Goal: Task Accomplishment & Management: Complete application form

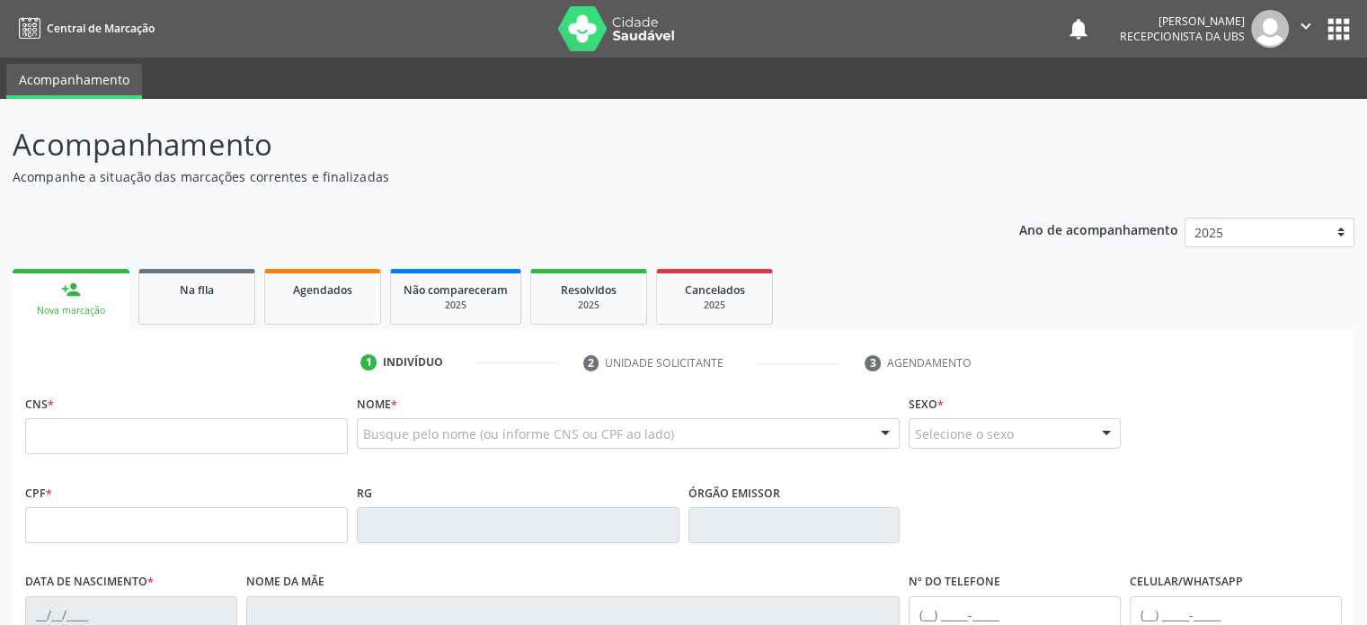
click at [184, 439] on input "text" at bounding box center [186, 436] width 323 height 36
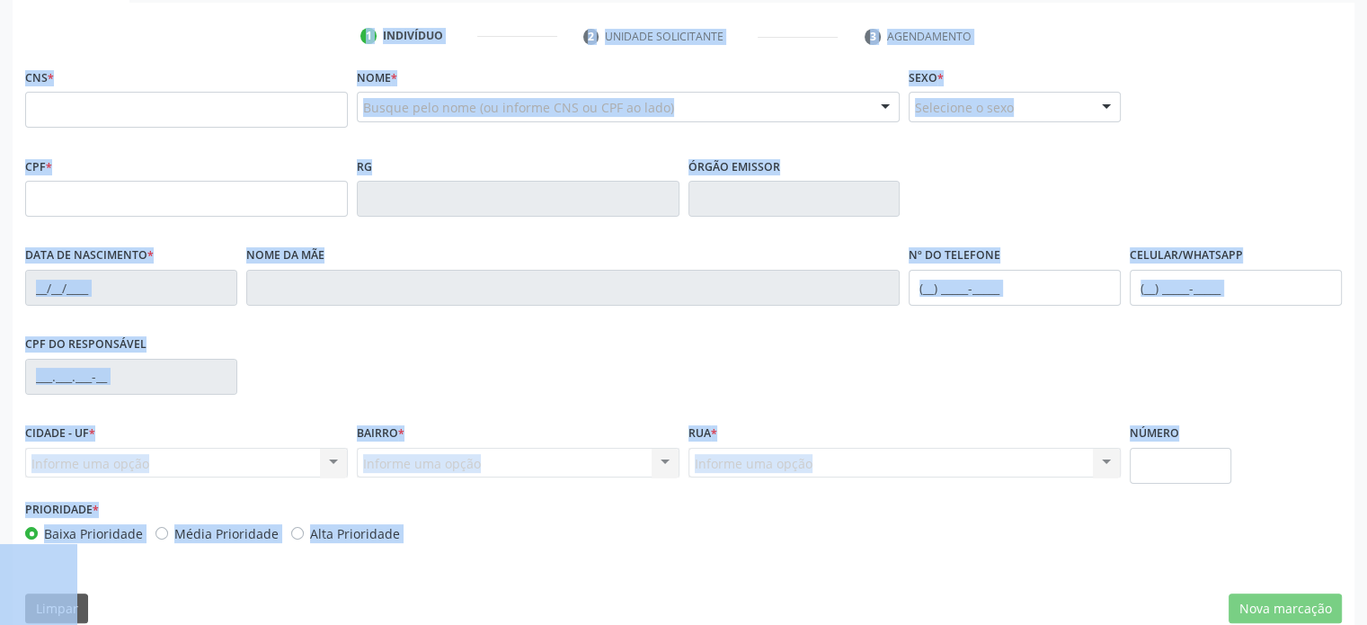
scroll to position [333, 0]
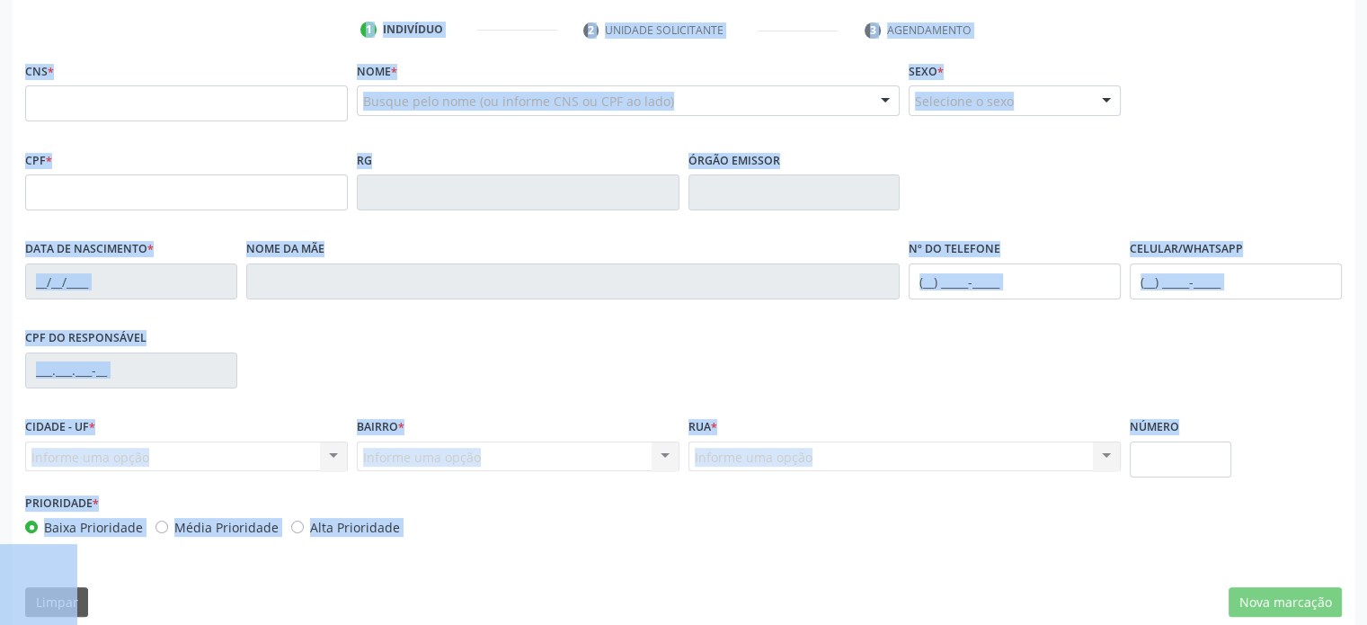
drag, startPoint x: 14, startPoint y: 139, endPoint x: 402, endPoint y: 528, distance: 548.5
click at [402, 528] on div "Acompanhamento Acompanhe a situação das marcações correntes e finalizadas Relat…" at bounding box center [684, 210] width 1342 height 840
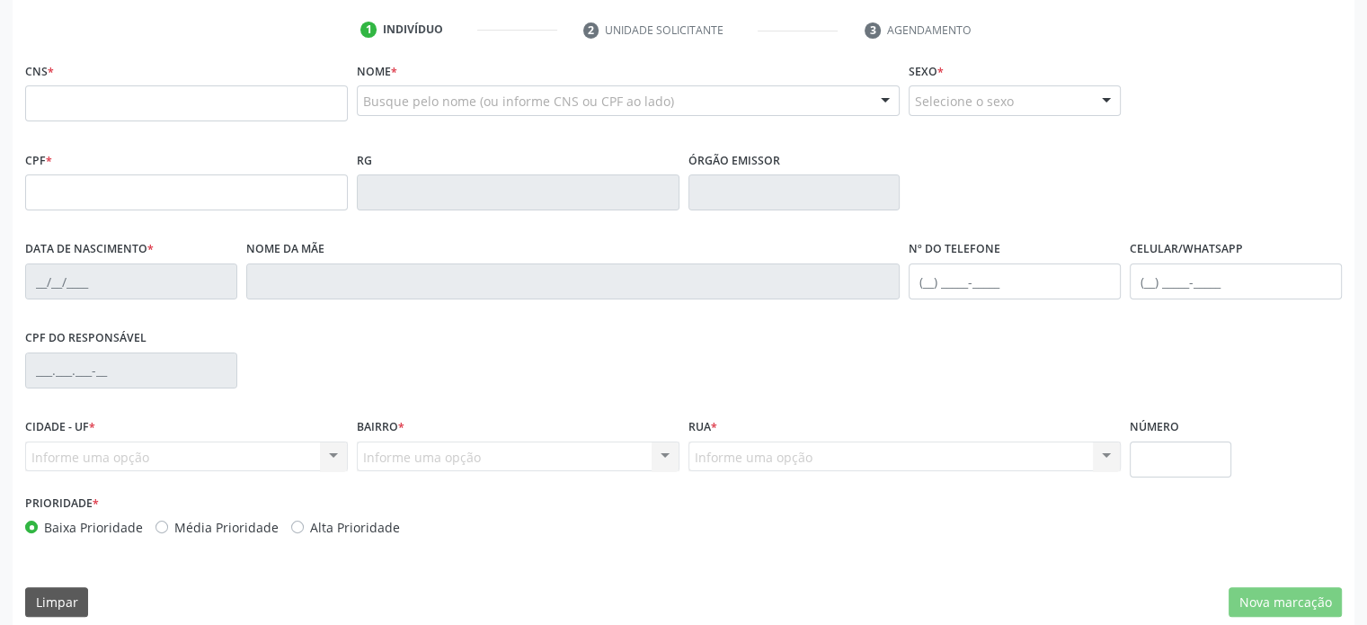
click at [510, 544] on div "Prioridade * Baixa Prioridade Média Prioridade Alta Prioridade" at bounding box center [352, 519] width 663 height 59
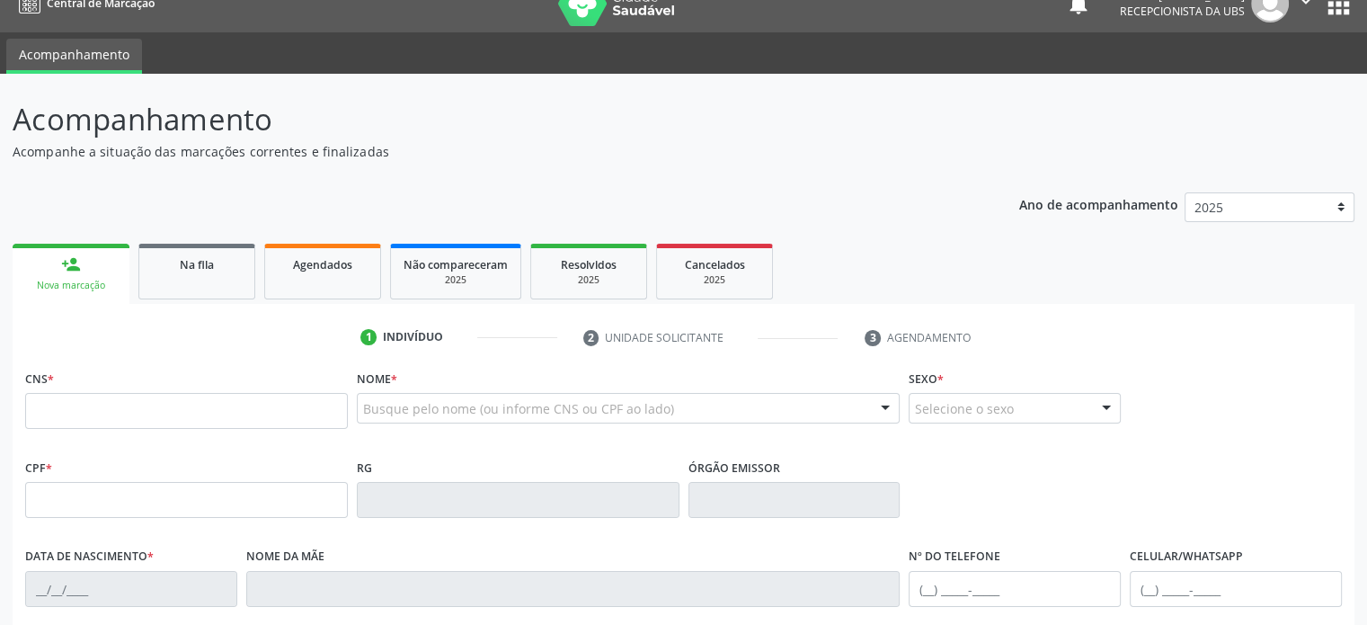
scroll to position [0, 0]
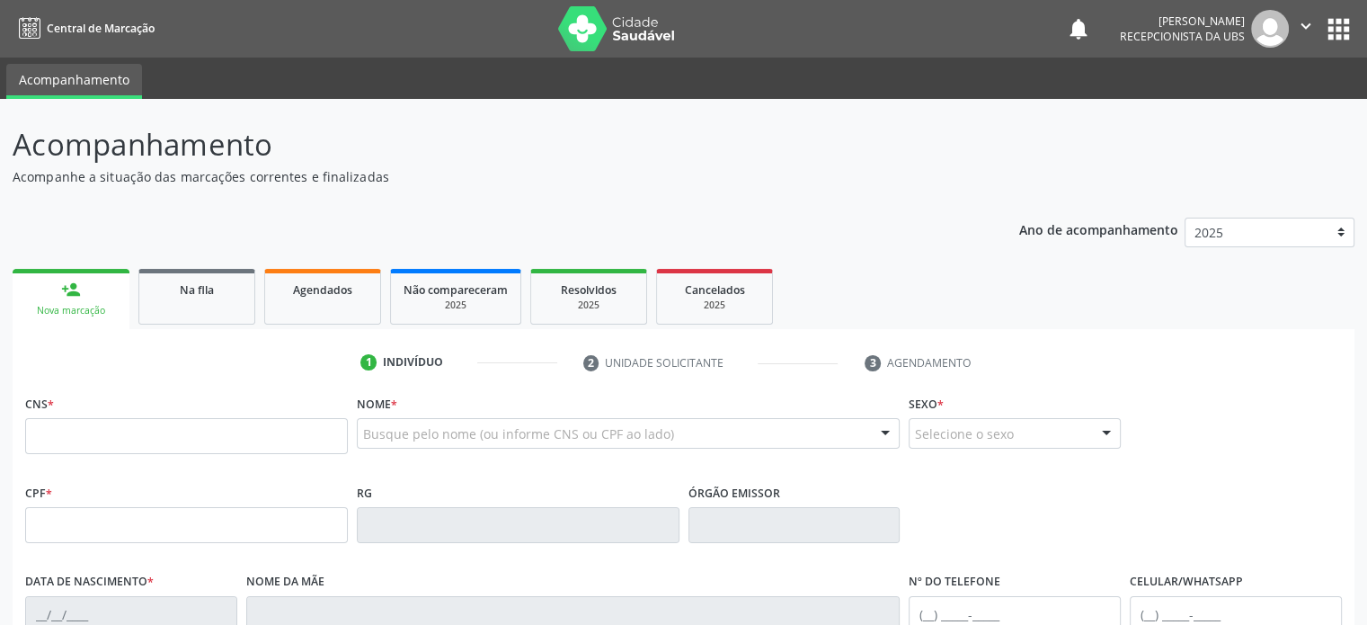
drag, startPoint x: 406, startPoint y: 511, endPoint x: 5, endPoint y: 134, distance: 550.0
click at [5, 134] on div "Acompanhamento Acompanhe a situação das marcações correntes e finalizadas Relat…" at bounding box center [683, 536] width 1367 height 875
click at [729, 191] on div "Acompanhamento Acompanhe a situação das marcações correntes e finalizadas Relat…" at bounding box center [684, 542] width 1342 height 840
click at [619, 179] on p "Acompanhe a situação das marcações correntes e finalizadas" at bounding box center [482, 176] width 939 height 19
drag, startPoint x: 16, startPoint y: 142, endPoint x: 381, endPoint y: 174, distance: 366.4
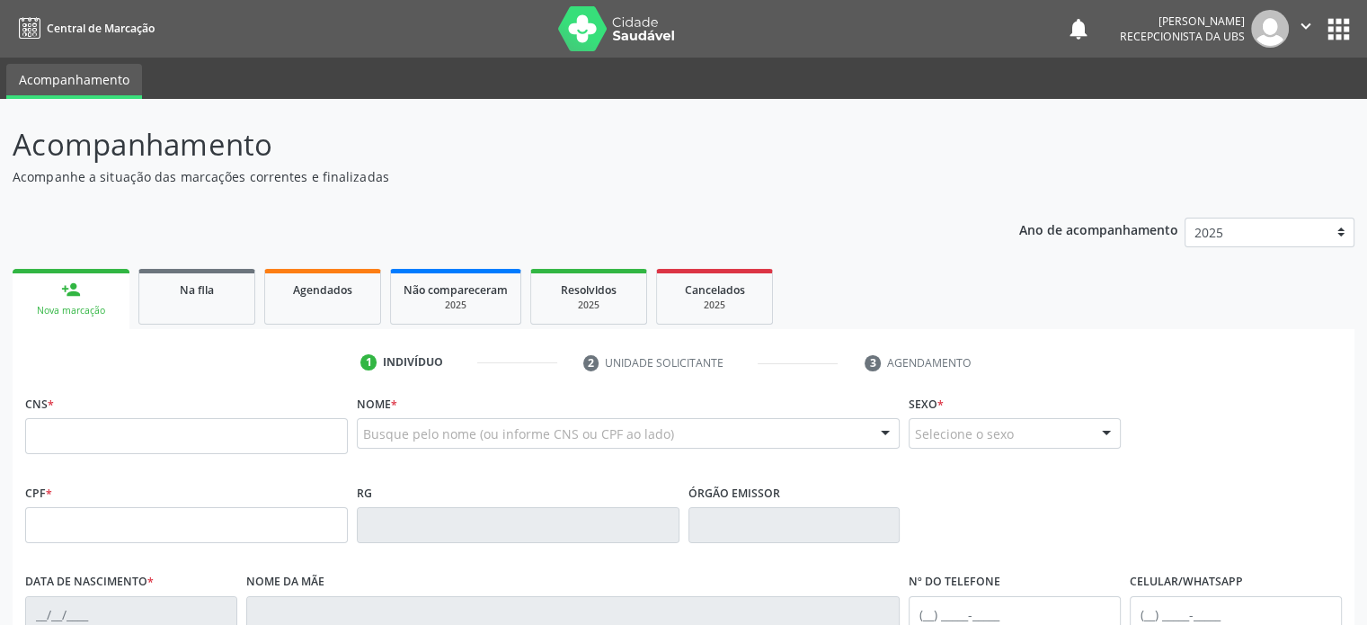
click at [381, 174] on div "Acompanhamento Acompanhe a situação das marcações correntes e finalizadas" at bounding box center [482, 154] width 939 height 64
click at [580, 197] on div "Acompanhamento Acompanhe a situação das marcações correntes e finalizadas Relat…" at bounding box center [684, 542] width 1342 height 840
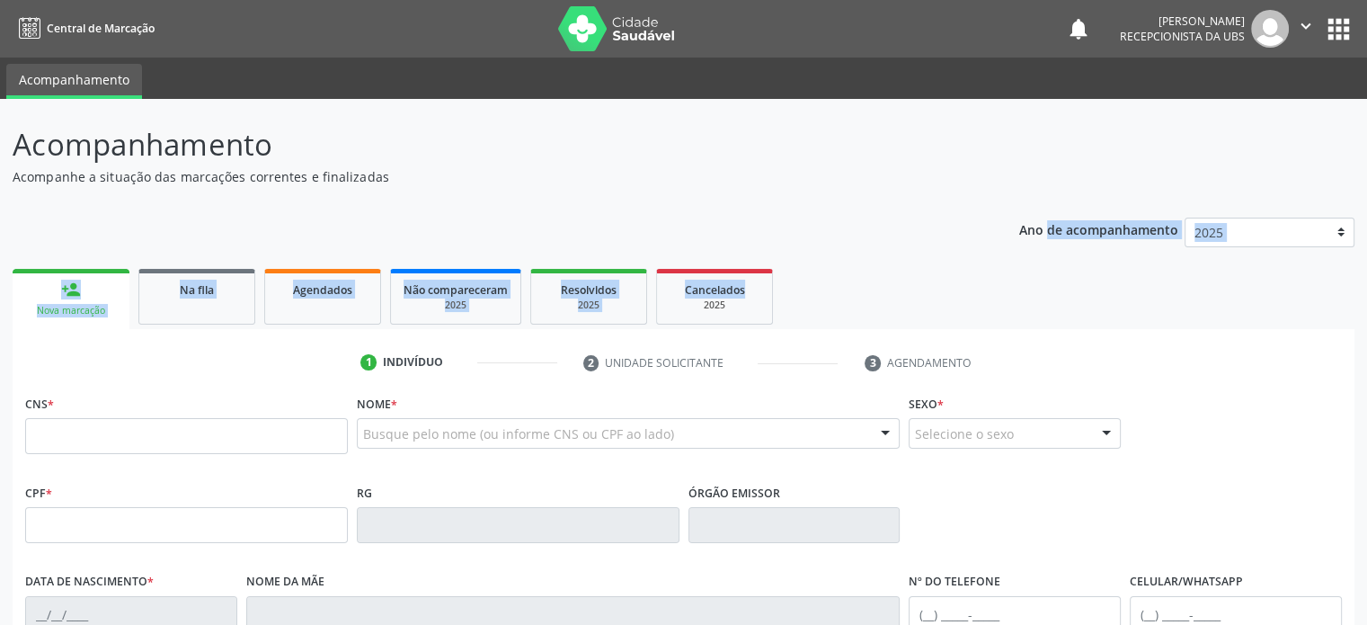
drag, startPoint x: 1017, startPoint y: 228, endPoint x: 930, endPoint y: 253, distance: 89.9
click at [930, 253] on div "Ano de acompanhamento 2025 2024 2023 2022 2021 2020 2019 person_add Nova marcaç…" at bounding box center [684, 584] width 1342 height 758
click at [881, 261] on div "Ano de acompanhamento 2025 2024 2023 2022 2021 2020 2019 person_add Nova marcaç…" at bounding box center [684, 584] width 1342 height 758
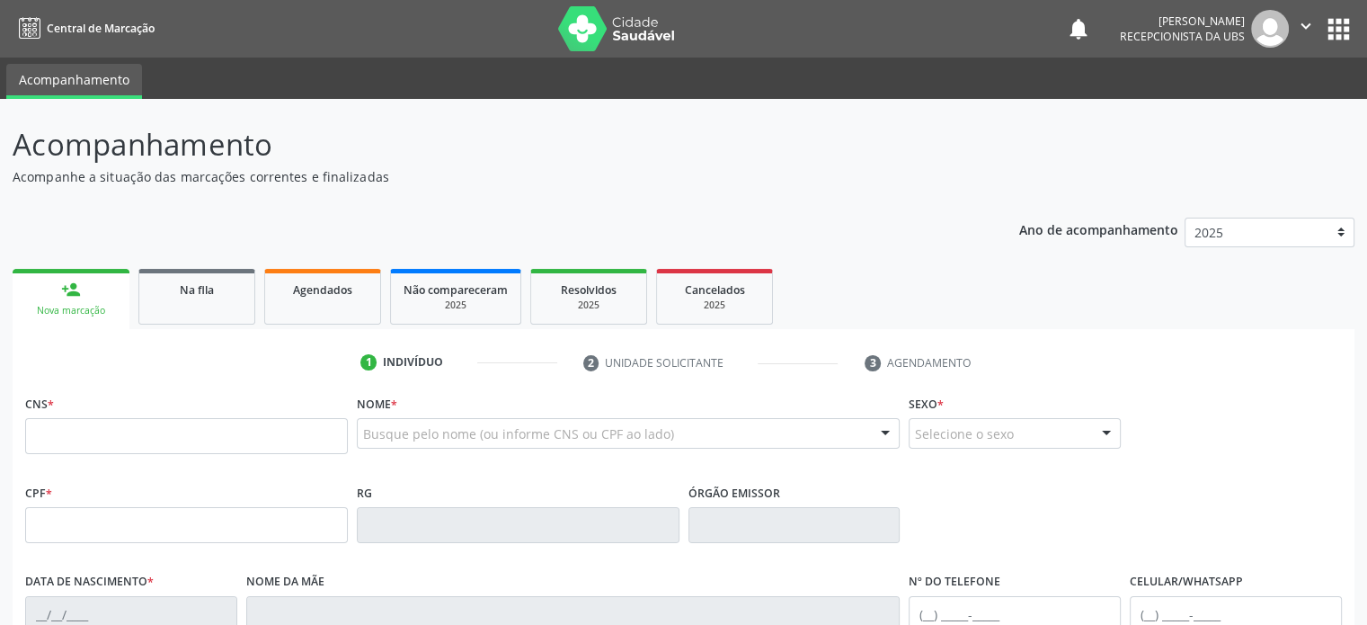
drag, startPoint x: 13, startPoint y: 144, endPoint x: 387, endPoint y: 183, distance: 376.0
click at [387, 183] on div "Acompanhamento Acompanhe a situação das marcações correntes e finalizadas" at bounding box center [482, 154] width 939 height 64
click at [92, 222] on div "Ano de acompanhamento 2025 2024 2023 2022 2021 2020 2019 person_add Nova marcaç…" at bounding box center [684, 584] width 1342 height 758
drag, startPoint x: 13, startPoint y: 144, endPoint x: 406, endPoint y: 175, distance: 394.0
click at [406, 175] on div "Acompanhamento Acompanhe a situação das marcações correntes e finalizadas" at bounding box center [482, 154] width 939 height 64
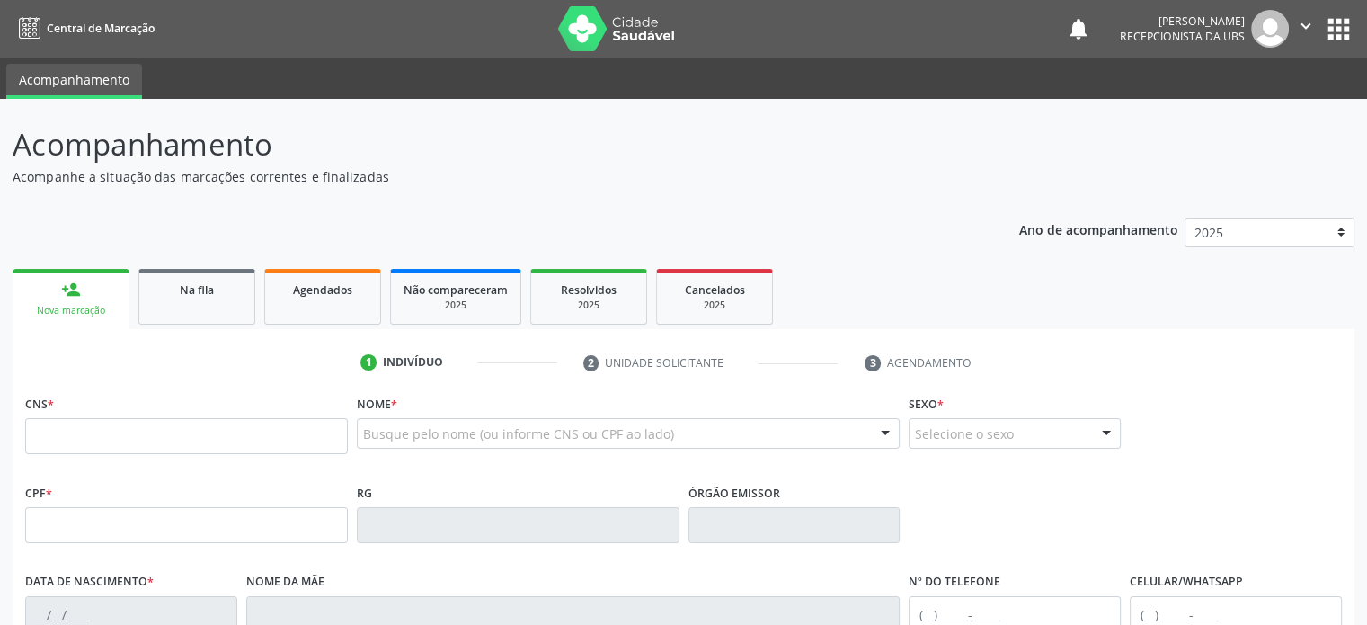
click at [258, 222] on div "Ano de acompanhamento 2025 2024 2023 2022 2021 2020 2019 person_add Nova marcaç…" at bounding box center [684, 584] width 1342 height 758
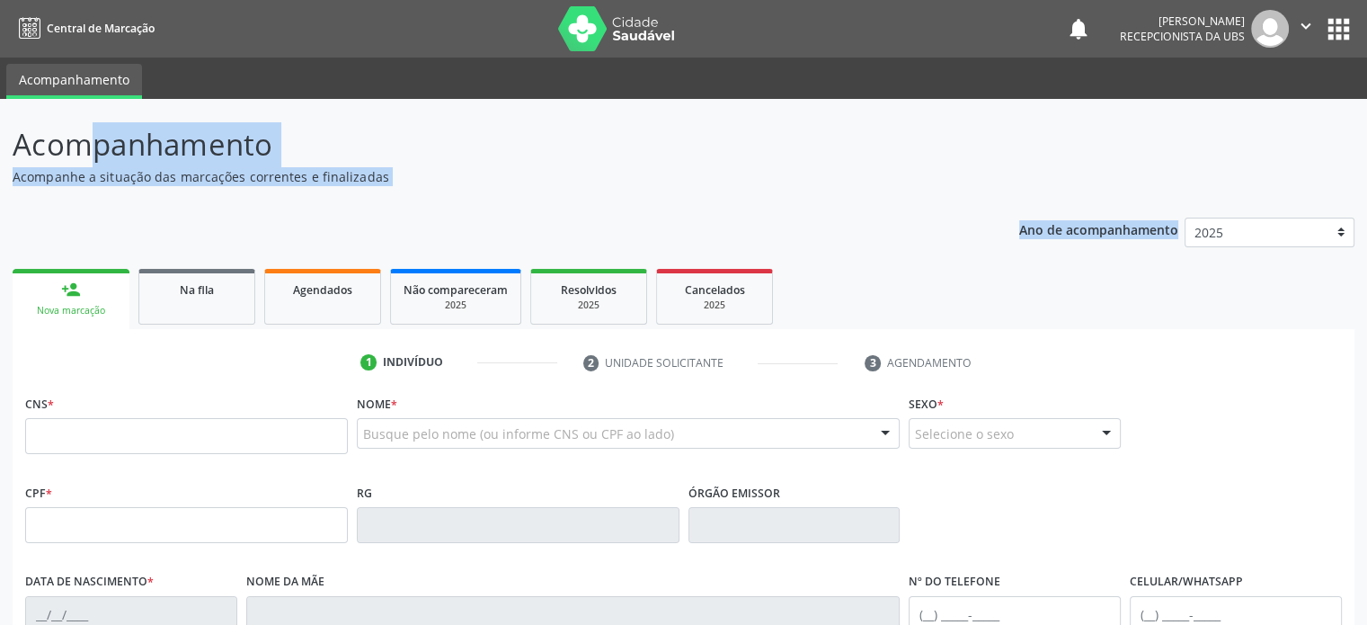
drag, startPoint x: 14, startPoint y: 142, endPoint x: 1189, endPoint y: 229, distance: 1178.0
click at [1189, 229] on div "Acompanhamento Acompanhe a situação das marcações correntes e finalizadas Relat…" at bounding box center [684, 542] width 1342 height 840
click at [579, 158] on p "Acompanhamento" at bounding box center [482, 144] width 939 height 45
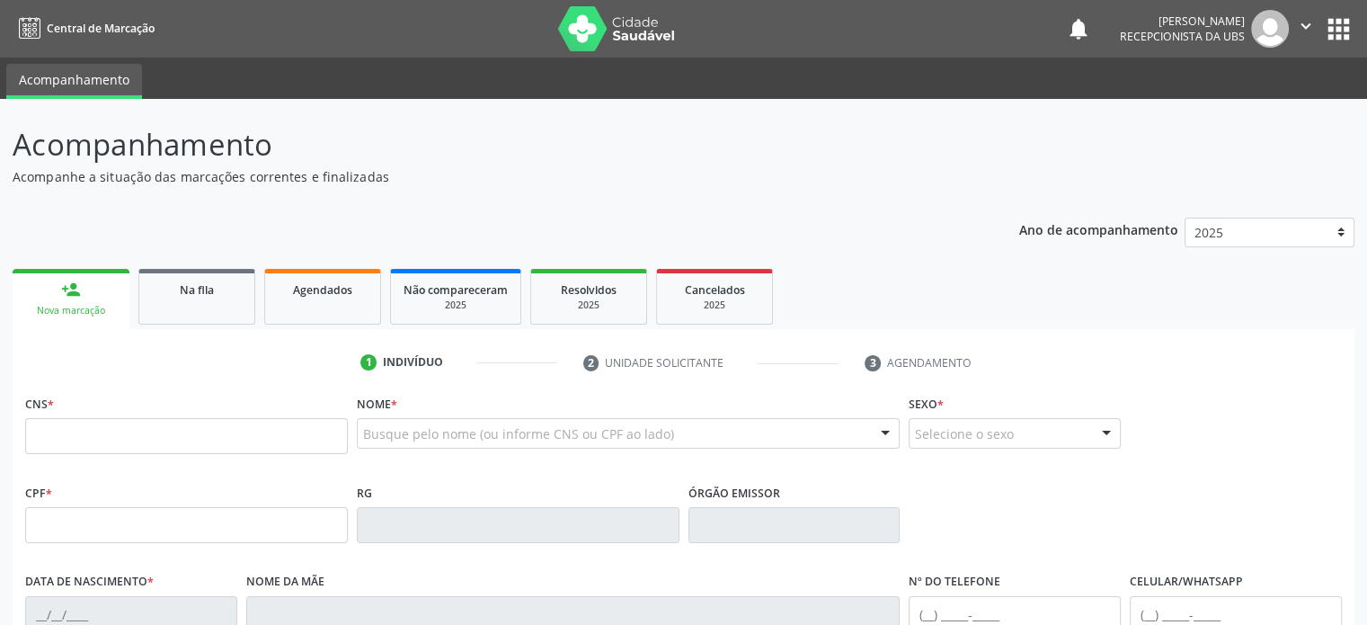
click at [224, 234] on div "Ano de acompanhamento 2025 2024 2023 2022 2021 2020 2019 person_add Nova marcaç…" at bounding box center [684, 584] width 1342 height 758
drag, startPoint x: 17, startPoint y: 146, endPoint x: 391, endPoint y: 179, distance: 375.4
click at [391, 179] on div "Acompanhamento Acompanhe a situação das marcações correntes e finalizadas" at bounding box center [482, 154] width 939 height 64
click at [604, 191] on div "Acompanhamento Acompanhe a situação das marcações correntes e finalizadas Relat…" at bounding box center [684, 542] width 1342 height 840
drag, startPoint x: 389, startPoint y: 178, endPoint x: 11, endPoint y: 139, distance: 380.4
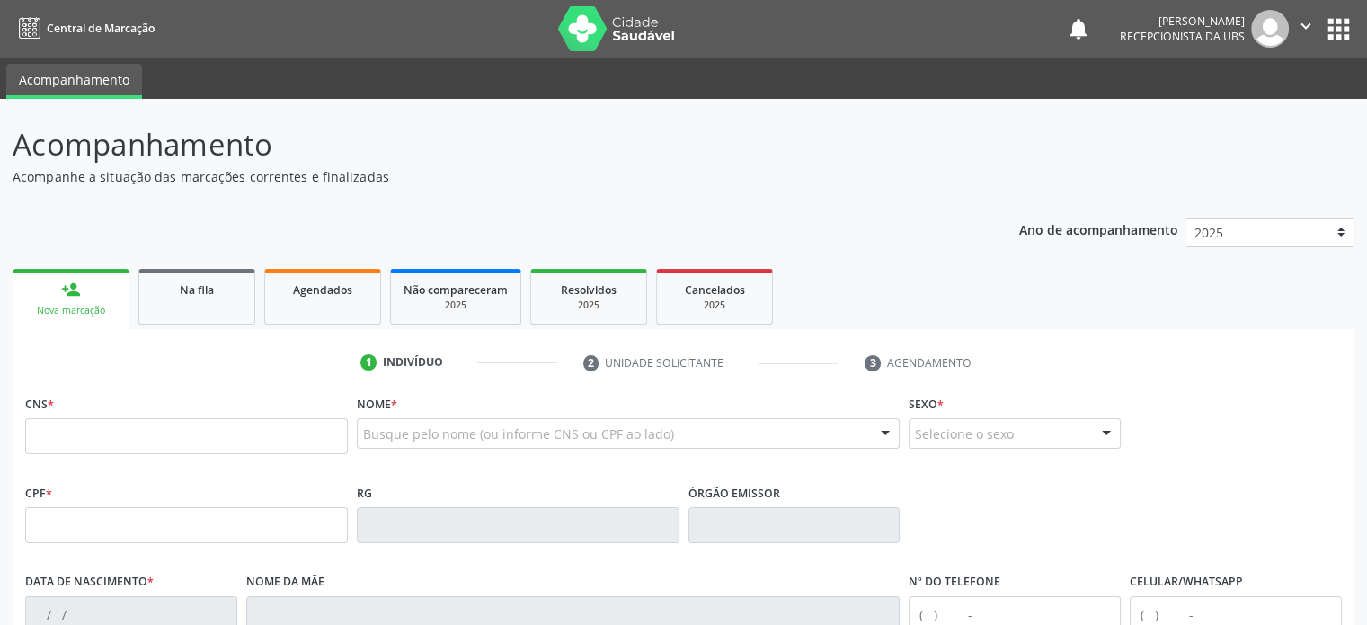
click at [11, 139] on div "Acompanhamento Acompanhe a situação das marcações correntes e finalizadas Relat…" at bounding box center [683, 536] width 1367 height 875
click at [406, 226] on div "Ano de acompanhamento 2025 2024 2023 2022 2021 2020 2019 person_add Nova marcaç…" at bounding box center [684, 584] width 1342 height 758
drag, startPoint x: 14, startPoint y: 142, endPoint x: 382, endPoint y: 175, distance: 369.1
click at [382, 175] on div "Acompanhamento Acompanhe a situação das marcações correntes e finalizadas" at bounding box center [482, 154] width 939 height 64
click at [395, 233] on div "Ano de acompanhamento 2025 2024 2023 2022 2021 2020 2019 person_add Nova marcaç…" at bounding box center [684, 584] width 1342 height 758
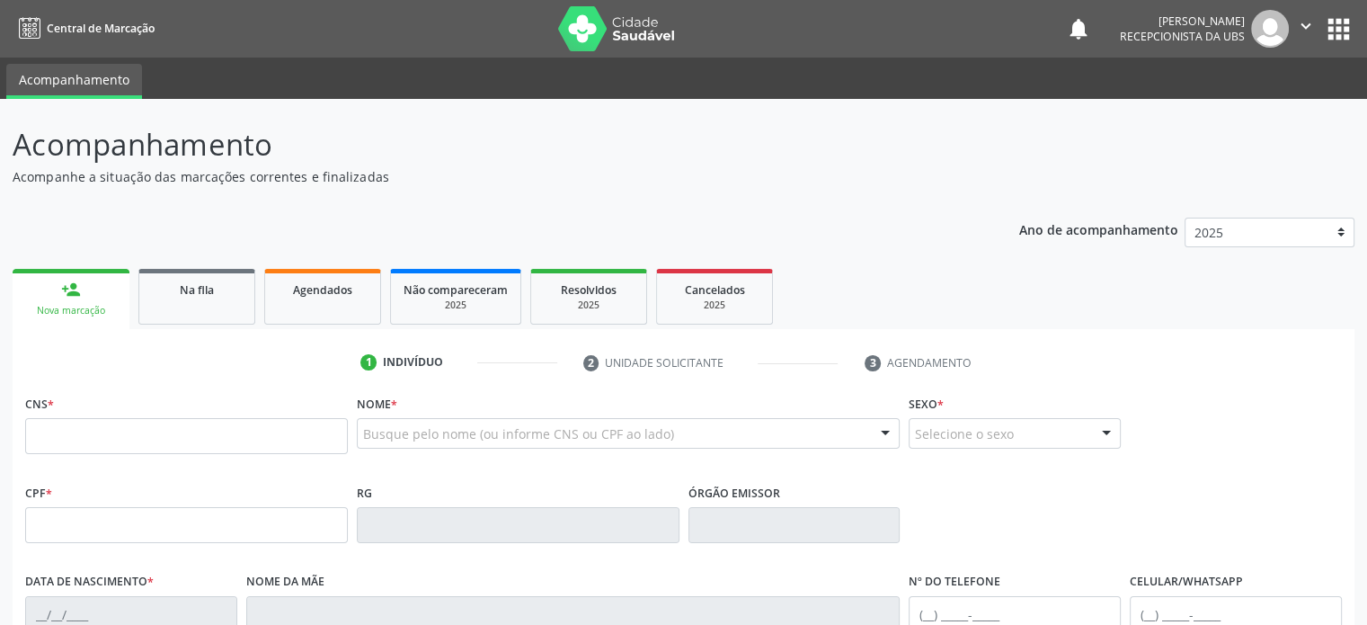
drag, startPoint x: 391, startPoint y: 175, endPoint x: 12, endPoint y: 143, distance: 380.7
click at [13, 143] on div "Acompanhamento Acompanhe a situação das marcações correntes e finalizadas" at bounding box center [482, 154] width 939 height 64
click at [741, 222] on div "Ano de acompanhamento 2025 2024 2023 2022 2021 2020 2019 person_add Nova marcaç…" at bounding box center [684, 584] width 1342 height 758
drag, startPoint x: 976, startPoint y: 361, endPoint x: 888, endPoint y: 361, distance: 88.1
click at [888, 361] on li "3 Agendamento" at bounding box center [935, 363] width 168 height 31
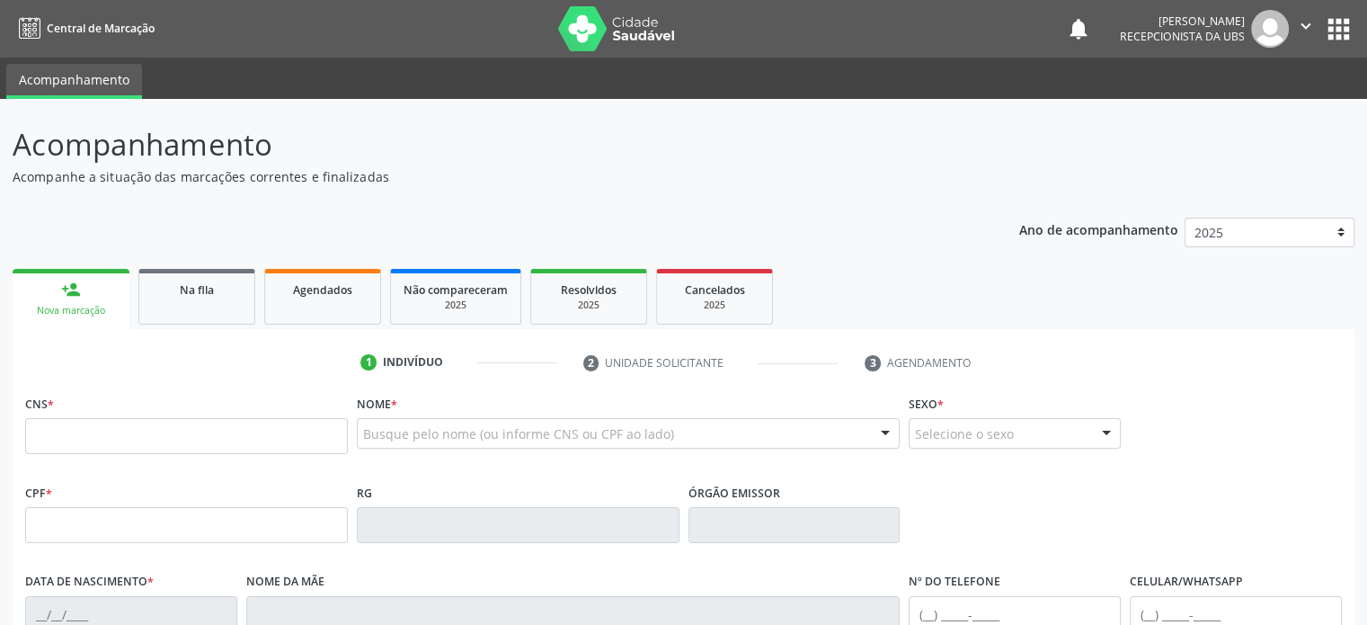
click at [636, 180] on p "Acompanhe a situação das marcações correntes e finalizadas" at bounding box center [482, 176] width 939 height 19
drag, startPoint x: 14, startPoint y: 143, endPoint x: 382, endPoint y: 183, distance: 369.8
click at [382, 183] on div "Acompanhamento Acompanhe a situação das marcações correntes e finalizadas" at bounding box center [482, 154] width 939 height 64
click at [392, 175] on p "Acompanhe a situação das marcações correntes e finalizadas" at bounding box center [482, 176] width 939 height 19
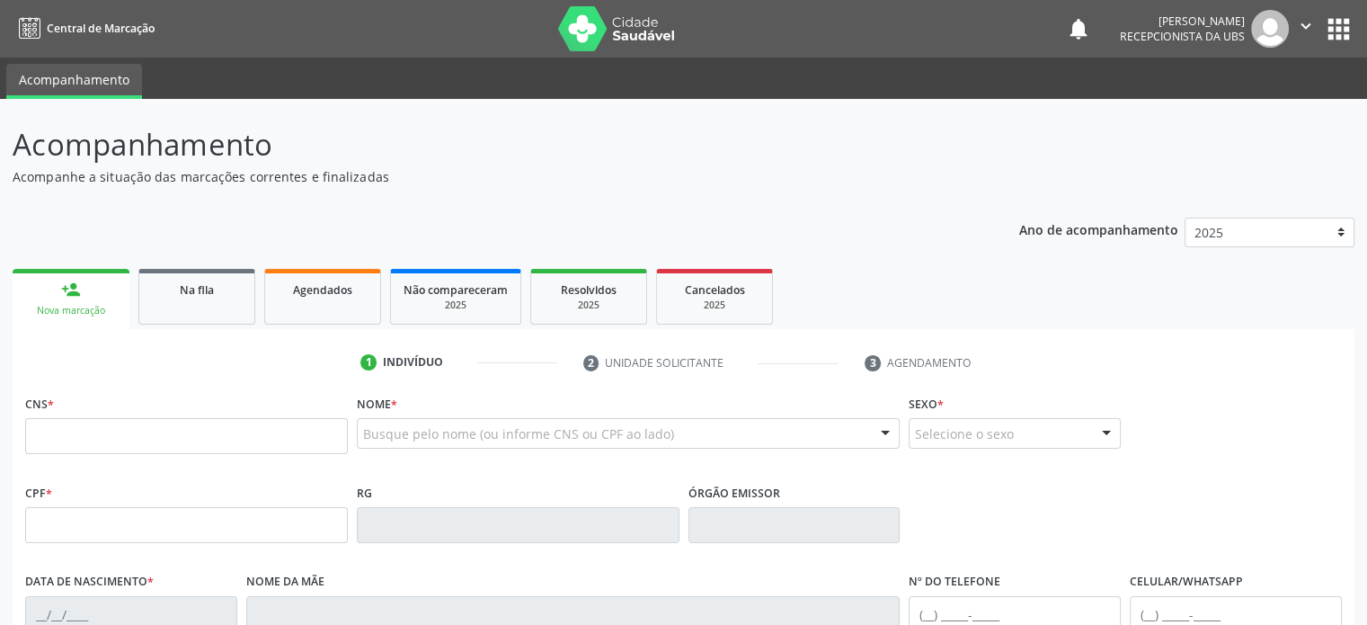
click at [570, 165] on p "Acompanhamento" at bounding box center [482, 144] width 939 height 45
drag, startPoint x: 1088, startPoint y: 21, endPoint x: 1248, endPoint y: 41, distance: 160.4
click at [1248, 41] on div "Rosana Mendes Borges Santos Recepcionista da UBS" at bounding box center [1204, 29] width 169 height 38
click at [319, 148] on p "Acompanhamento" at bounding box center [482, 144] width 939 height 45
click at [568, 151] on p "Acompanhamento" at bounding box center [482, 144] width 939 height 45
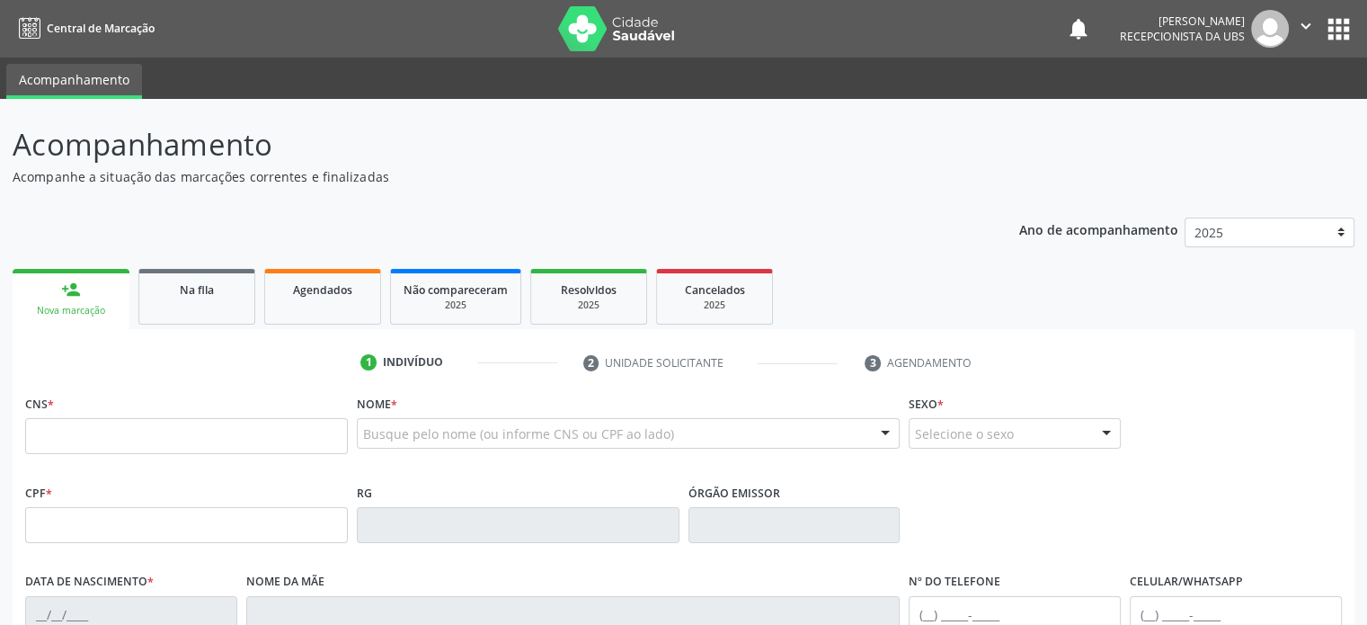
drag, startPoint x: 7, startPoint y: 146, endPoint x: 384, endPoint y: 172, distance: 377.5
click at [384, 172] on div "Acompanhamento Acompanhe a situação das marcações correntes e finalizadas Relat…" at bounding box center [683, 536] width 1367 height 875
drag, startPoint x: 336, startPoint y: 359, endPoint x: 992, endPoint y: 370, distance: 656.3
click at [992, 370] on ul "1 Indivíduo 2 Unidade solicitante 3 Agendamento" at bounding box center [684, 363] width 1342 height 30
click at [910, 265] on ul "person_add Nova marcação Na fila Agendados Não compareceram 2025 Resolvidos 202…" at bounding box center [684, 296] width 1342 height 65
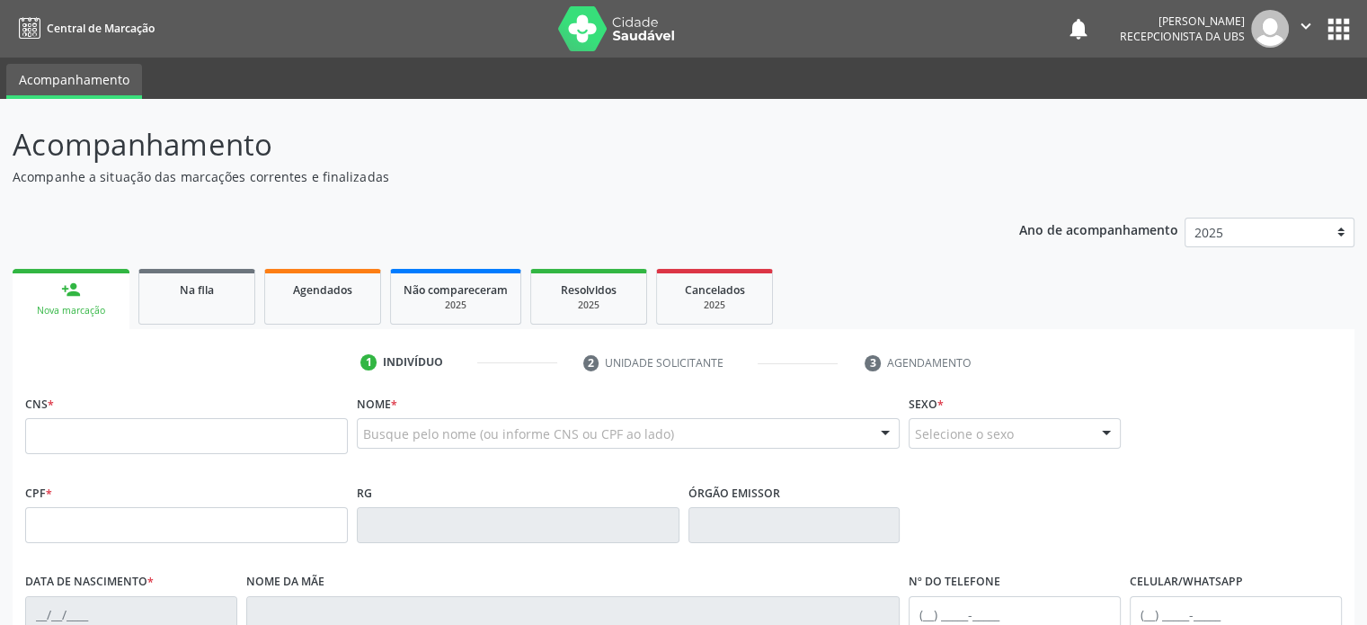
drag, startPoint x: 14, startPoint y: 141, endPoint x: 4, endPoint y: 111, distance: 32.4
click at [4, 111] on div "Acompanhamento Acompanhe a situação das marcações correntes e finalizadas Relat…" at bounding box center [683, 536] width 1367 height 875
drag, startPoint x: 12, startPoint y: 146, endPoint x: 750, endPoint y: 302, distance: 754.3
click at [750, 302] on div "Acompanhamento Acompanhe a situação das marcações correntes e finalizadas Relat…" at bounding box center [684, 542] width 1342 height 840
click at [445, 213] on div "Ano de acompanhamento 2025 2024 2023 2022 2021 2020 2019 person_add Nova marcaç…" at bounding box center [684, 584] width 1342 height 758
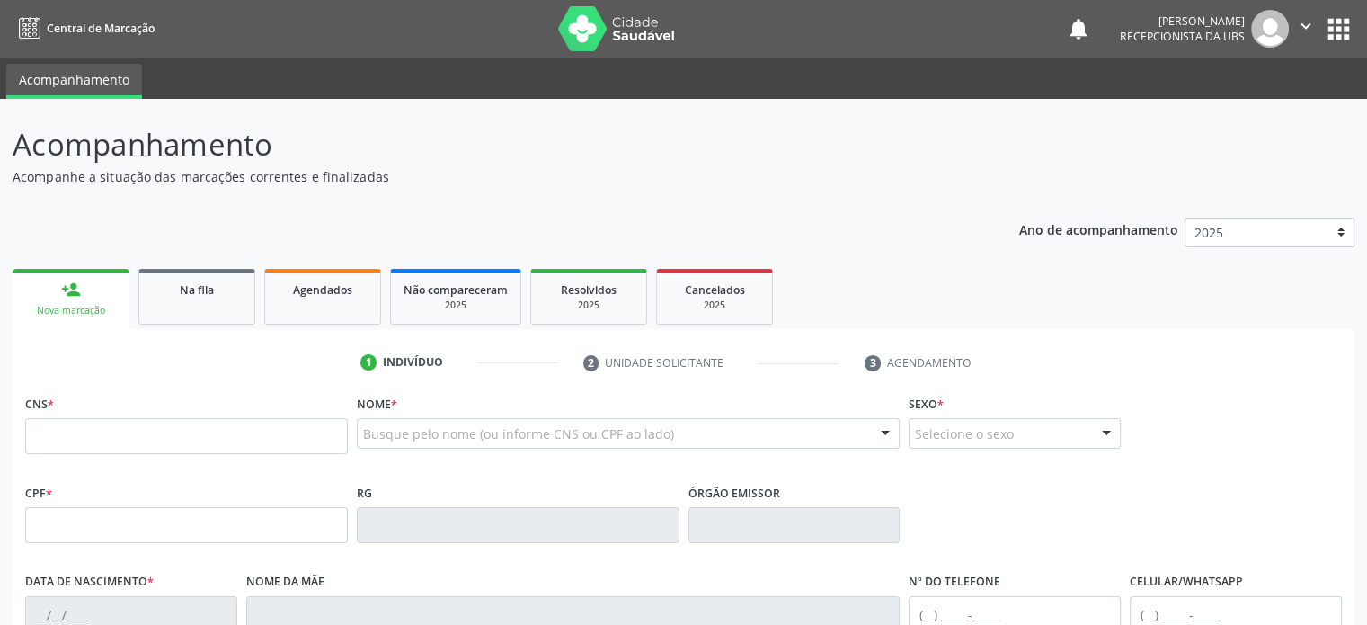
click at [436, 162] on p "Acompanhamento" at bounding box center [482, 144] width 939 height 45
click at [316, 128] on p "Acompanhamento" at bounding box center [482, 144] width 939 height 45
click at [107, 215] on div "Ano de acompanhamento 2025 2024 2023 2022 2021 2020 2019 person_add Nova marcaç…" at bounding box center [684, 584] width 1342 height 758
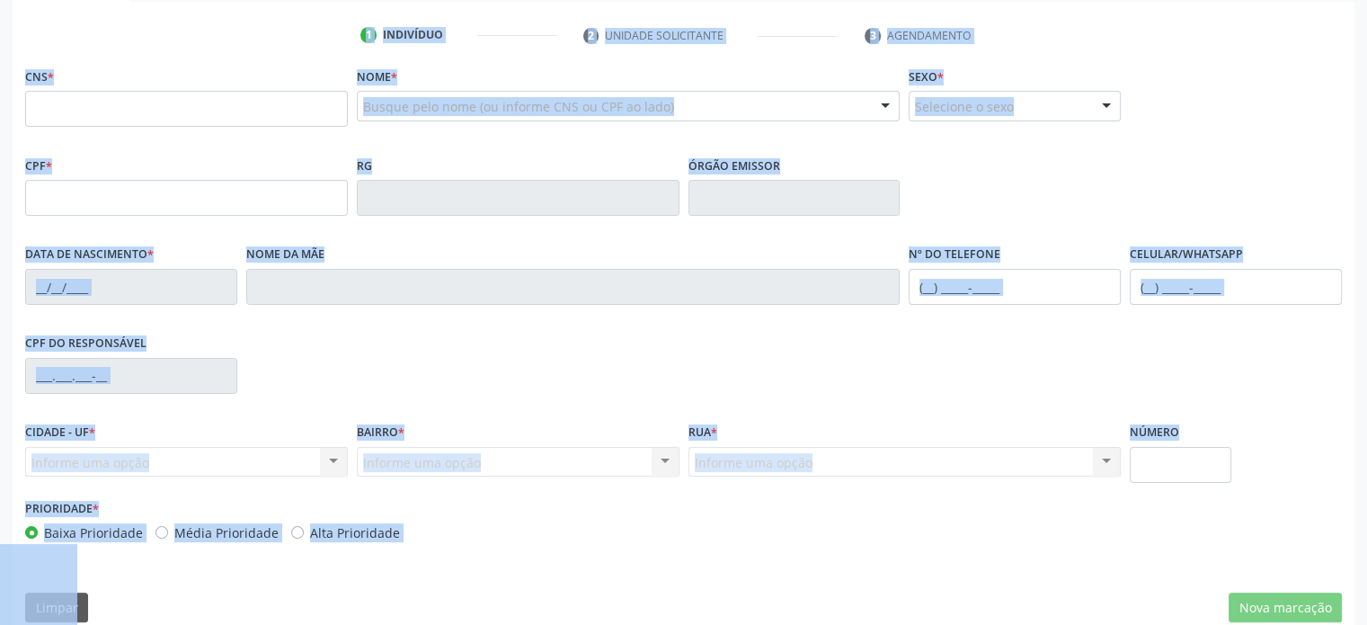
scroll to position [349, 0]
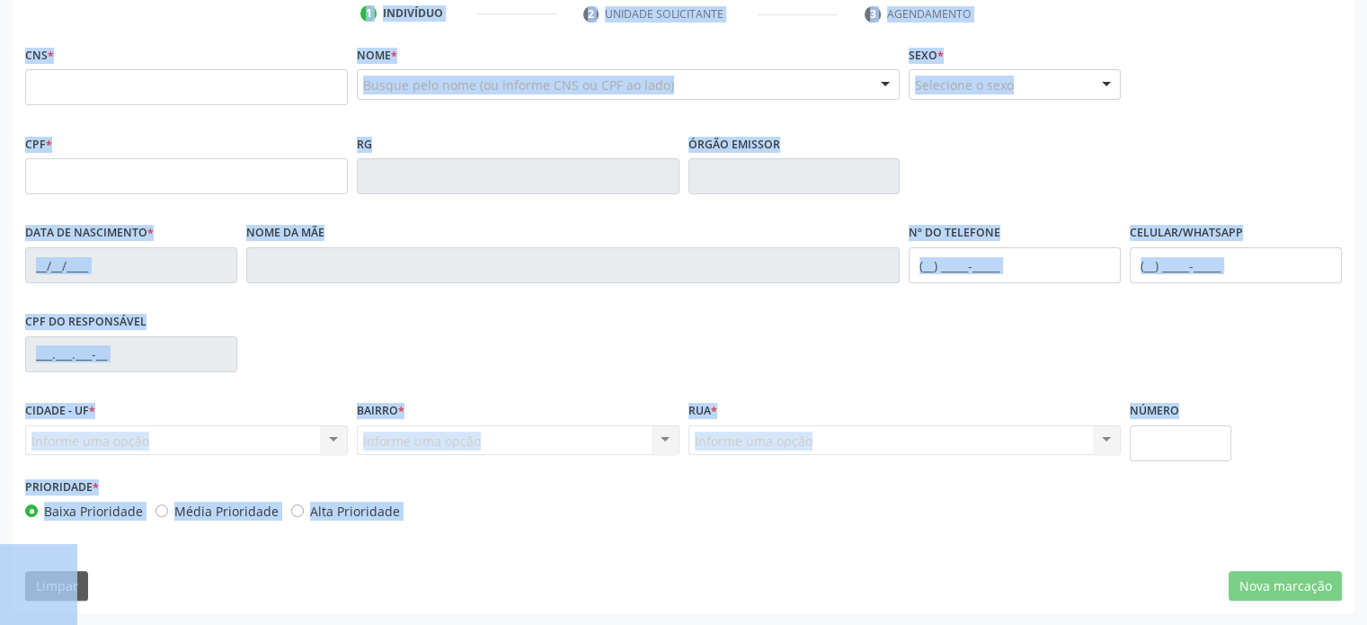
drag, startPoint x: 11, startPoint y: 141, endPoint x: 451, endPoint y: 524, distance: 583.6
click at [451, 524] on div "Acompanhamento Acompanhe a situação das marcações correntes e finalizadas Relat…" at bounding box center [683, 187] width 1367 height 875
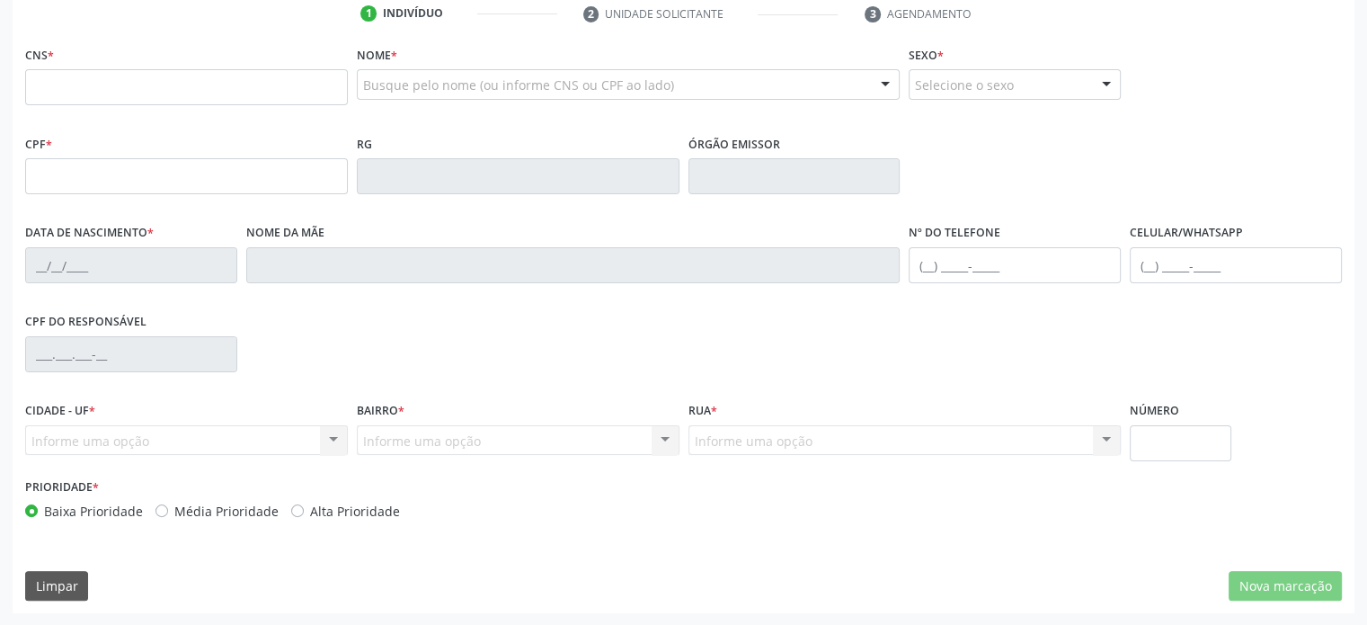
click at [457, 517] on div "Baixa Prioridade Média Prioridade Alta Prioridade" at bounding box center [352, 511] width 654 height 19
click at [89, 82] on input "text" at bounding box center [186, 87] width 323 height 36
drag, startPoint x: 22, startPoint y: 53, endPoint x: 61, endPoint y: 55, distance: 39.6
click at [61, 55] on div "CNS *" at bounding box center [187, 85] width 332 height 89
click at [131, 82] on input "text" at bounding box center [186, 87] width 323 height 36
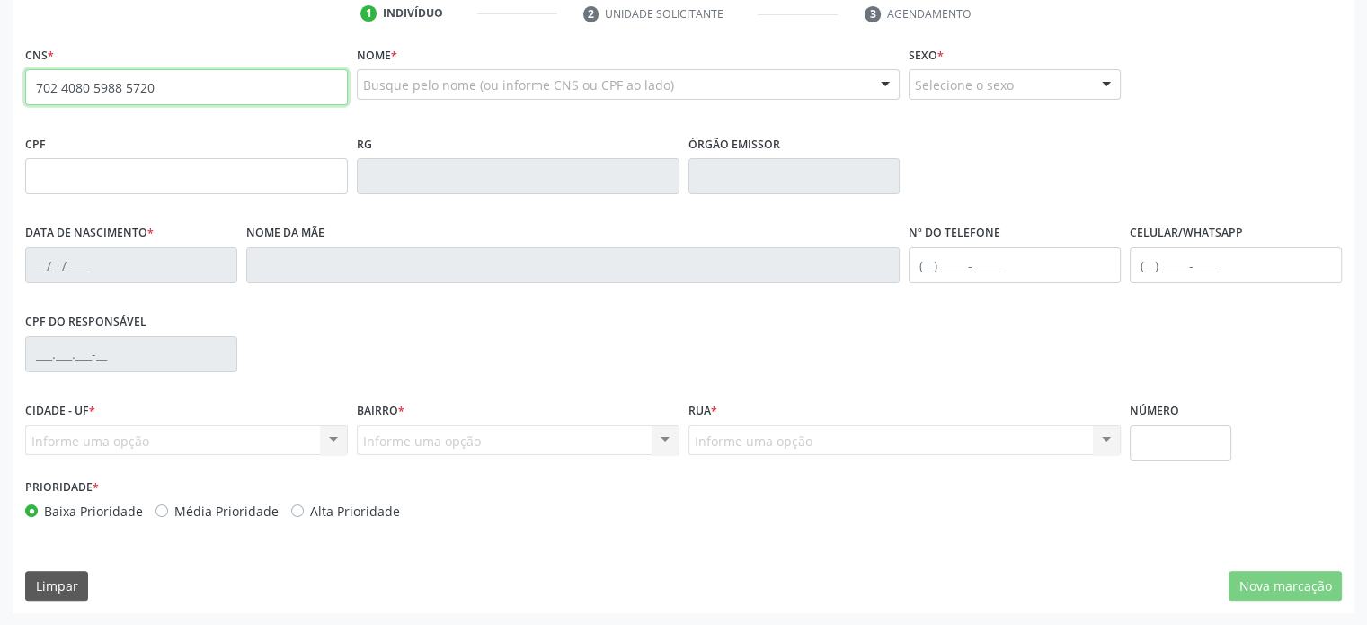
type input "702 4080 5988 5720"
type input "097.665.125-40"
type input "22/11/1999"
type input "Gercia Costa Rios"
type input "(74) 99999-9999"
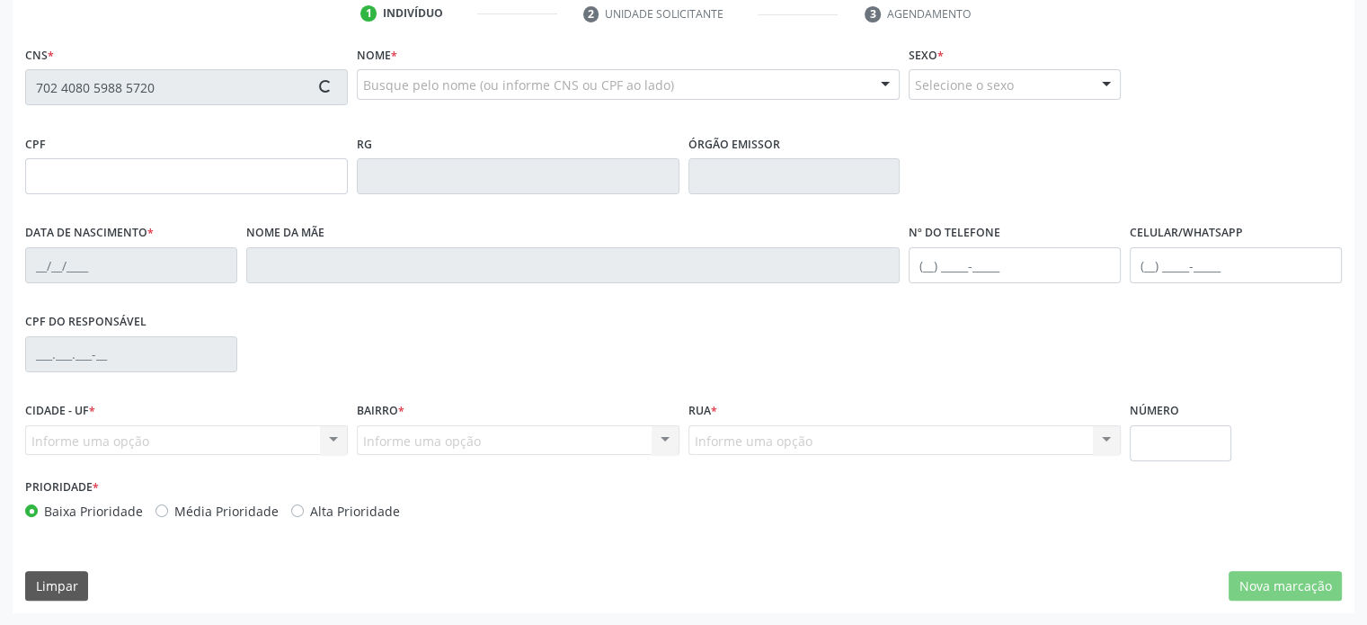
type input "[PHONE_NUMBER]"
type input "S/N"
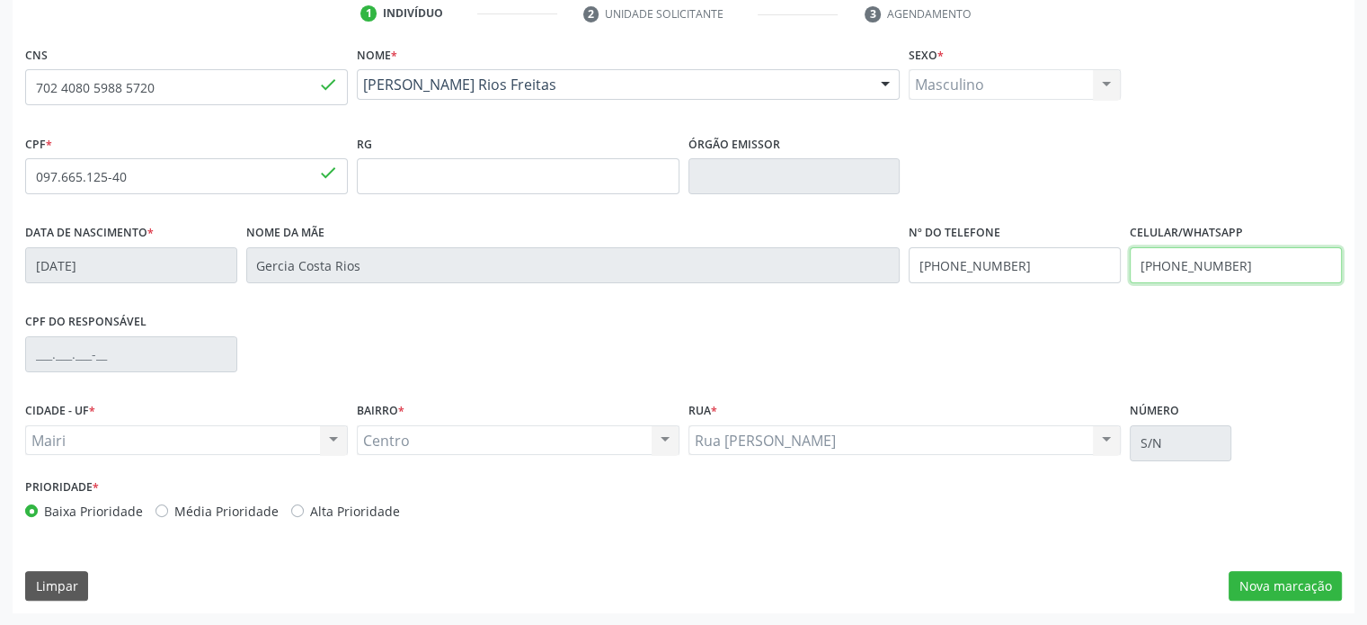
drag, startPoint x: 1244, startPoint y: 269, endPoint x: 1106, endPoint y: 261, distance: 138.7
click at [1106, 261] on div "Data de nascimento * 22/11/1999 Nome da mãe Gercia Costa Rios Nº do Telefone (7…" at bounding box center [684, 263] width 1326 height 89
click at [827, 262] on div "Data de nascimento * 22/11/1999 Nome da mãe Gercia Costa Rios Nº do Telefone (7…" at bounding box center [684, 263] width 1326 height 89
paste input "78-8271"
type input "[PHONE_NUMBER]"
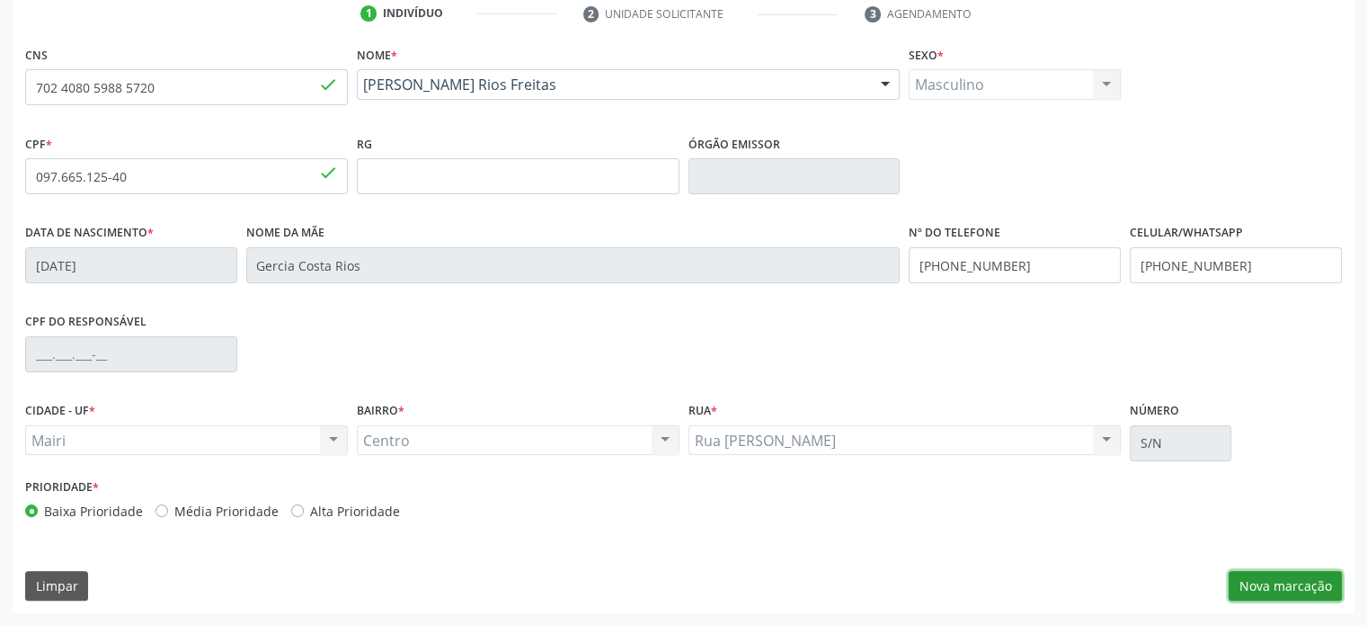
click at [1303, 589] on button "Nova marcação" at bounding box center [1285, 586] width 113 height 31
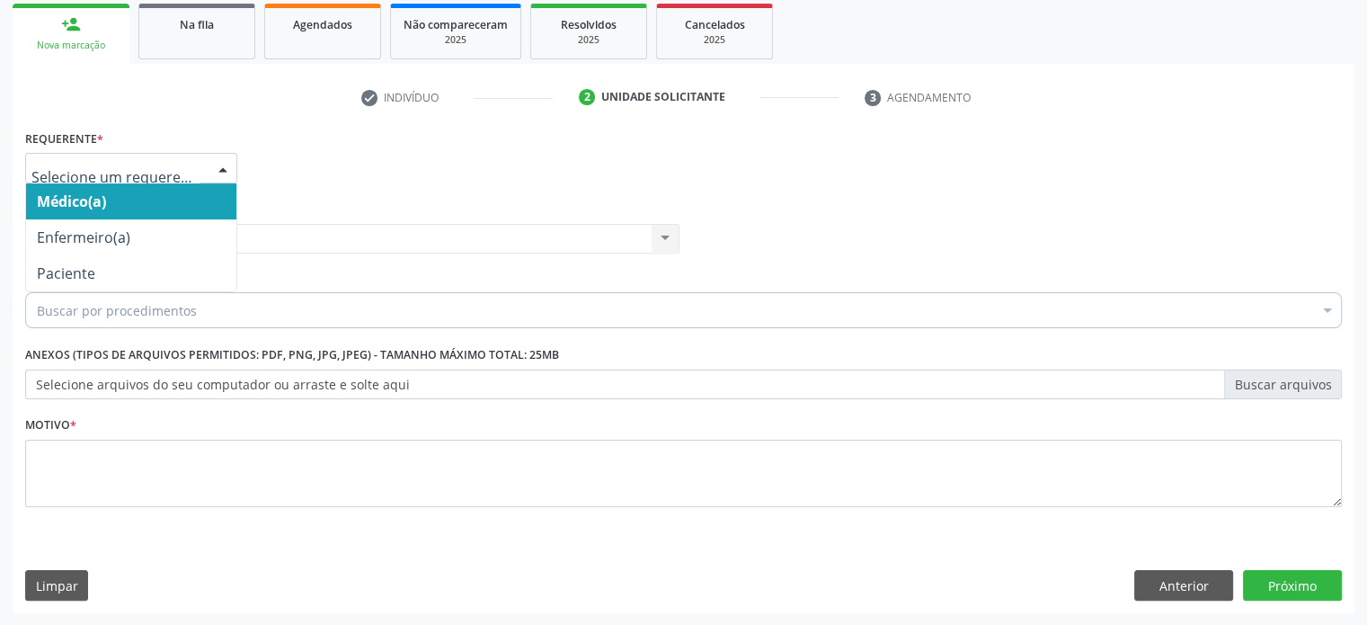
click at [226, 169] on div at bounding box center [222, 169] width 27 height 31
click at [119, 200] on span "Médico(a)" at bounding box center [131, 201] width 210 height 36
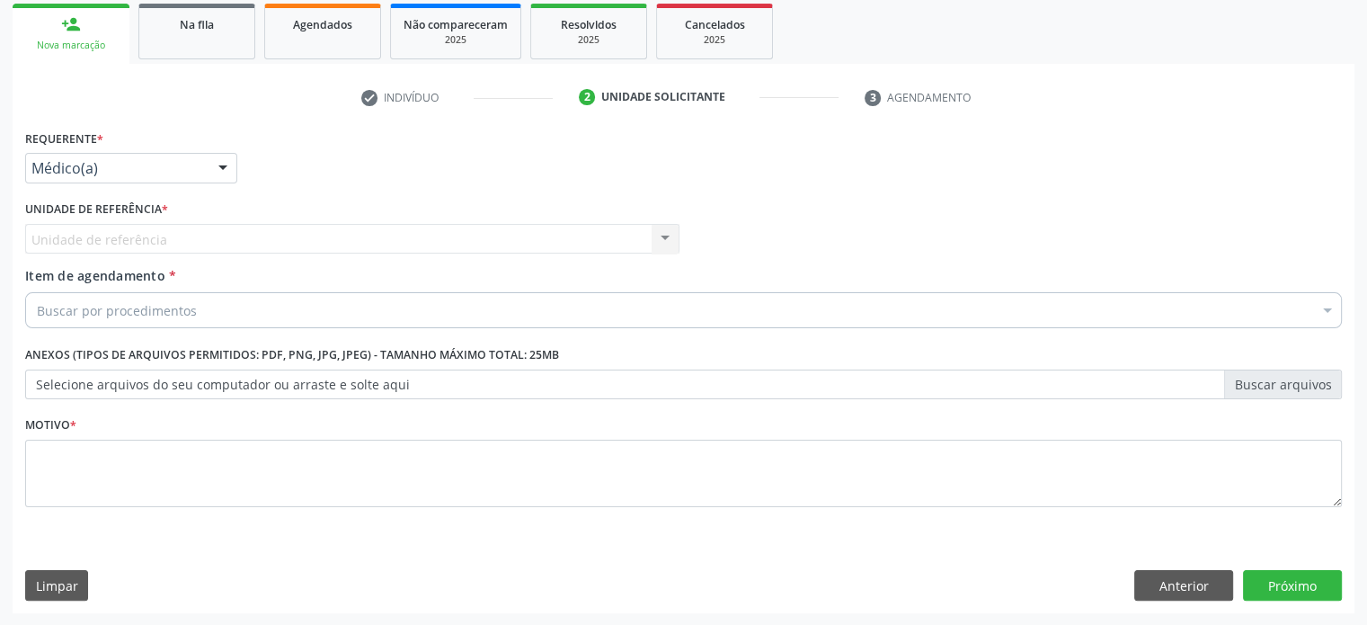
click at [79, 230] on div "Unidade de referência Unidade de Saude da Familia Dilton Oliveira Santos Nenhum…" at bounding box center [352, 239] width 654 height 31
click at [76, 239] on div "Unidade de referência Unidade de Saude da Familia Dilton Oliveira Santos Nenhum…" at bounding box center [352, 239] width 654 height 31
click at [668, 236] on div "Unidade de referência Unidade de Saude da Familia Dilton Oliveira Santos Nenhum…" at bounding box center [352, 239] width 654 height 31
click at [1194, 582] on button "Anterior" at bounding box center [1183, 585] width 99 height 31
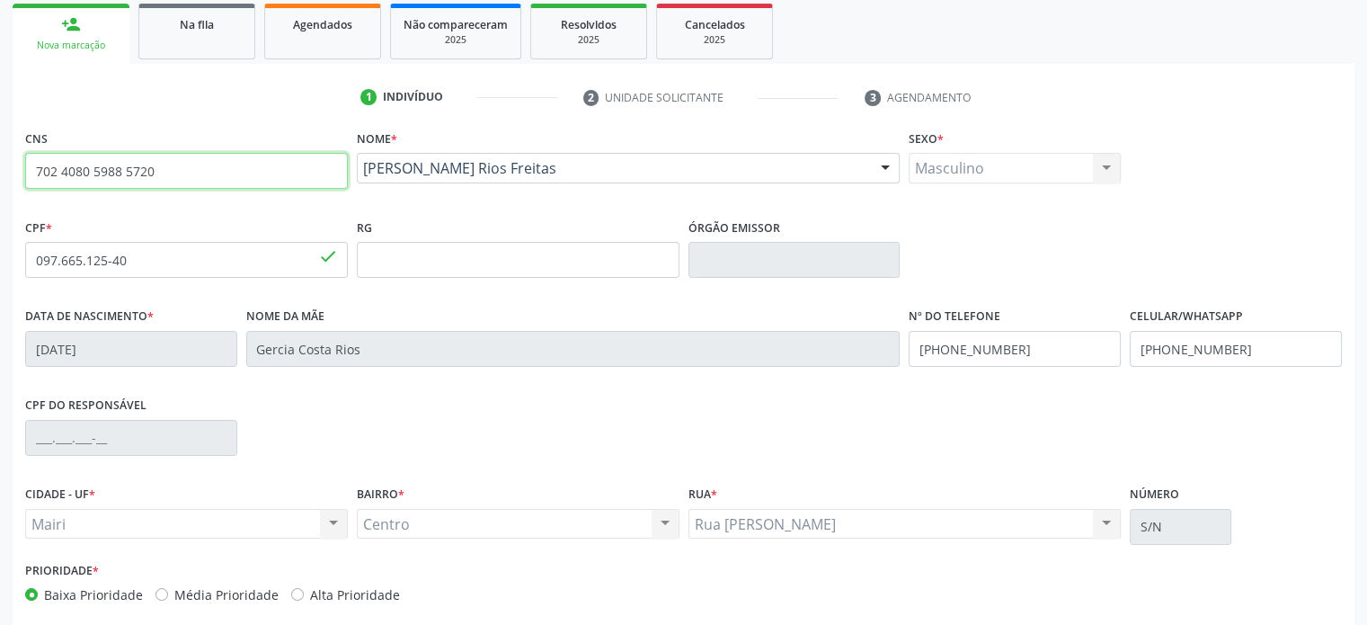
drag, startPoint x: 176, startPoint y: 173, endPoint x: 7, endPoint y: 164, distance: 169.2
click at [7, 164] on div "Acompanhamento Acompanhe a situação das marcações correntes e finalizadas Relat…" at bounding box center [683, 271] width 1367 height 875
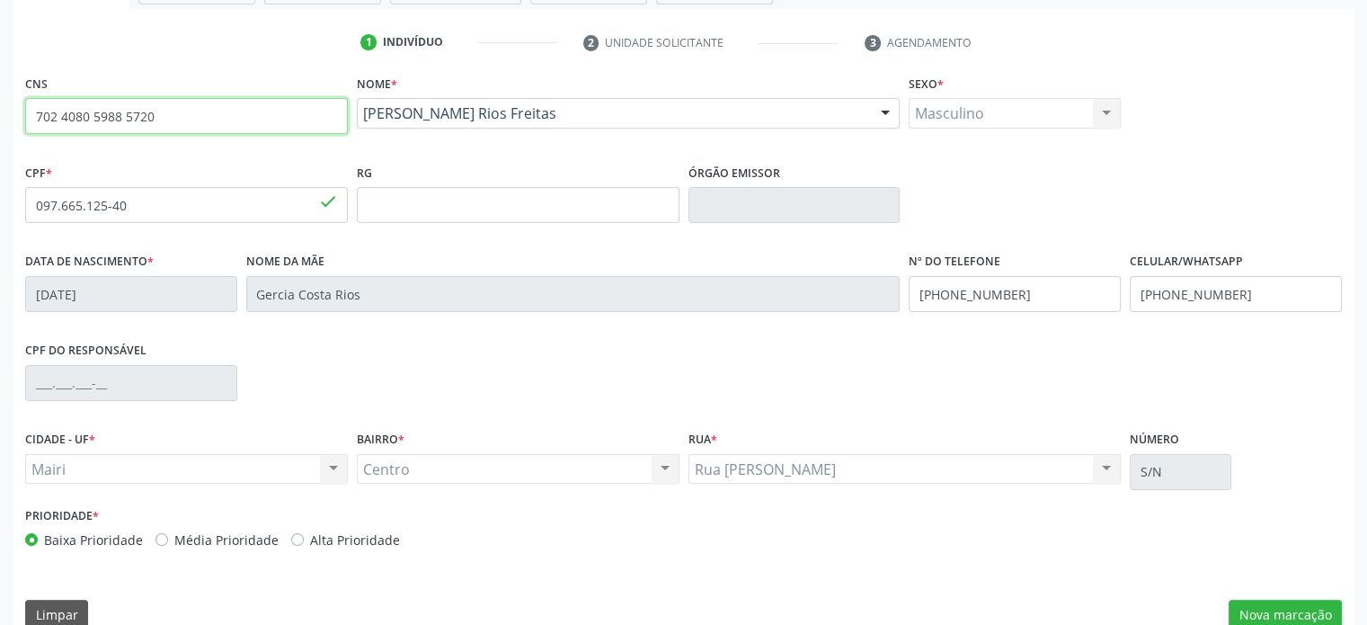
scroll to position [349, 0]
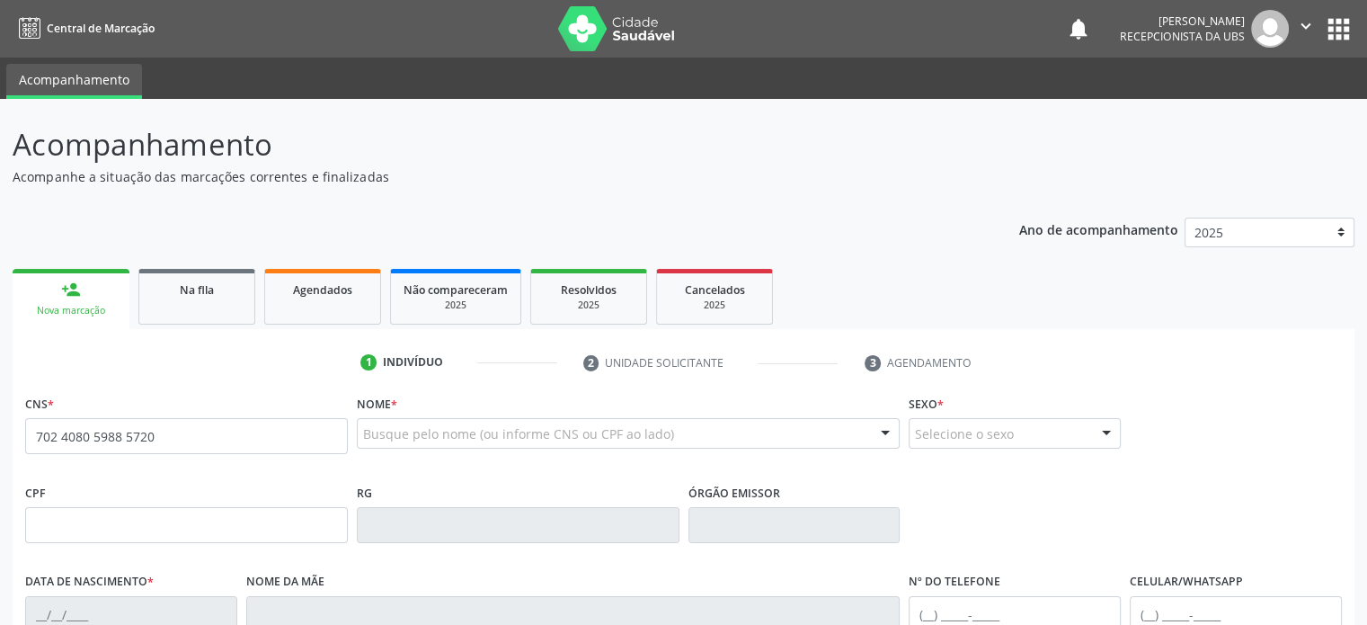
type input "702 4080 5988 5720"
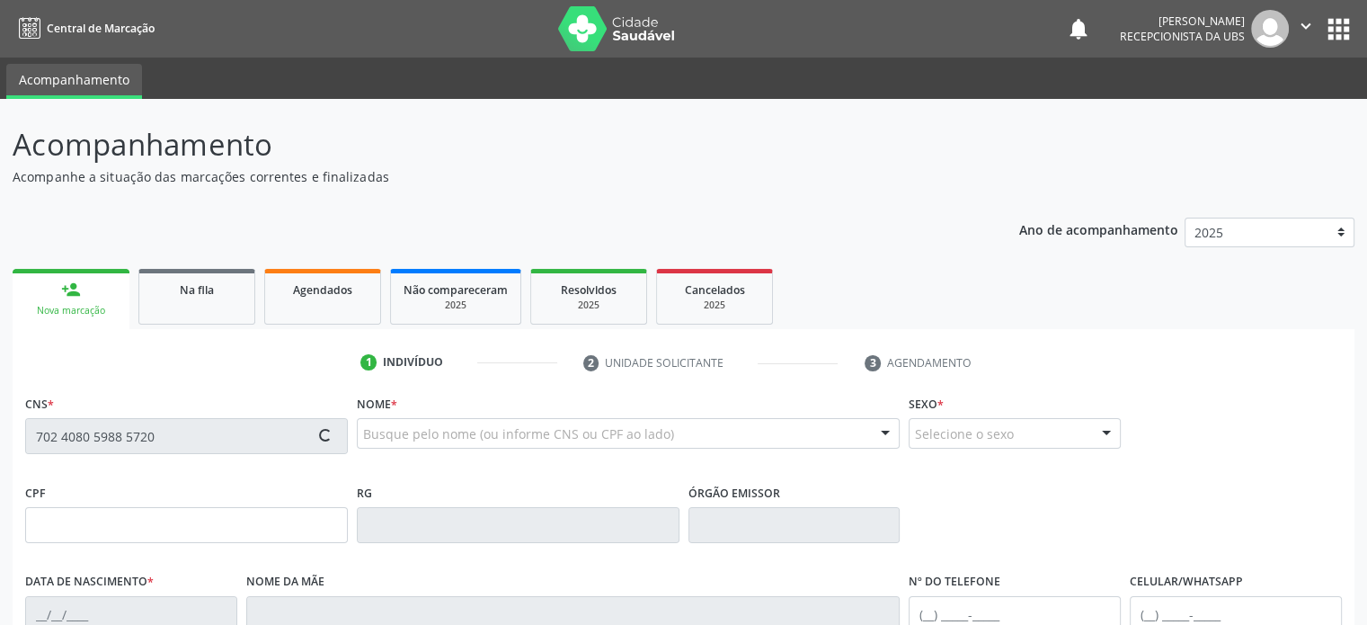
type input "097.665.125-40"
type input "22/11/1999"
type input "Gercia Costa Rios"
type input "(74) 99999-9999"
type input "[PHONE_NUMBER]"
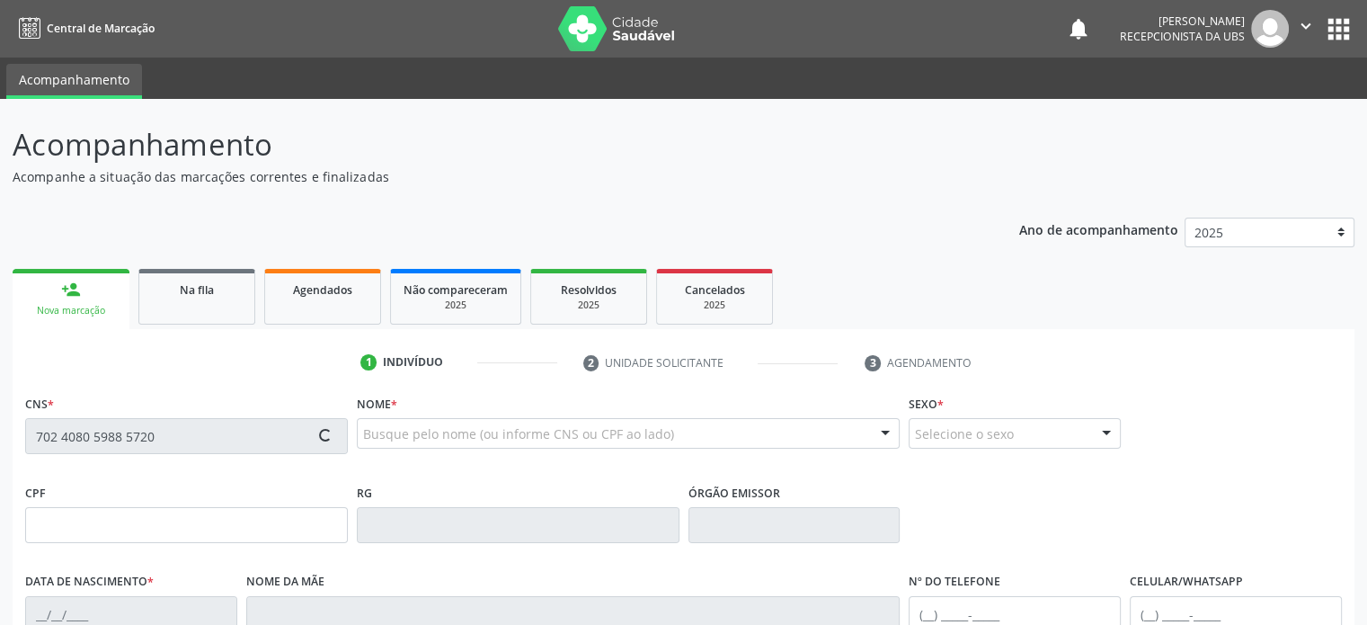
type input "S/N"
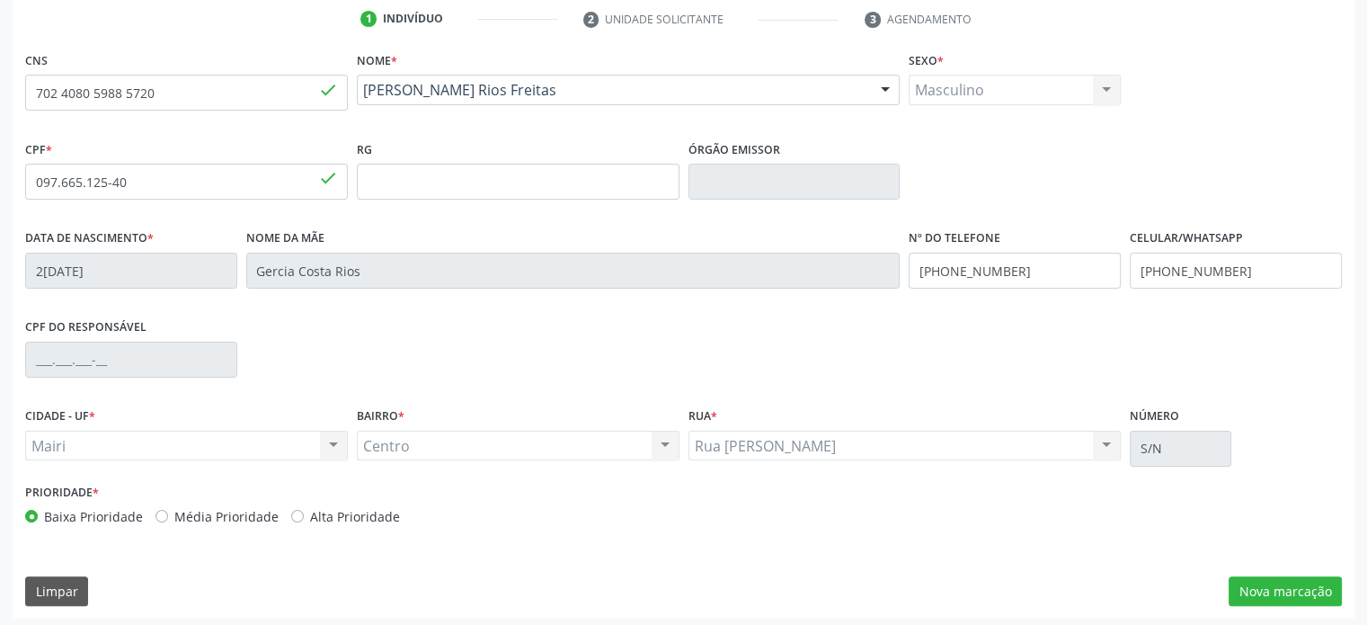
scroll to position [349, 0]
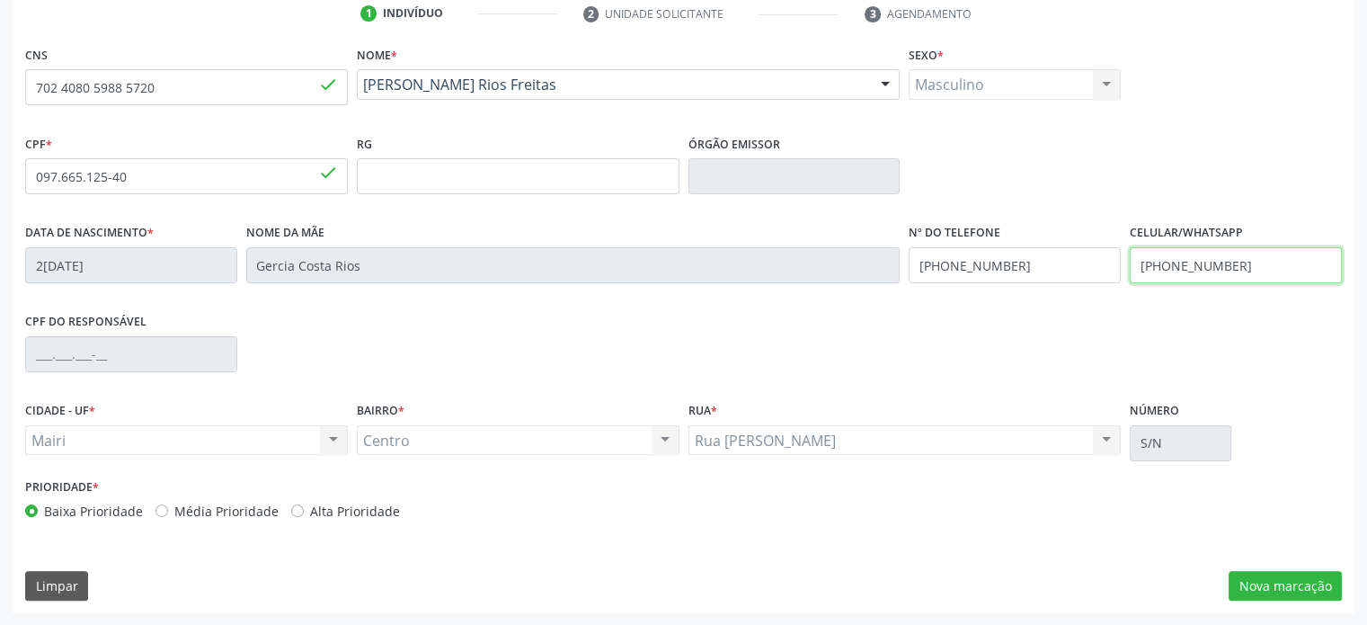
drag, startPoint x: 1269, startPoint y: 261, endPoint x: 1122, endPoint y: 266, distance: 147.5
click at [1122, 266] on div "Data de nascimento * 22/11/1999 Nome da mãe Gercia Costa Rios Nº do Telefone (7…" at bounding box center [684, 263] width 1326 height 89
click at [849, 268] on div "Data de nascimento * 22/11/1999 Nome da mãe Gercia Costa Rios Nº do Telefone (7…" at bounding box center [684, 263] width 1326 height 89
paste input "78-8271"
type input "[PHONE_NUMBER]"
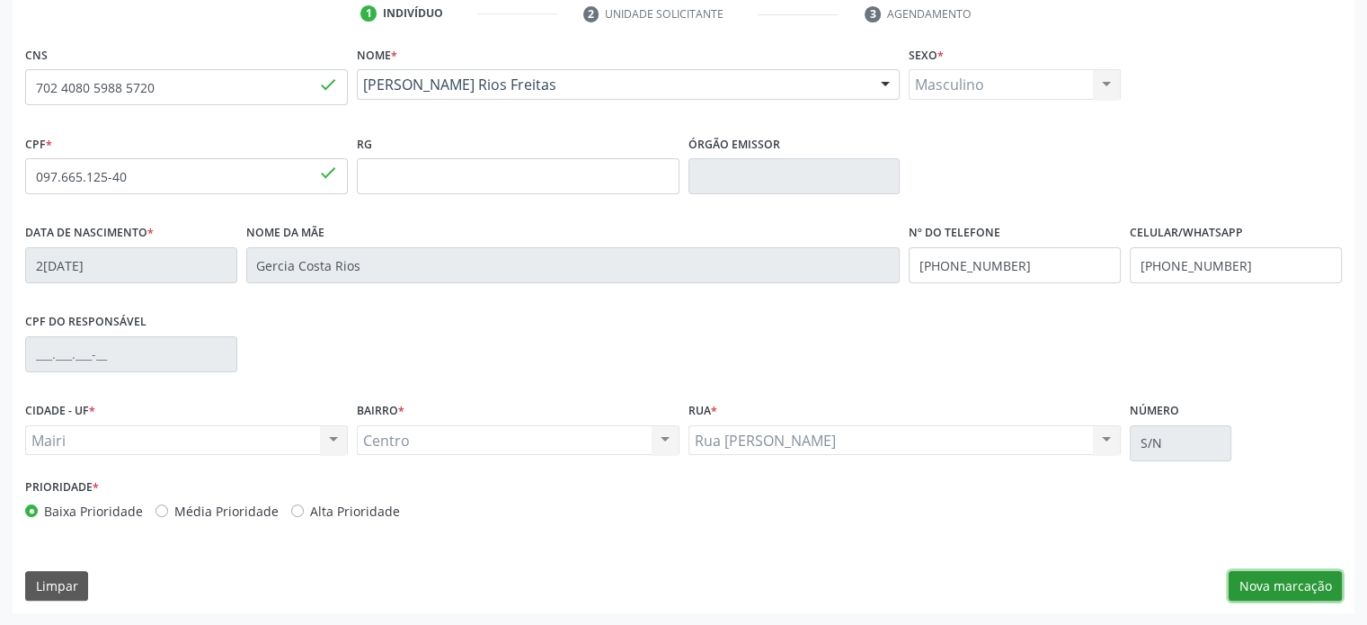
click at [1280, 583] on button "Nova marcação" at bounding box center [1285, 586] width 113 height 31
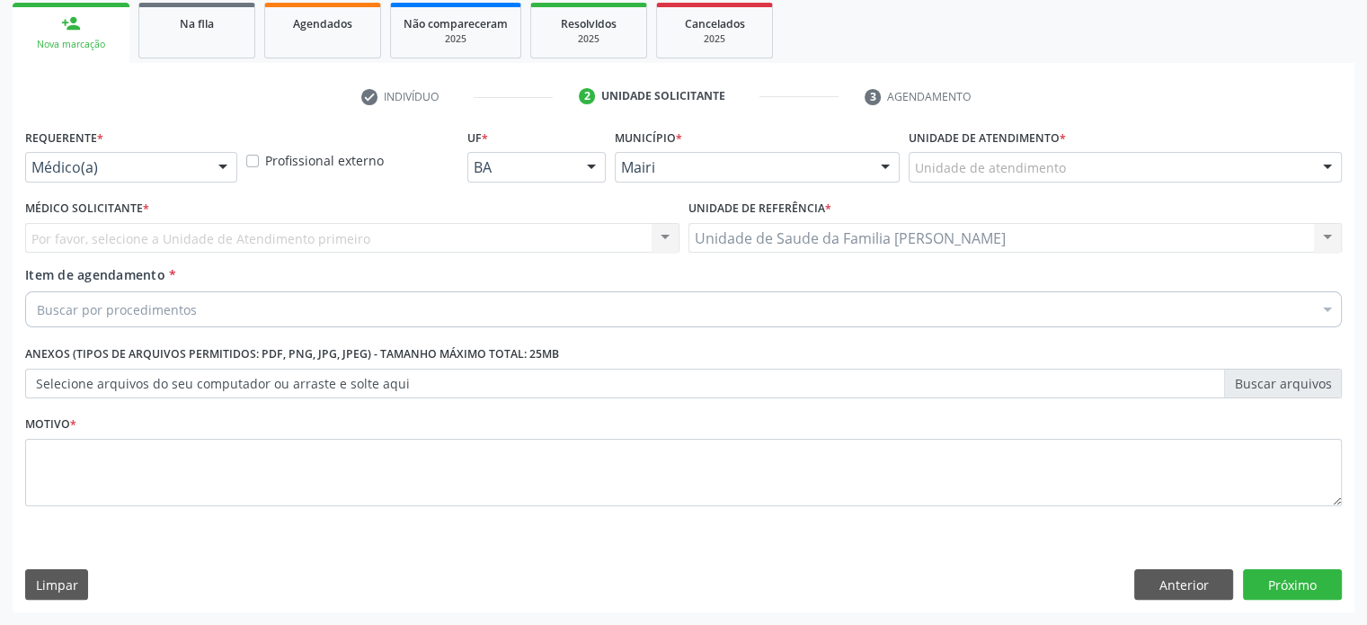
scroll to position [265, 0]
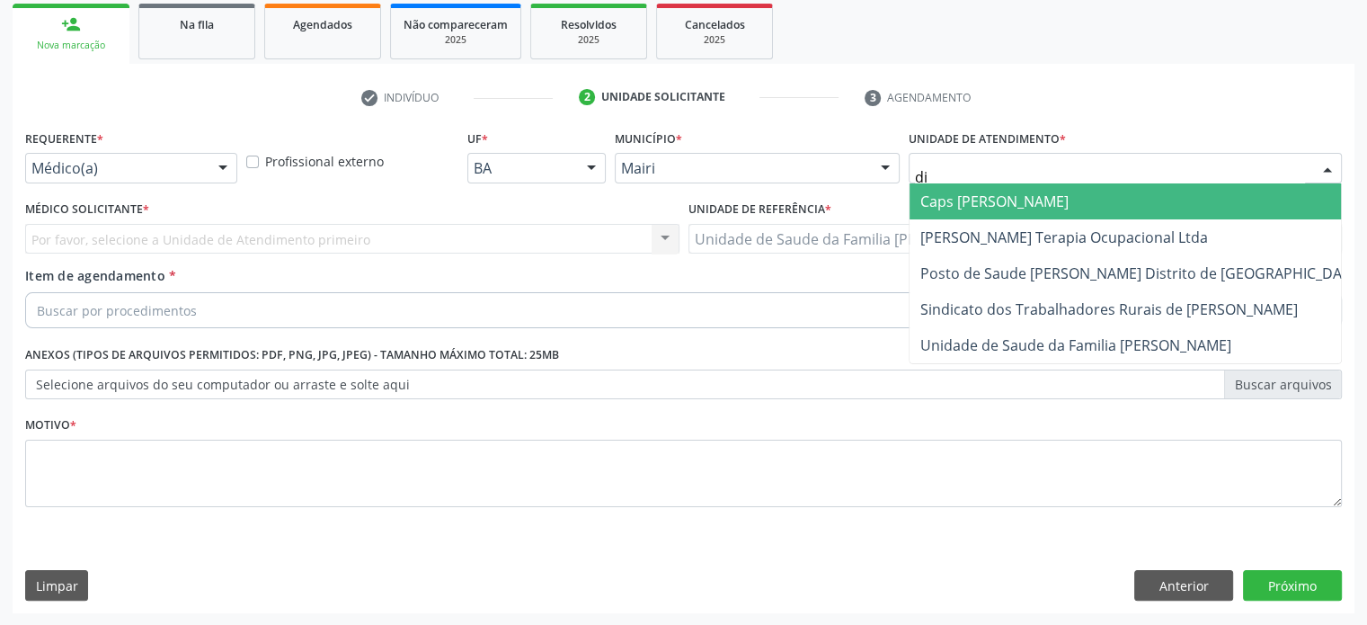
type input "dil"
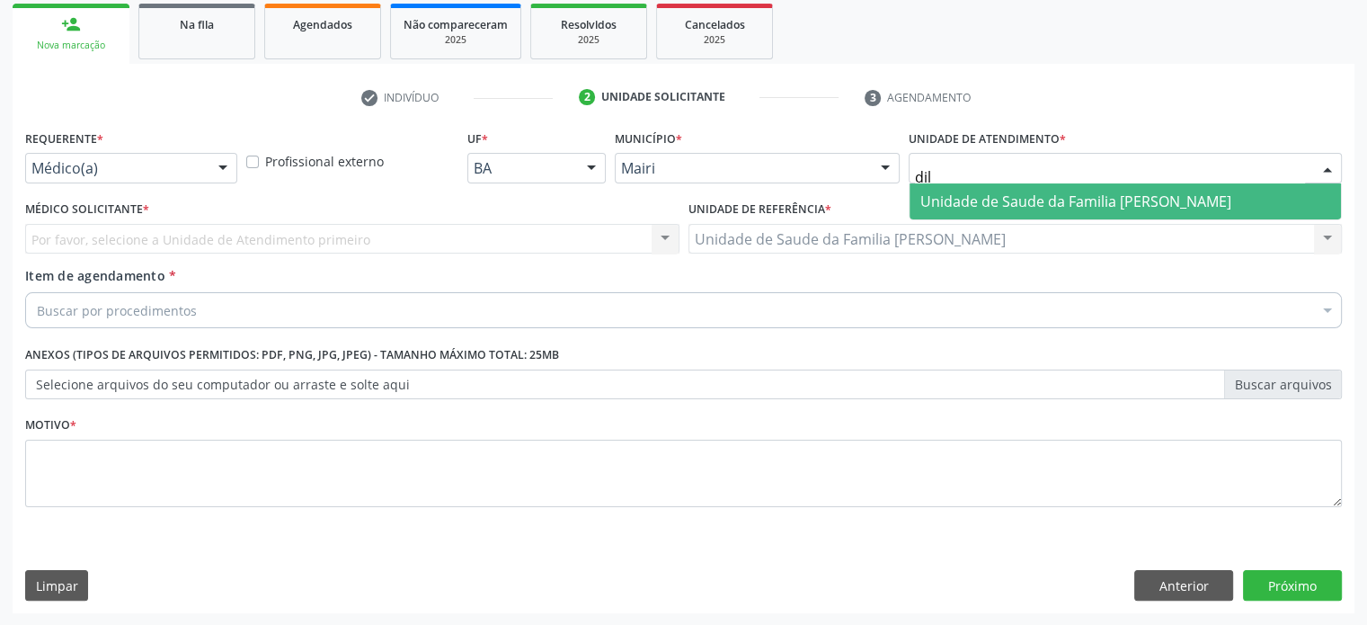
click at [992, 199] on span "Unidade de Saude da Familia [PERSON_NAME]" at bounding box center [1075, 201] width 311 height 20
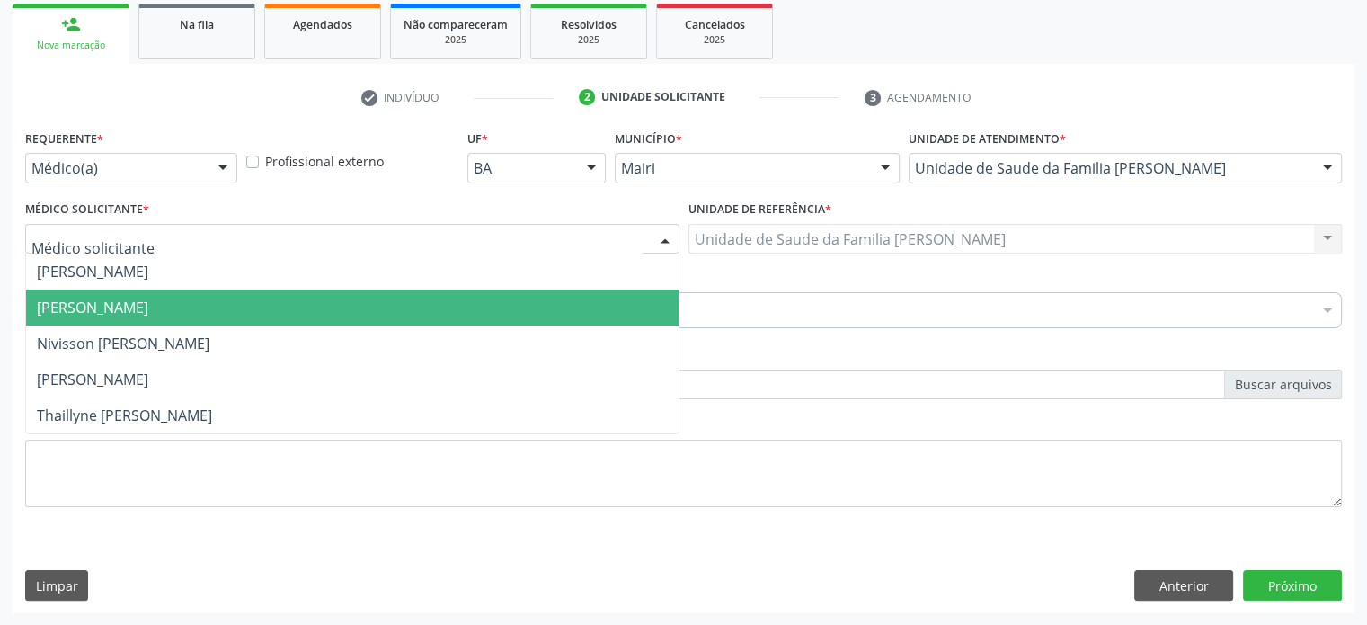
click at [88, 301] on span "[PERSON_NAME]" at bounding box center [92, 308] width 111 height 20
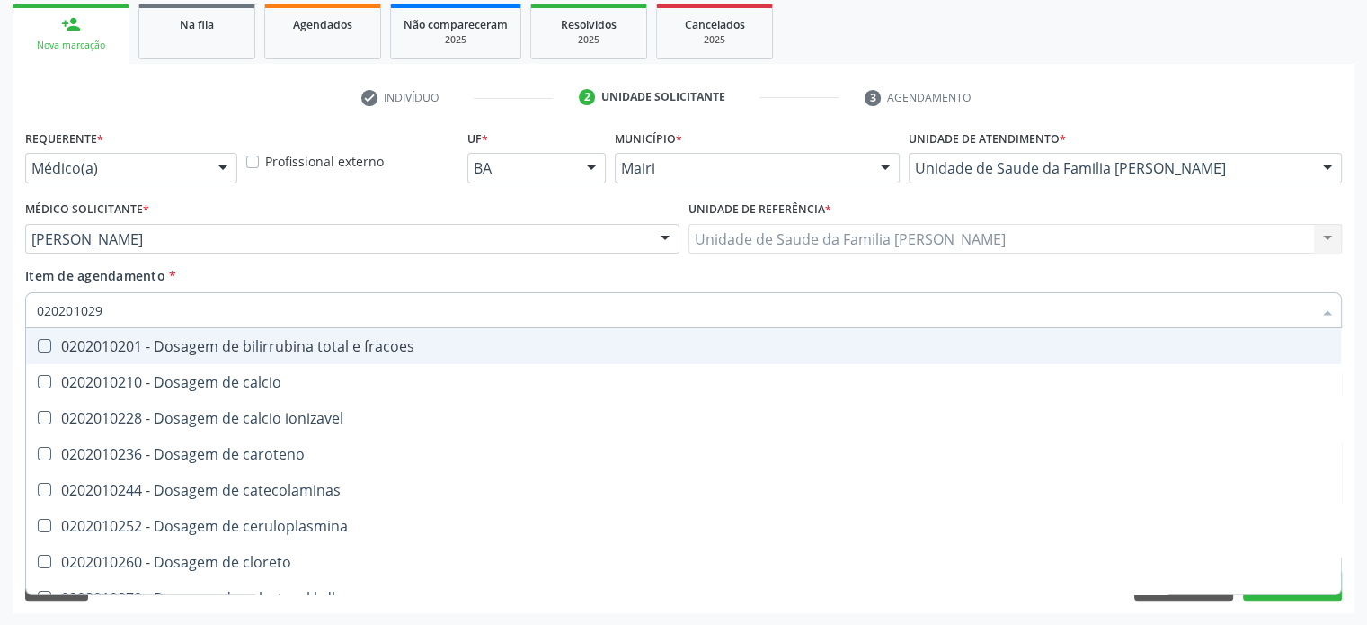
type input "0202010295"
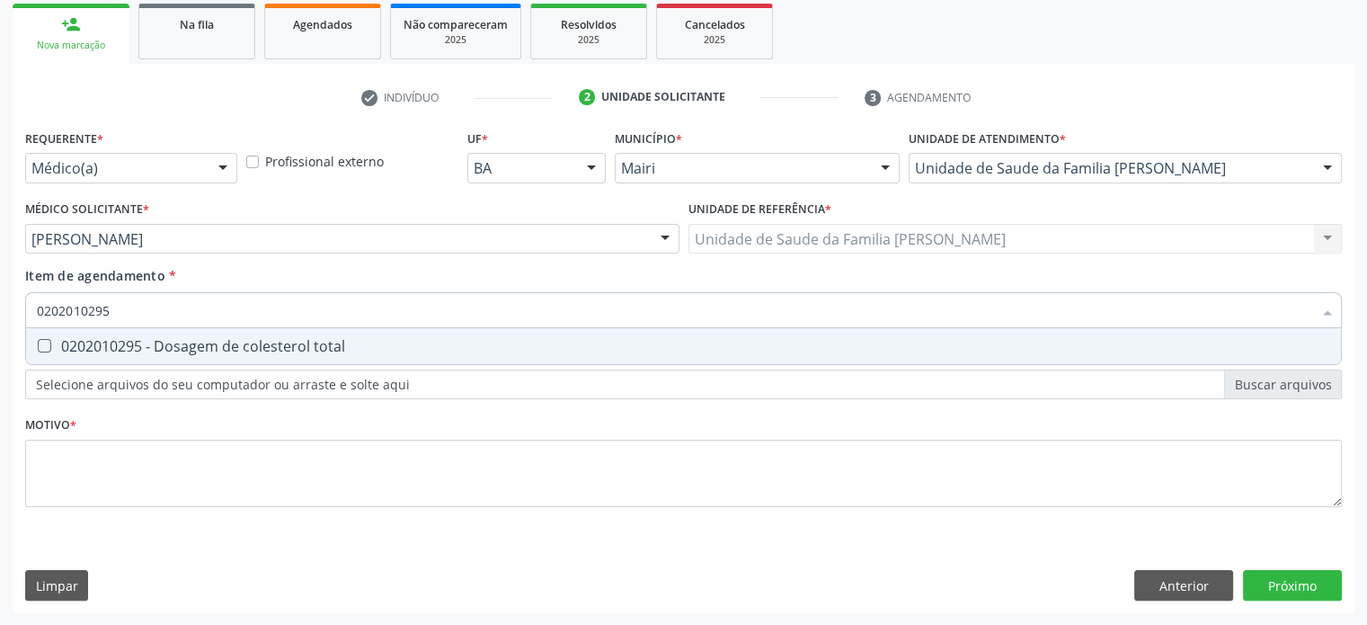
click at [79, 344] on div "0202010295 - Dosagem de colesterol total" at bounding box center [683, 346] width 1293 height 14
checkbox total "true"
type input "02020102"
checkbox total "false"
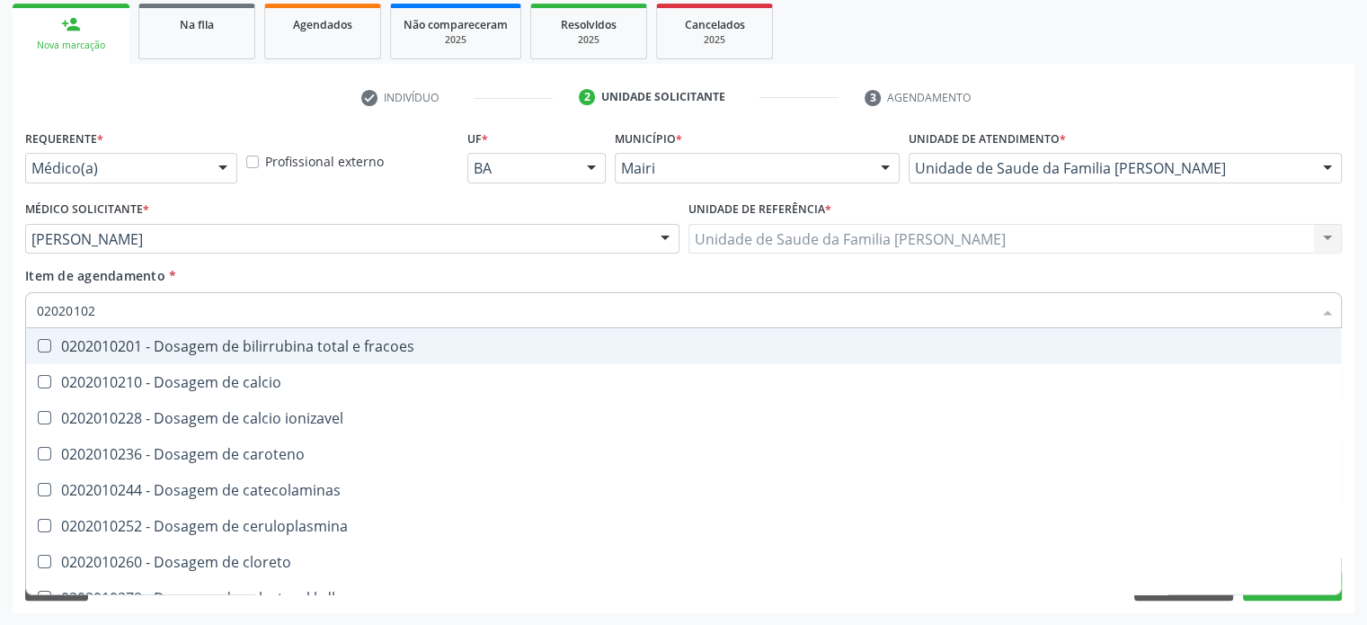
type input "0202010"
checkbox total "false"
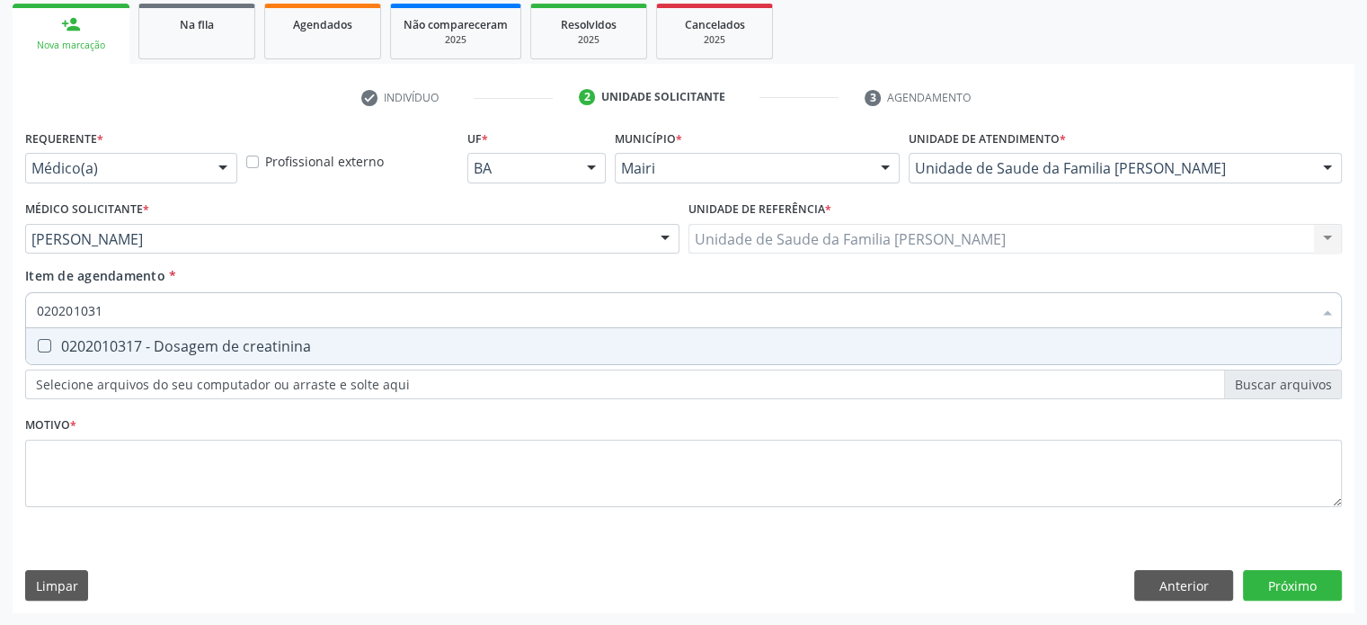
type input "0202010317"
click at [79, 344] on div "0202010317 - Dosagem de creatinina" at bounding box center [683, 346] width 1293 height 14
checkbox creatinina "true"
type input "02020103"
checkbox creatinina "false"
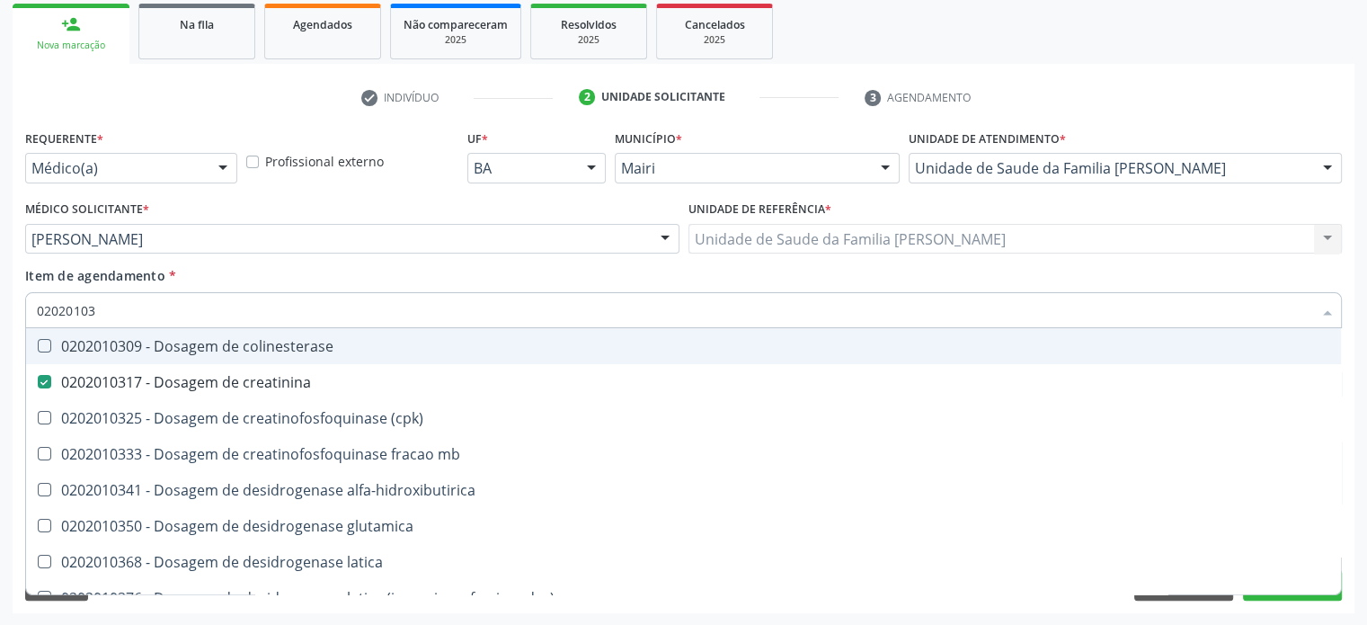
type input "0202010"
checkbox creatinina "false"
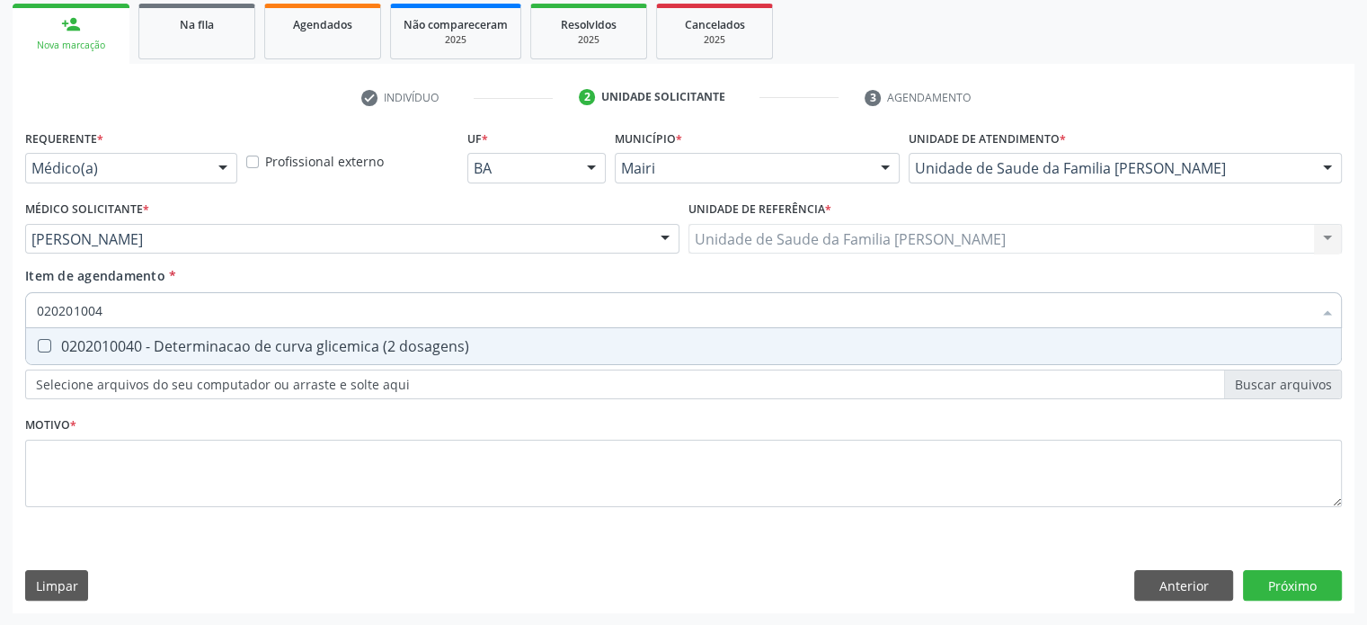
type input "0202010040"
click at [79, 344] on div "0202010040 - Determinacao de curva glicemica (2 dosagens)" at bounding box center [683, 346] width 1293 height 14
checkbox dosagens\) "true"
type input "02020100"
checkbox dosagens\) "false"
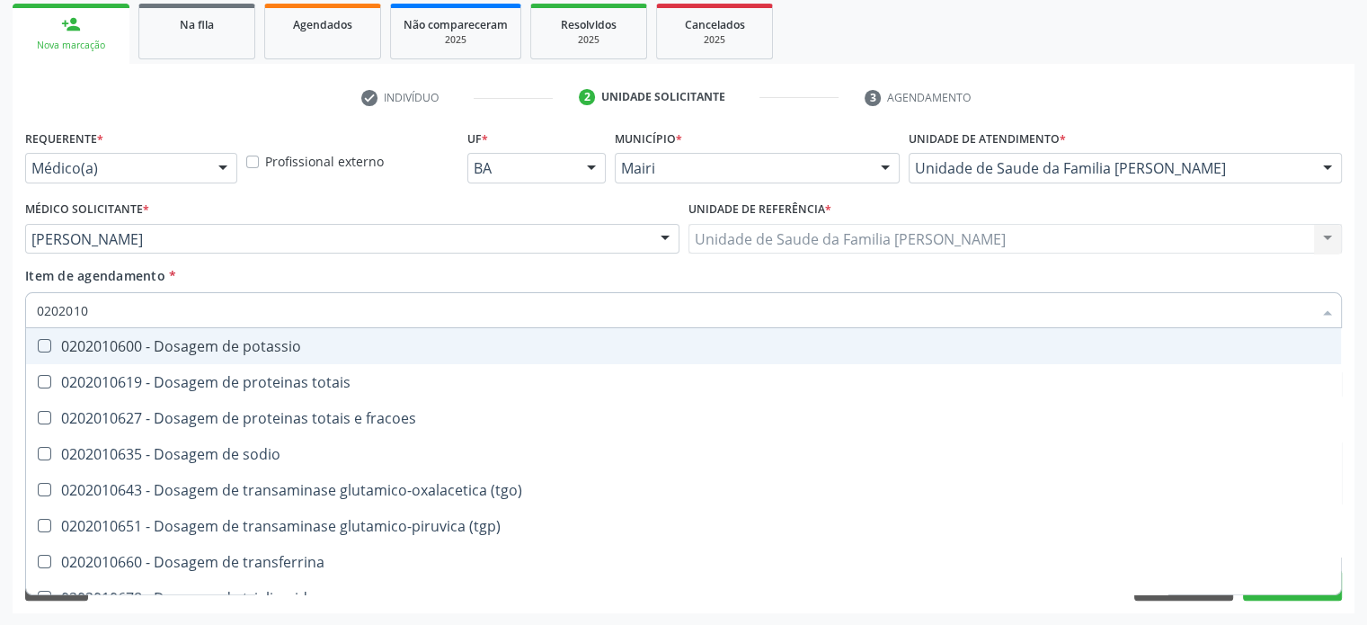
type input "02020106"
checkbox \(tgo\) "false"
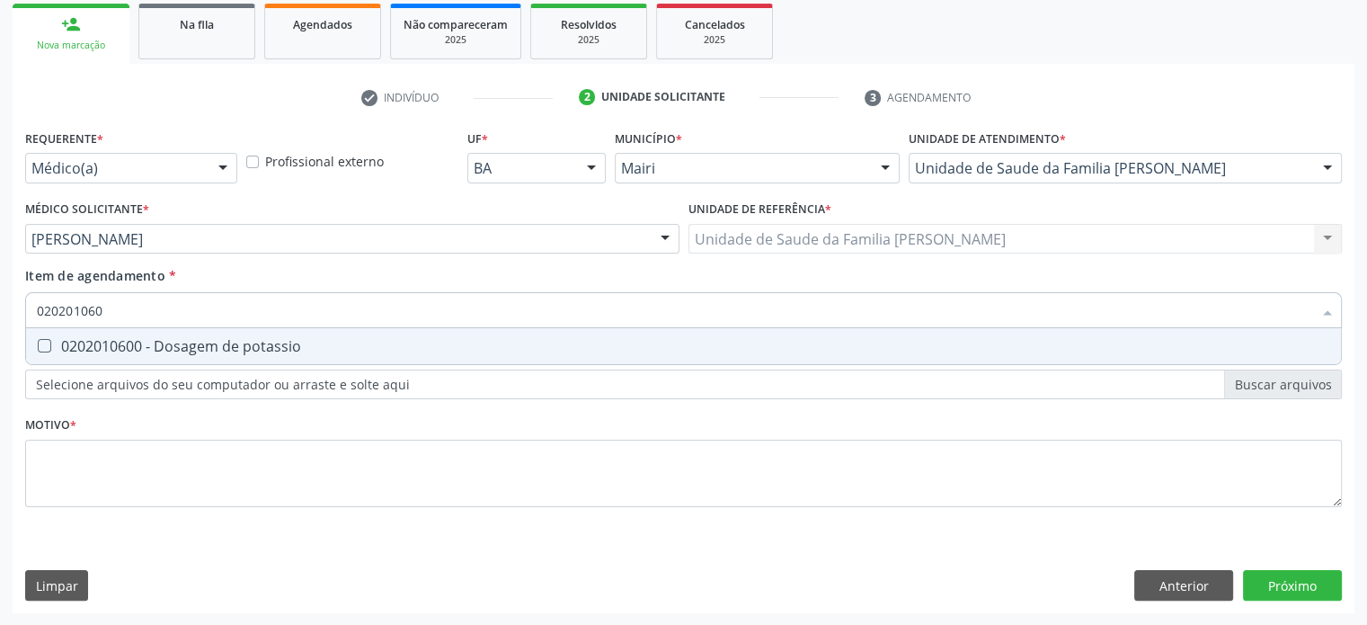
type input "0202010600"
click at [79, 344] on div "0202010600 - Dosagem de potassio" at bounding box center [683, 346] width 1293 height 14
checkbox potassio "true"
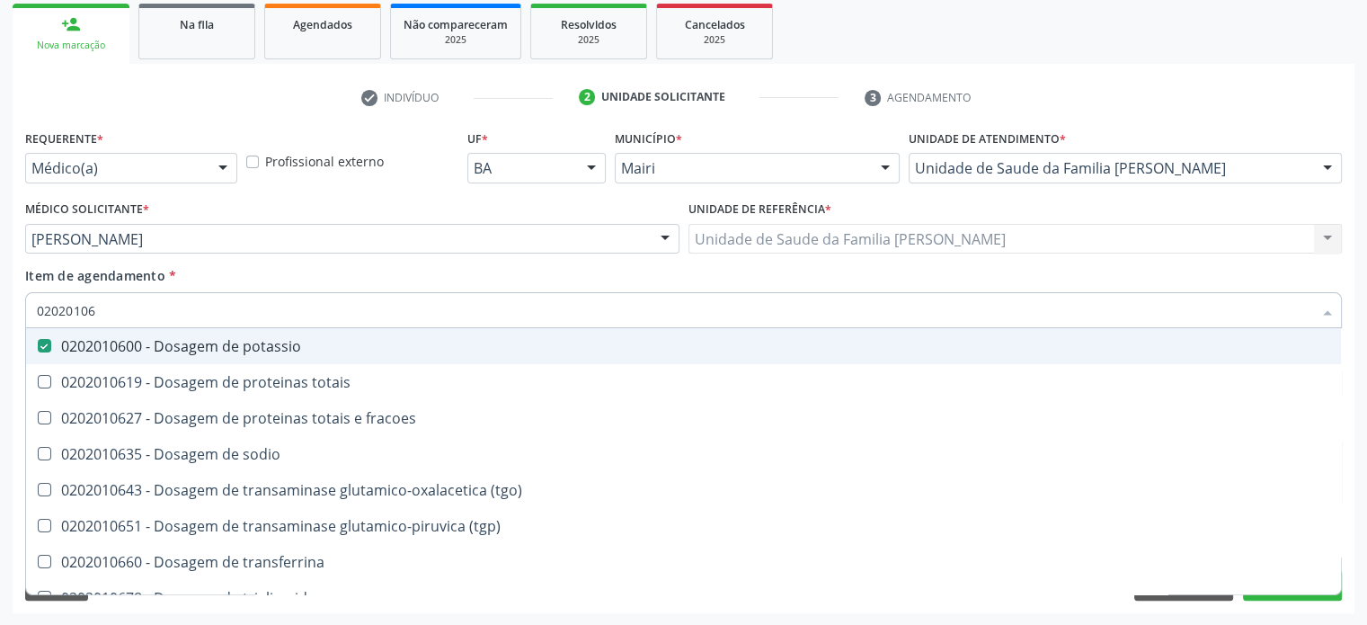
type input "020201067"
checkbox potassio "false"
type input "0202010678"
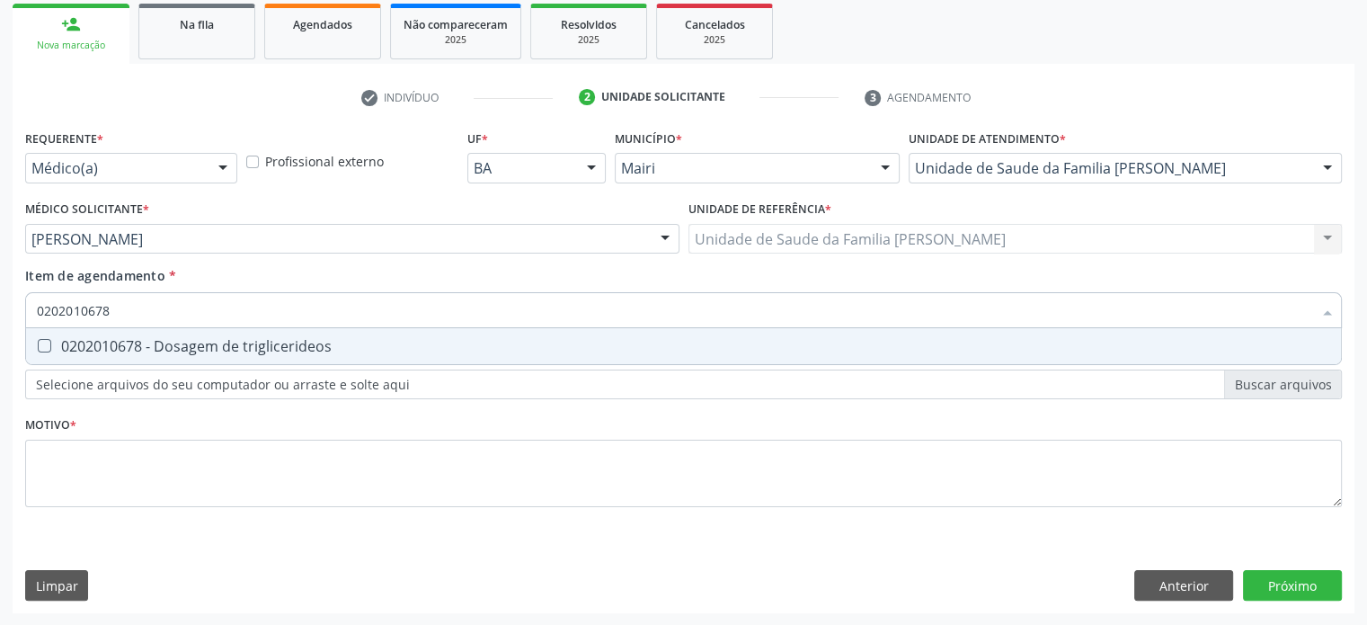
click at [79, 344] on div "0202010678 - Dosagem de triglicerideos" at bounding box center [683, 346] width 1293 height 14
checkbox triglicerideos "true"
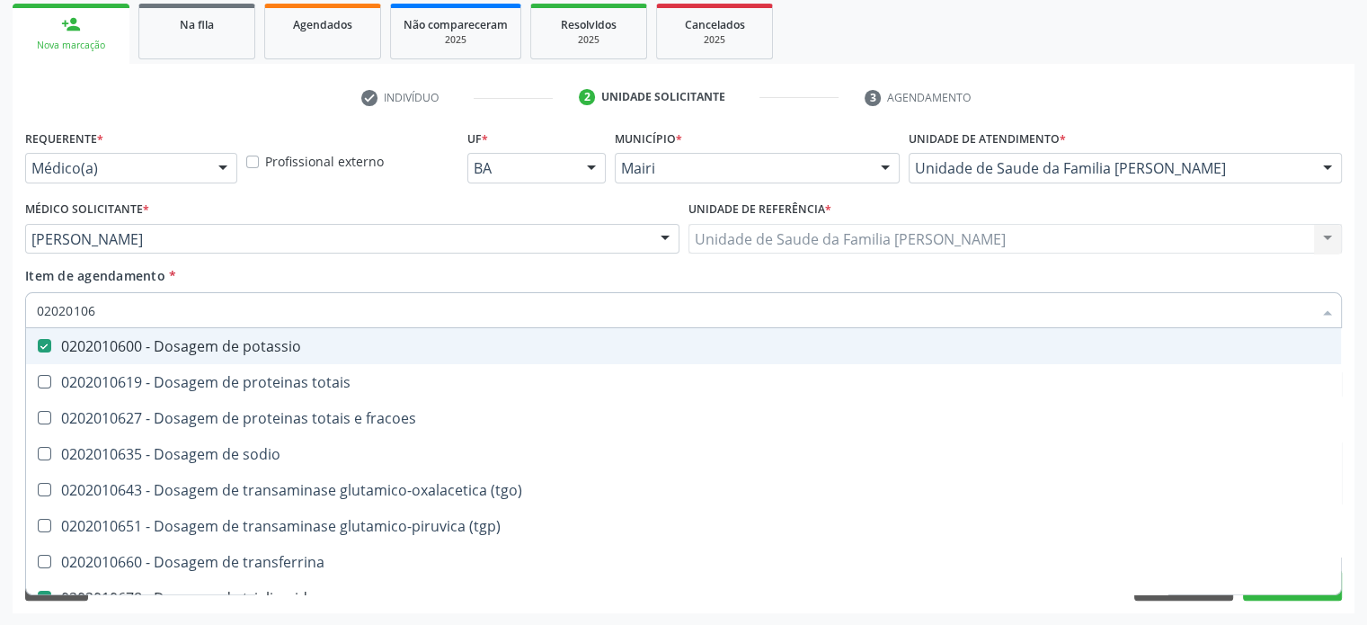
type input "0202010"
checkbox potassio "false"
checkbox \(tgo\) "true"
checkbox triglicerideos "false"
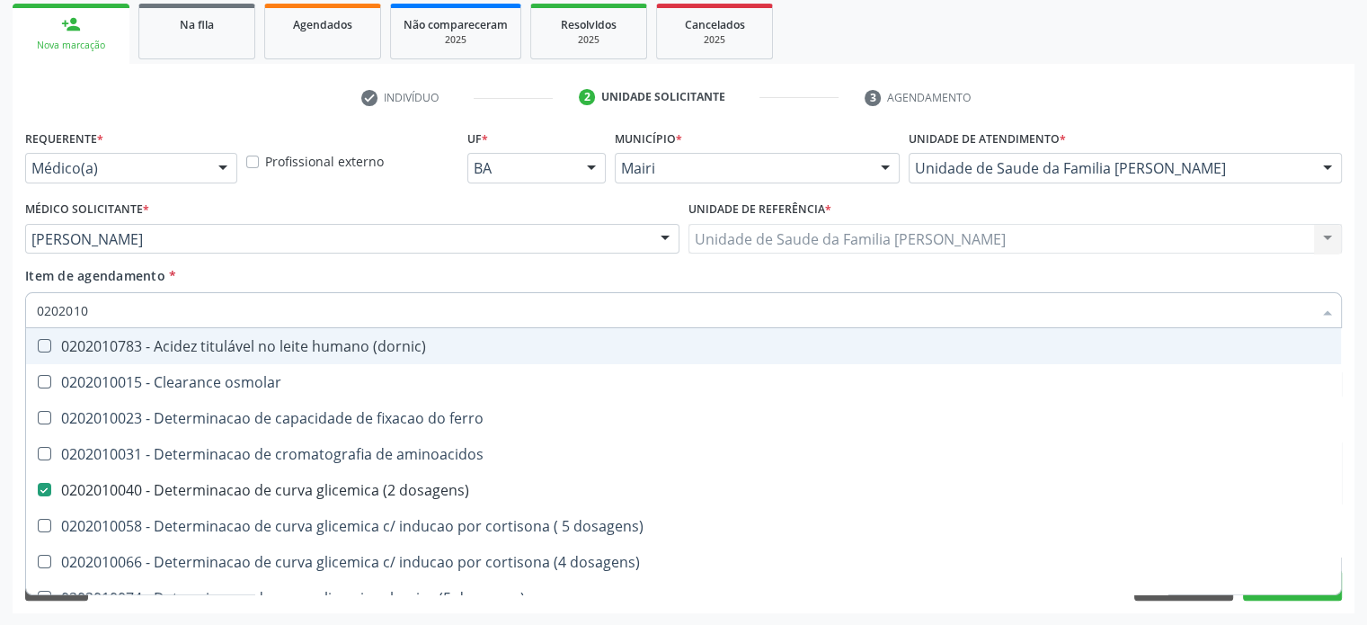
type input "020201"
checkbox total "false"
checkbox creatinina "false"
checkbox latica "true"
checkbox ferritina "true"
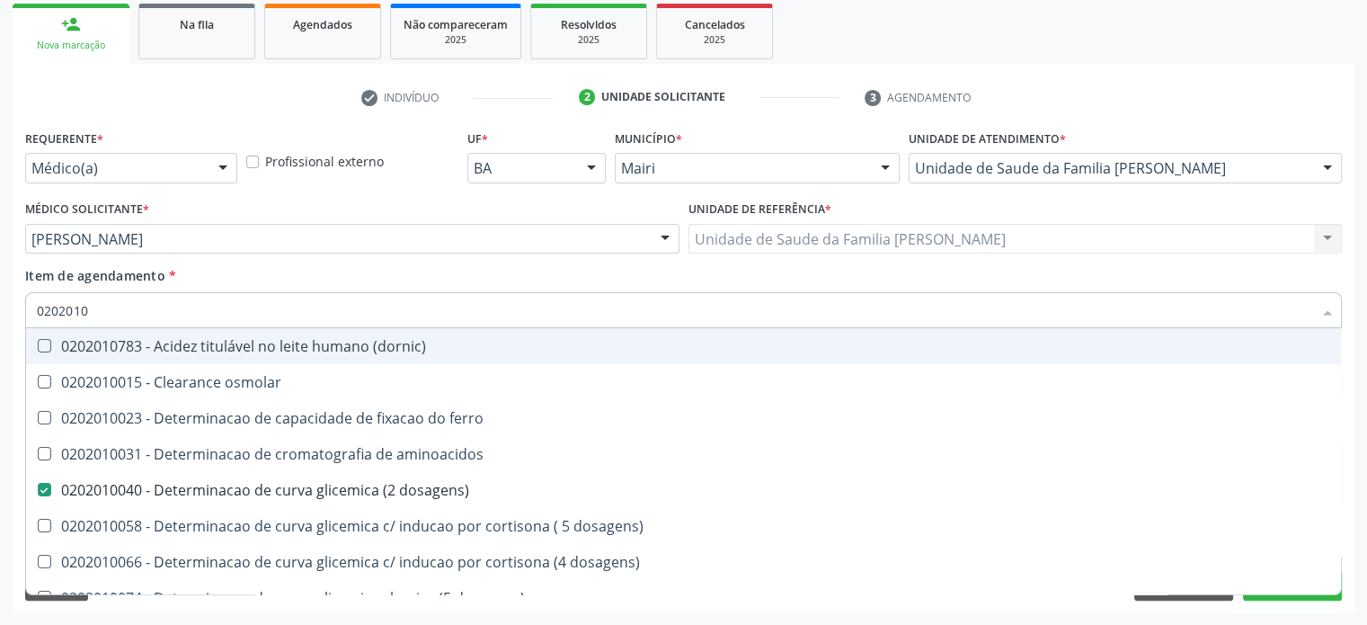
checkbox potassio "false"
checkbox triglicerideos "false"
checkbox ureia "true"
type input "02020"
checkbox dosagens\) "false"
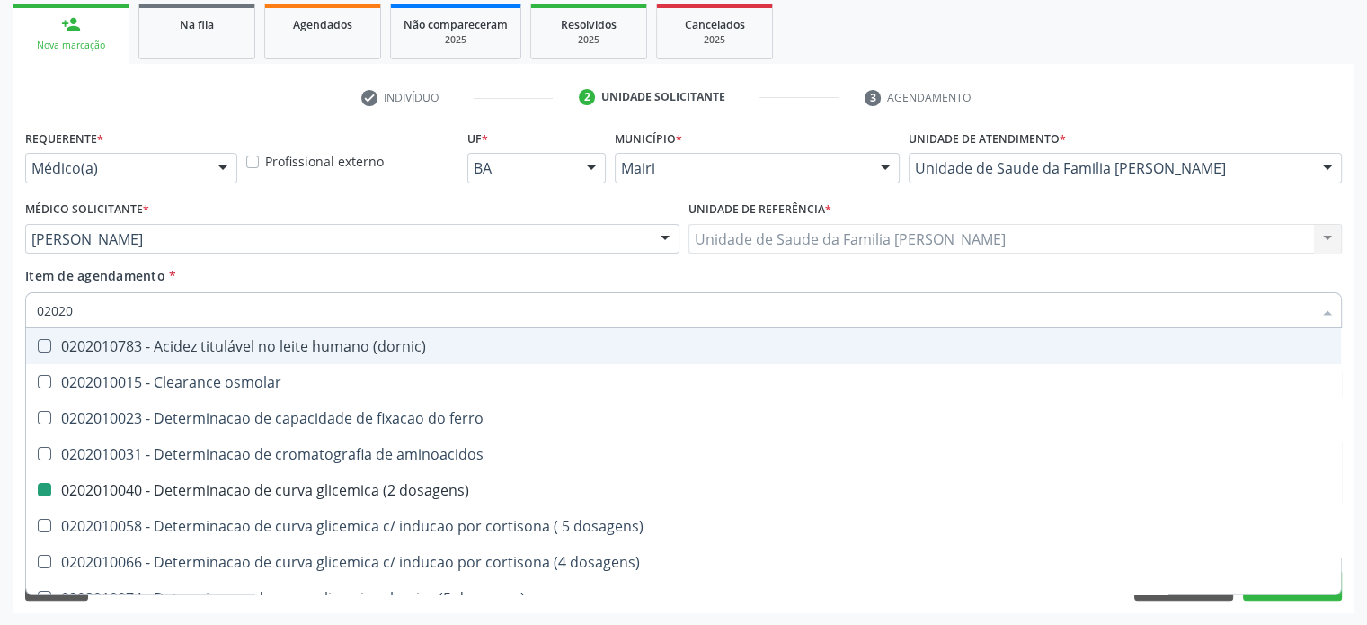
checkbox total "false"
checkbox creatinina "false"
checkbox alfa-hidroxibutirica "true"
checkbox potassio "false"
checkbox triglicerideos "false"
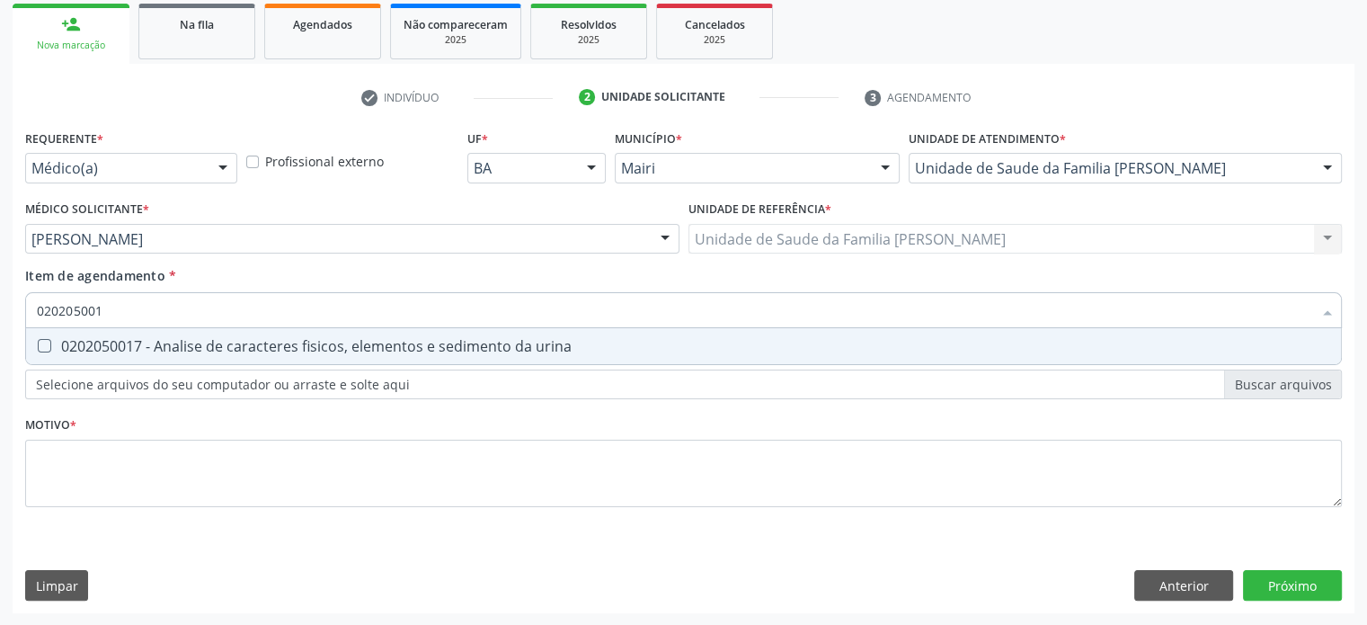
type input "0202050017"
click at [79, 344] on div "0202050017 - Analise de caracteres fisicos, elementos e sedimento da urina" at bounding box center [683, 346] width 1293 height 14
checkbox urina "true"
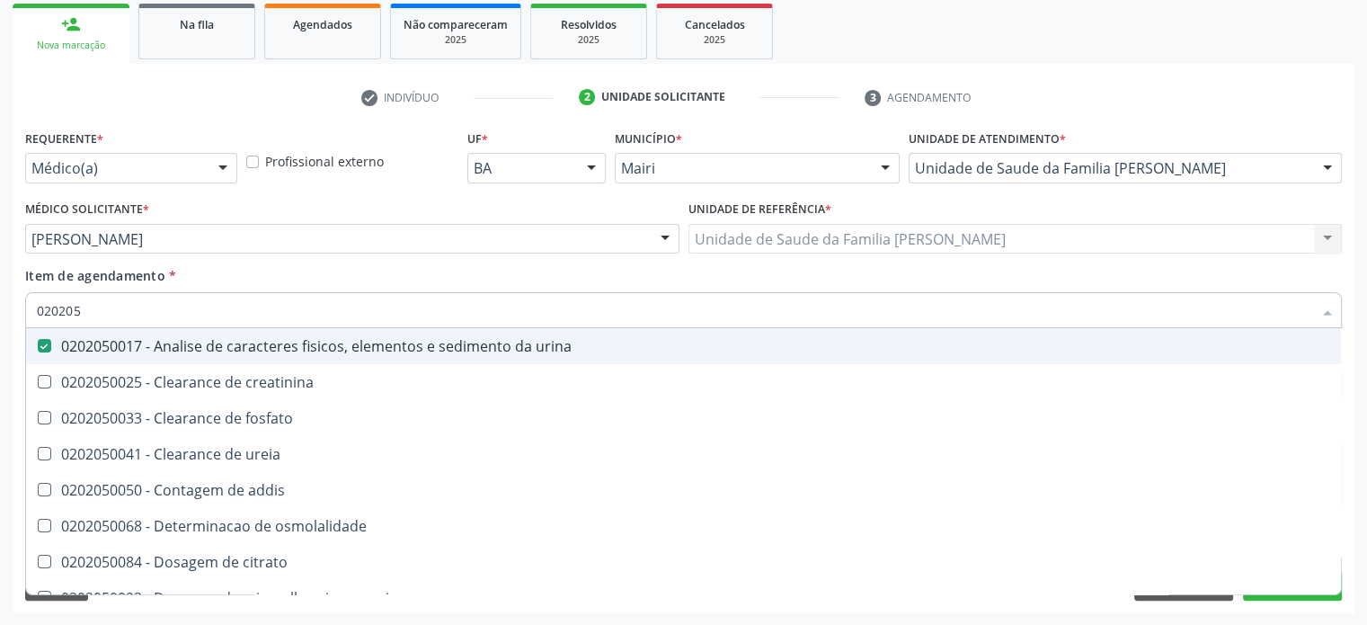
type input "02020"
checkbox urina "false"
checkbox ureia "true"
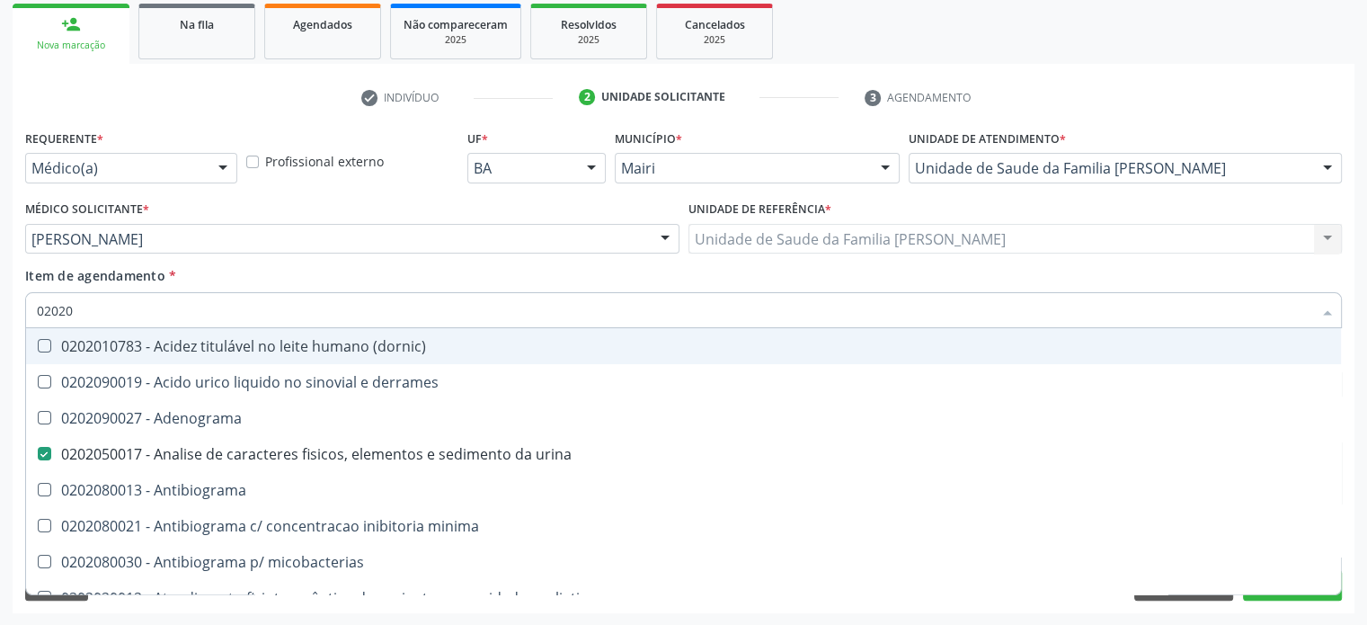
type input "020201"
checkbox urina "false"
checkbox Antibiograma "true"
checkbox htlv-1 "true"
checkbox \(ch50\) "true"
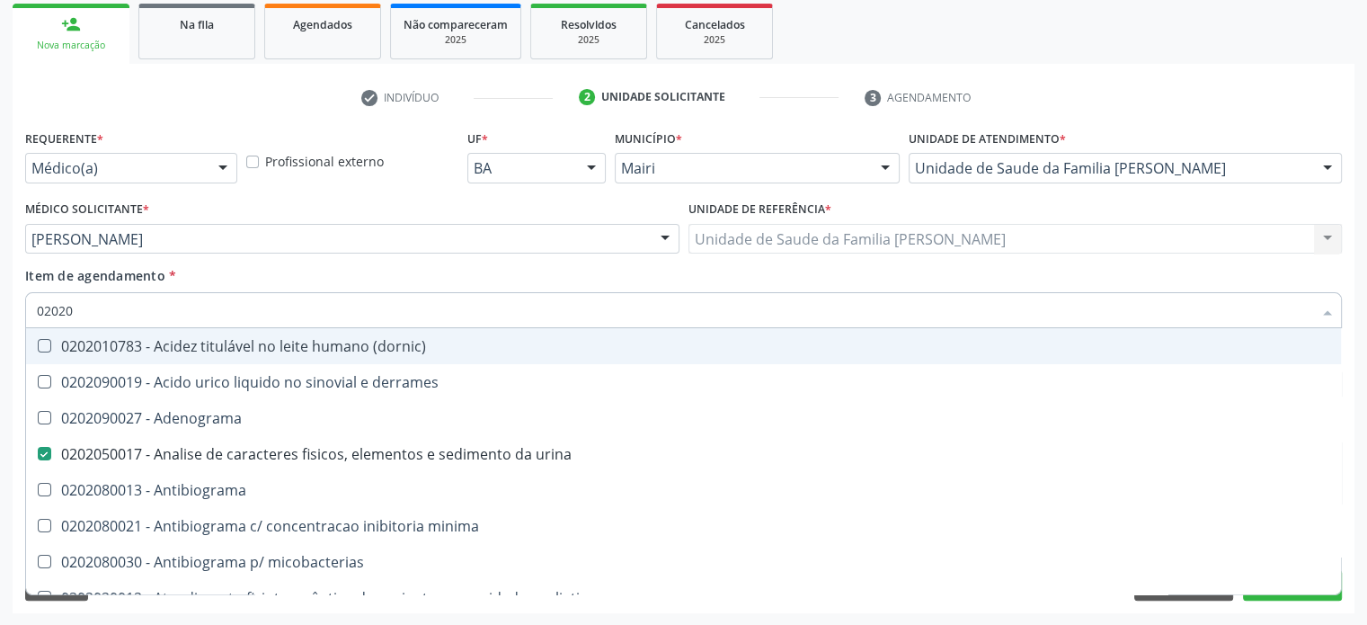
checkbox dosagens\) "false"
checkbox d "true"
checkbox mandelico "true"
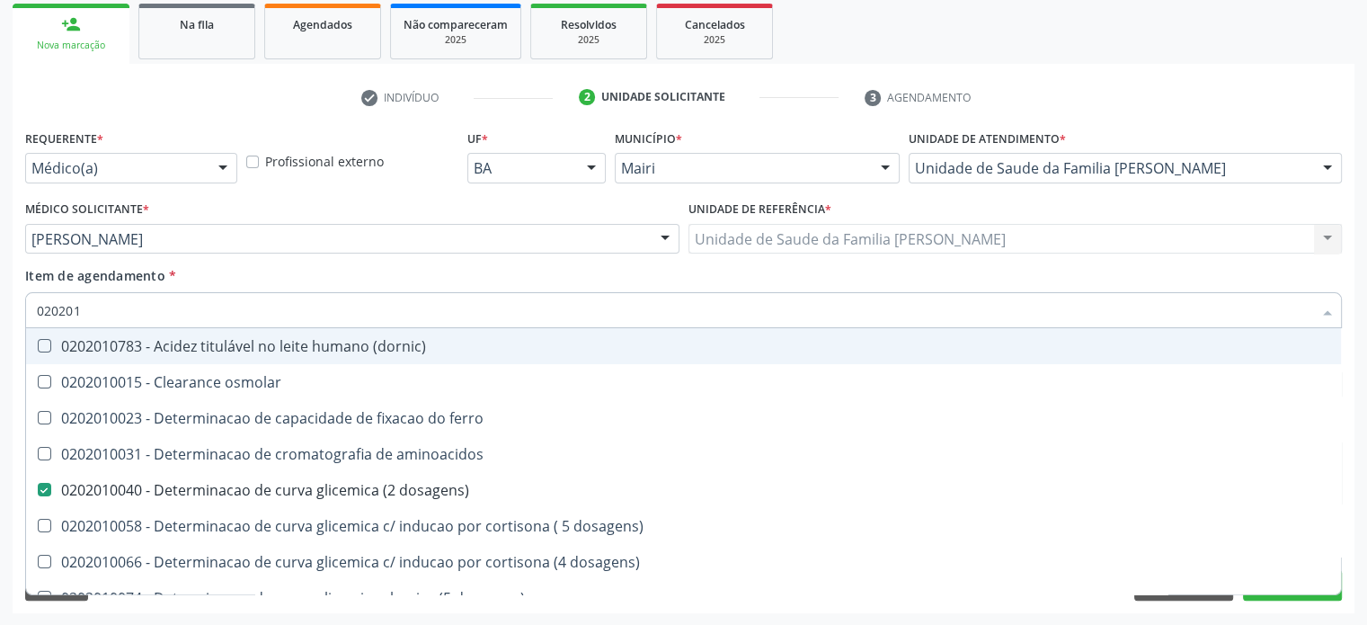
type input "0202010"
checkbox ionizavel "true"
checkbox catecolaminas "true"
checkbox total "false"
checkbox creatinina "false"
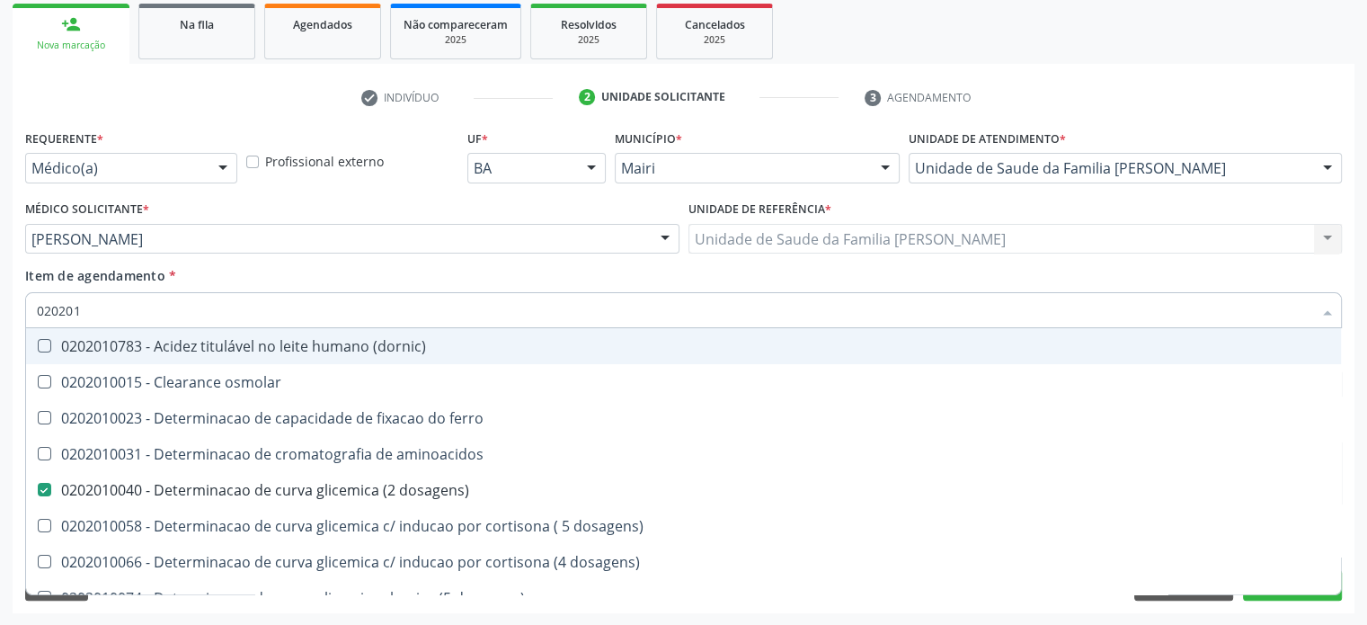
checkbox hidroxiprolina "true"
checkbox piruvato "true"
checkbox potassio "false"
type input "02020104"
checkbox dosagens\) "false"
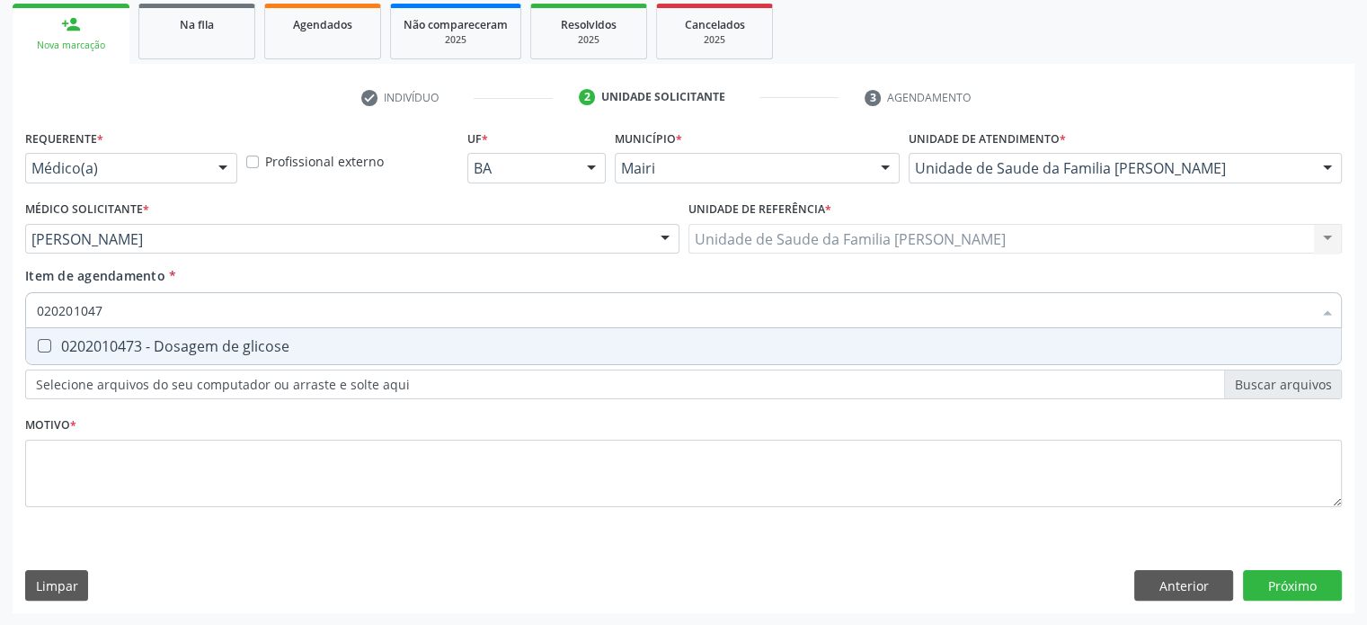
type input "0202010473"
click at [79, 344] on div "0202010473 - Dosagem de glicose" at bounding box center [683, 346] width 1293 height 14
checkbox glicose "true"
type input "02020104"
checkbox glicose "false"
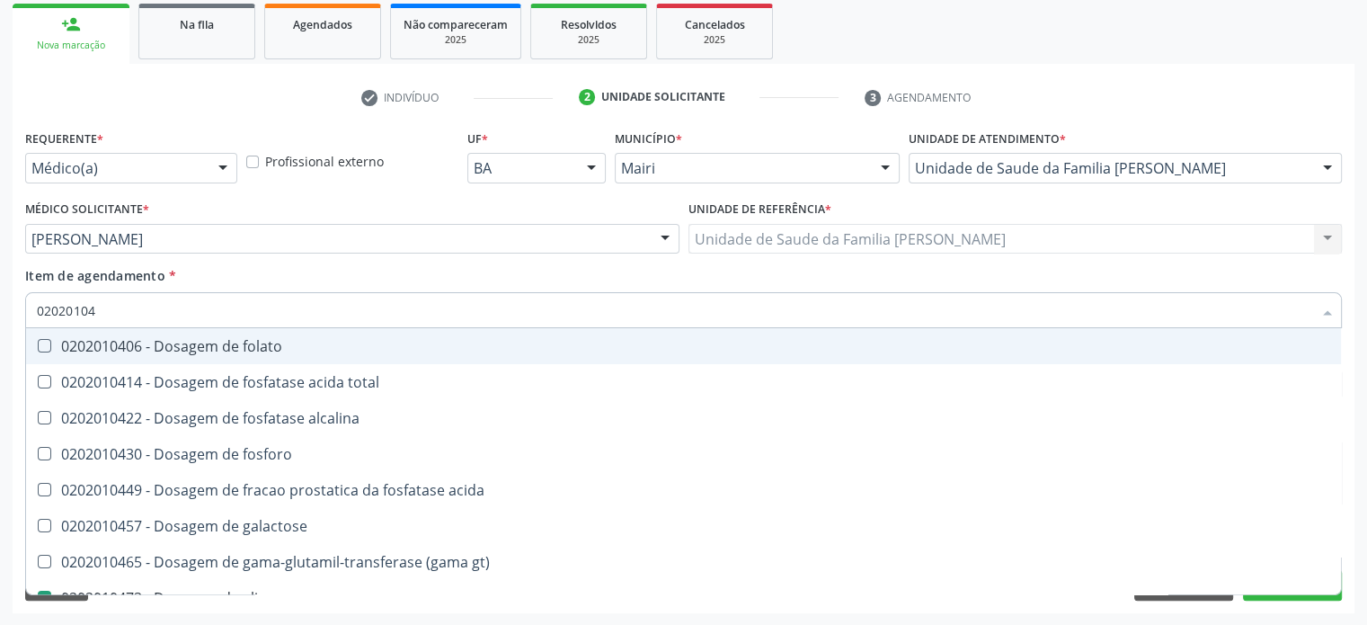
type input "0202010"
checkbox acida "true"
checkbox glicose "false"
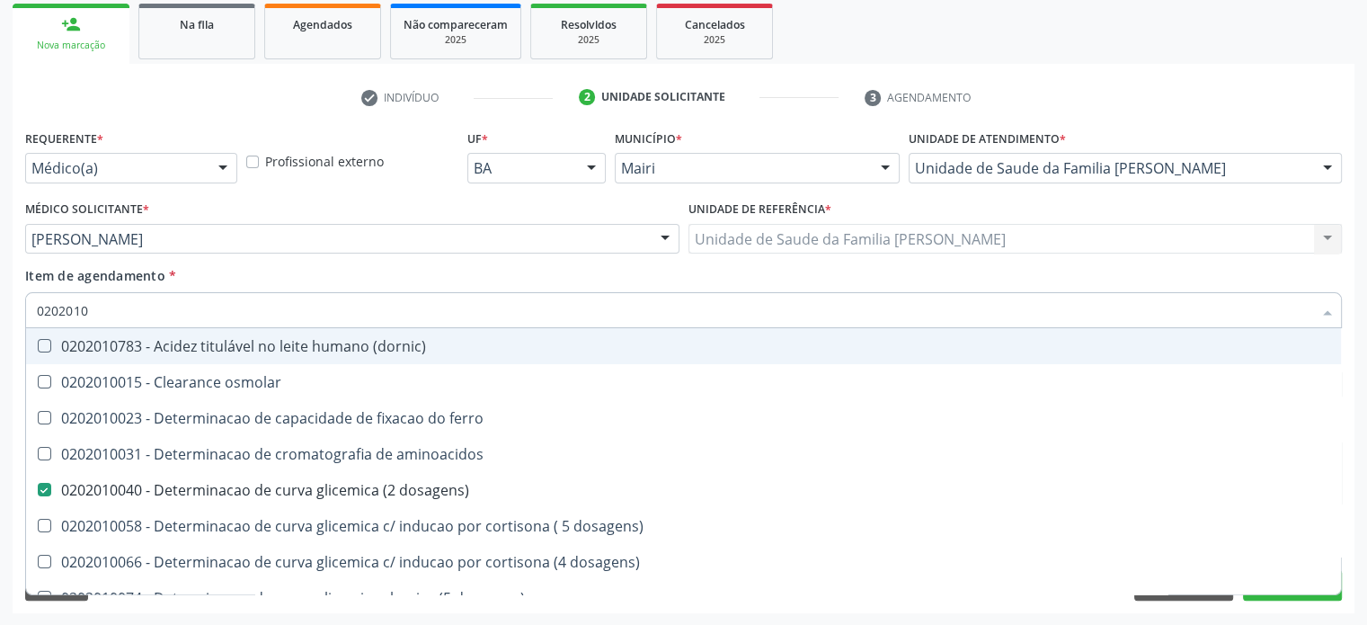
type input "02020102"
checkbox dosagens\) "false"
checkbox ivy "true"
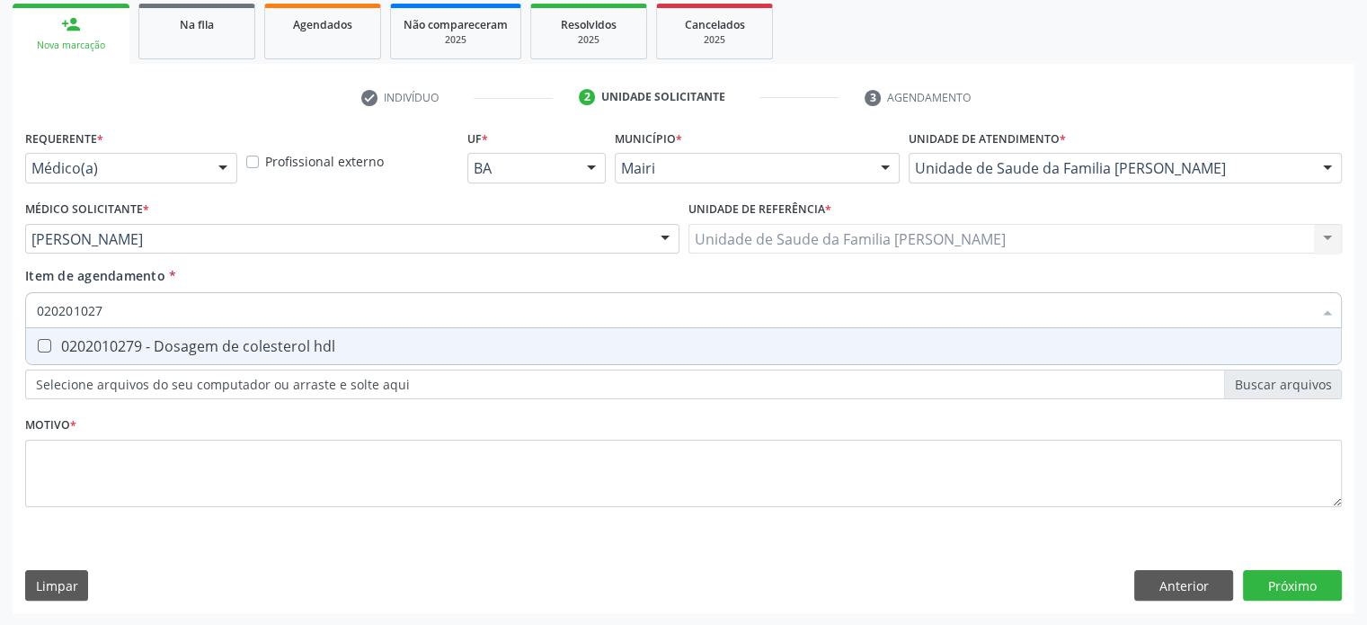
type input "0202010279"
click at [79, 344] on div "0202010279 - Dosagem de colesterol hdl" at bounding box center [683, 346] width 1293 height 14
checkbox hdl "true"
type input "02020102"
checkbox hdl "false"
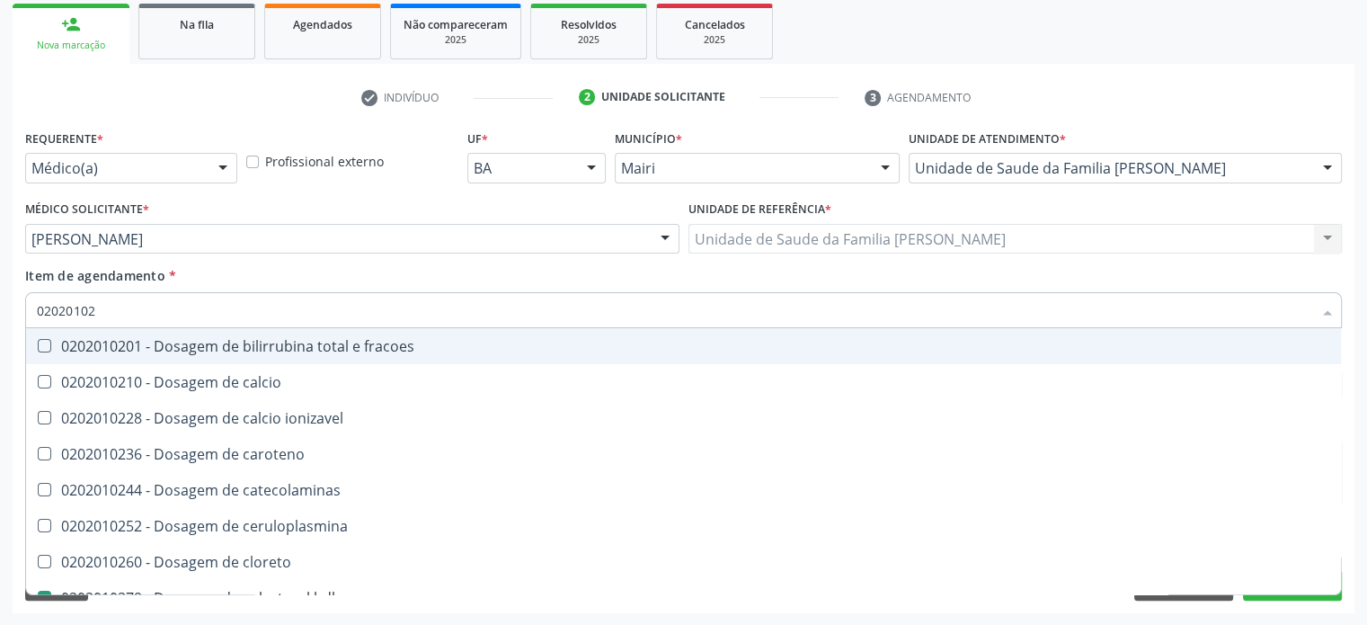
type input "0202010"
checkbox catecolaminas "true"
checkbox hdl "false"
checkbox total "false"
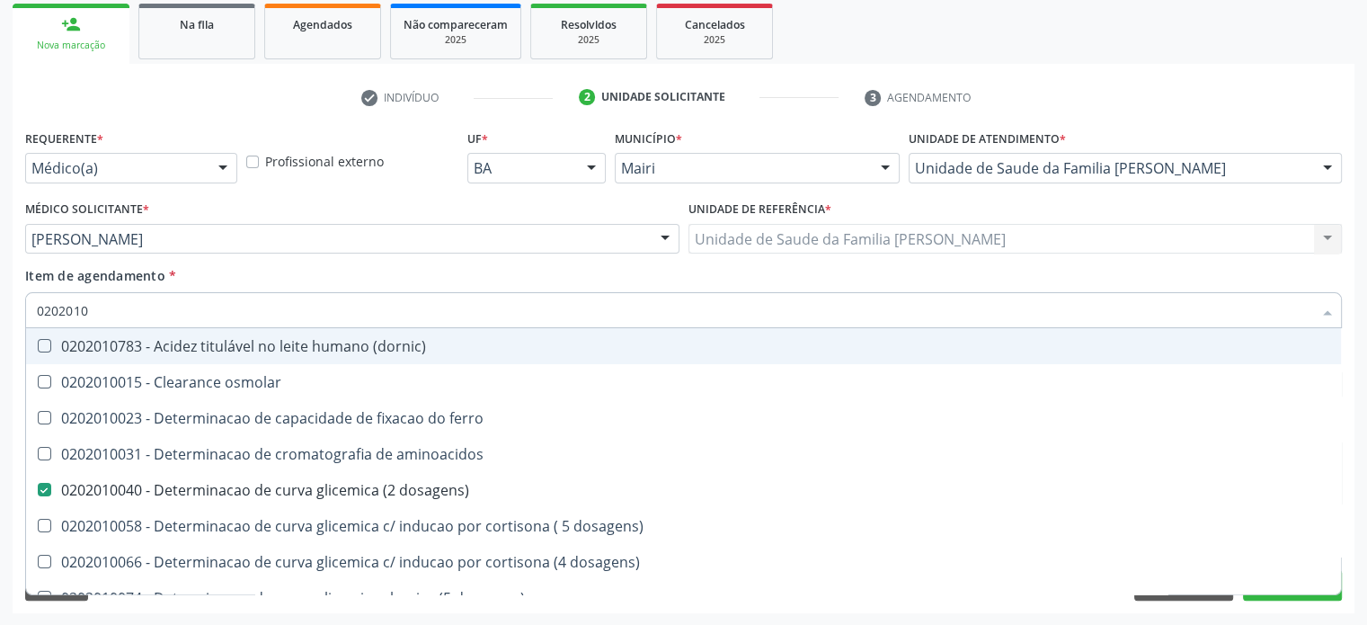
type input "02020105"
checkbox dosagens\) "false"
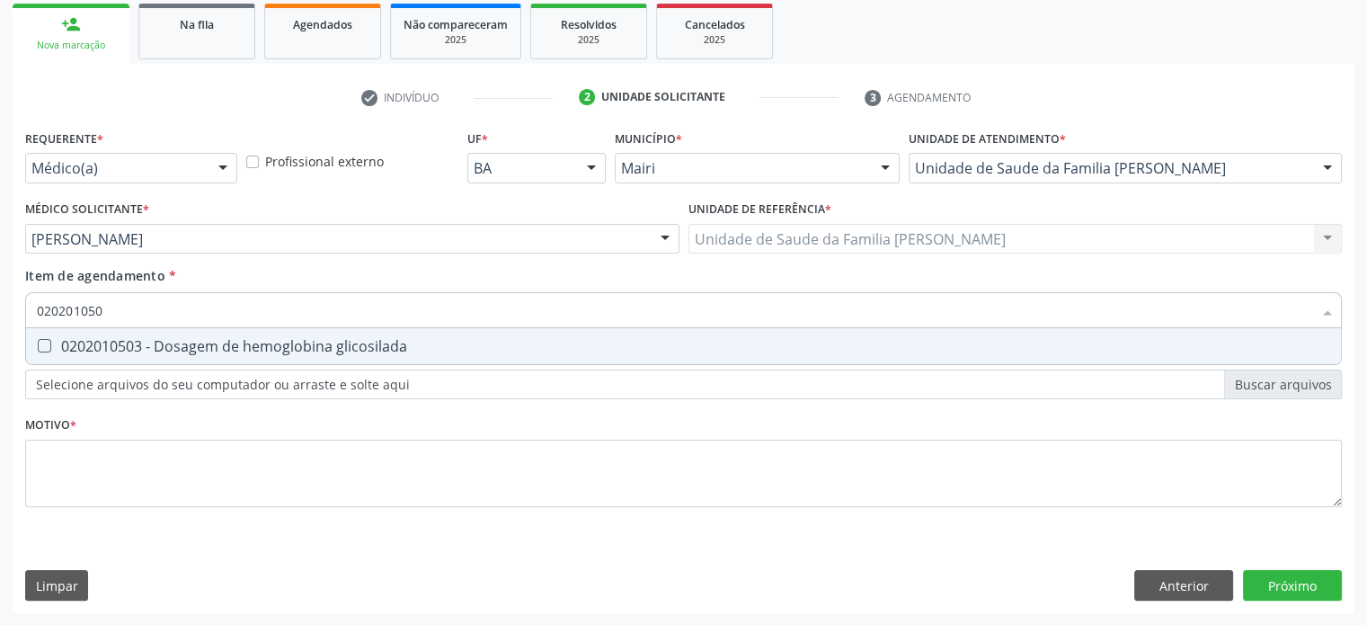
type input "0202010503"
click at [79, 344] on div "0202010503 - Dosagem de hemoglobina glicosilada" at bounding box center [683, 346] width 1293 height 14
checkbox glicosilada "true"
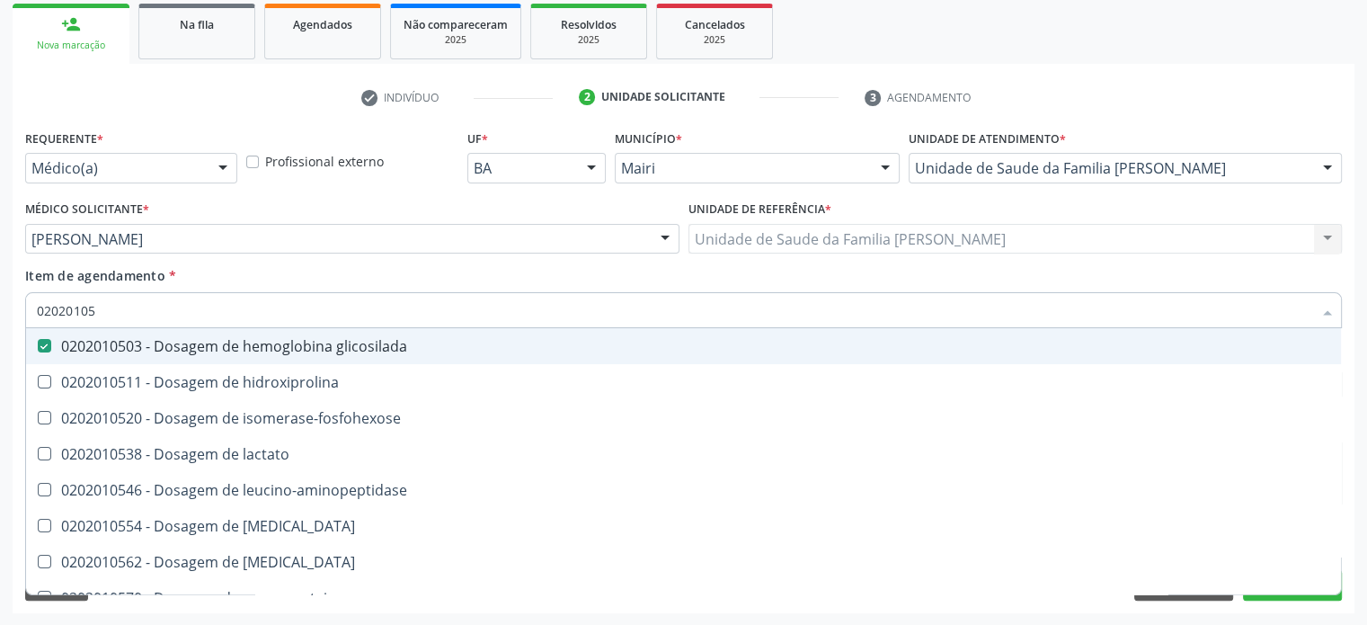
type input "0202010"
checkbox glicosilada "false"
checkbox leucino-aminopeptidase "true"
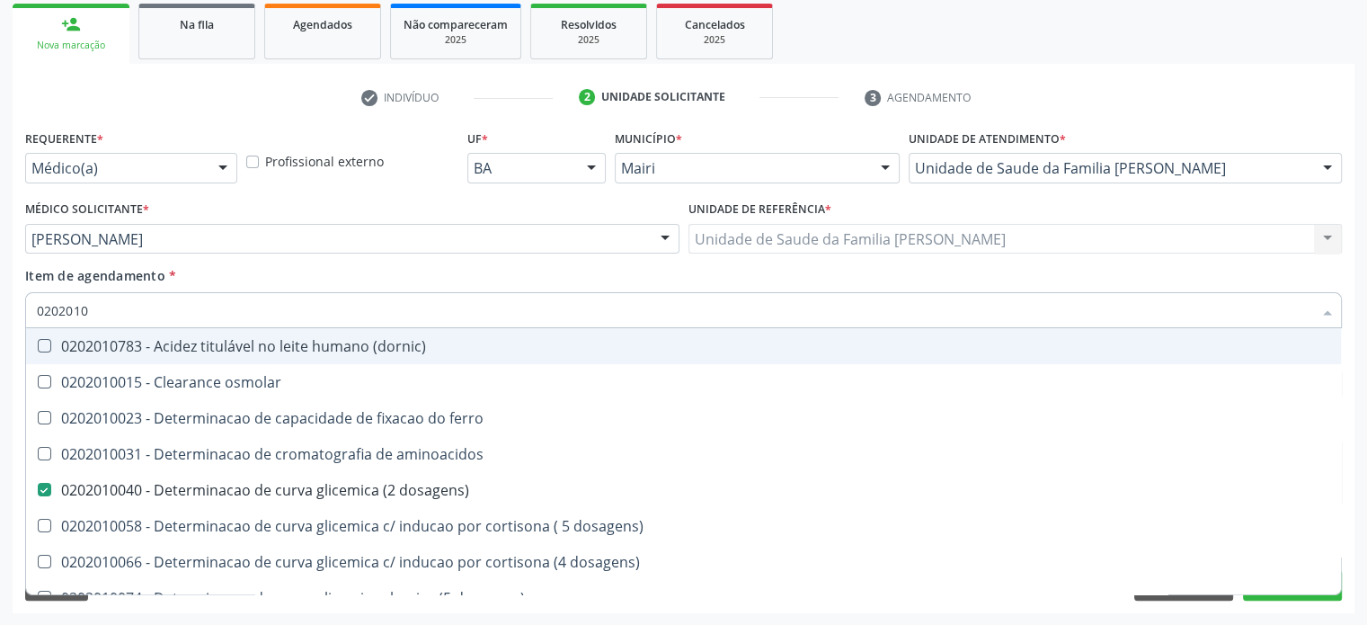
type input "02020102"
checkbox dosagens\) "false"
checkbox dosagens\) "true"
checkbox ivy "true"
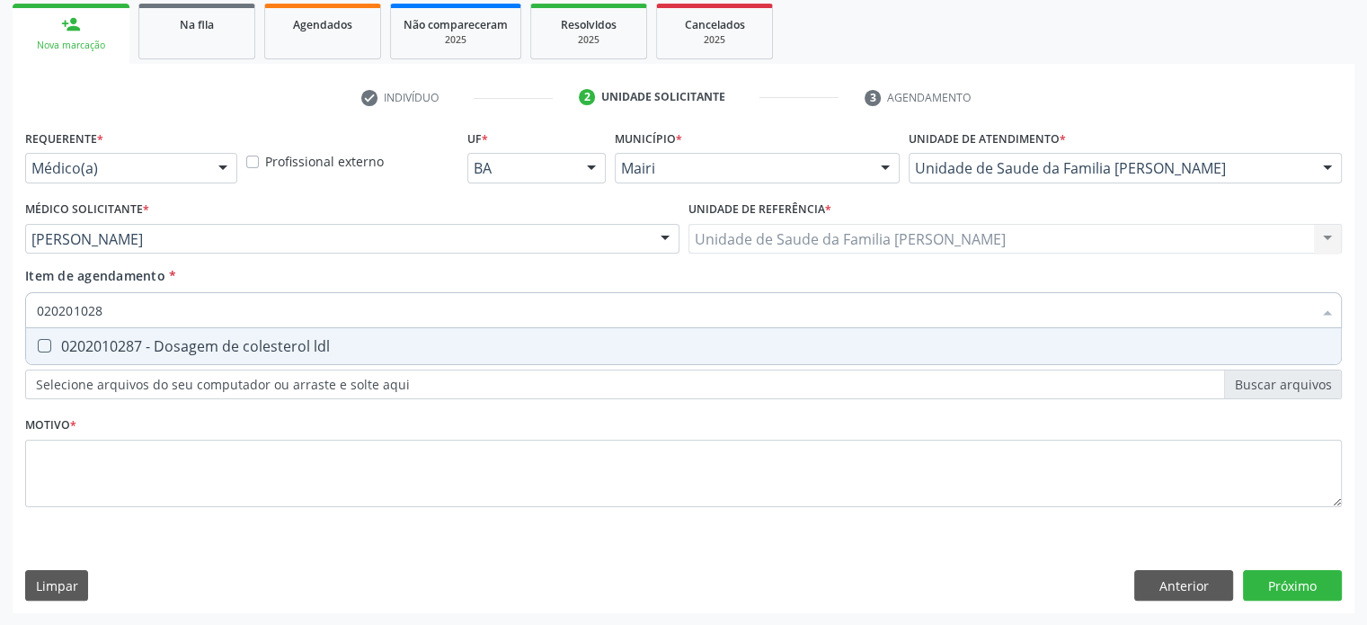
type input "0202010287"
click at [79, 344] on div "0202010287 - Dosagem de colesterol ldl" at bounding box center [683, 346] width 1293 height 14
checkbox ldl "true"
type input "02020102"
checkbox ldl "false"
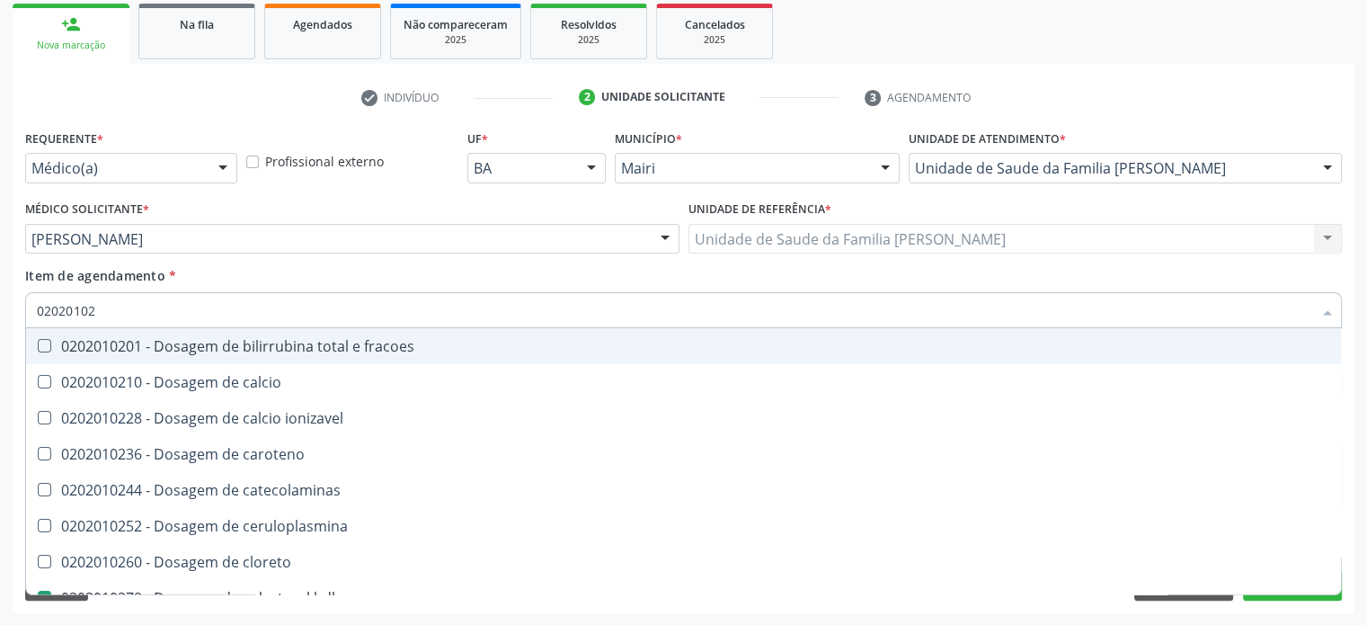
type input "0202010"
checkbox catecolaminas "true"
checkbox hdl "false"
checkbox ldl "false"
checkbox total "false"
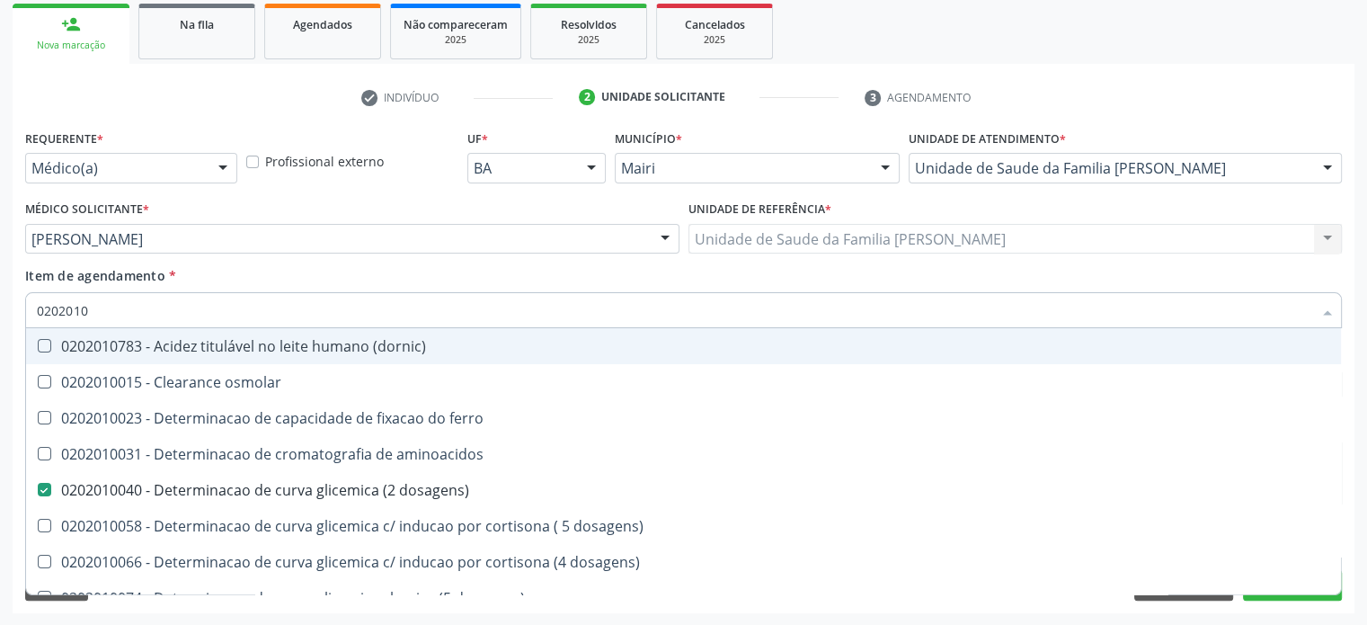
type input "020201"
checkbox hdl "false"
checkbox ldl "false"
checkbox total "false"
checkbox creatinina "false"
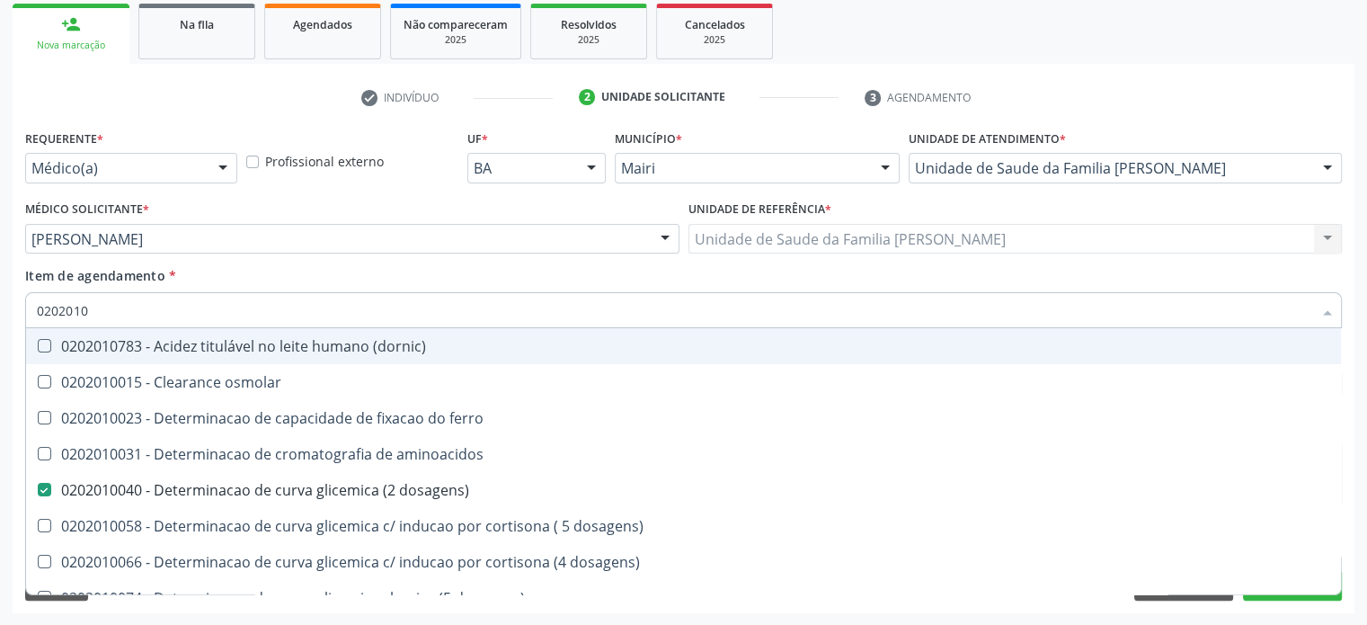
checkbox alfa-hidroxibutirica "true"
checkbox glutamica "true"
checkbox latica "true"
checkbox ferritina "true"
checkbox glicose "false"
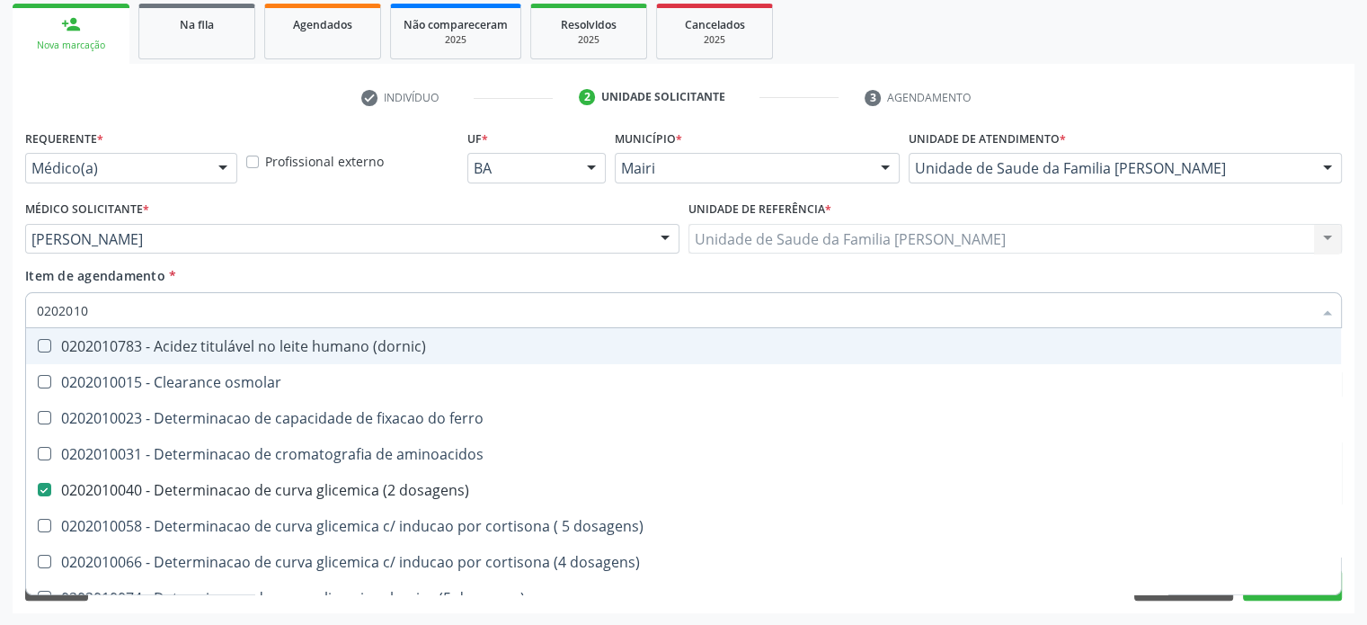
checkbox glicosilada "false"
checkbox magnesio "true"
checkbox porfirinas "true"
checkbox potassio "false"
checkbox triglicerideos "false"
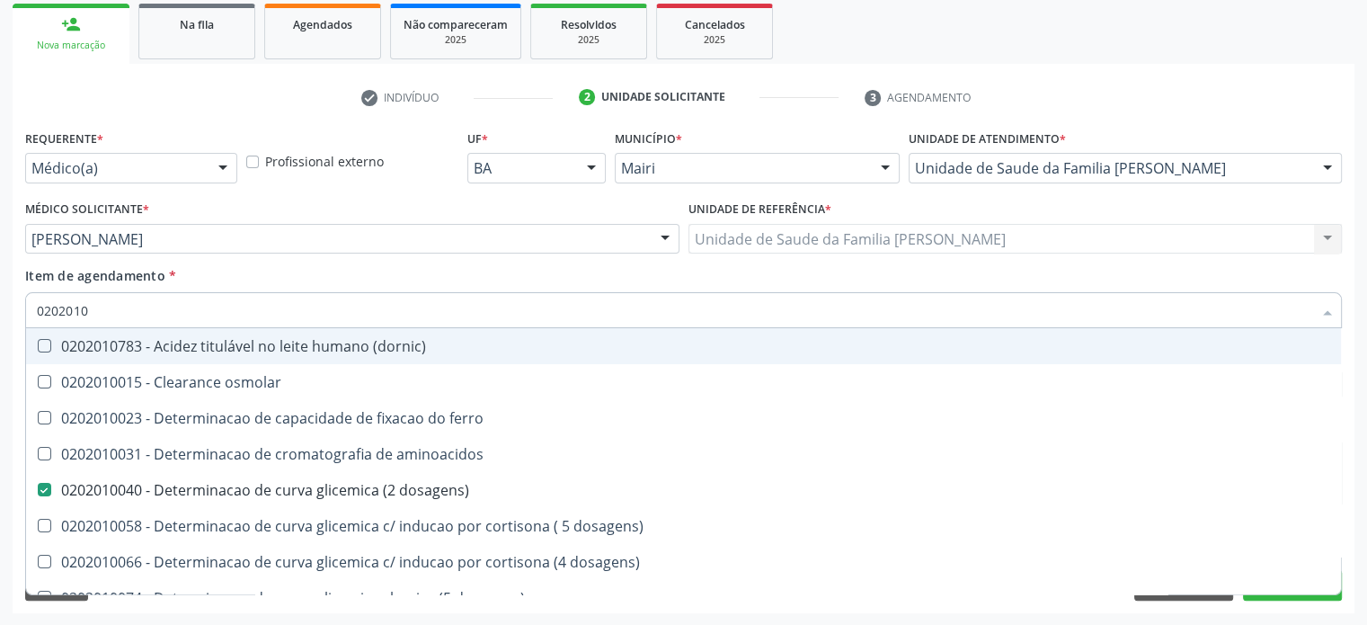
checkbox ureia "true"
type input "02020"
checkbox aminoacidos "true"
checkbox dosagens\) "false"
checkbox hdl "false"
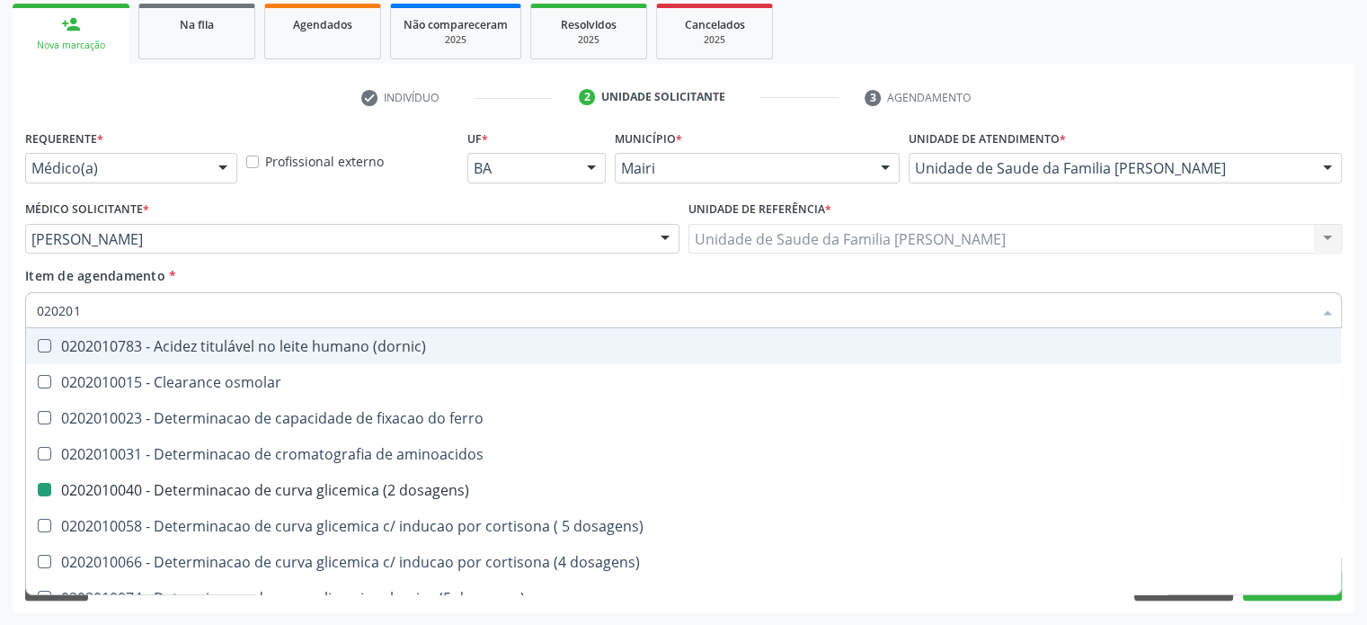
checkbox ldl "false"
checkbox total "false"
checkbox creatinina "false"
checkbox alfa-hidroxibutirica "true"
checkbox glicose "false"
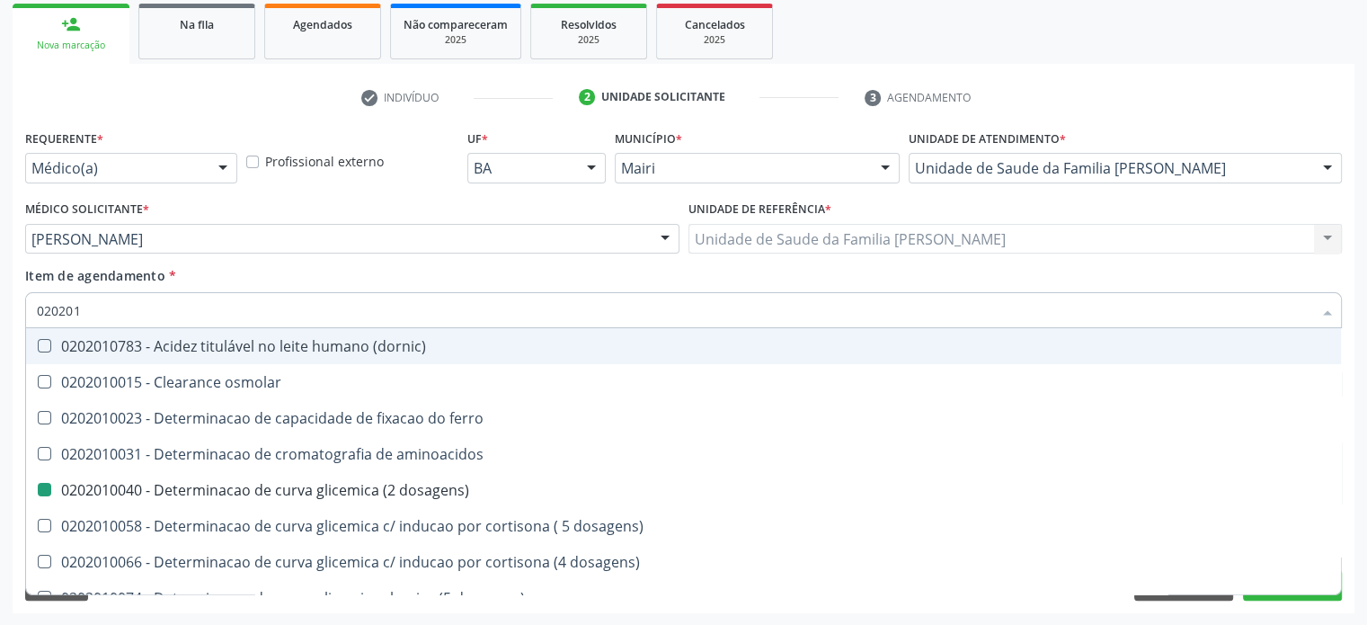
checkbox glicosilada "false"
checkbox potassio "false"
checkbox triglicerideos "false"
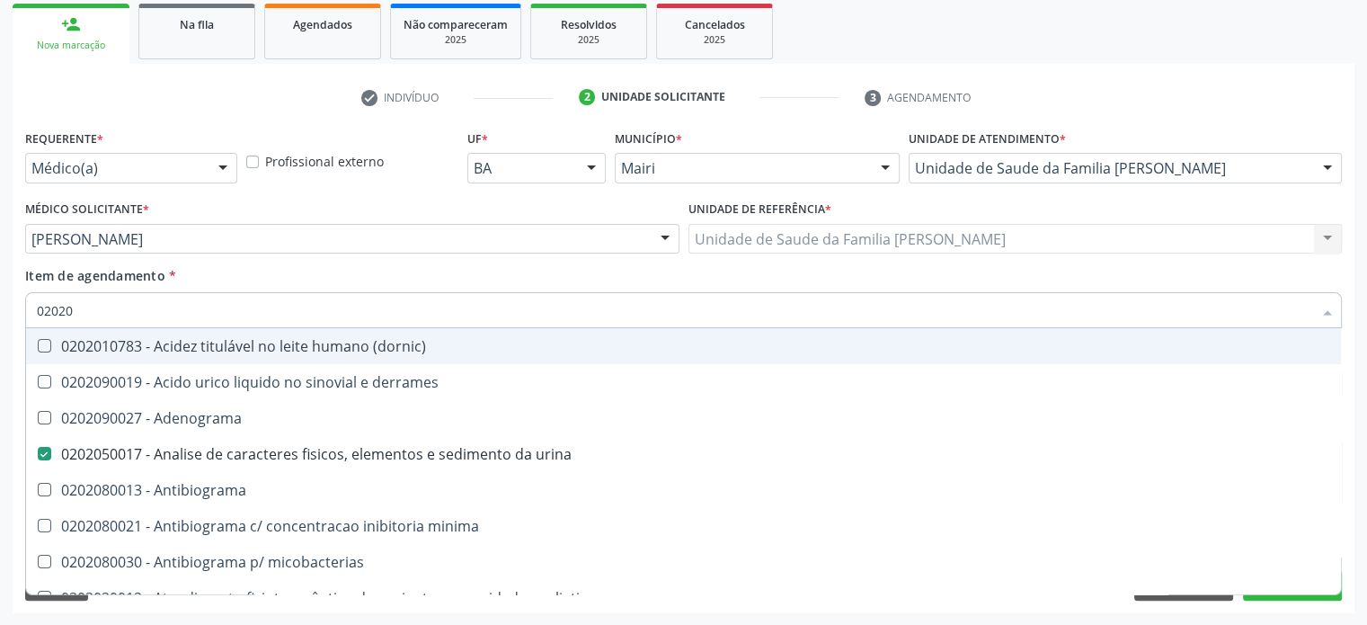
type input "020202"
checkbox urina "false"
checkbox dosagens\) "false"
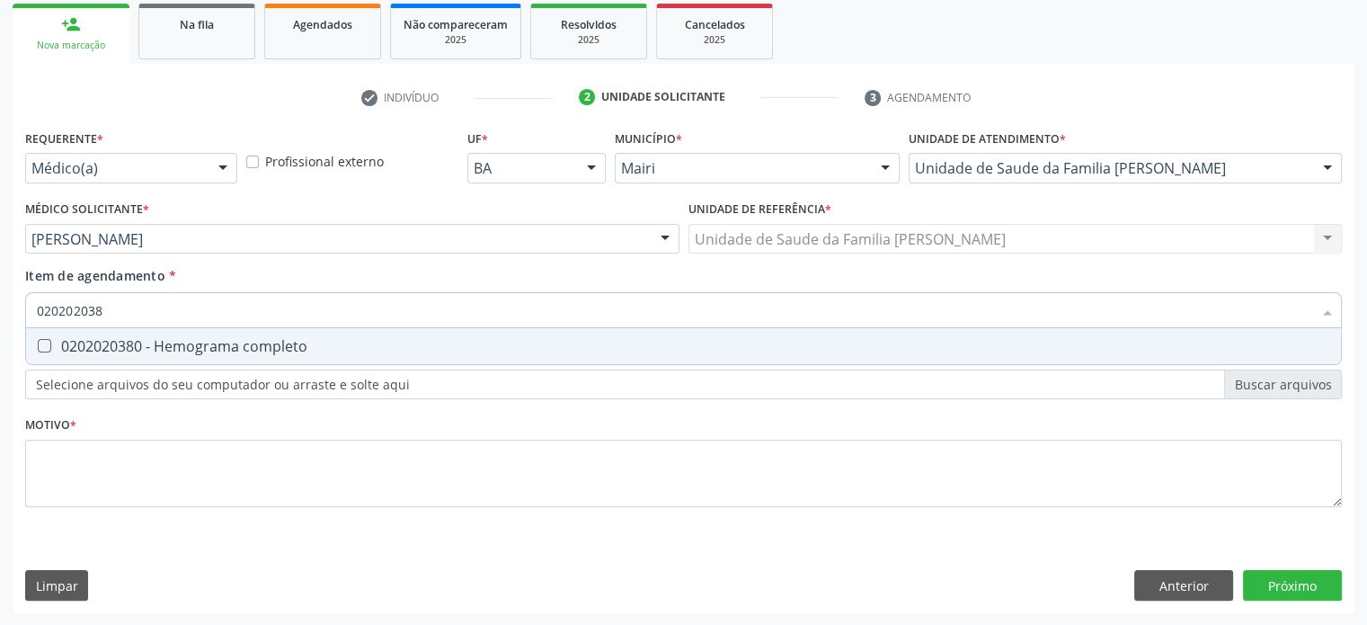
type input "0202020380"
click at [79, 344] on div "0202020380 - Hemograma completo" at bounding box center [683, 346] width 1293 height 14
checkbox completo "true"
type input "02020203"
checkbox completo "false"
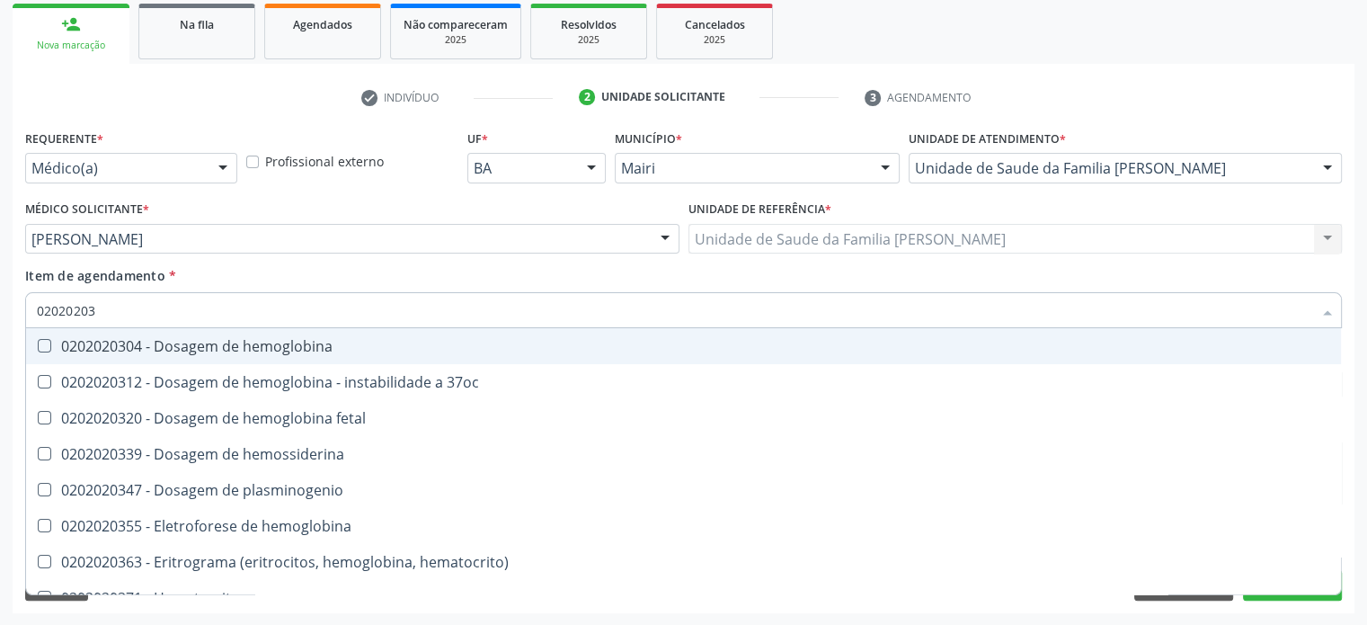
type input "0202020"
checkbox completo "false"
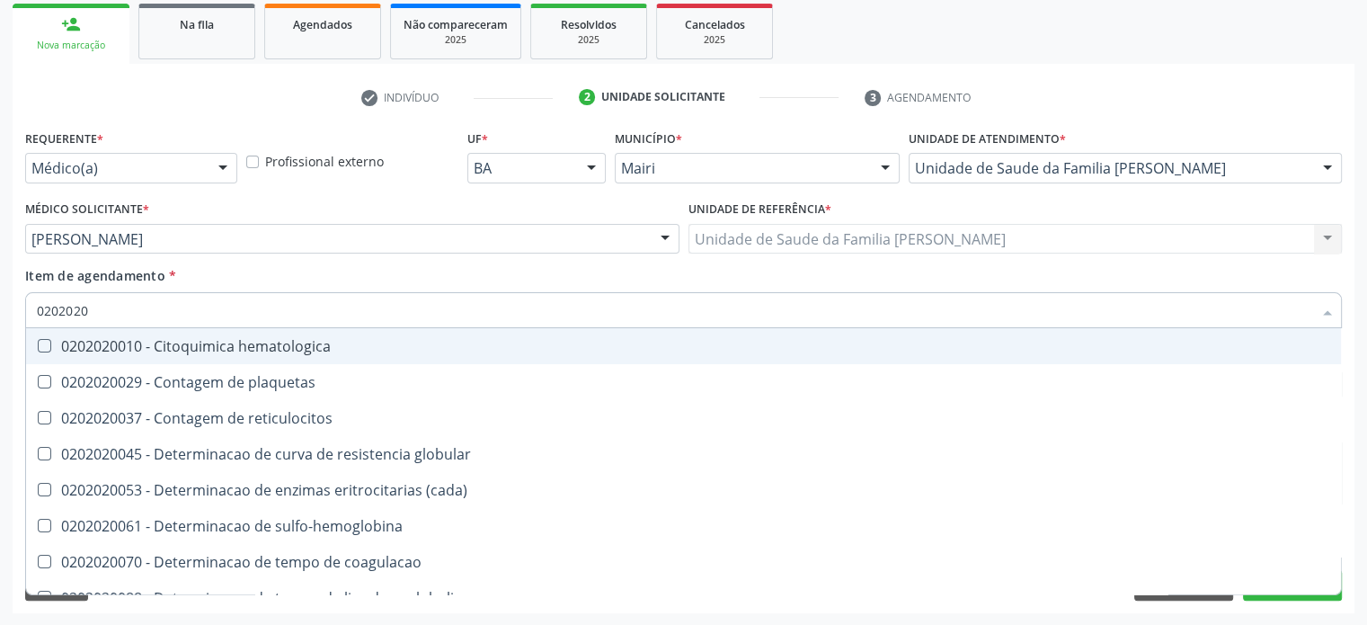
type input "020202"
checkbox completo "false"
checkbox Leucograma "true"
type input "02020"
checkbox globular "true"
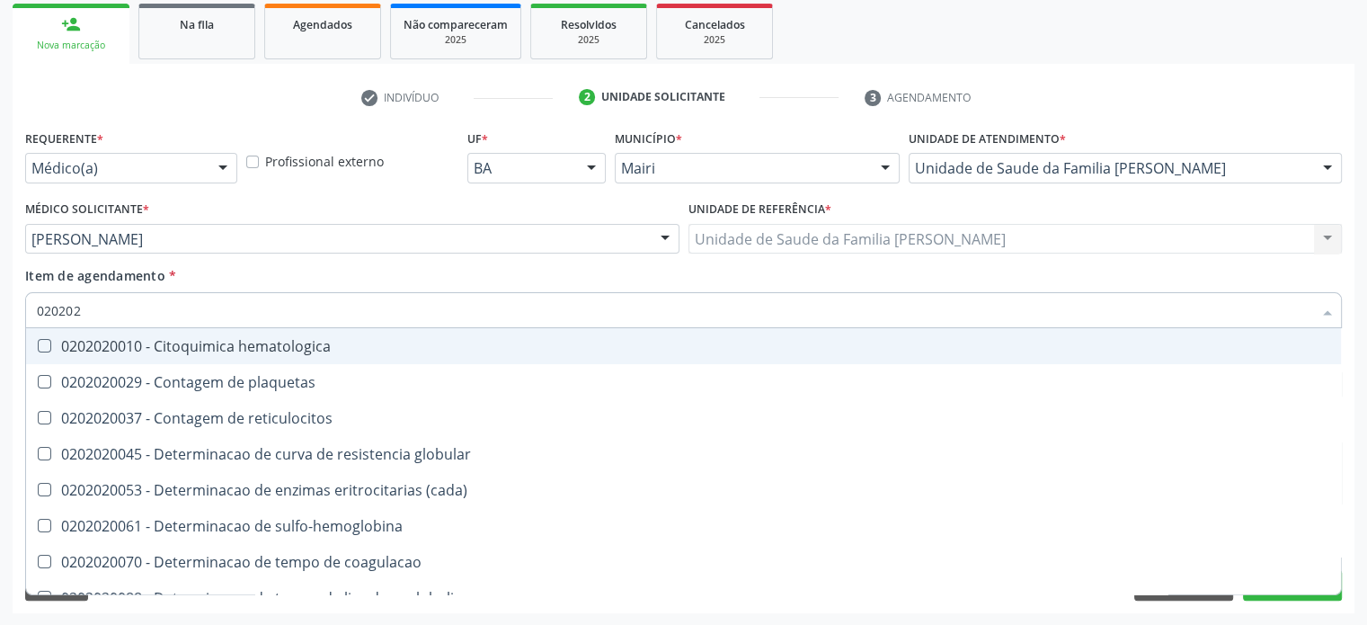
checkbox completo "false"
checkbox s "true"
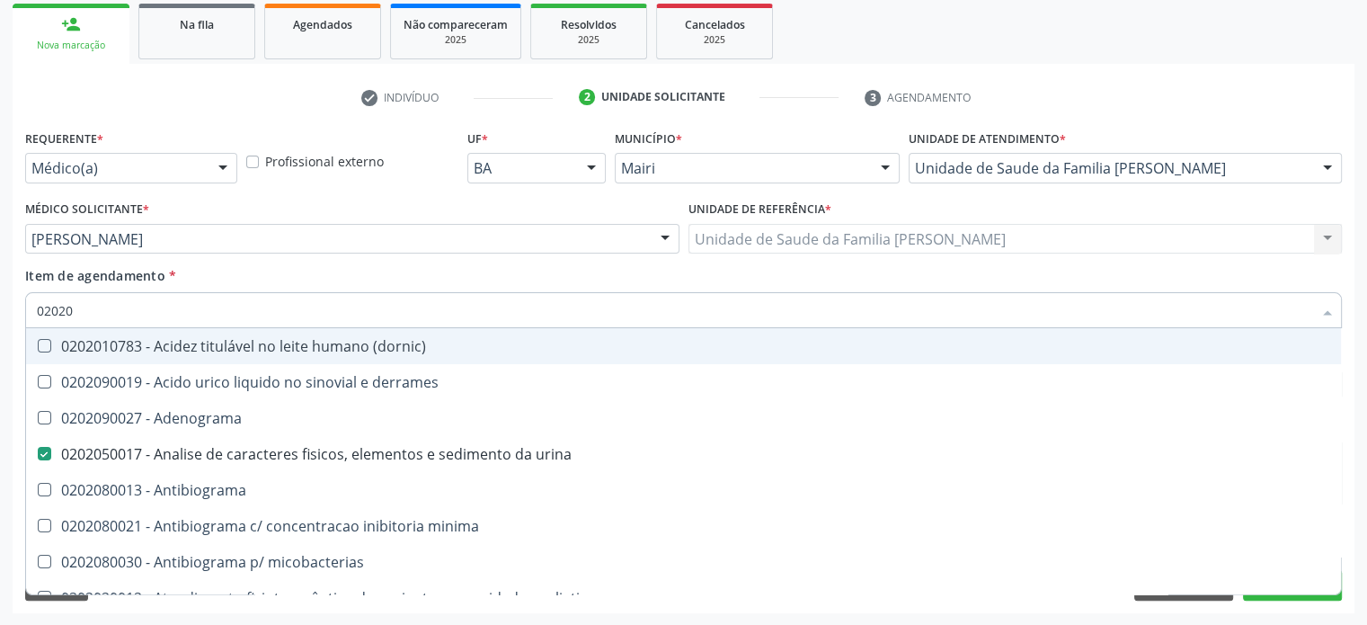
type input "020201"
checkbox urina "false"
checkbox Antibiograma "true"
checkbox \(qualitativo\) "true"
checkbox molecular "true"
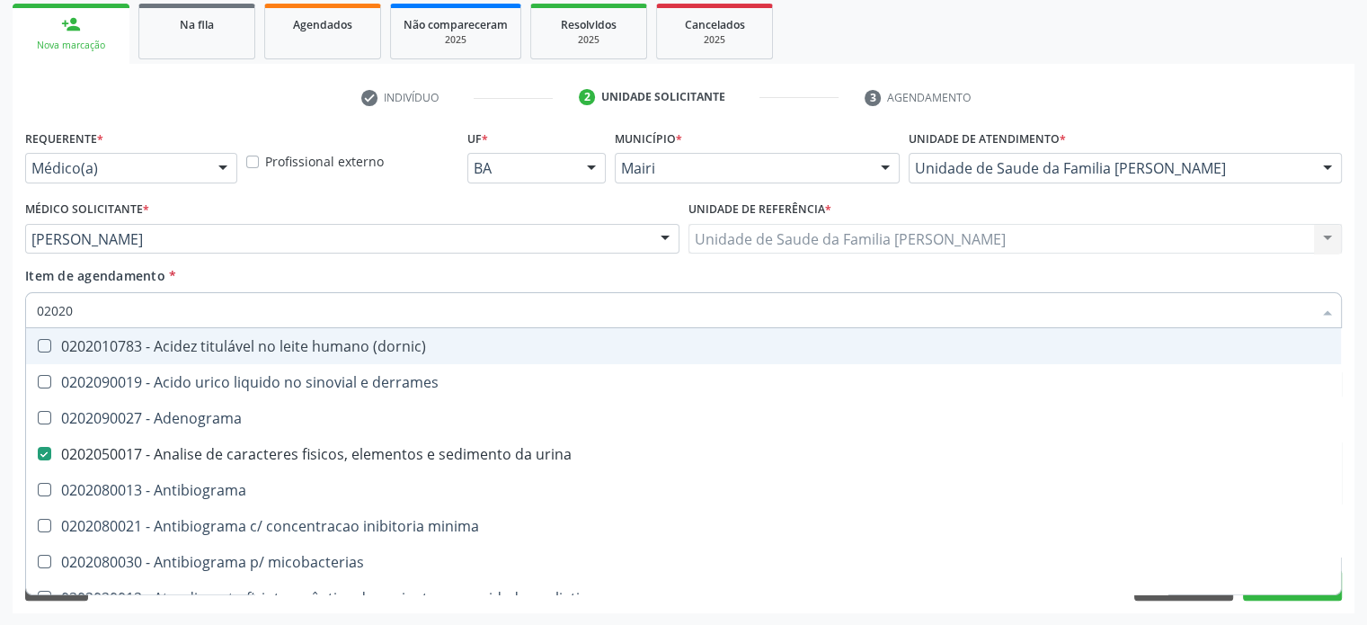
checkbox htlv-1 "true"
checkbox \(ch50\) "true"
checkbox dosagens\) "false"
checkbox -duke "true"
checkbox trombina "true"
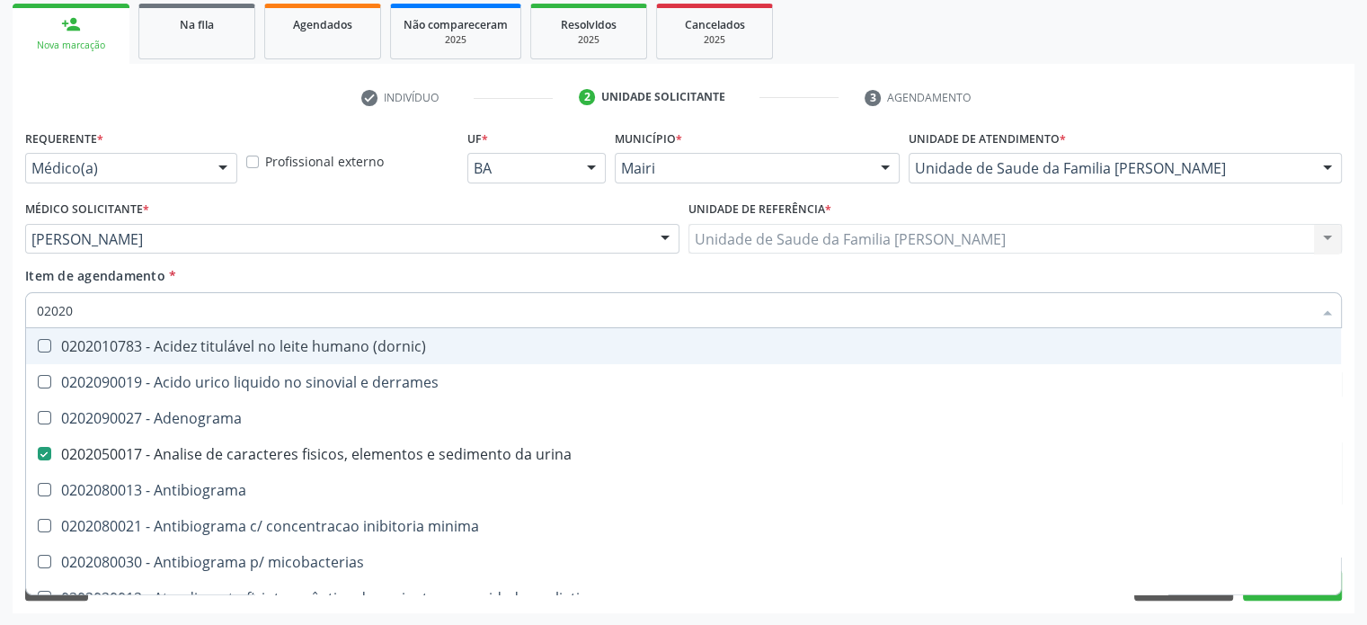
checkbox d "true"
checkbox mandelico "true"
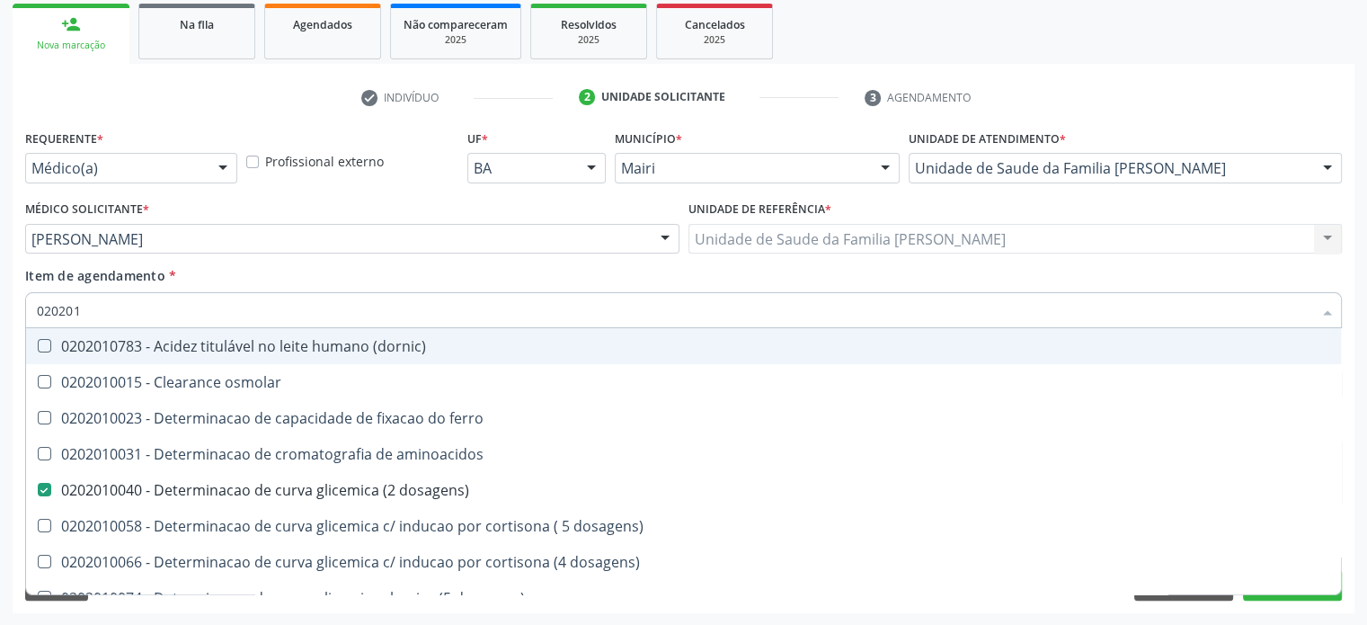
type input "0202010"
checkbox fracoes "true"
checkbox calcio "true"
checkbox ionizavel "true"
checkbox catecolaminas "true"
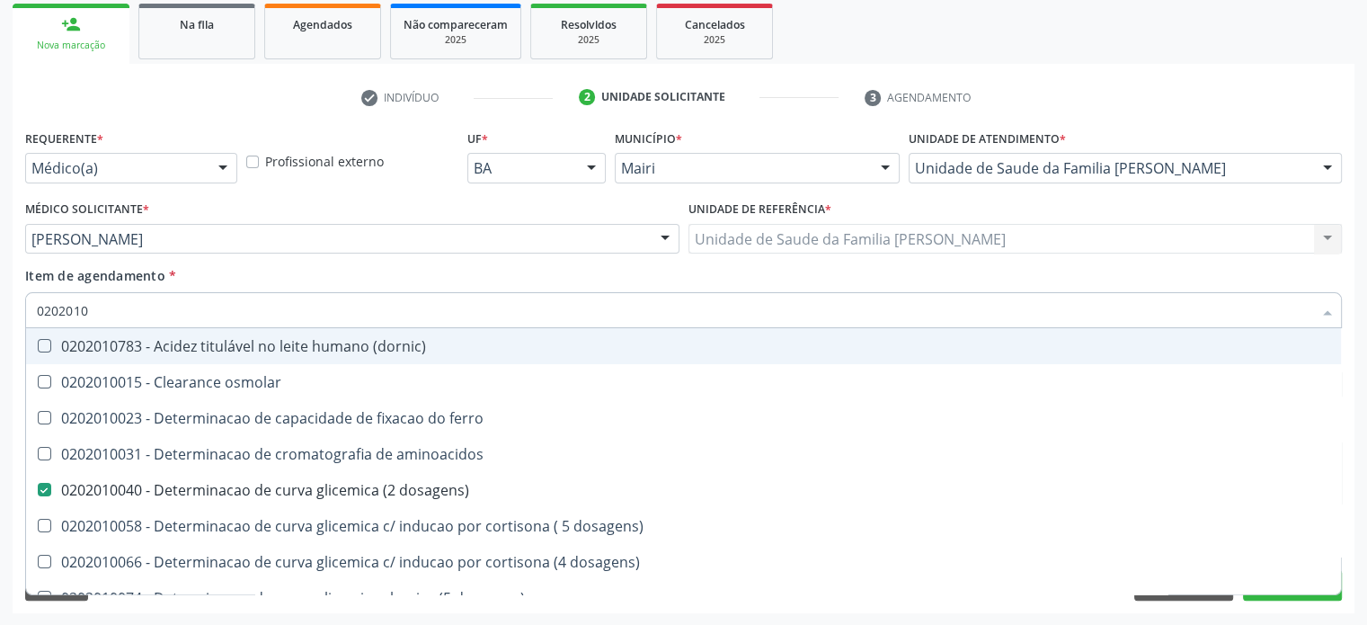
checkbox hdl "false"
checkbox ldl "false"
checkbox total "false"
checkbox creatinina "false"
checkbox ferritina "true"
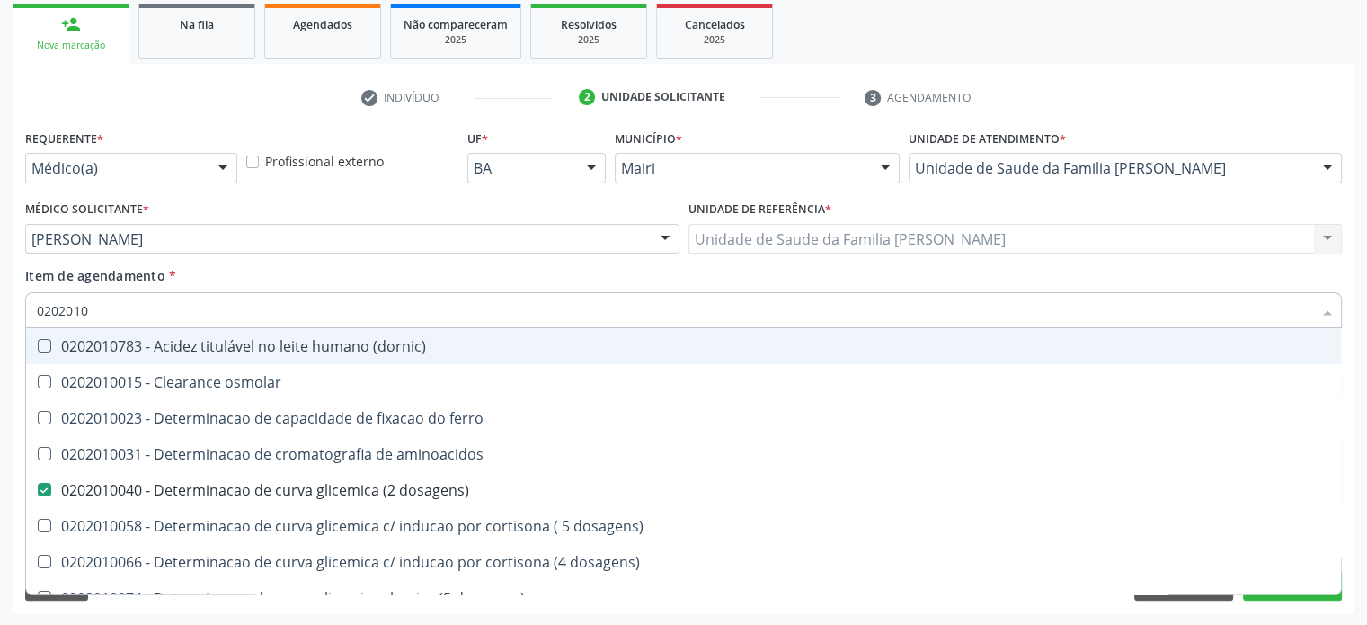
checkbox total "true"
checkbox glicose "false"
checkbox glicosilada "false"
checkbox hidroxiprolina "true"
checkbox piruvato "true"
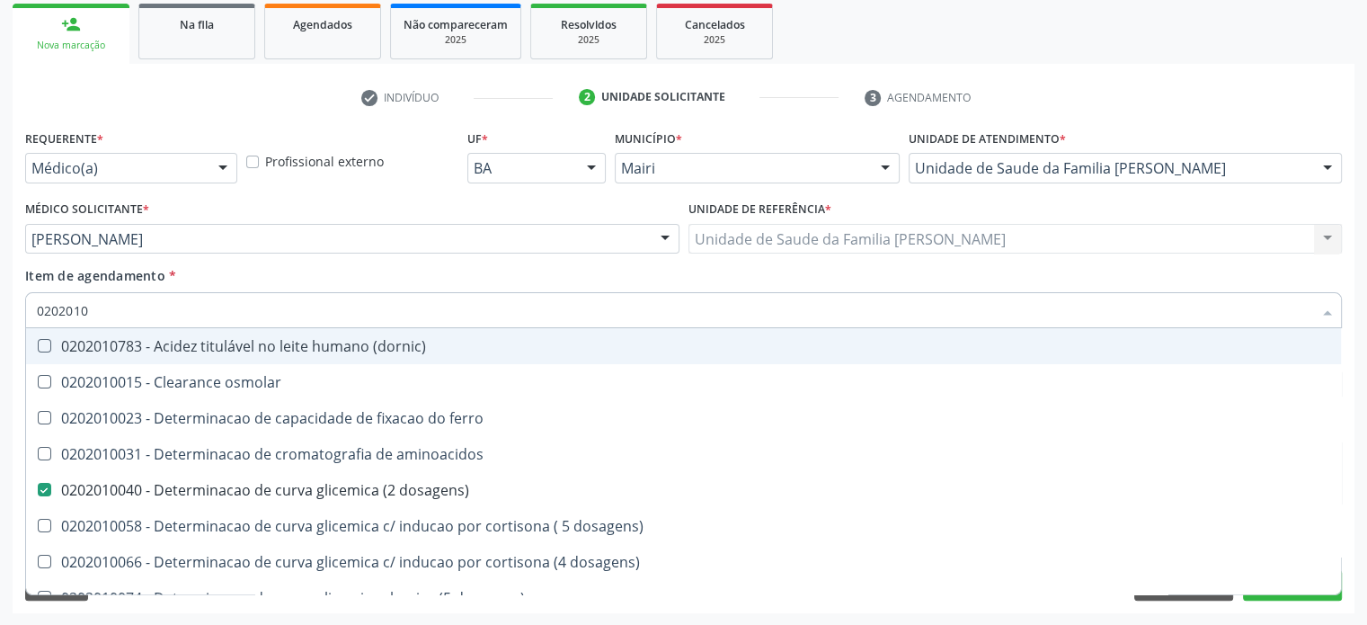
checkbox potassio "false"
type input "02020106"
checkbox \(dornic\) "true"
checkbox dosagens\) "false"
checkbox dosagens\) "true"
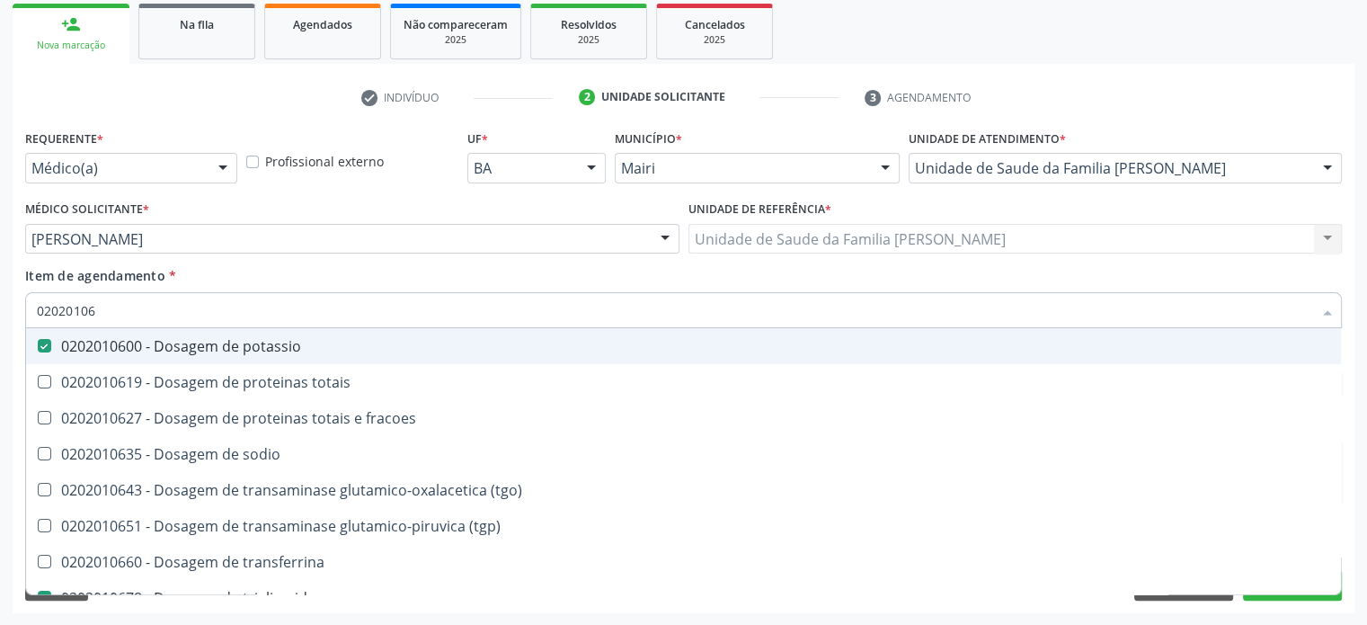
type input "020201065"
checkbox potassio "false"
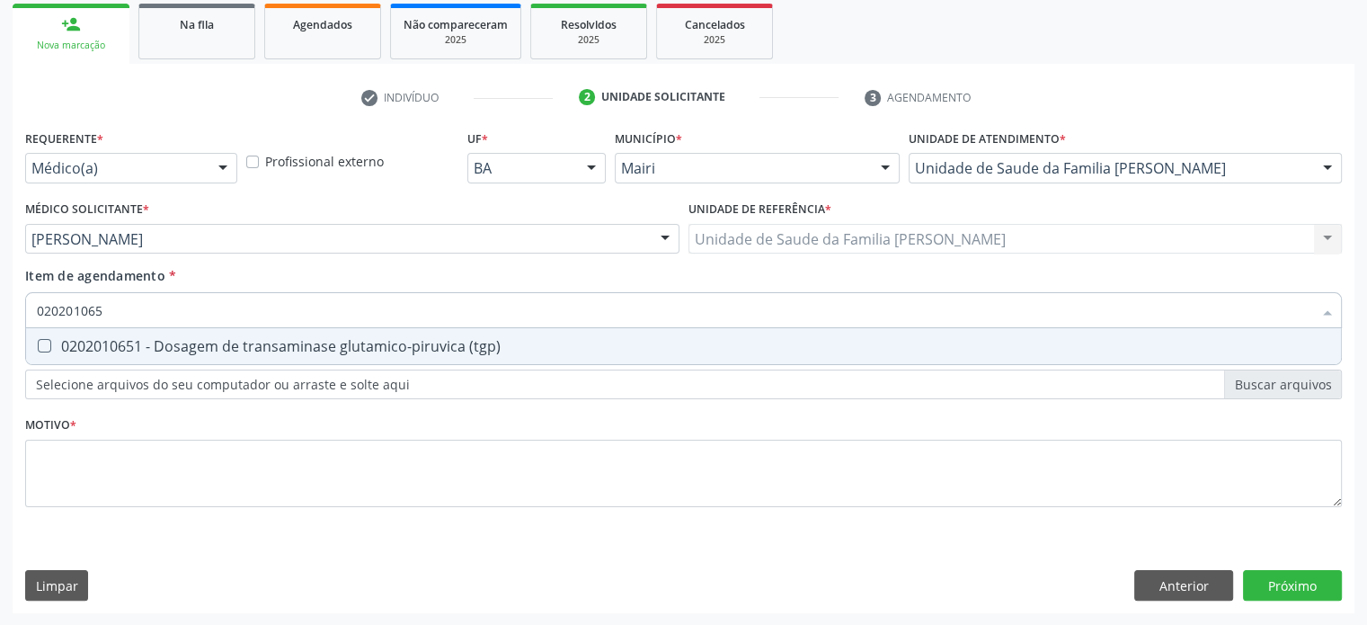
type input "0202010651"
click at [79, 344] on div "0202010651 - Dosagem de transaminase glutamico-piruvica (tgp)" at bounding box center [683, 346] width 1293 height 14
checkbox \(tgp\) "true"
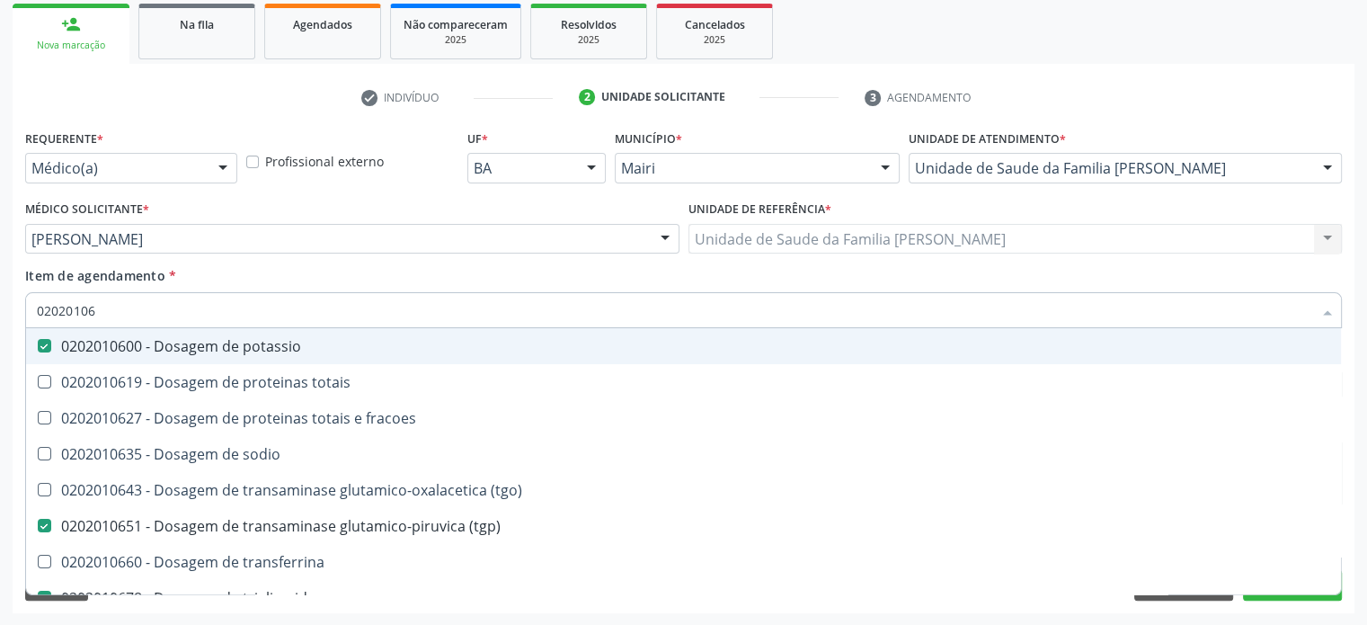
type input "020201064"
checkbox potassio "false"
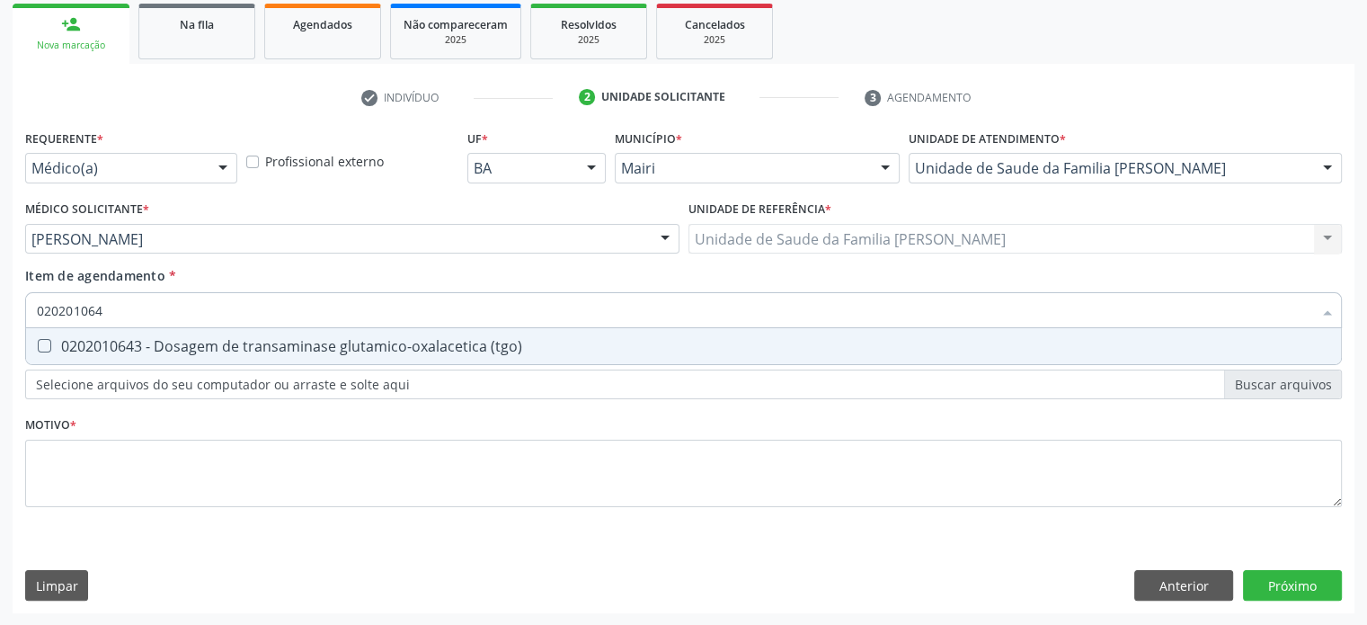
type input "0202010643"
click at [79, 344] on div "0202010643 - Dosagem de transaminase glutamico-oxalacetica (tgo)" at bounding box center [683, 346] width 1293 height 14
checkbox \(tgo\) "true"
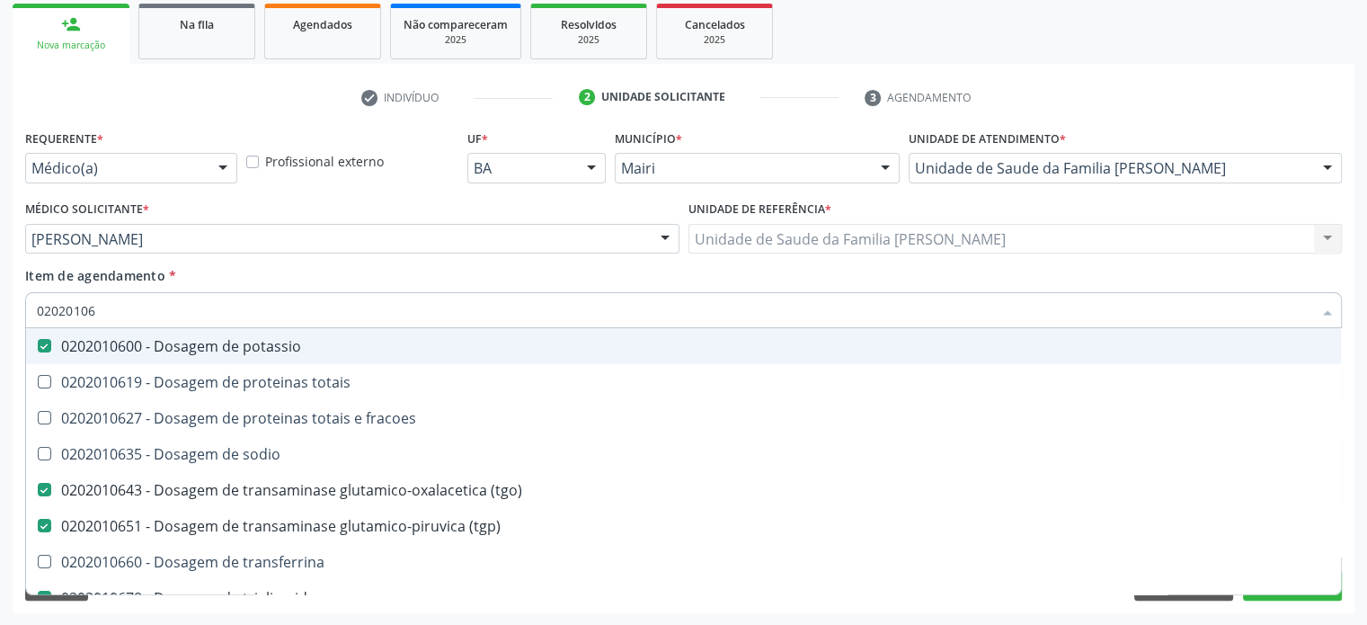
type input "0202010"
checkbox potassio "false"
checkbox \(tgp\) "false"
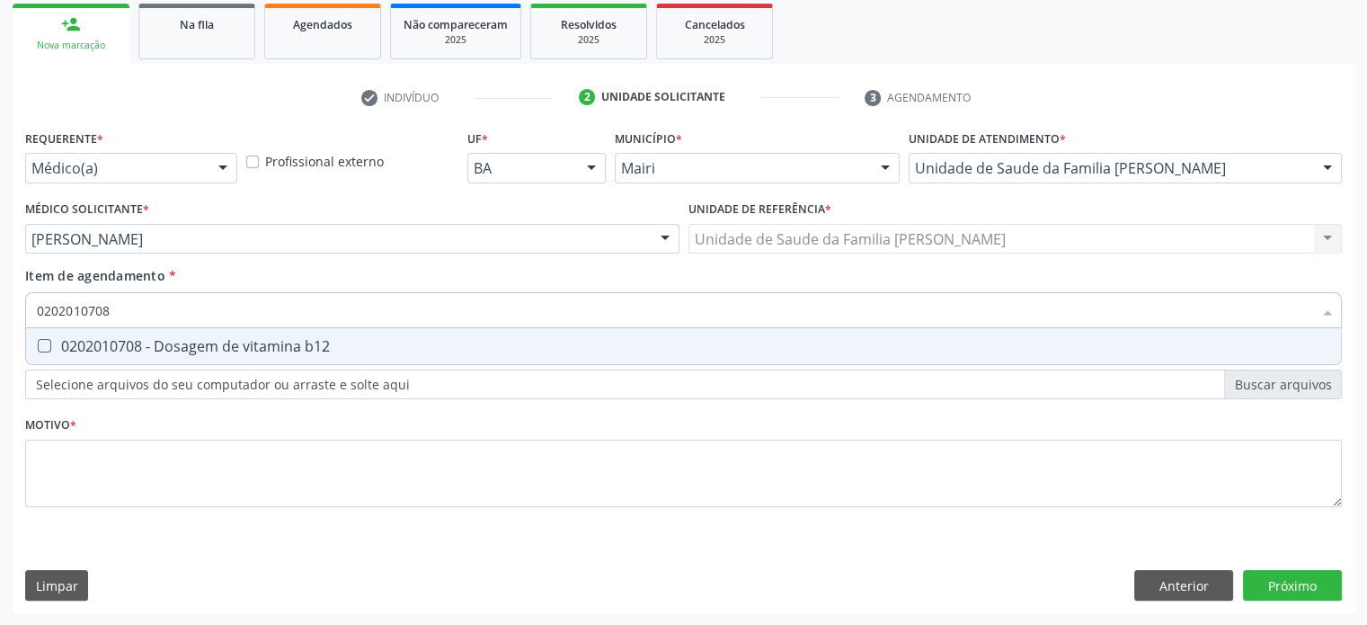
click at [79, 344] on div "0202010708 - Dosagem de vitamina b12" at bounding box center [683, 346] width 1293 height 14
click at [79, 344] on div "0202010767 - Dosagem de 25 hidroxivitamina d" at bounding box center [683, 346] width 1293 height 14
click at [79, 342] on div "0202010210 - Dosagem de calcio" at bounding box center [683, 346] width 1293 height 14
click at [79, 342] on div "0202020150 - Determinacao de velocidade de hemossedimentacao (vhs)" at bounding box center [683, 346] width 1293 height 14
click at [79, 342] on div "0202010384 - Dosagem de ferritina" at bounding box center [683, 346] width 1293 height 14
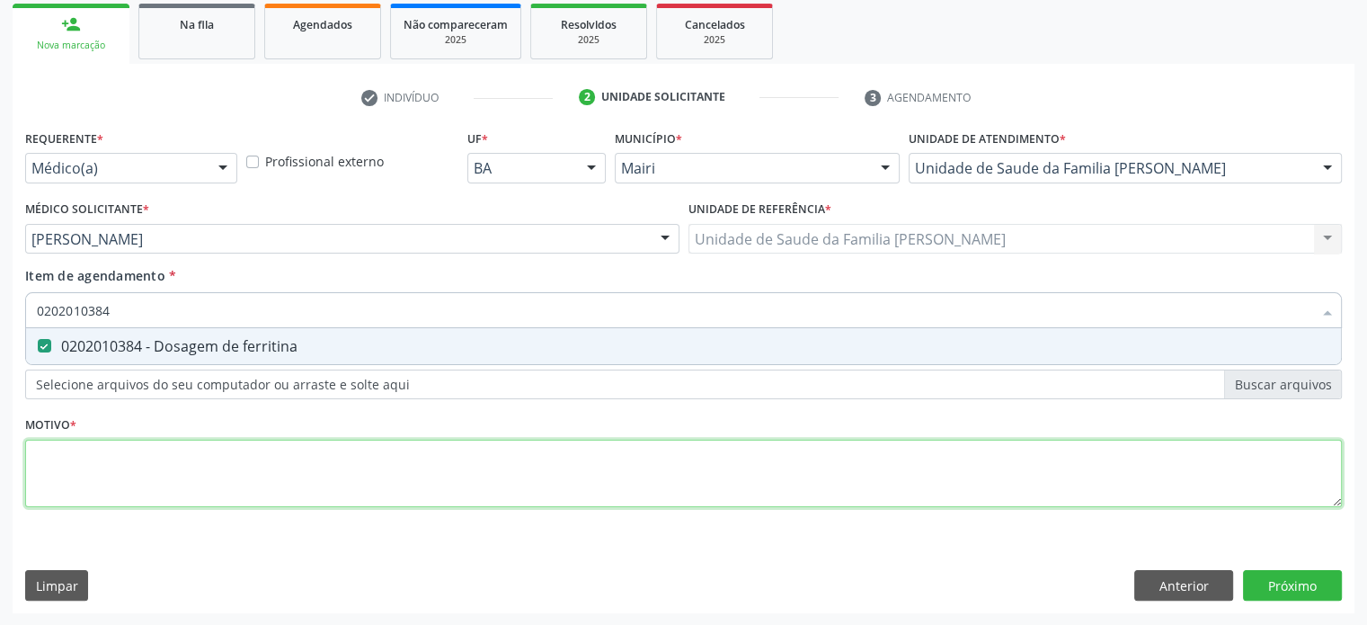
click at [96, 464] on div "Requerente * Médico(a) Médico(a) Enfermeiro(a) Paciente Nenhum resultado encont…" at bounding box center [683, 328] width 1317 height 407
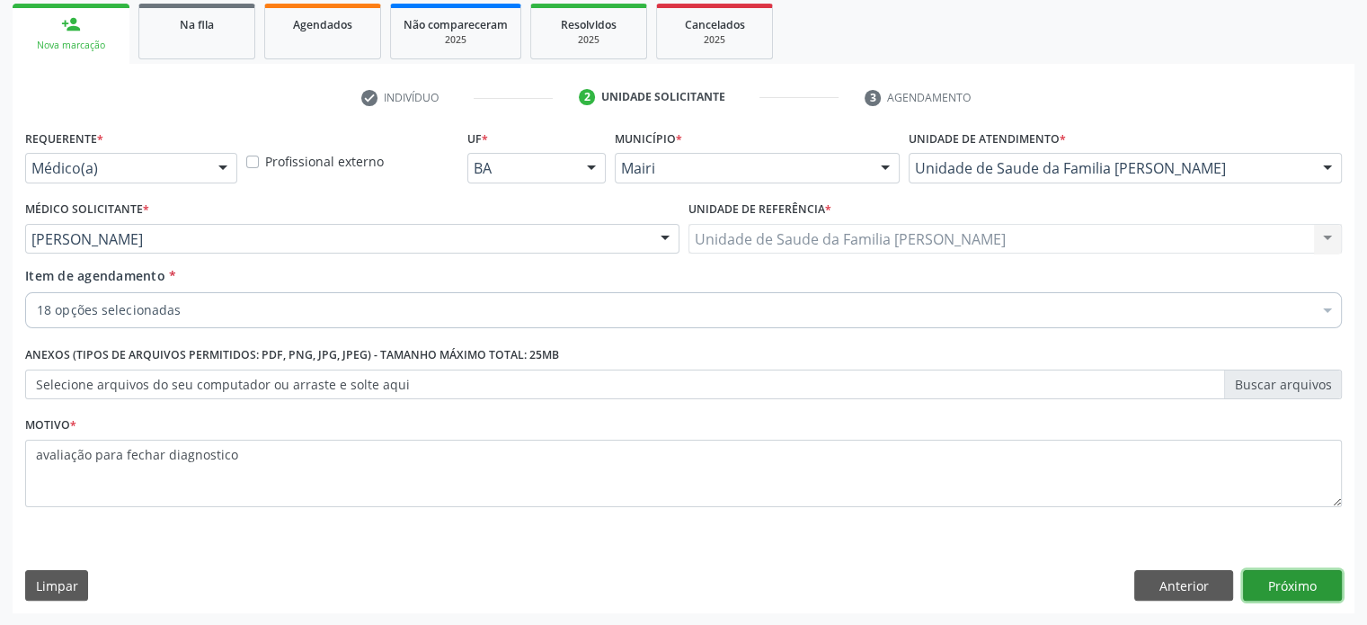
click at [1305, 579] on button "Próximo" at bounding box center [1292, 585] width 99 height 31
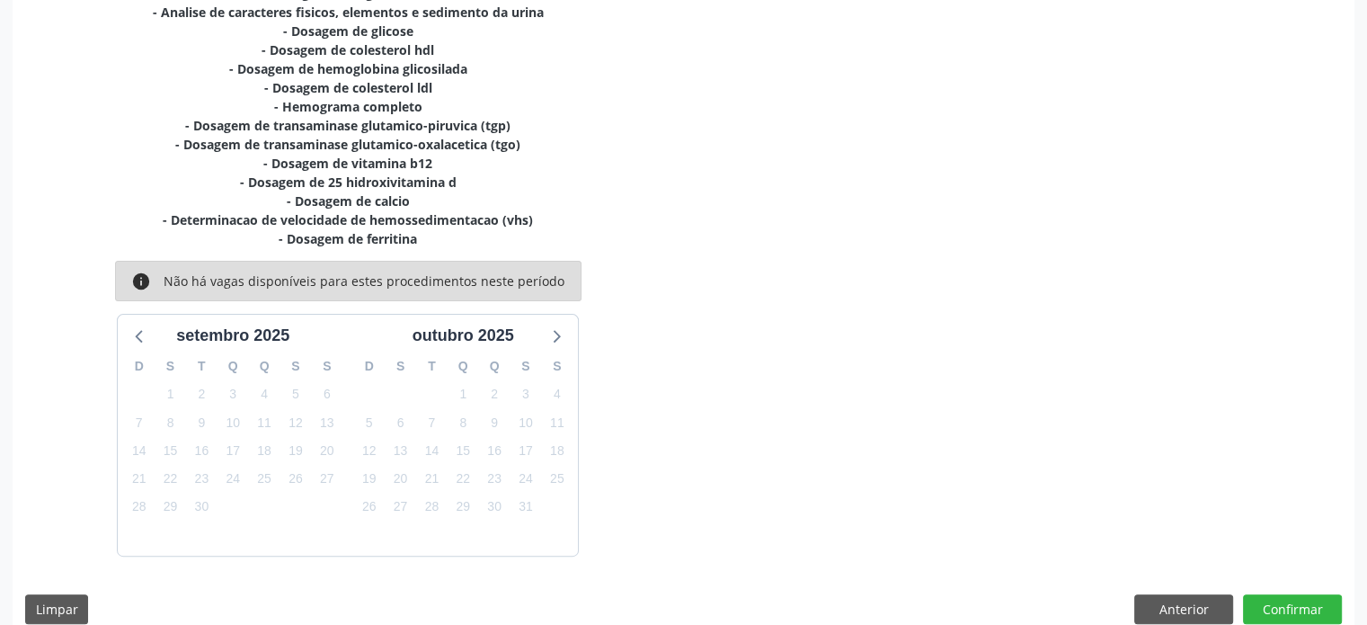
scroll to position [529, 0]
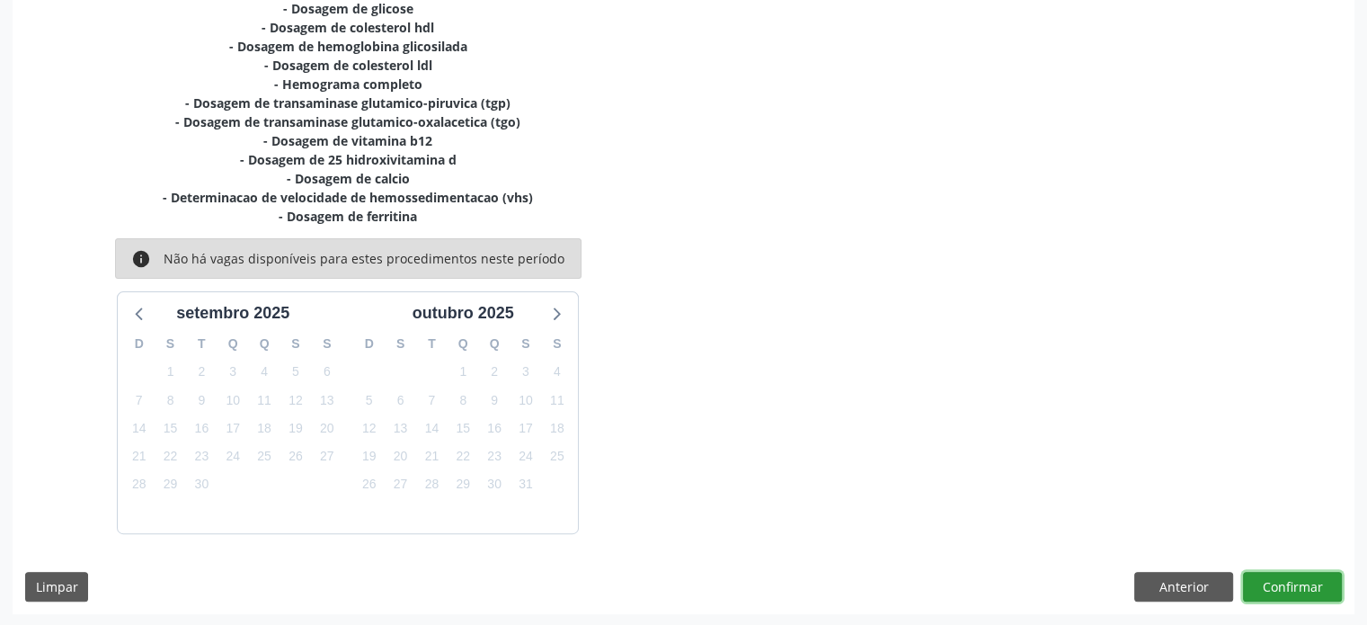
click at [1287, 578] on button "Confirmar" at bounding box center [1292, 587] width 99 height 31
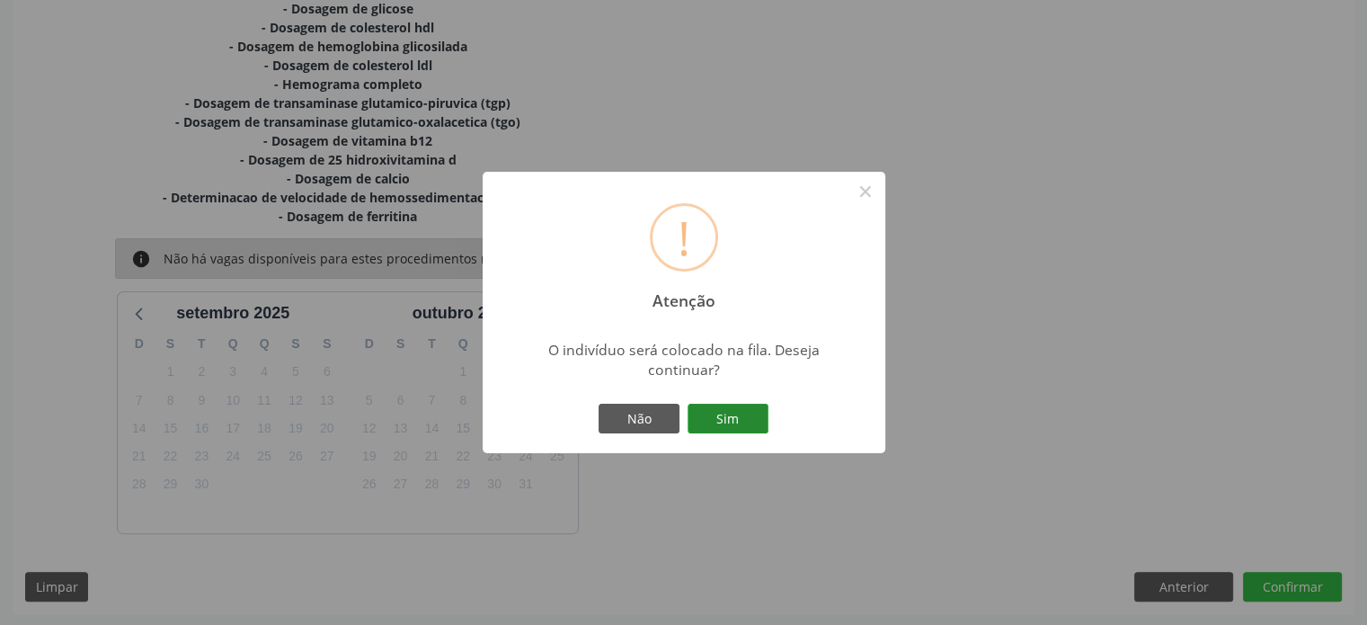
click at [724, 416] on button "Sim" at bounding box center [728, 419] width 81 height 31
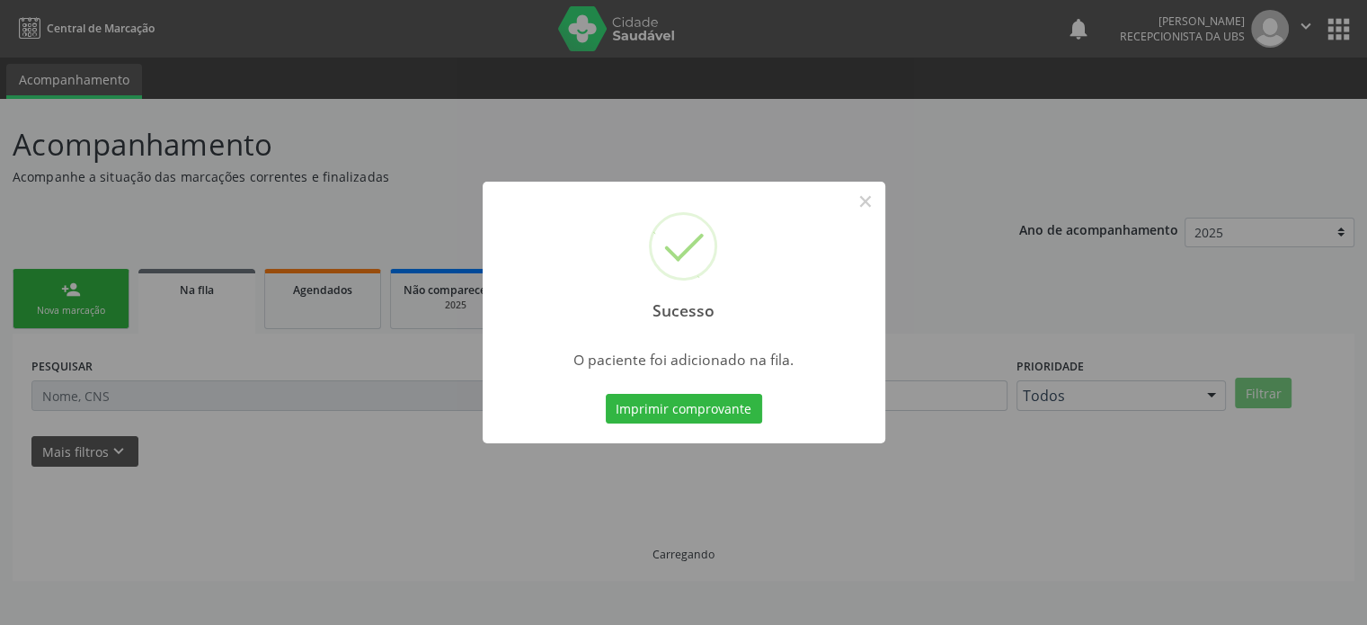
scroll to position [0, 0]
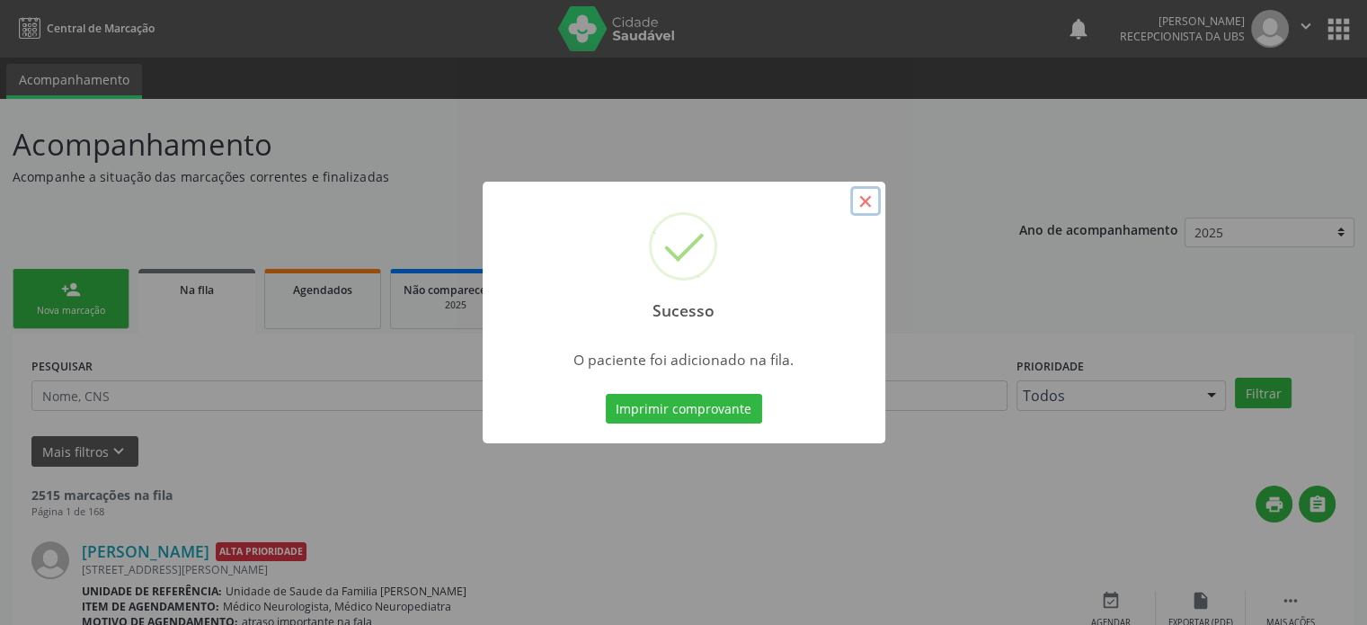
click at [870, 200] on button "×" at bounding box center [865, 201] width 31 height 31
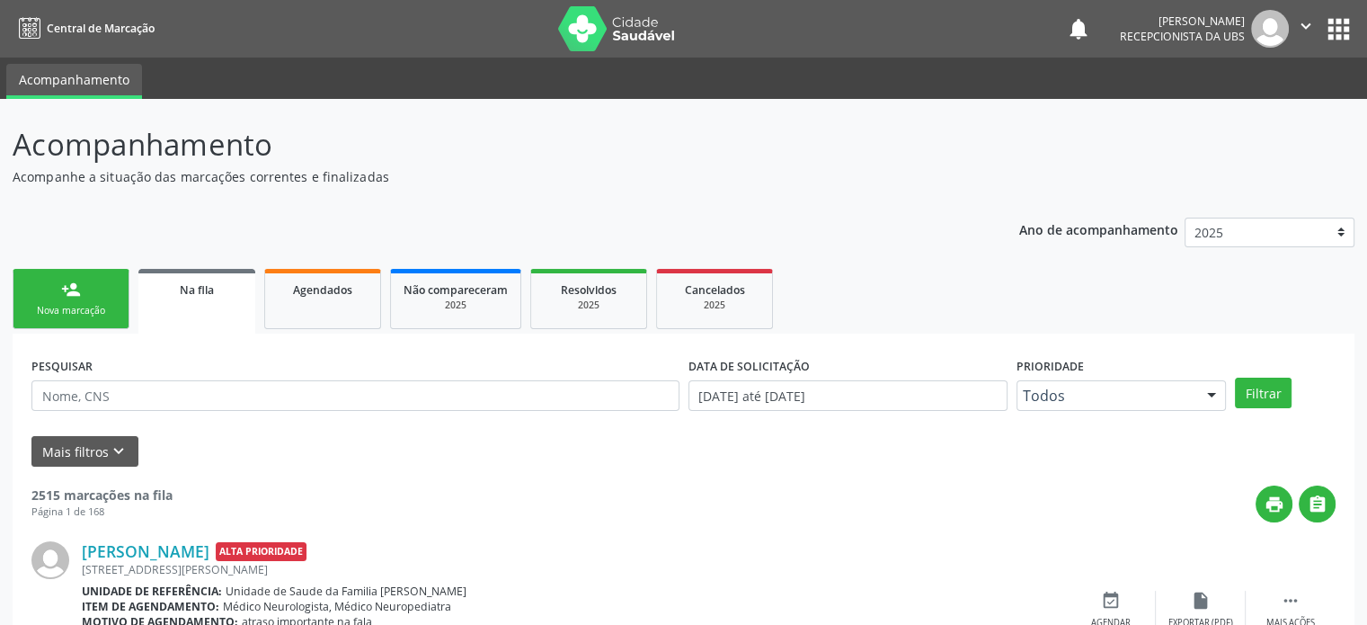
click at [68, 296] on div "person_add" at bounding box center [71, 290] width 20 height 20
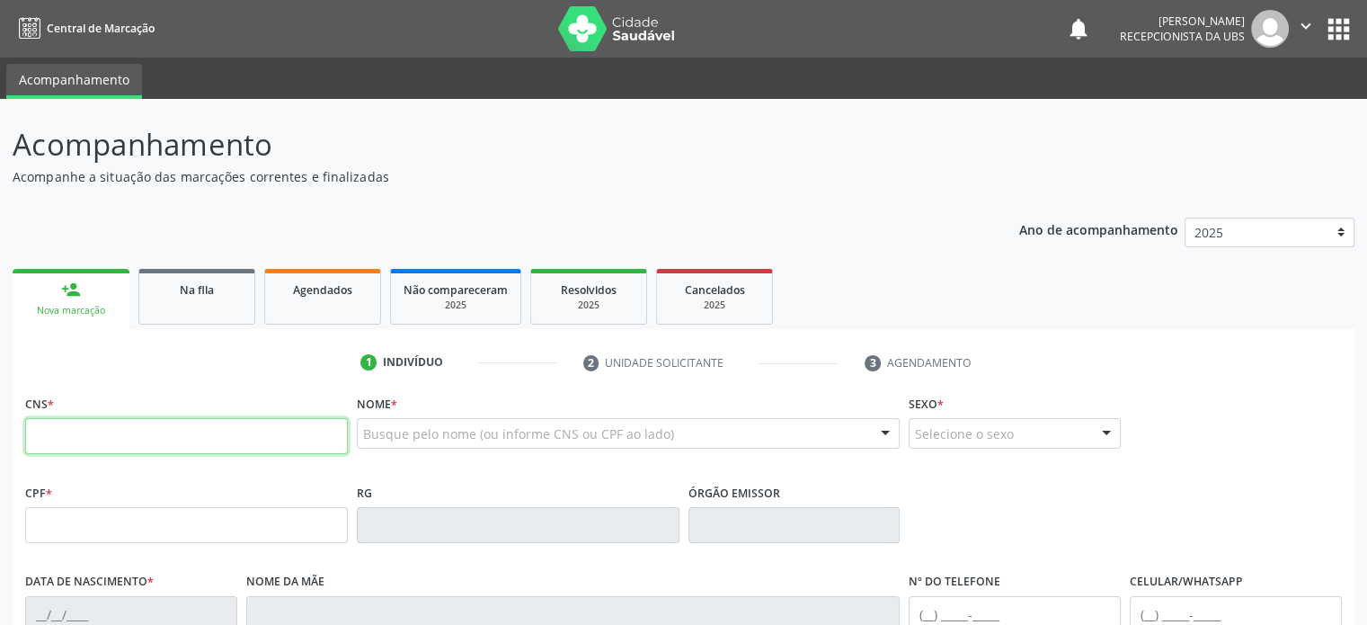
paste input "749 9978 8271"
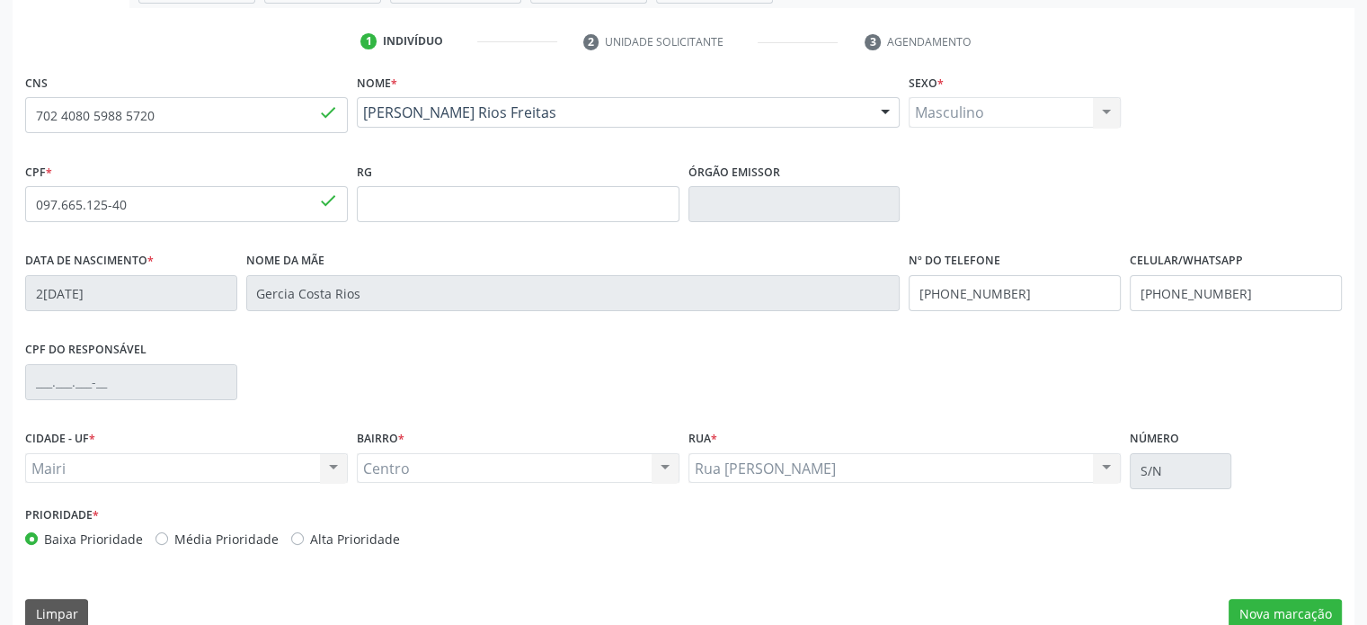
scroll to position [349, 0]
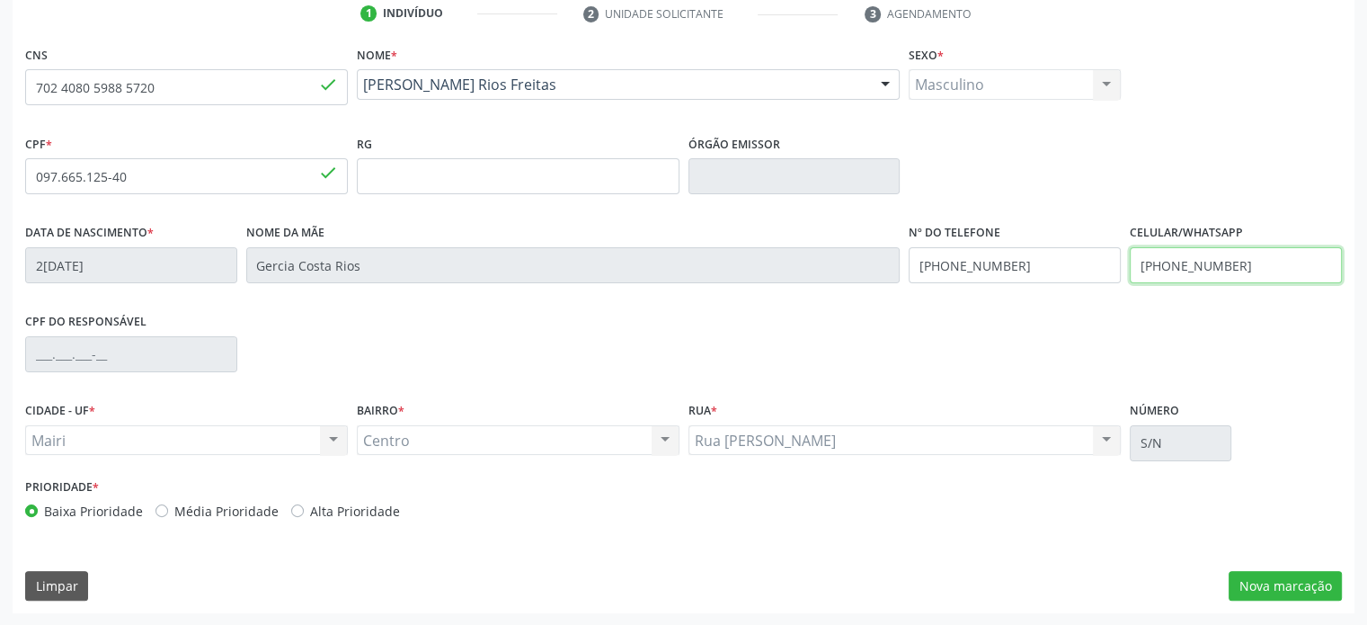
drag, startPoint x: 1248, startPoint y: 264, endPoint x: 1118, endPoint y: 276, distance: 130.0
click at [1118, 276] on div "Data de nascimento * 22/11/1999 Nome da mãe Gercia Costa Rios Nº do Telefone (7…" at bounding box center [684, 263] width 1326 height 89
click at [866, 264] on div "Data de nascimento * 22/11/1999 Nome da mãe Gercia Costa Rios Nº do Telefone (7…" at bounding box center [684, 263] width 1326 height 89
paste input "78-8271"
click at [1297, 582] on button "Nova marcação" at bounding box center [1285, 586] width 113 height 31
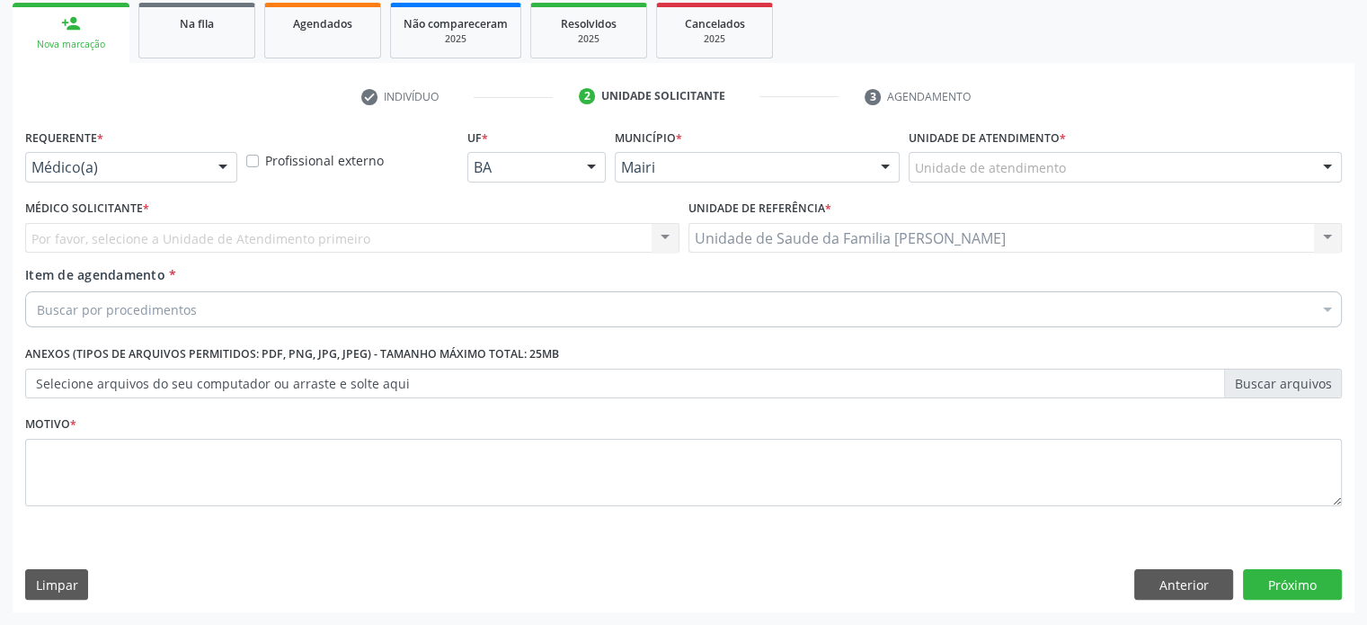
scroll to position [265, 0]
click at [1077, 172] on div "Unidade de atendimento" at bounding box center [1125, 168] width 433 height 31
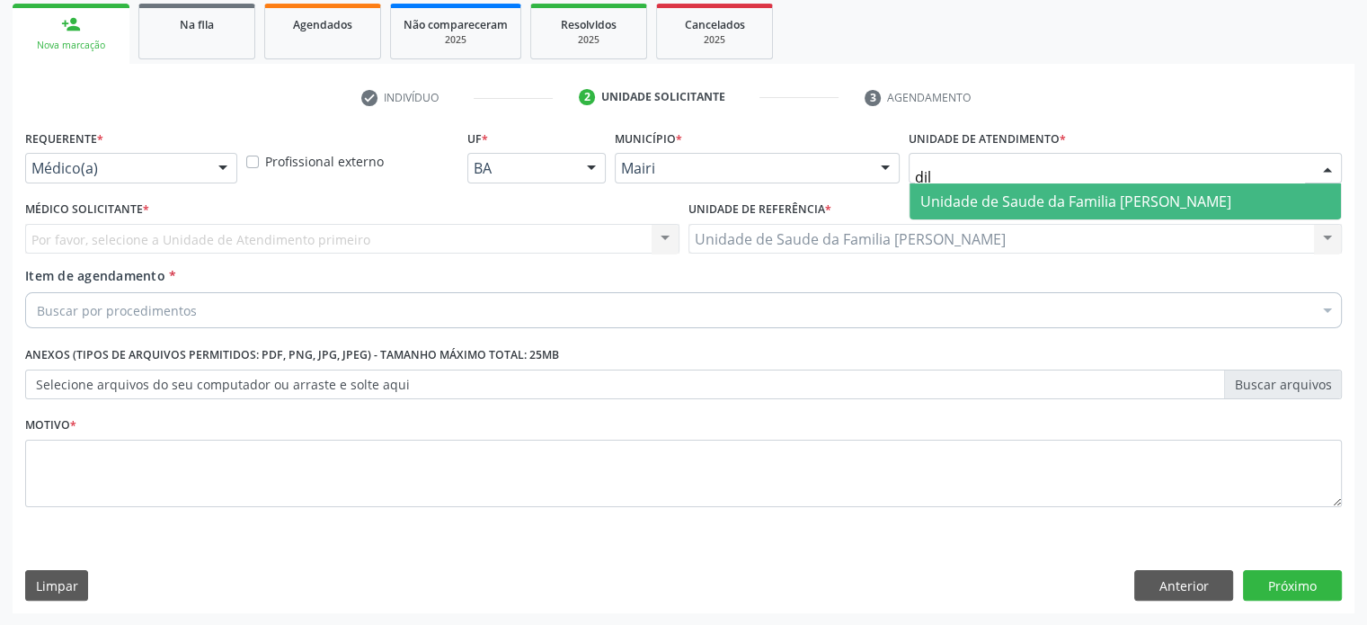
click at [1047, 196] on span "Unidade de Saude da Familia [PERSON_NAME]" at bounding box center [1075, 201] width 311 height 20
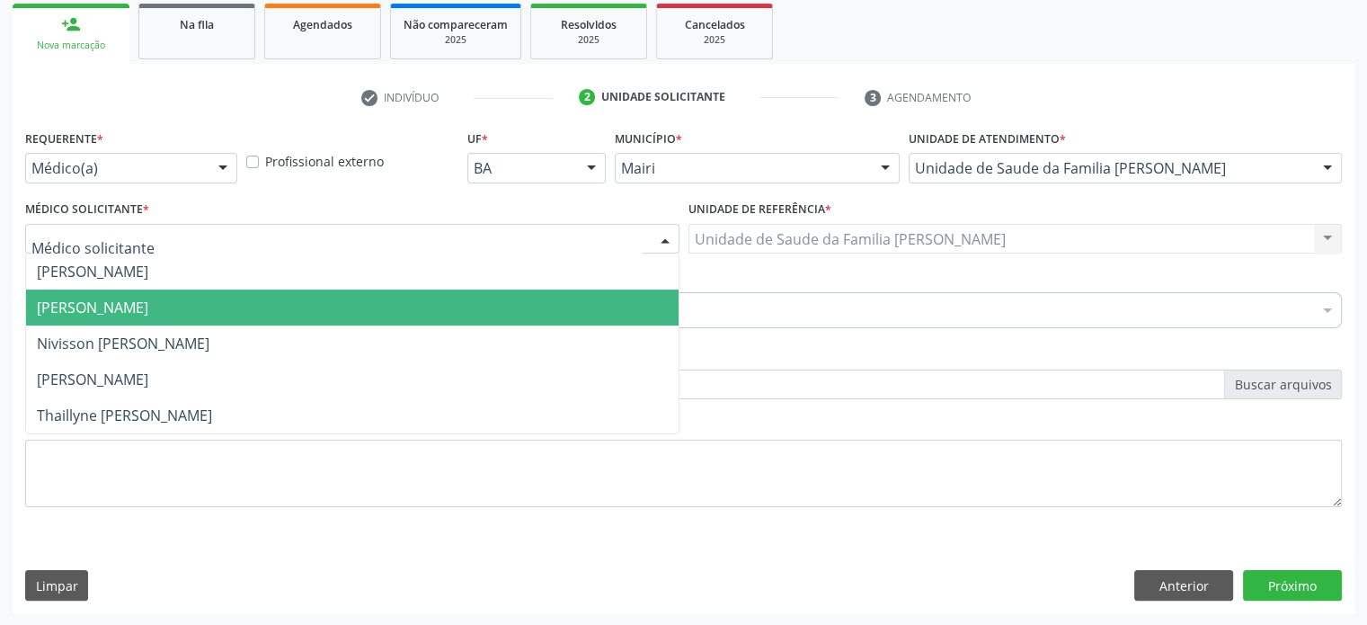
click at [148, 301] on span "[PERSON_NAME]" at bounding box center [92, 308] width 111 height 20
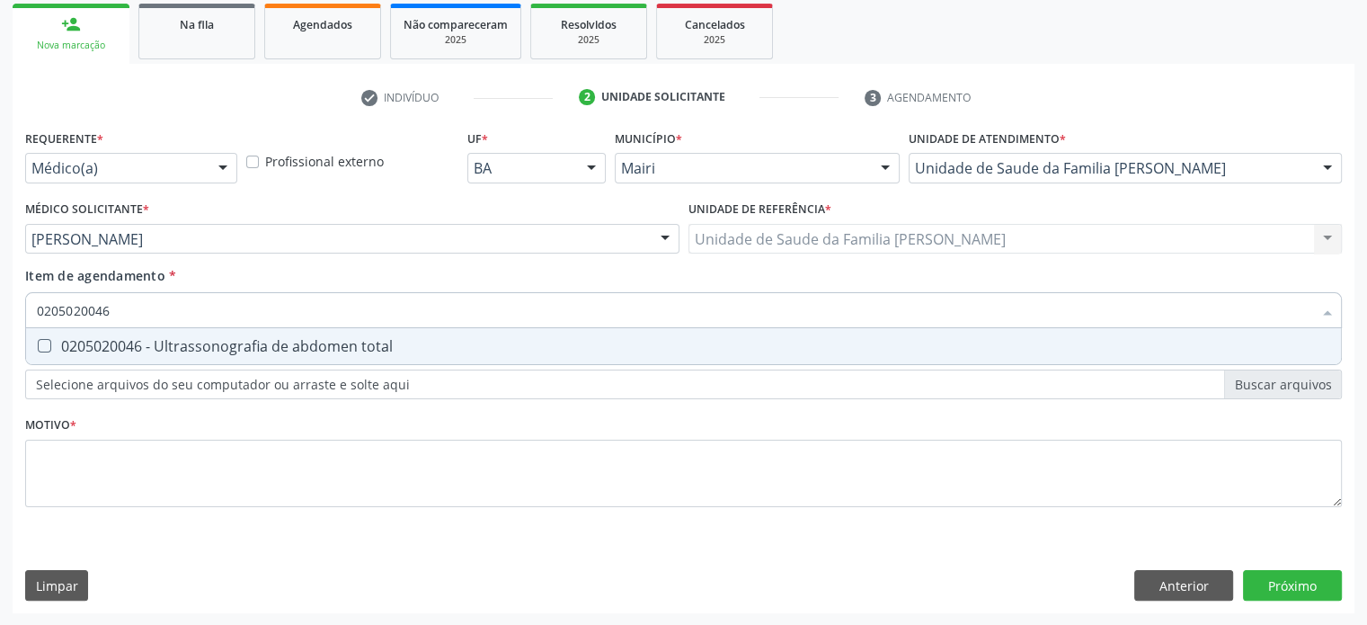
click at [122, 346] on div "0205020046 - Ultrassonografia de abdomen total" at bounding box center [683, 346] width 1293 height 14
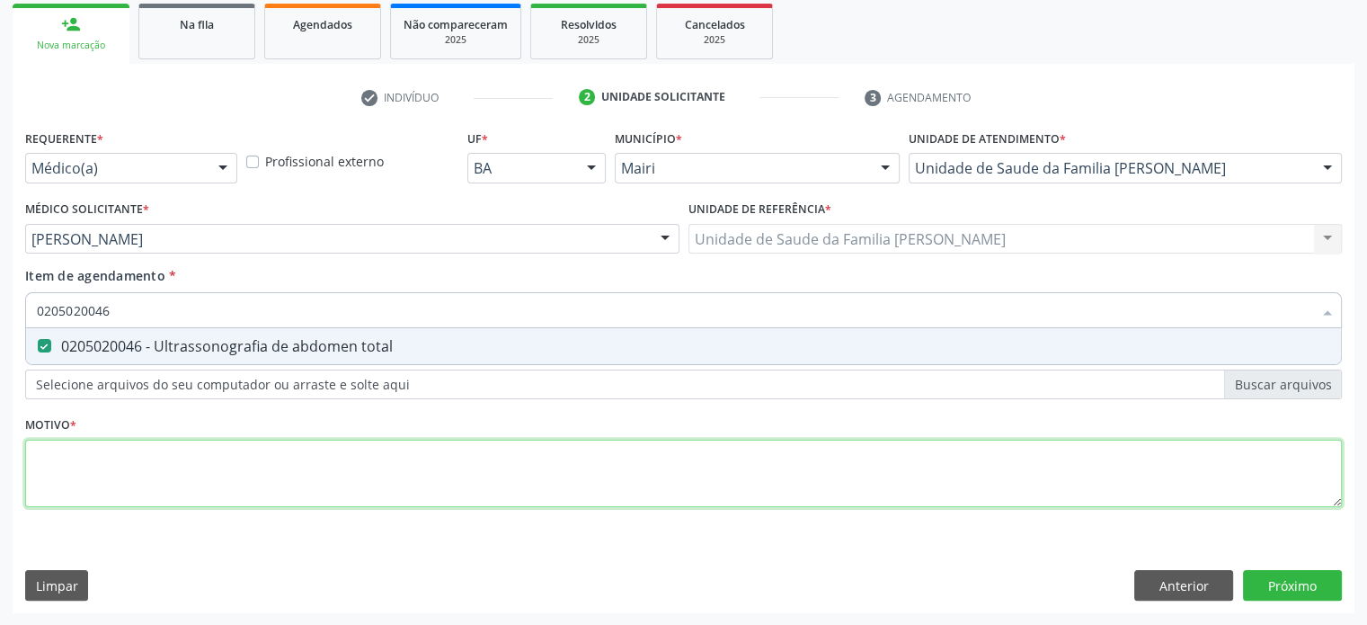
click at [115, 456] on div "Requerente * Médico(a) Médico(a) Enfermeiro(a) Paciente Nenhum resultado encont…" at bounding box center [683, 328] width 1317 height 407
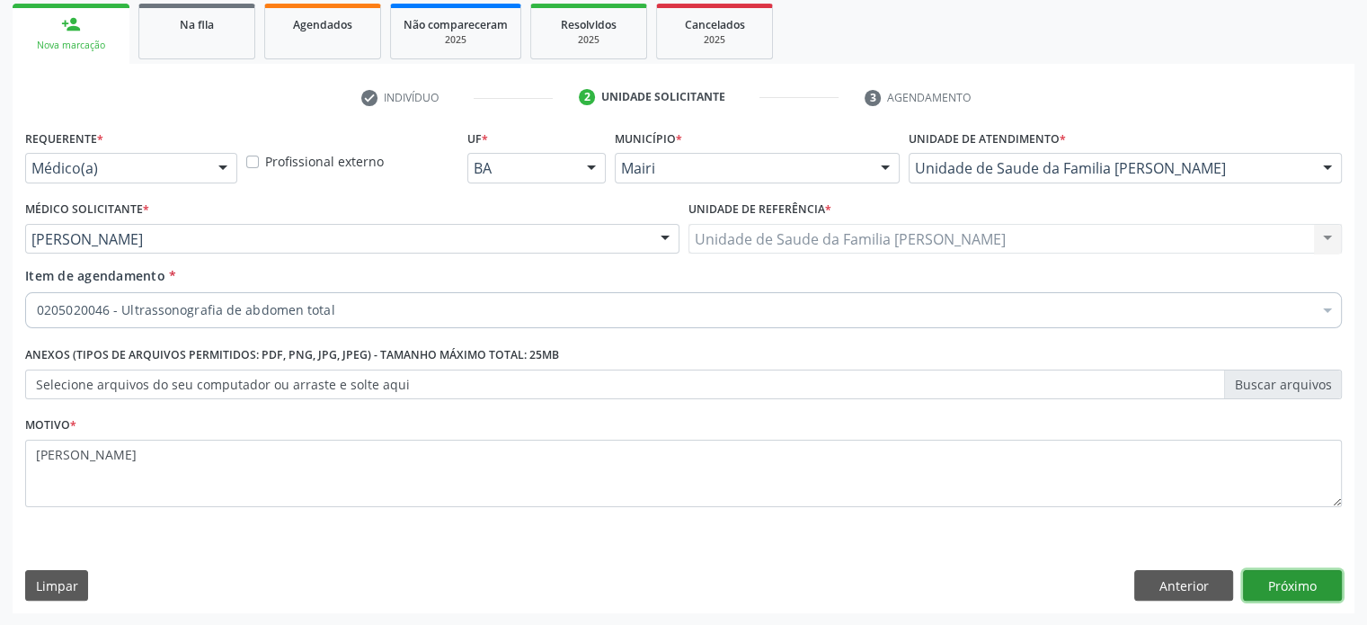
click at [1291, 581] on button "Próximo" at bounding box center [1292, 585] width 99 height 31
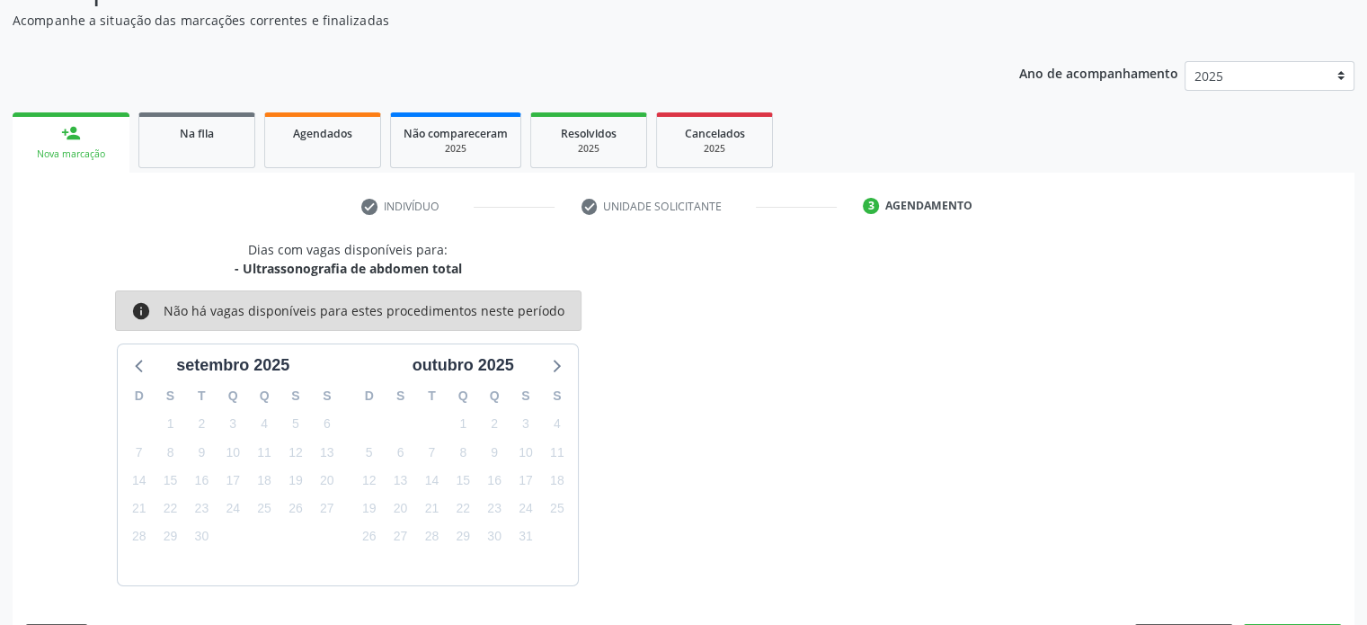
scroll to position [209, 0]
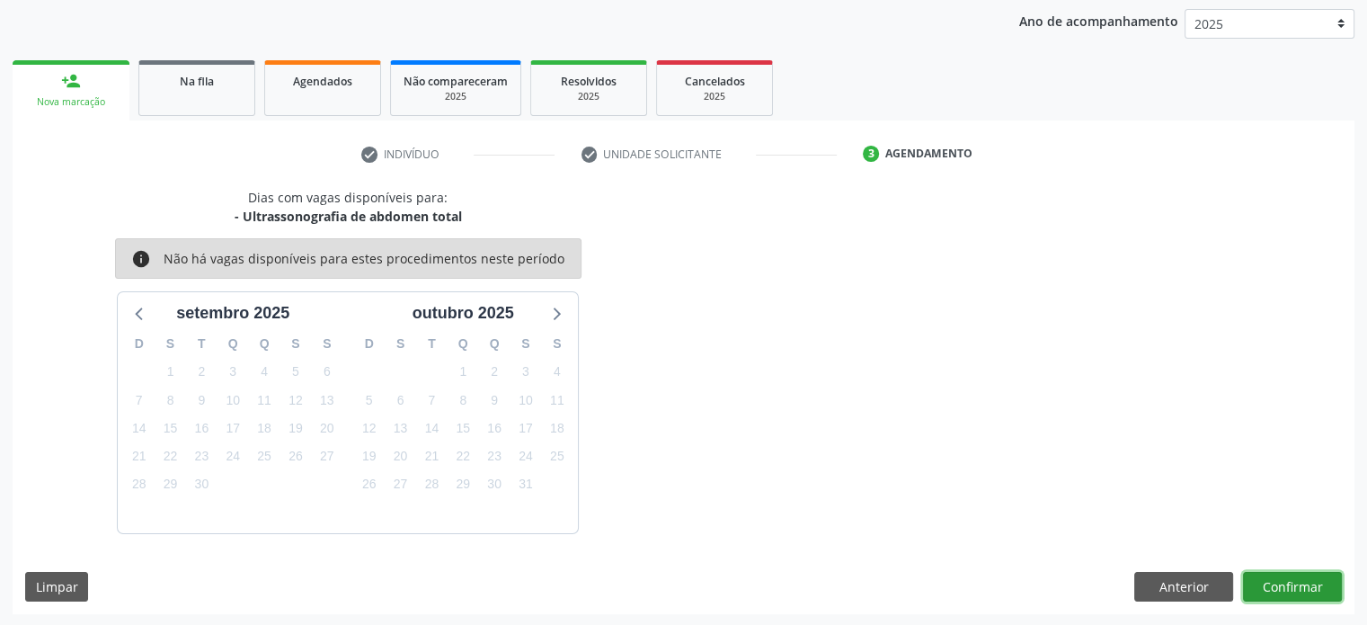
click at [1289, 584] on button "Confirmar" at bounding box center [1292, 587] width 99 height 31
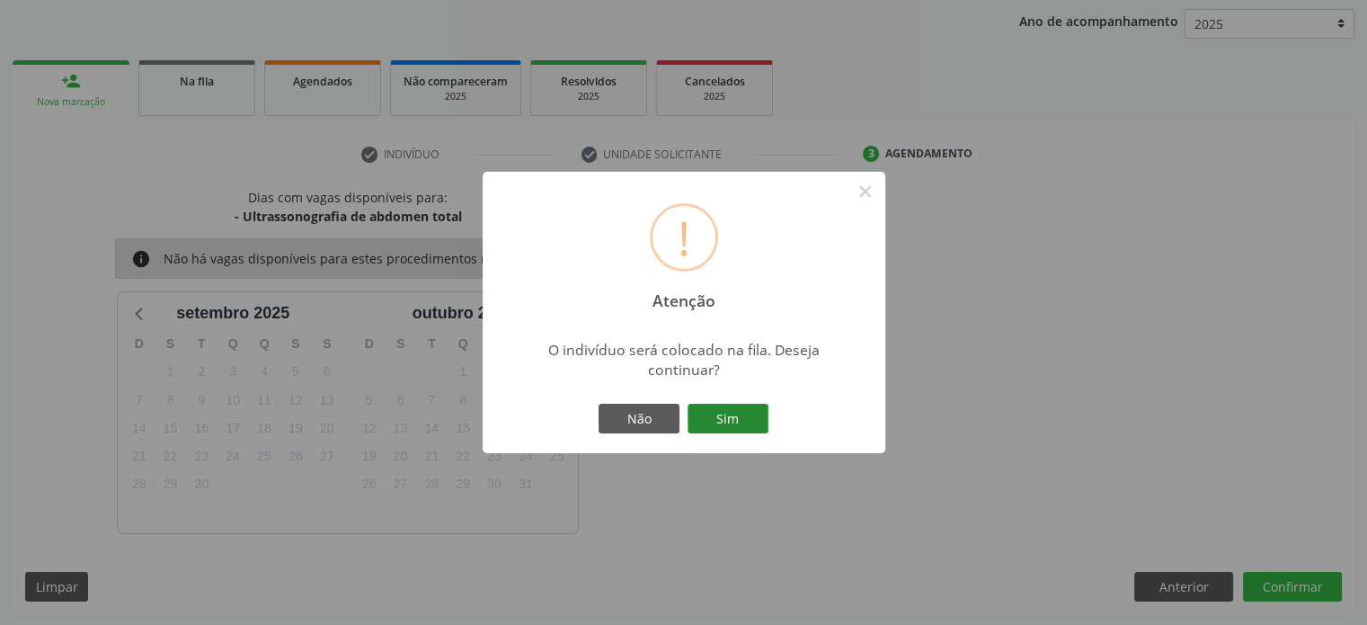
click at [738, 418] on button "Sim" at bounding box center [728, 419] width 81 height 31
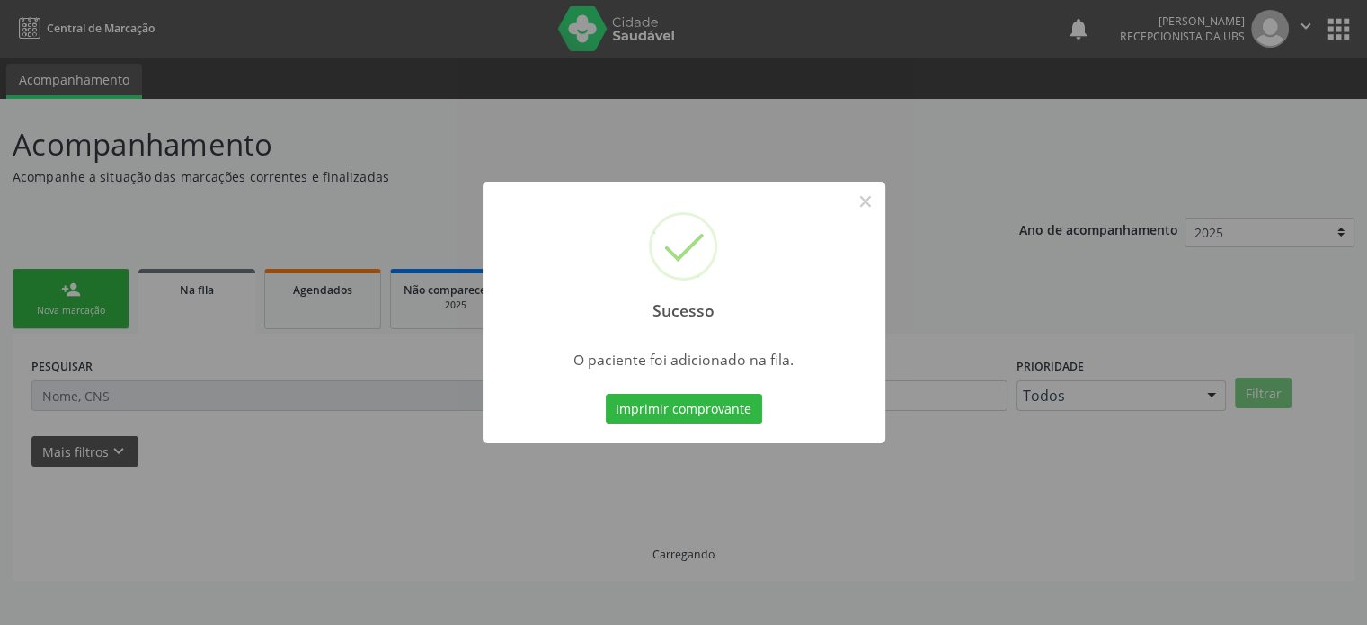
scroll to position [0, 0]
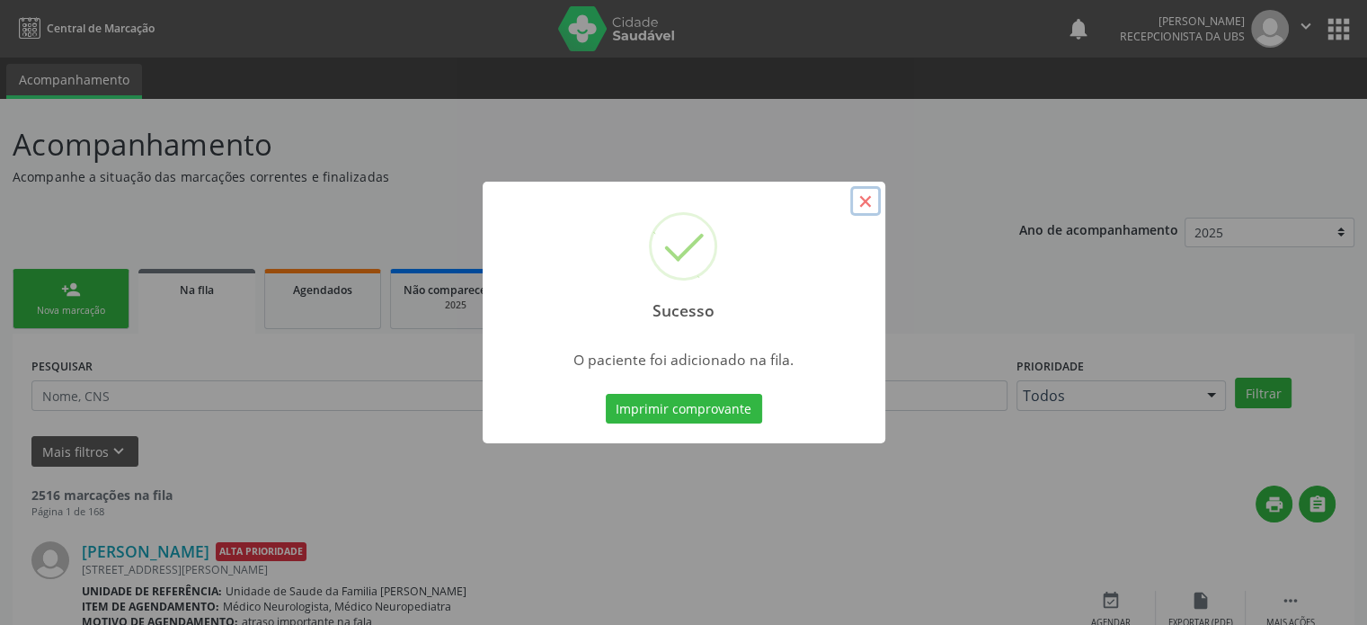
click at [868, 199] on button "×" at bounding box center [865, 201] width 31 height 31
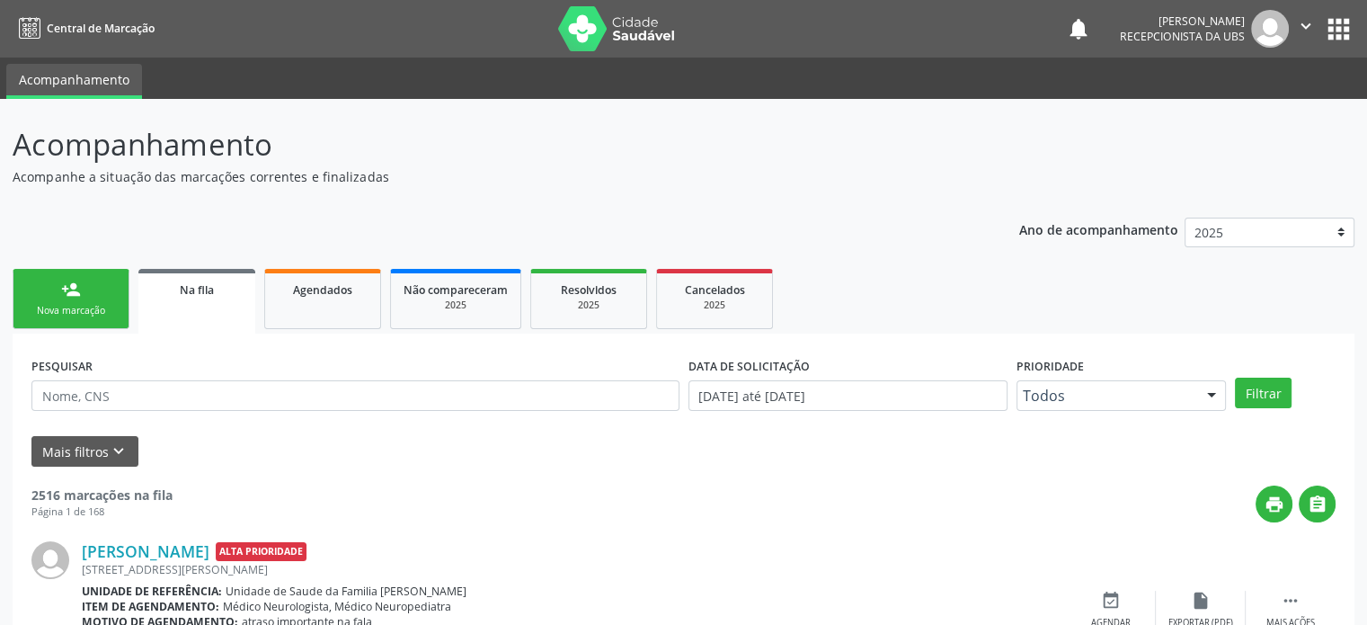
click at [90, 307] on div "Nova marcação" at bounding box center [71, 310] width 90 height 13
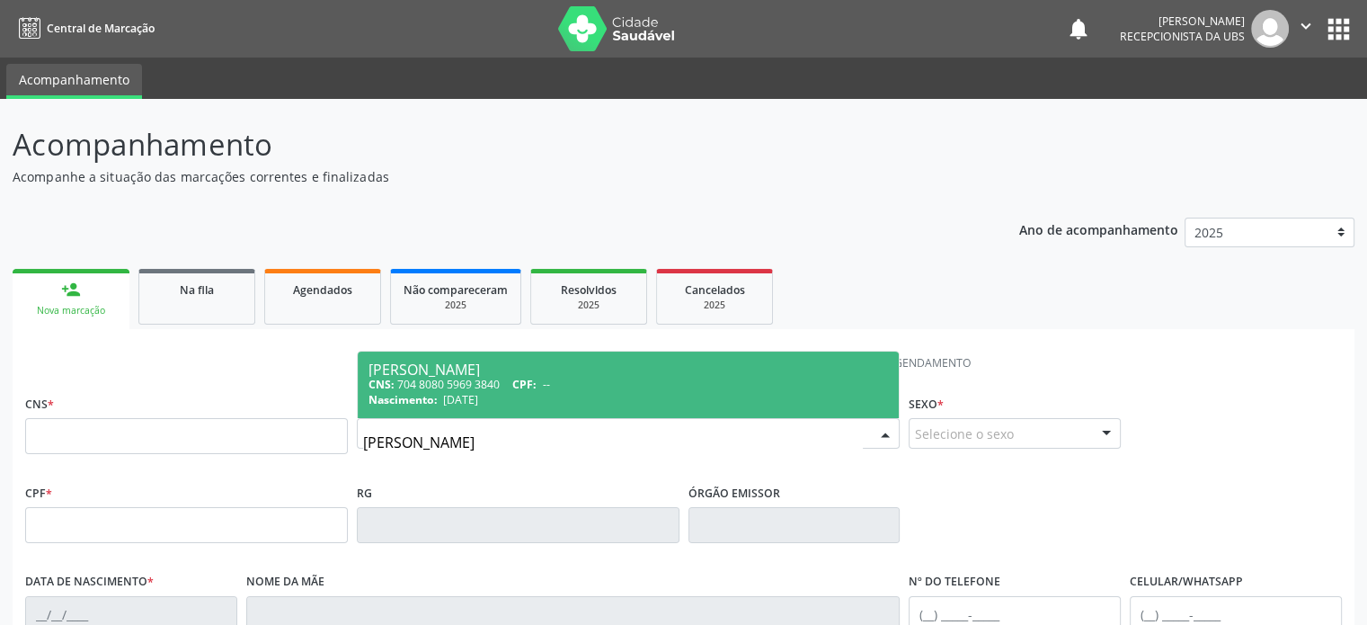
click at [461, 382] on div "CNS: 704 8080 5969 3840 CPF: --" at bounding box center [629, 384] width 520 height 15
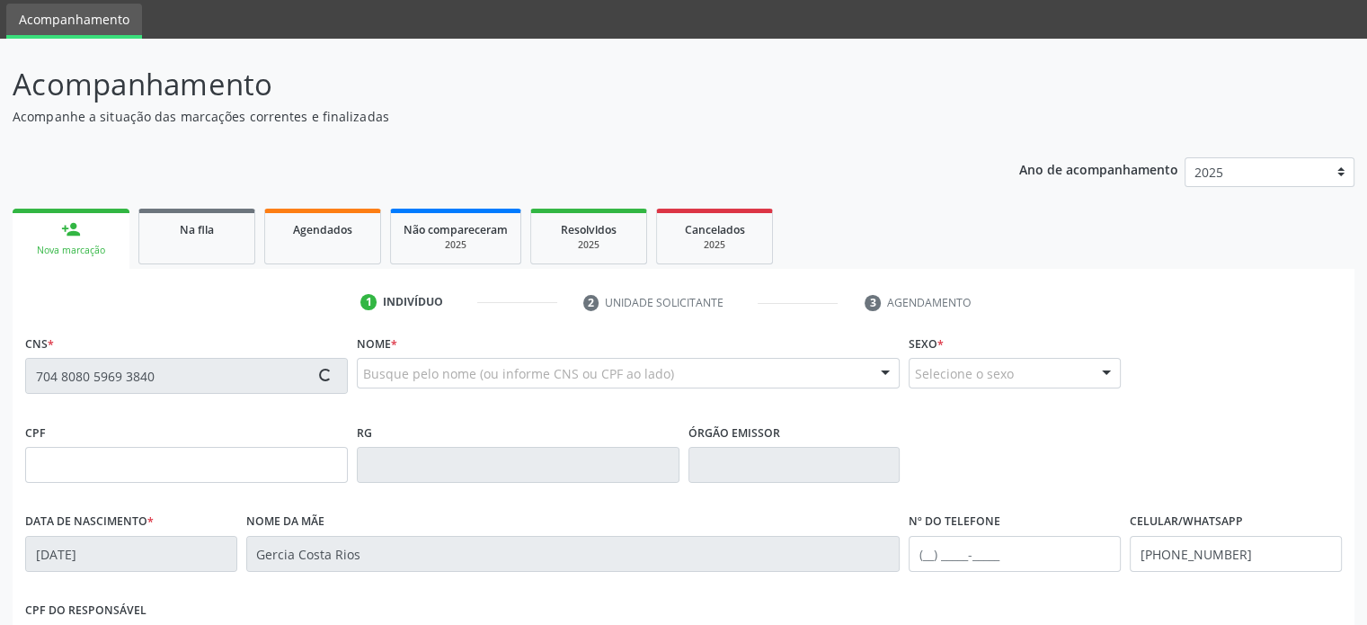
scroll to position [180, 0]
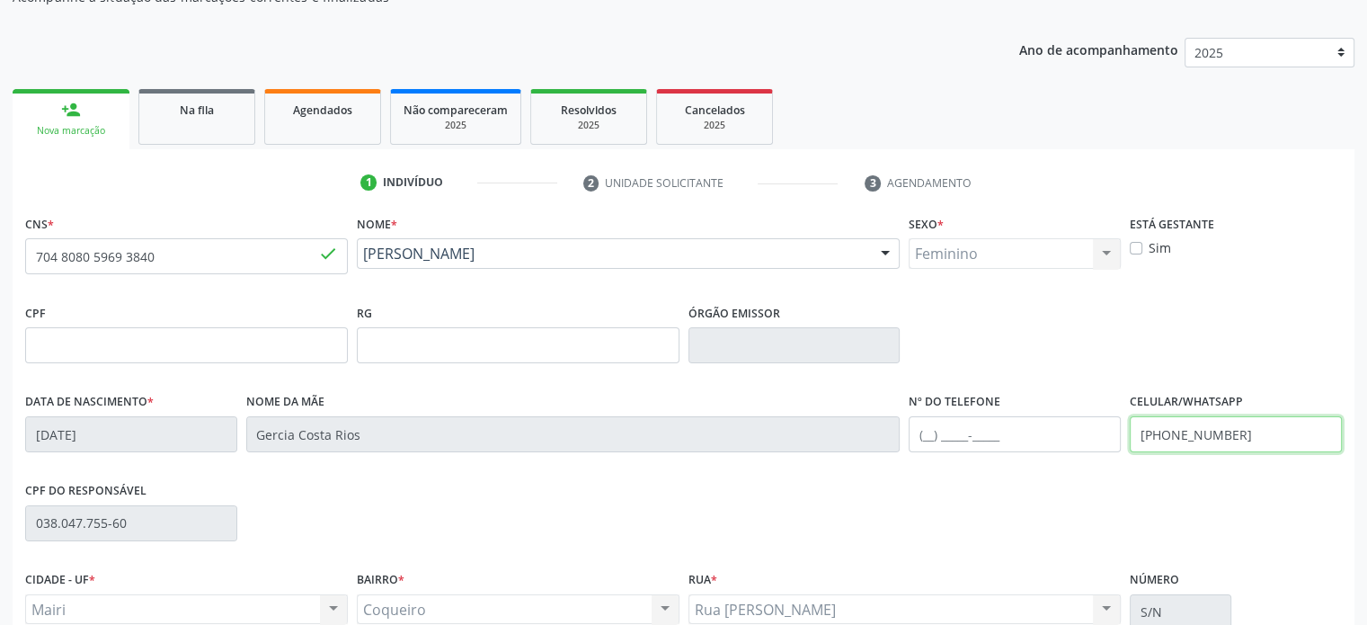
click at [1253, 434] on input "(74) 99999-9999" at bounding box center [1236, 434] width 212 height 36
drag, startPoint x: 1264, startPoint y: 434, endPoint x: 1179, endPoint y: 435, distance: 84.5
click at [1179, 435] on input "(74) 99999-9999" at bounding box center [1236, 434] width 212 height 36
drag, startPoint x: 1262, startPoint y: 436, endPoint x: 1181, endPoint y: 440, distance: 81.0
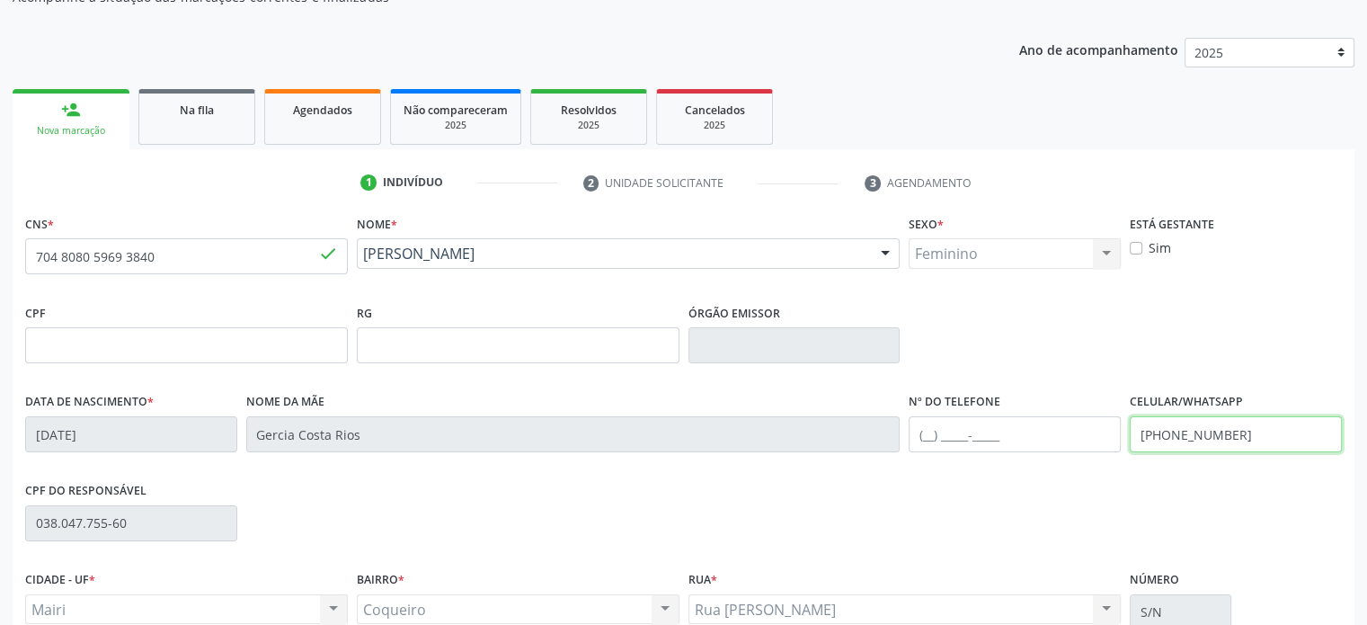
click at [1181, 440] on input "(74) 99999-9999" at bounding box center [1236, 434] width 212 height 36
click at [1173, 435] on input "(74) 9978-8271" at bounding box center [1236, 434] width 212 height 36
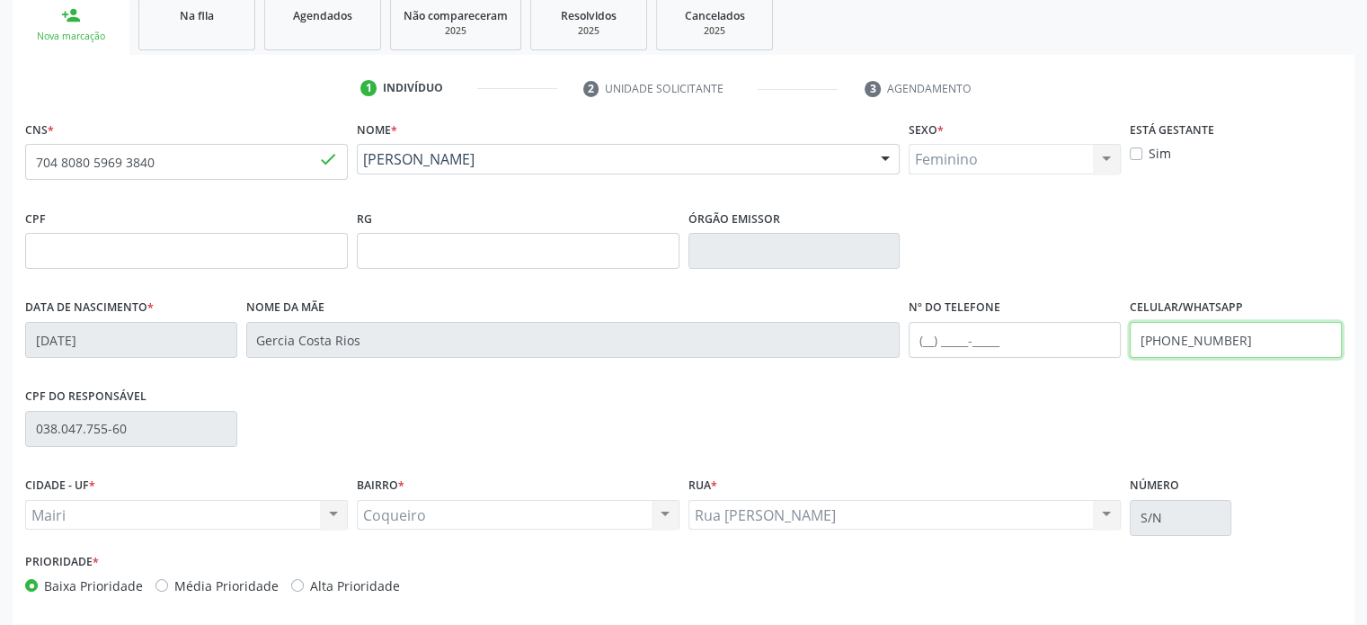
scroll to position [349, 0]
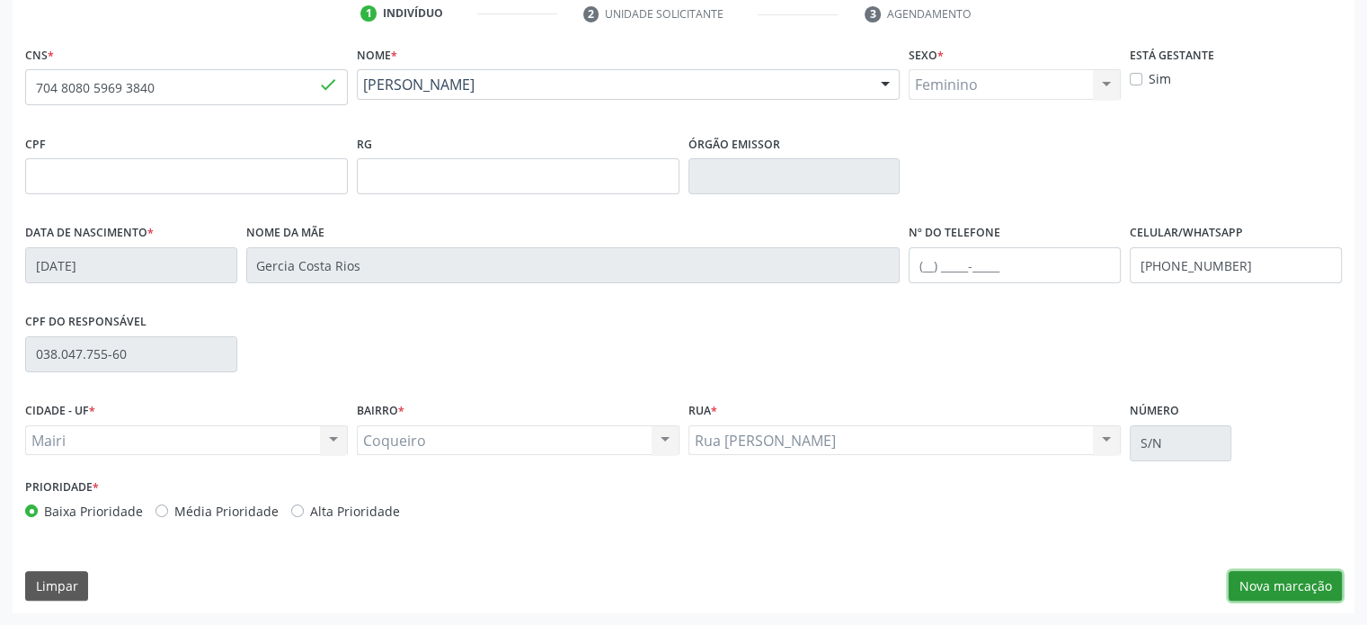
click at [1285, 584] on button "Nova marcação" at bounding box center [1285, 586] width 113 height 31
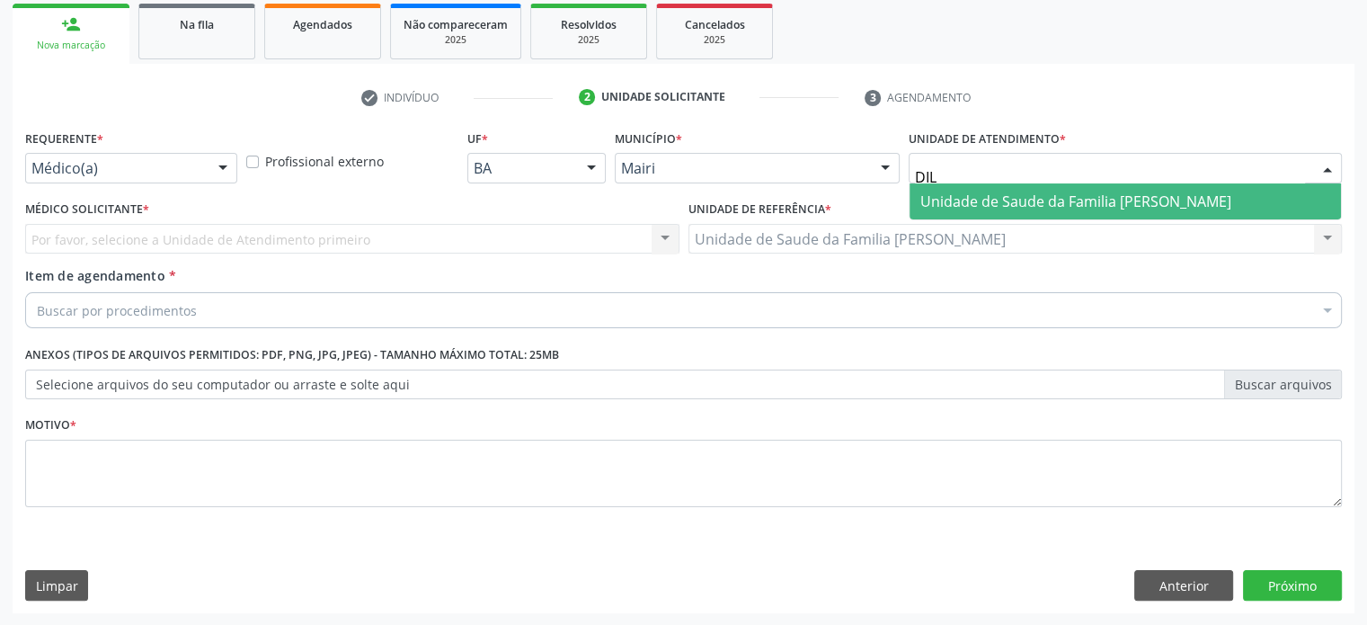
click at [946, 202] on span "Unidade de Saude da Familia [PERSON_NAME]" at bounding box center [1075, 201] width 311 height 20
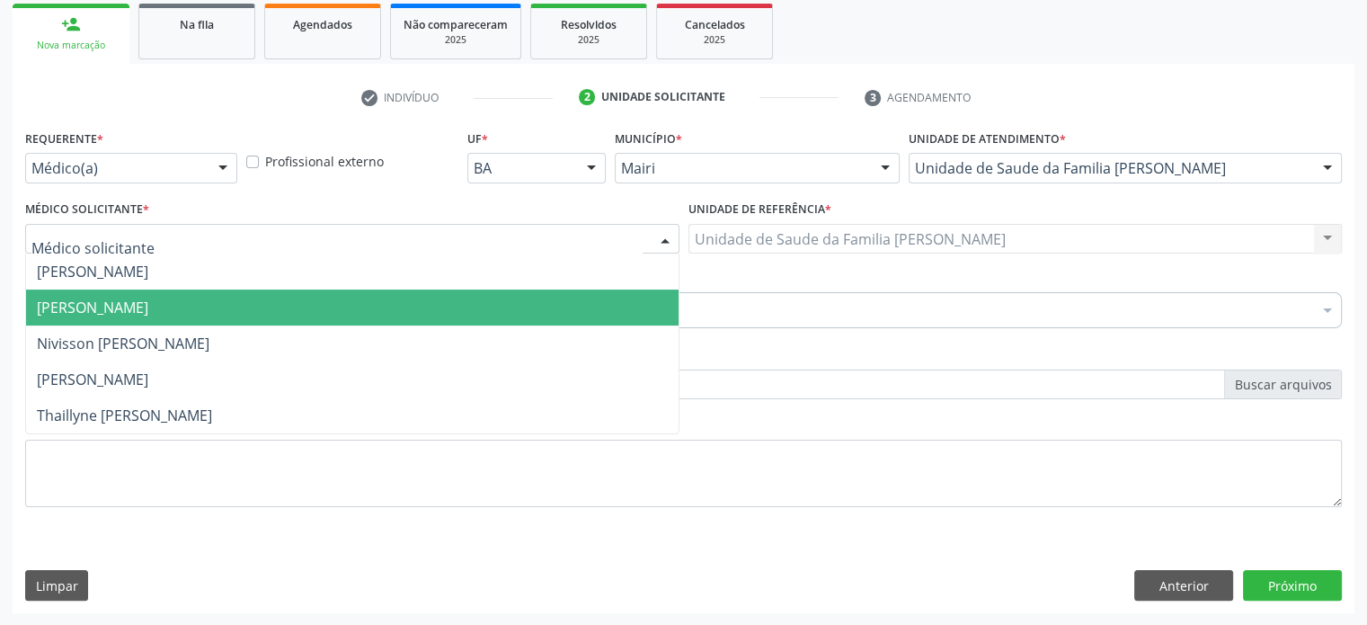
click at [93, 312] on span "[PERSON_NAME]" at bounding box center [92, 308] width 111 height 20
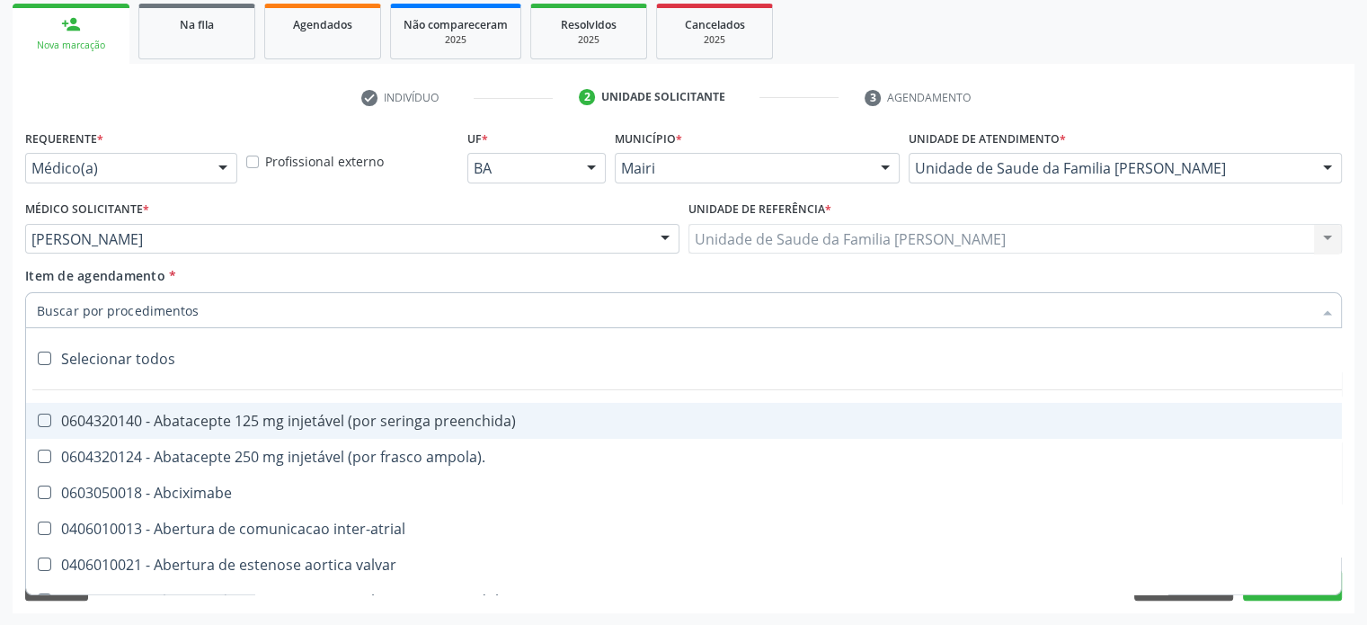
paste input "0205020186"
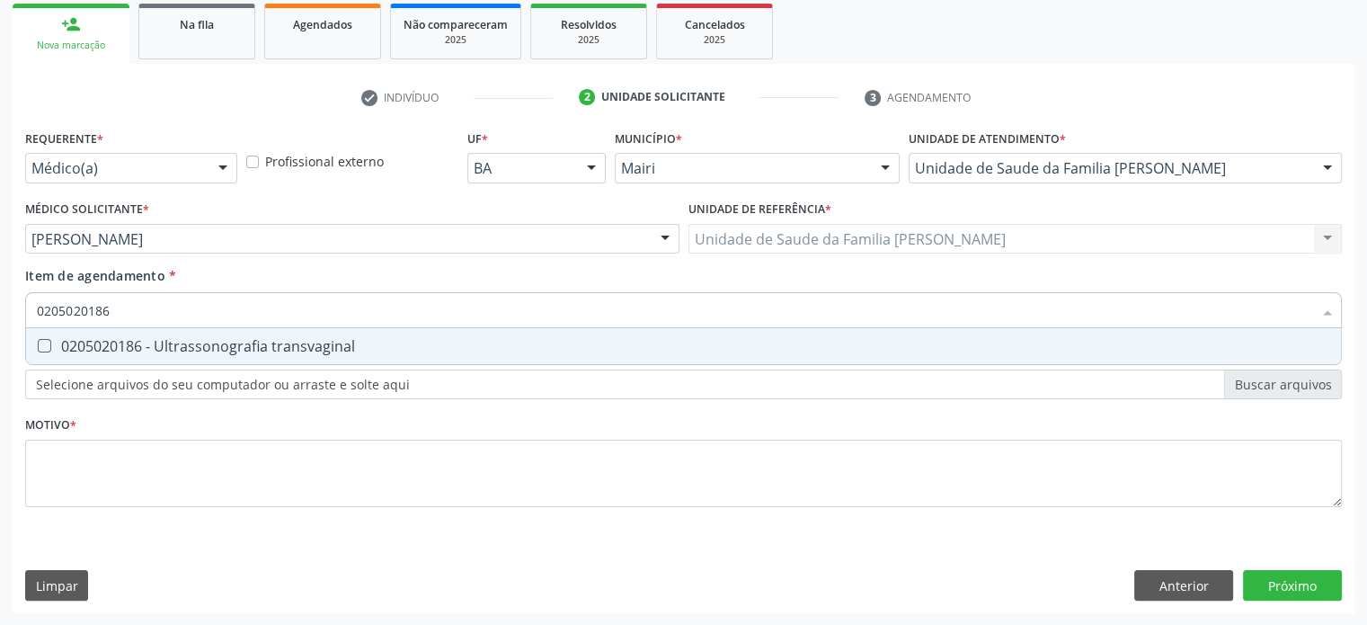
click at [204, 346] on div "0205020186 - Ultrassonografia transvaginal" at bounding box center [683, 346] width 1293 height 14
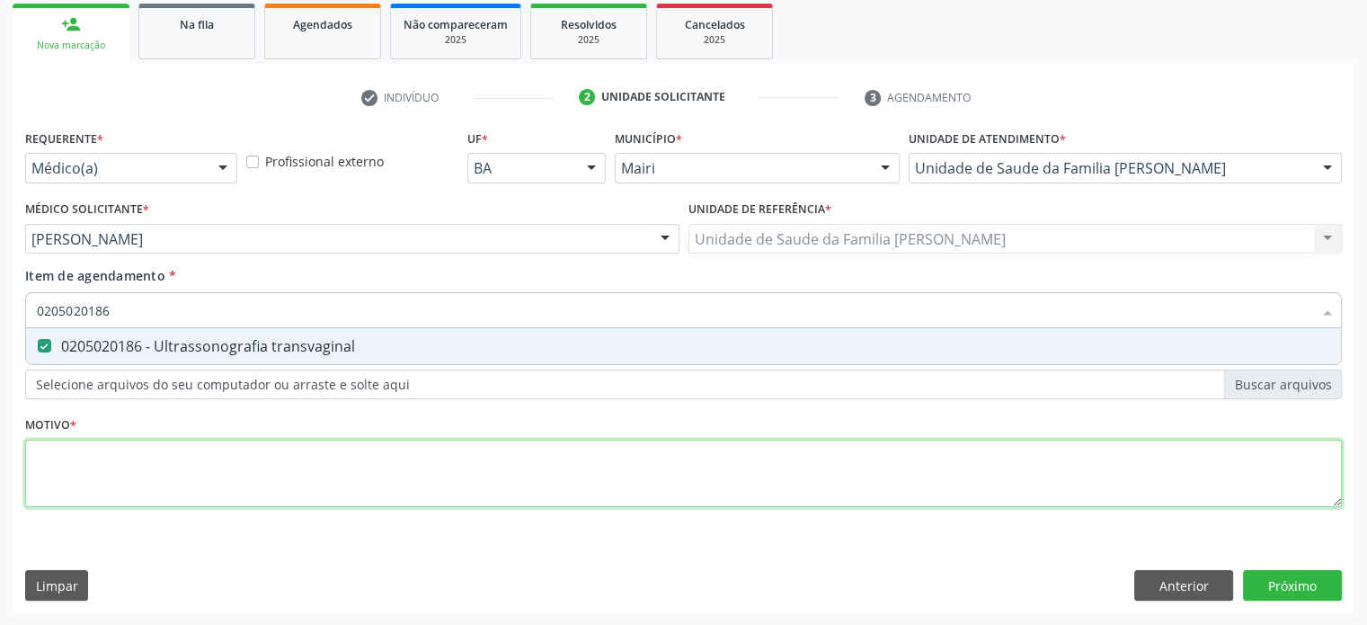
click at [76, 476] on div "Requerente * Médico(a) Médico(a) Enfermeiro(a) Paciente Nenhum resultado encont…" at bounding box center [683, 328] width 1317 height 407
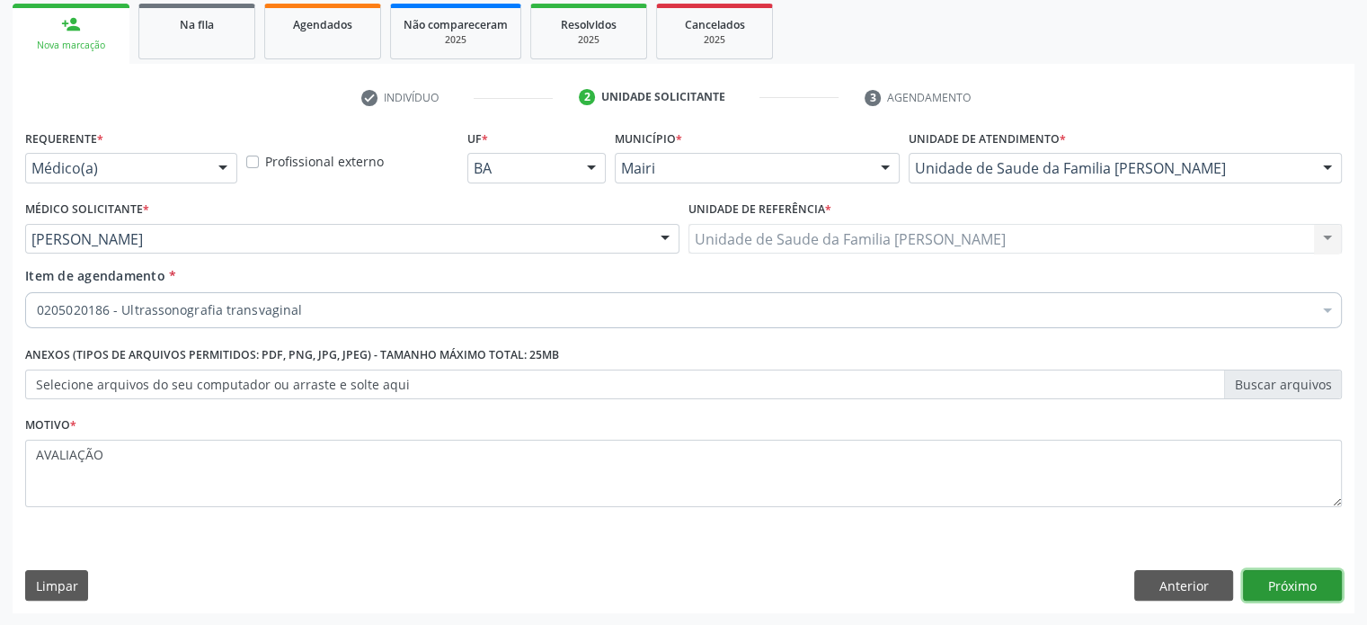
click at [1275, 587] on button "Próximo" at bounding box center [1292, 585] width 99 height 31
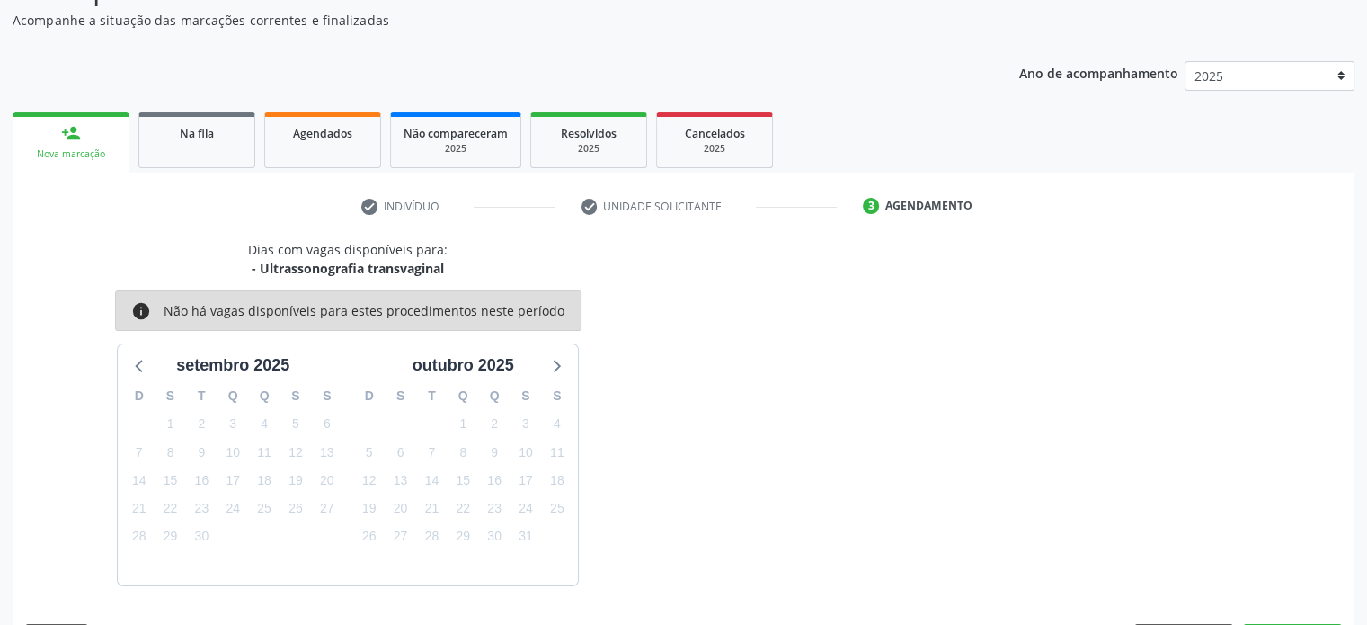
scroll to position [209, 0]
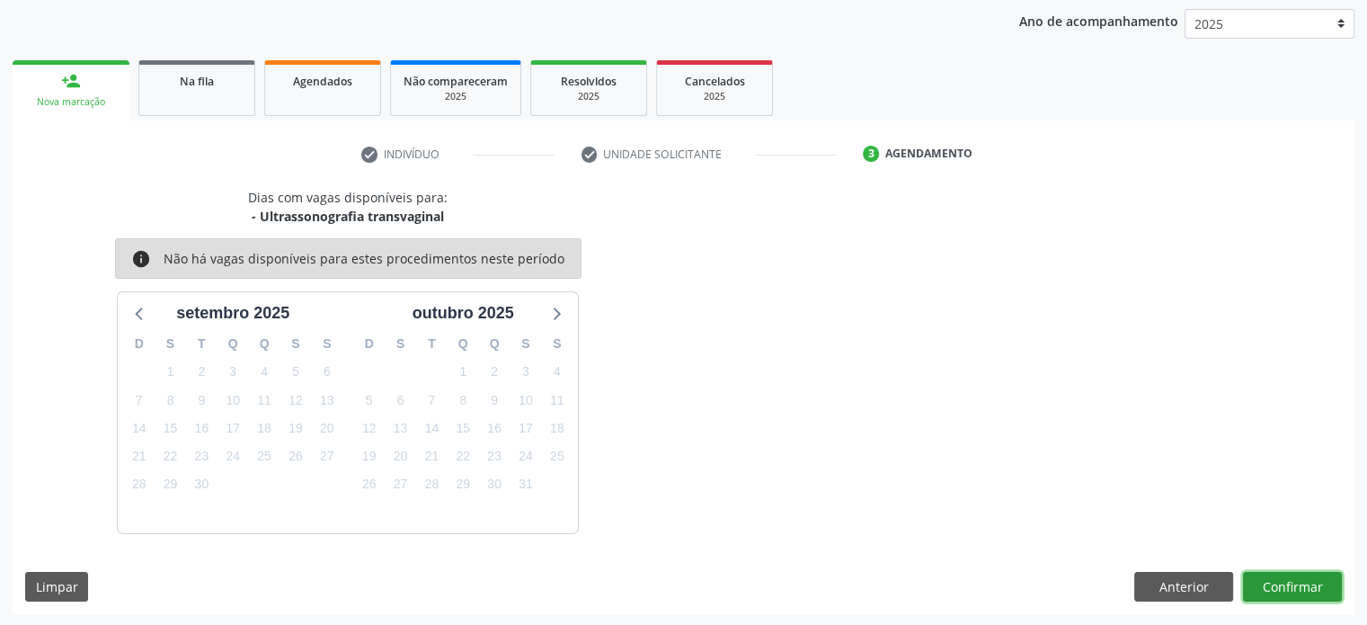
click at [1254, 575] on button "Confirmar" at bounding box center [1292, 587] width 99 height 31
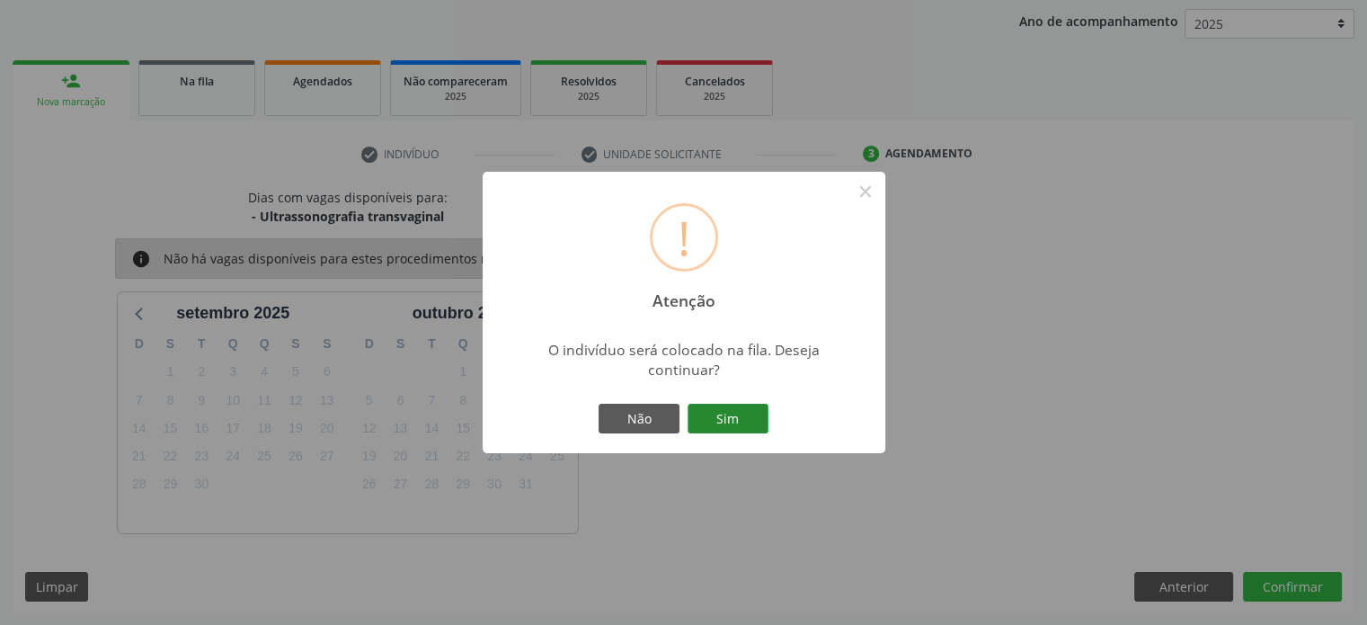
click at [728, 416] on button "Sim" at bounding box center [728, 419] width 81 height 31
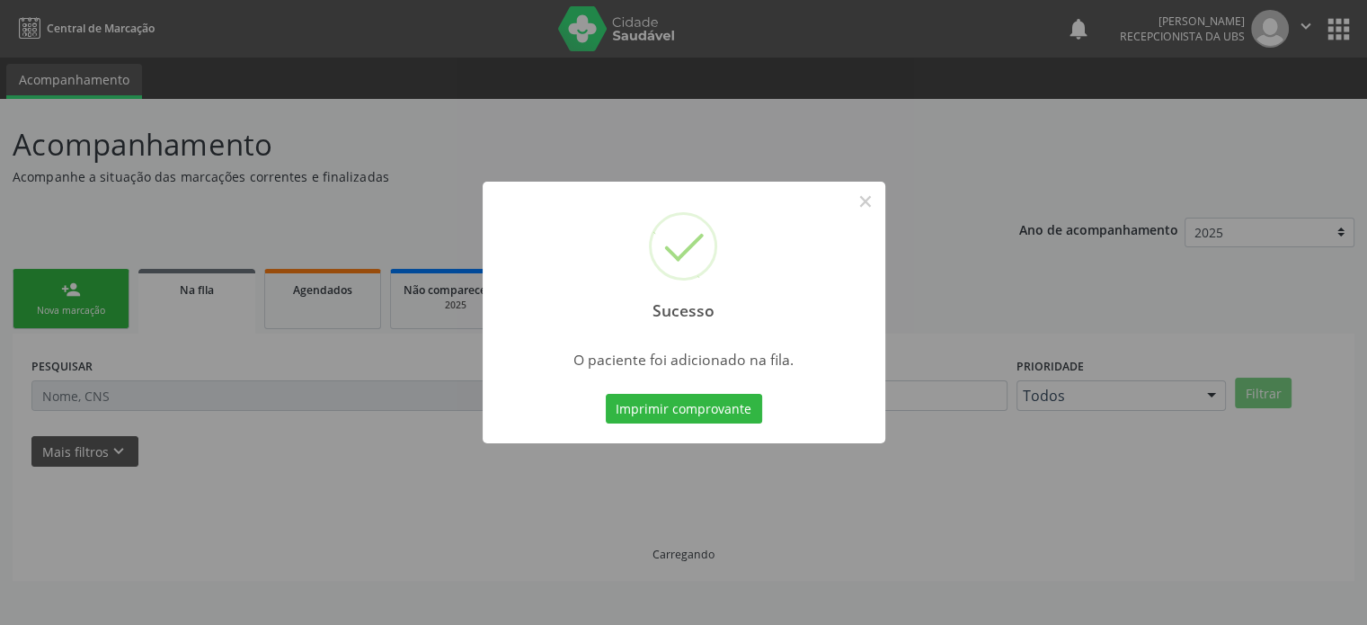
scroll to position [0, 0]
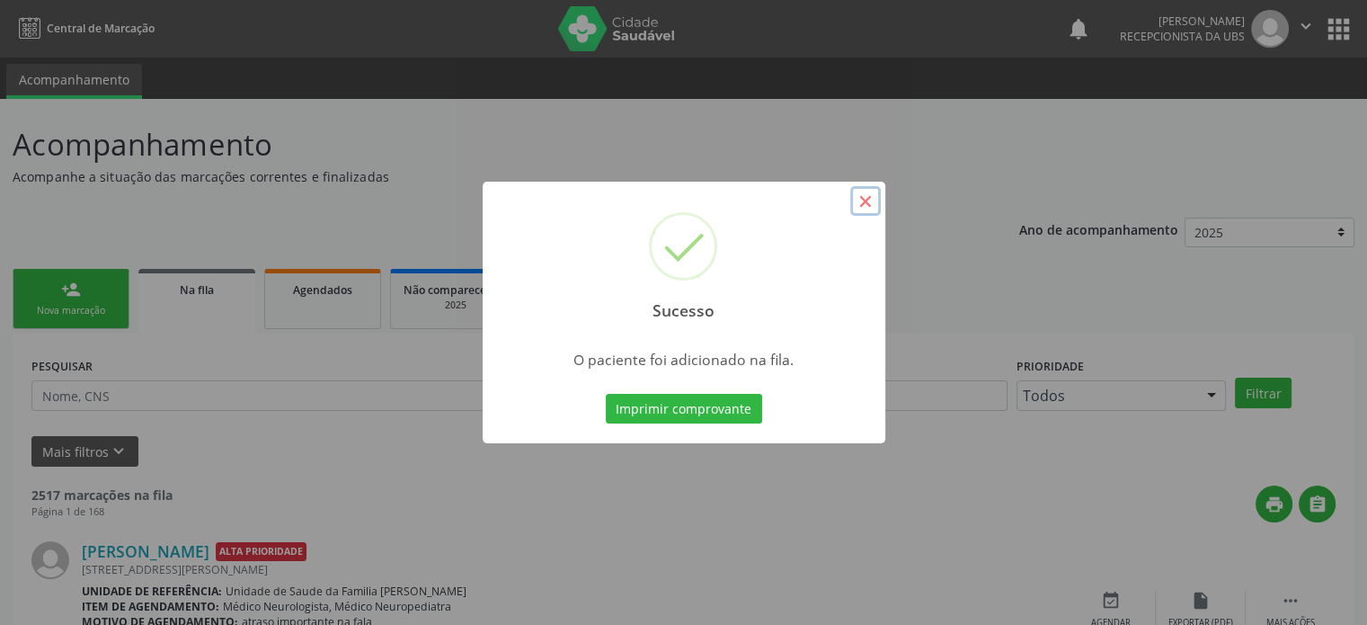
click at [868, 201] on button "×" at bounding box center [865, 201] width 31 height 31
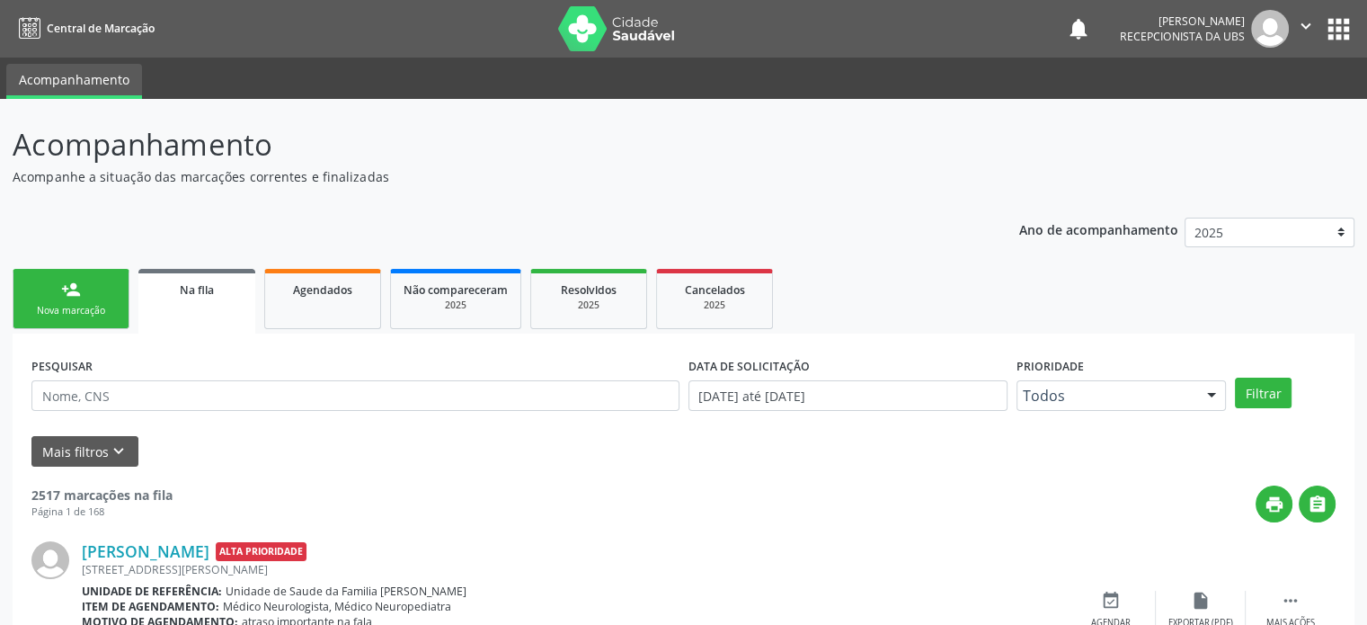
click at [60, 319] on link "person_add Nova marcação" at bounding box center [71, 299] width 117 height 60
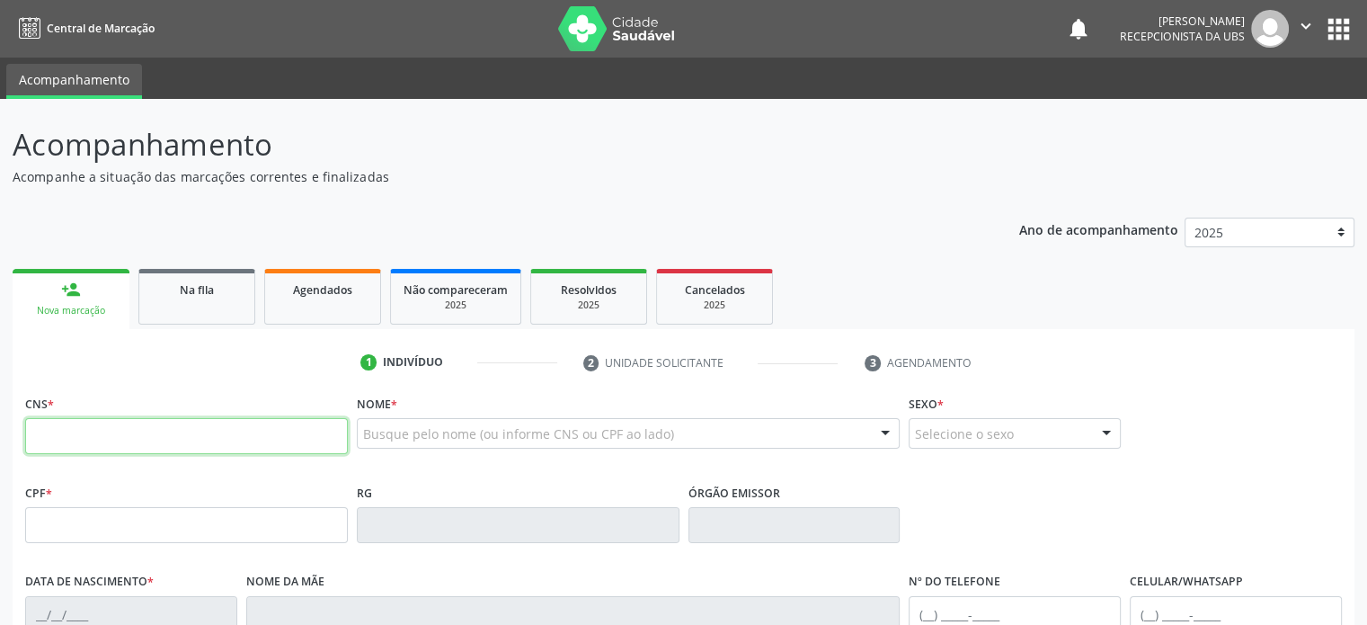
click at [74, 438] on input "text" at bounding box center [186, 436] width 323 height 36
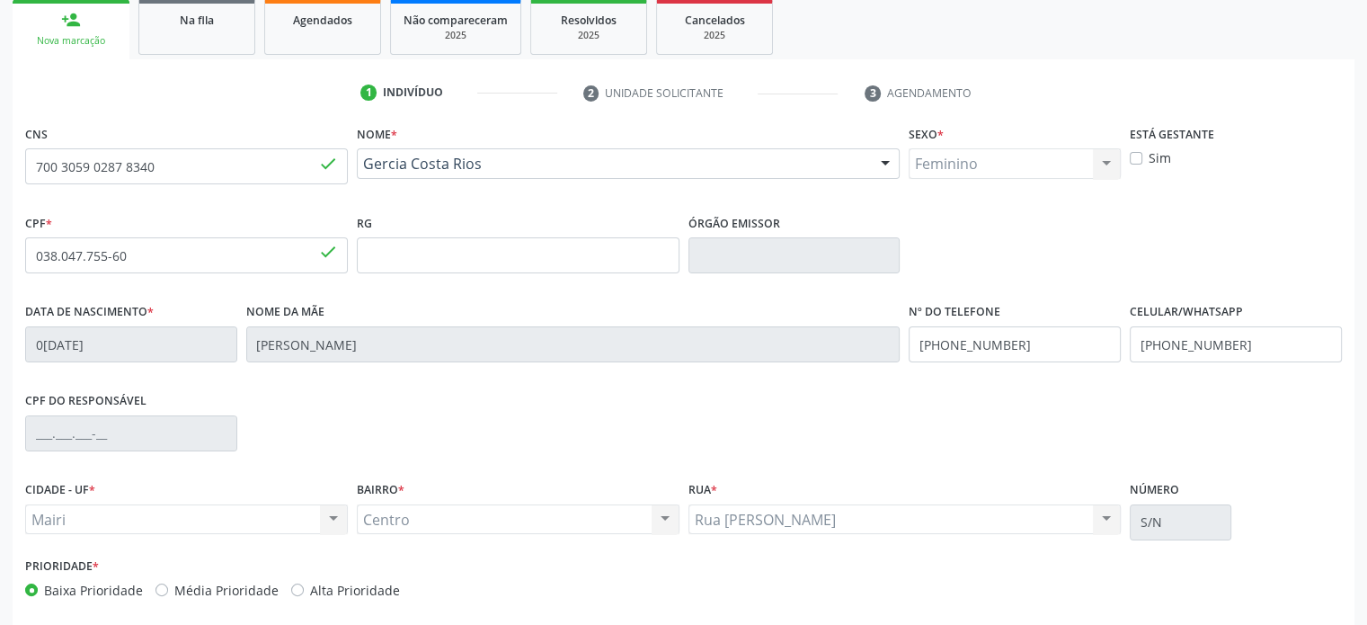
scroll to position [349, 0]
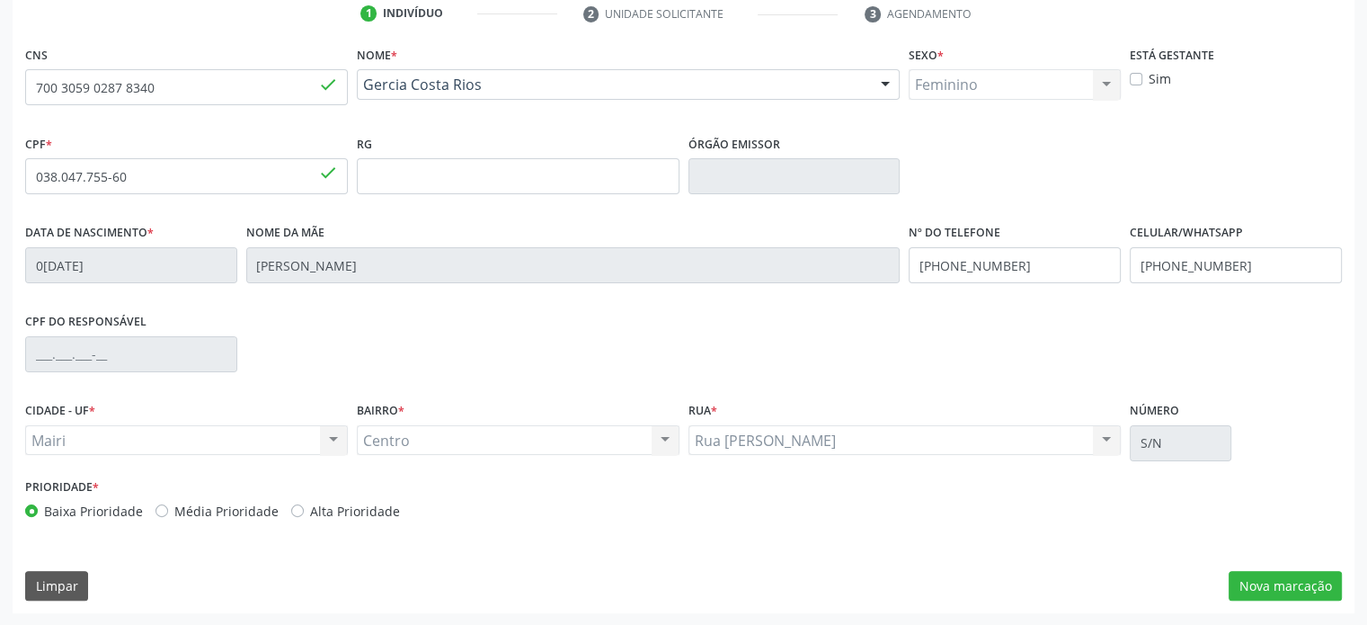
click at [230, 517] on label "Média Prioridade" at bounding box center [226, 511] width 104 height 19
click at [168, 517] on input "Média Prioridade" at bounding box center [161, 510] width 13 height 16
click at [1273, 586] on button "Nova marcação" at bounding box center [1285, 586] width 113 height 31
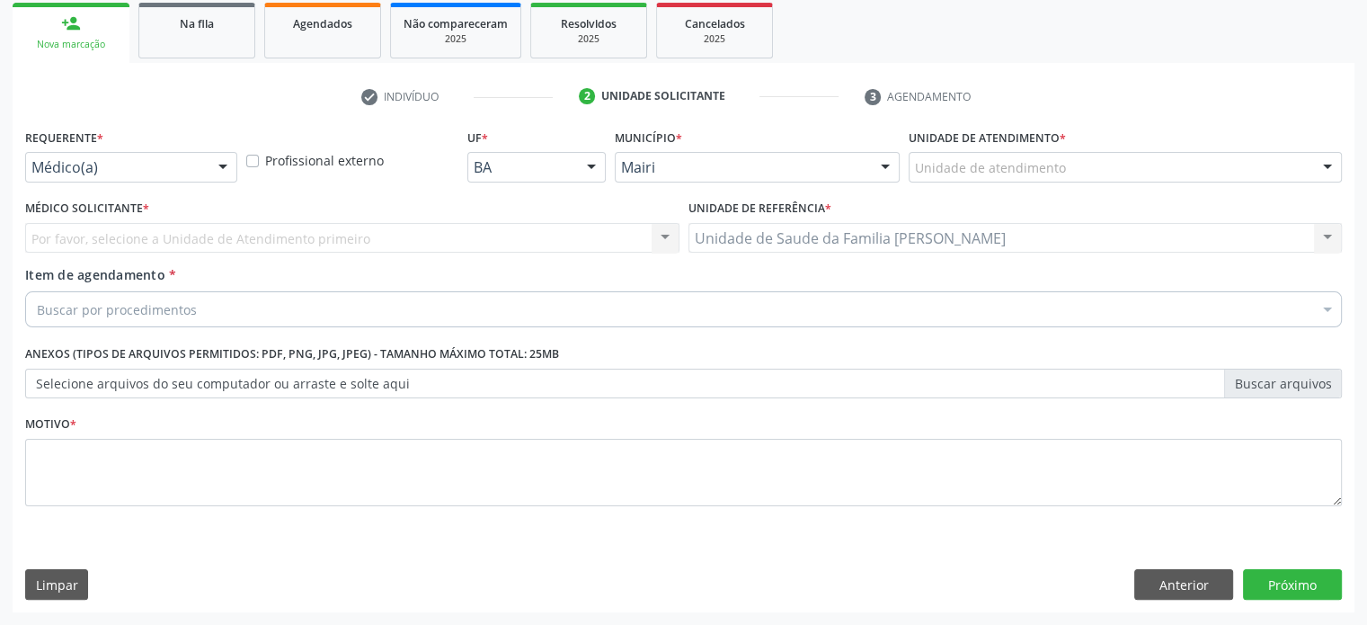
scroll to position [265, 0]
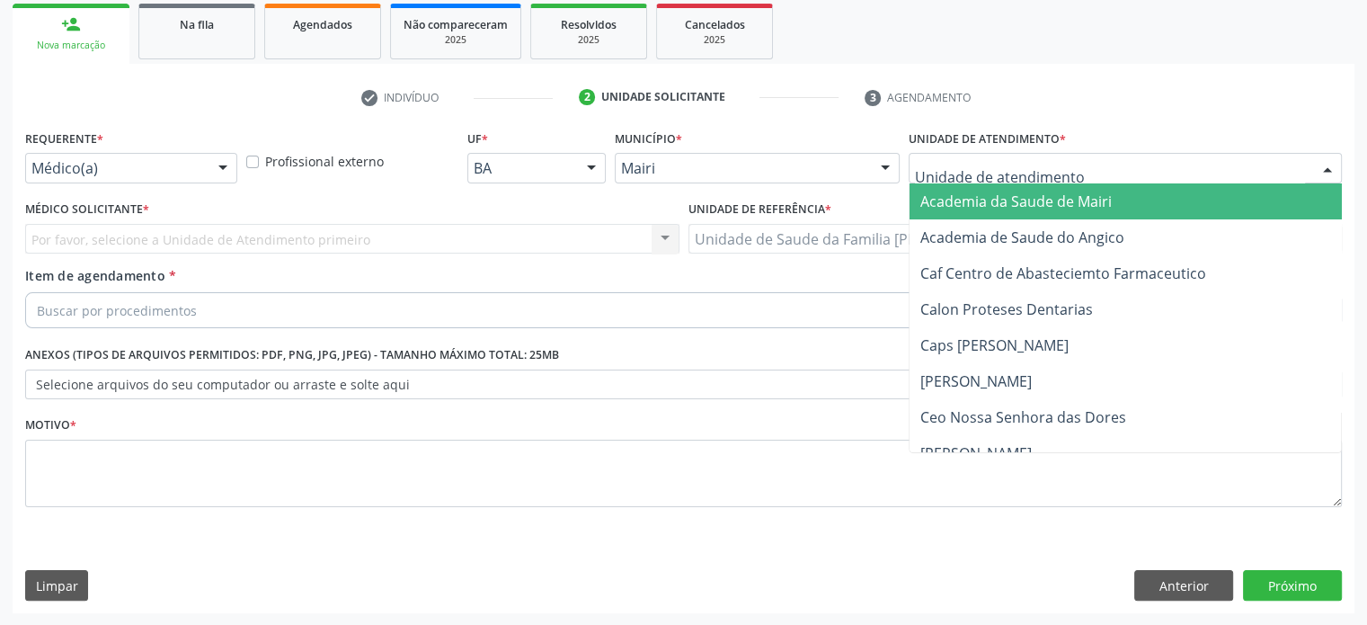
click at [1068, 173] on div at bounding box center [1125, 168] width 433 height 31
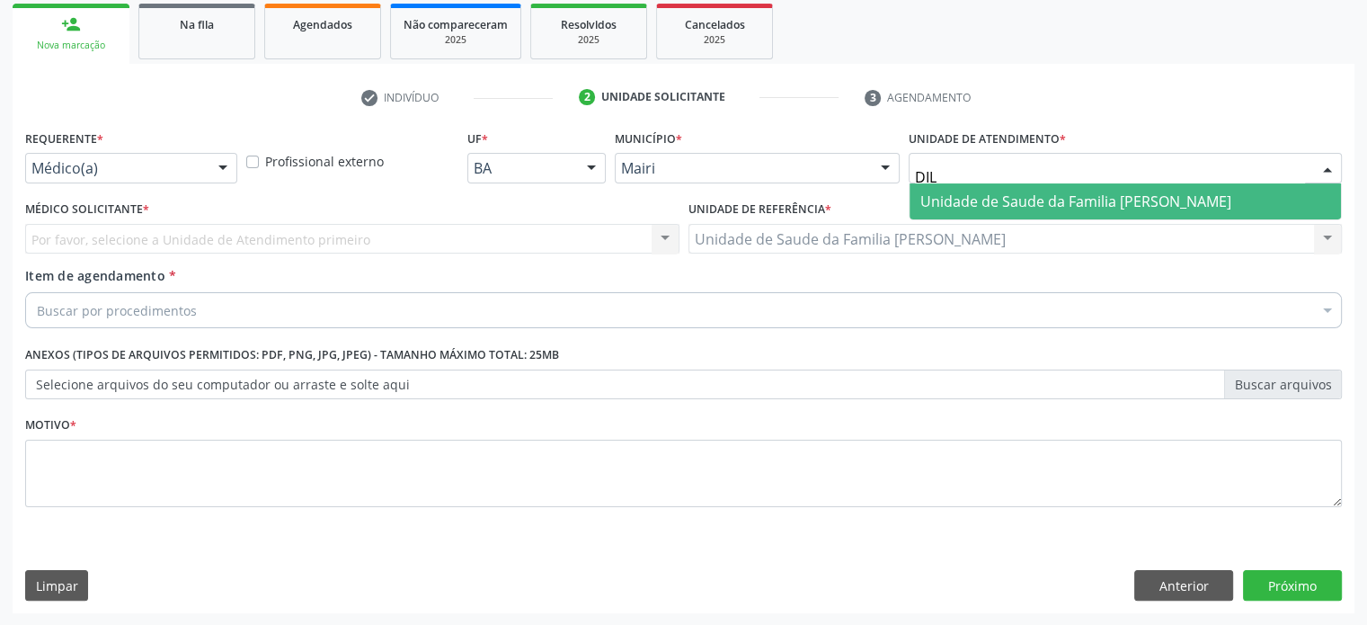
click at [1046, 200] on span "Unidade de Saude da Familia [PERSON_NAME]" at bounding box center [1075, 201] width 311 height 20
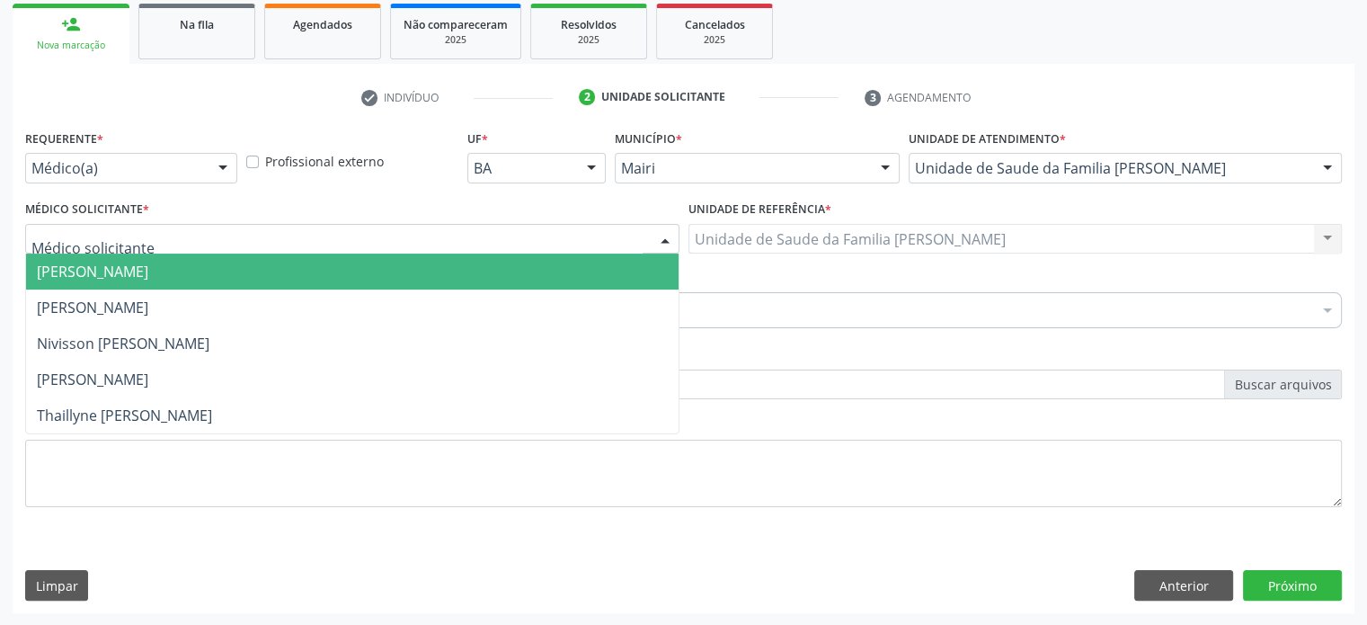
click at [195, 244] on div at bounding box center [352, 239] width 654 height 31
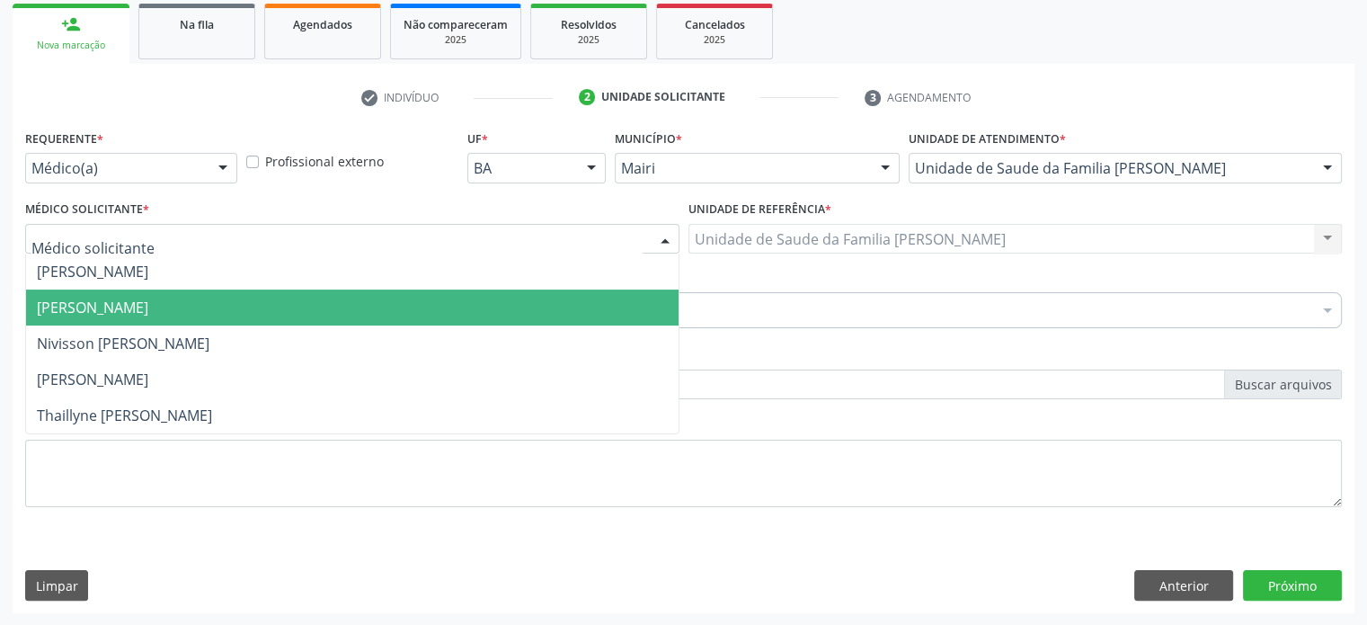
click at [148, 304] on span "[PERSON_NAME]" at bounding box center [92, 308] width 111 height 20
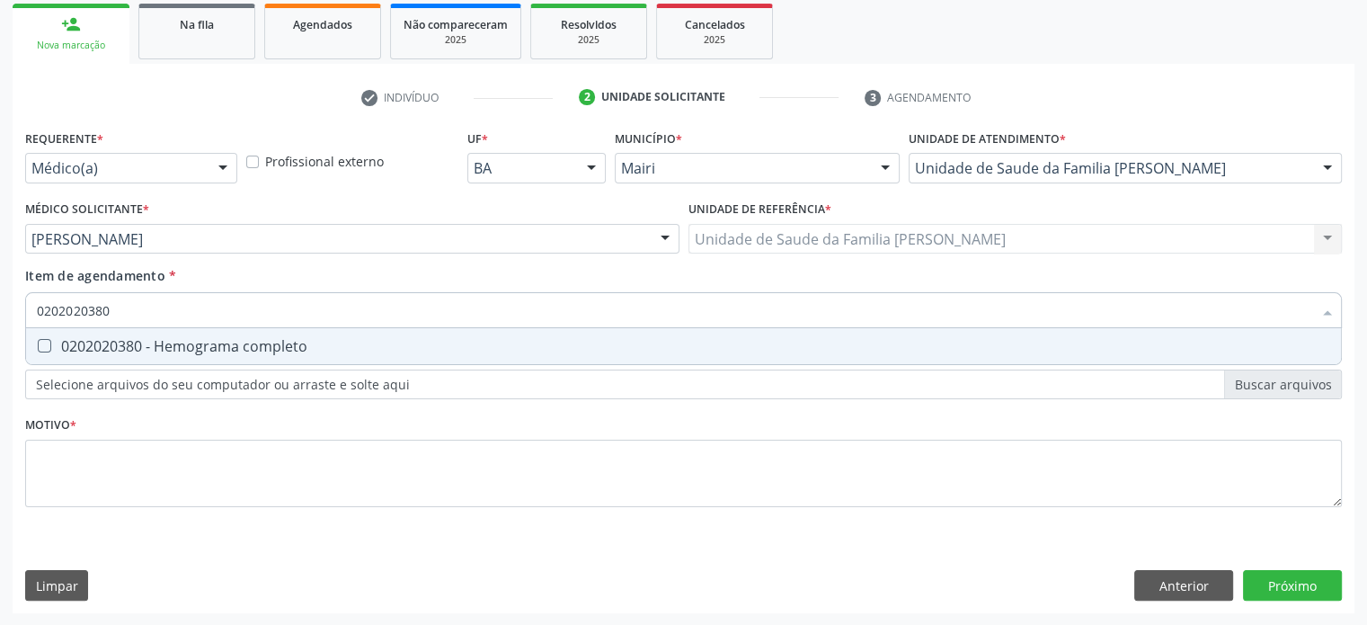
click at [106, 351] on div "0202020380 - Hemograma completo" at bounding box center [683, 346] width 1293 height 14
click at [106, 351] on div "0202010473 - Dosagem de glicose" at bounding box center [683, 346] width 1293 height 14
click at [106, 351] on div "0202010295 - Dosagem de colesterol total" at bounding box center [683, 346] width 1293 height 14
click at [97, 348] on div "0202010279 - Dosagem de colesterol hdl" at bounding box center [683, 346] width 1293 height 14
click at [97, 348] on div "0202010287 - Dosagem de colesterol ldl" at bounding box center [683, 346] width 1293 height 14
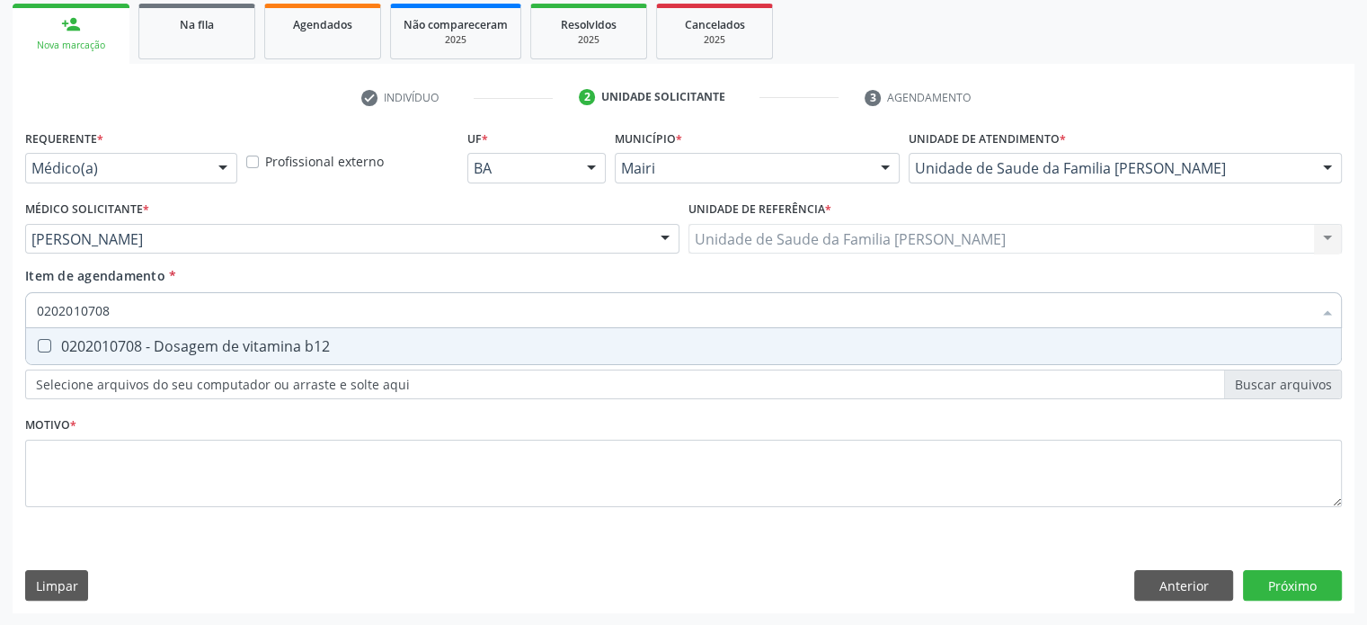
click at [97, 348] on div "0202010708 - Dosagem de vitamina b12" at bounding box center [683, 346] width 1293 height 14
click at [97, 348] on div "0202010767 - Dosagem de 25 hidroxivitamina d" at bounding box center [683, 346] width 1293 height 14
click at [97, 348] on div "0202050017 - Analise de caracteres fisicos, elementos e sedimento da urina" at bounding box center [683, 346] width 1293 height 14
click at [97, 348] on div "0202040089 - Pesquisa de larvas nas fezes" at bounding box center [683, 346] width 1293 height 14
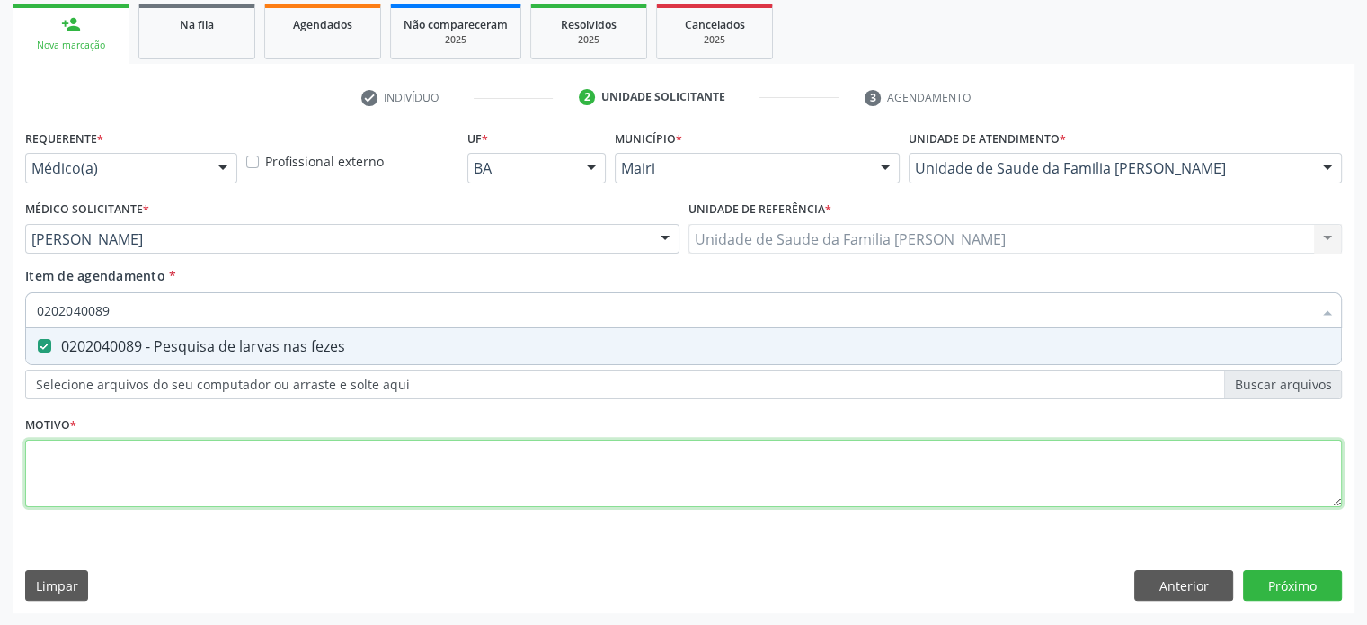
click at [56, 452] on div "Requerente * Médico(a) Médico(a) Enfermeiro(a) Paciente Nenhum resultado encont…" at bounding box center [683, 328] width 1317 height 407
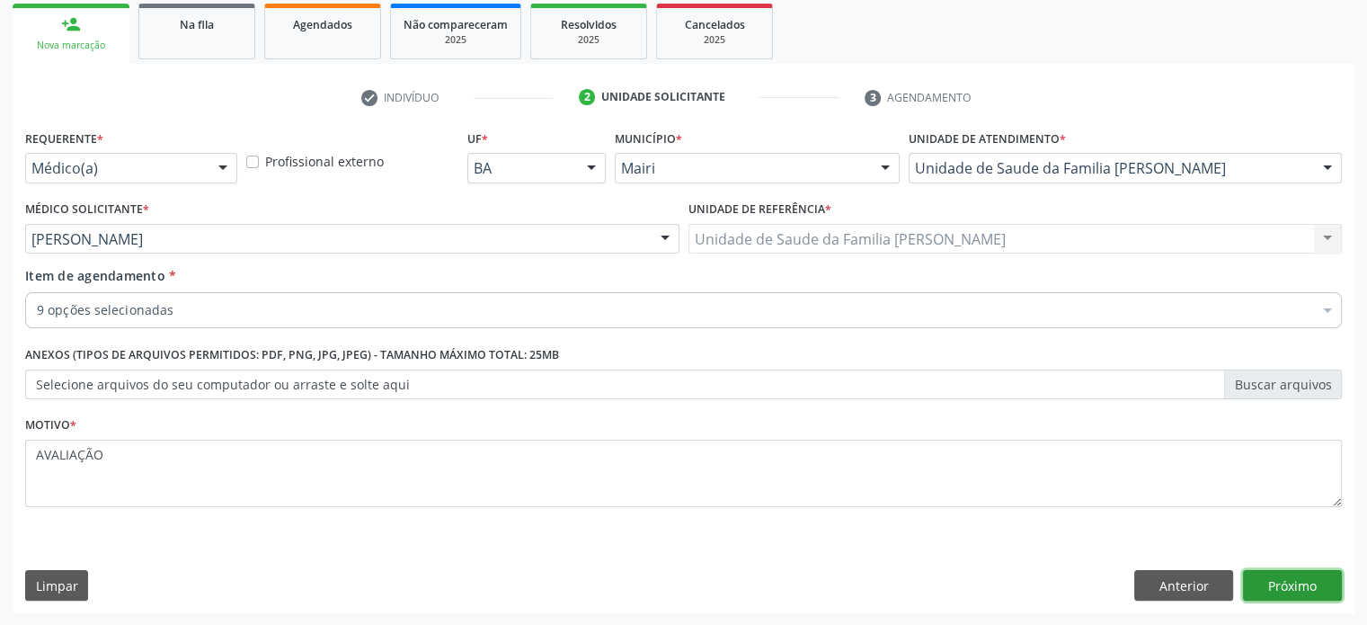
click at [1280, 584] on button "Próximo" at bounding box center [1292, 585] width 99 height 31
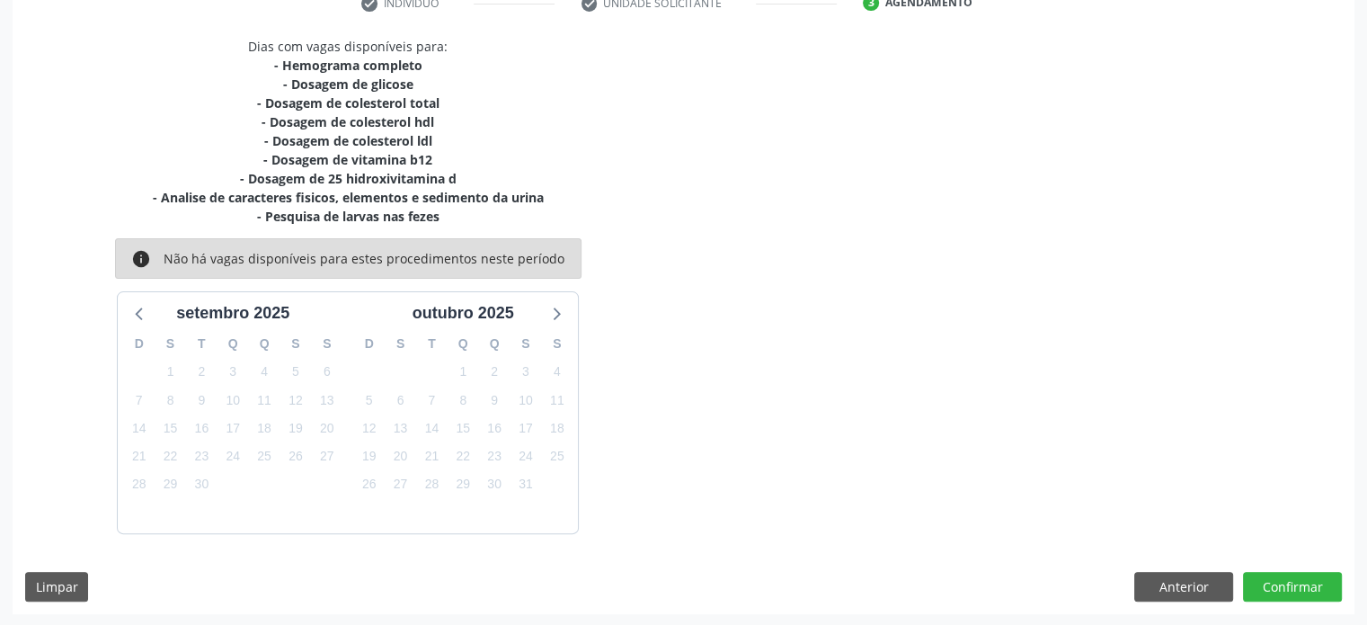
scroll to position [360, 0]
click at [1280, 580] on button "Confirmar" at bounding box center [1292, 587] width 99 height 31
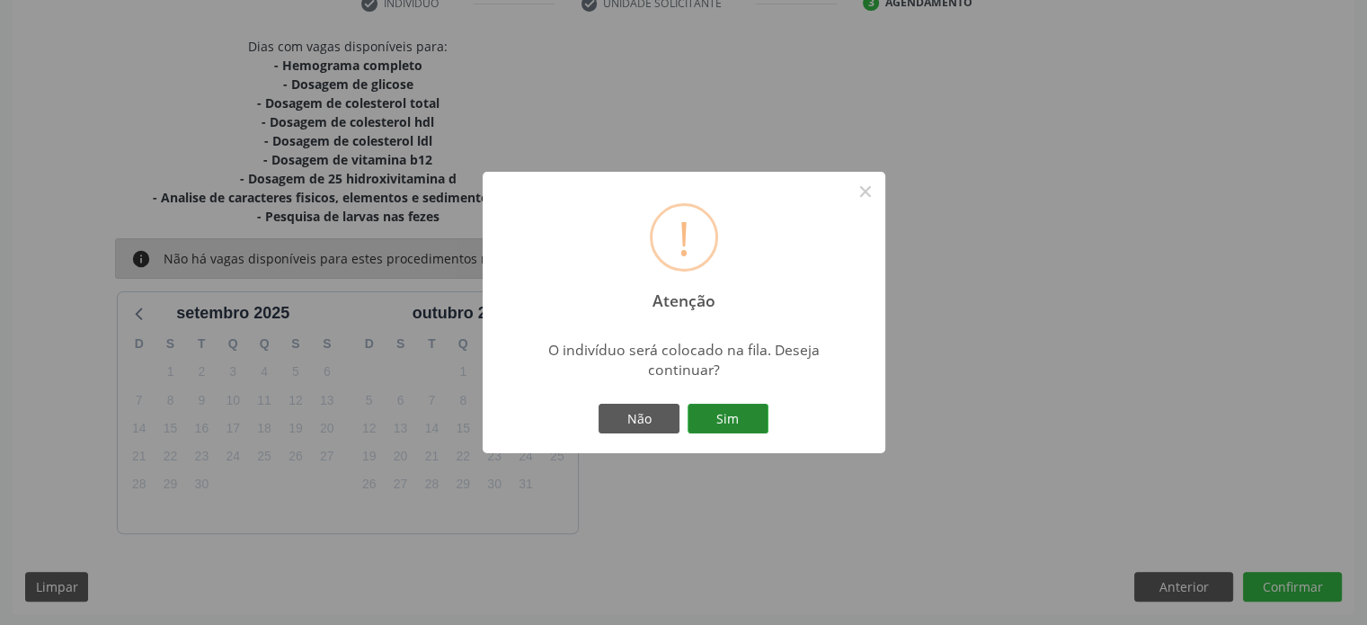
click at [719, 416] on button "Sim" at bounding box center [728, 419] width 81 height 31
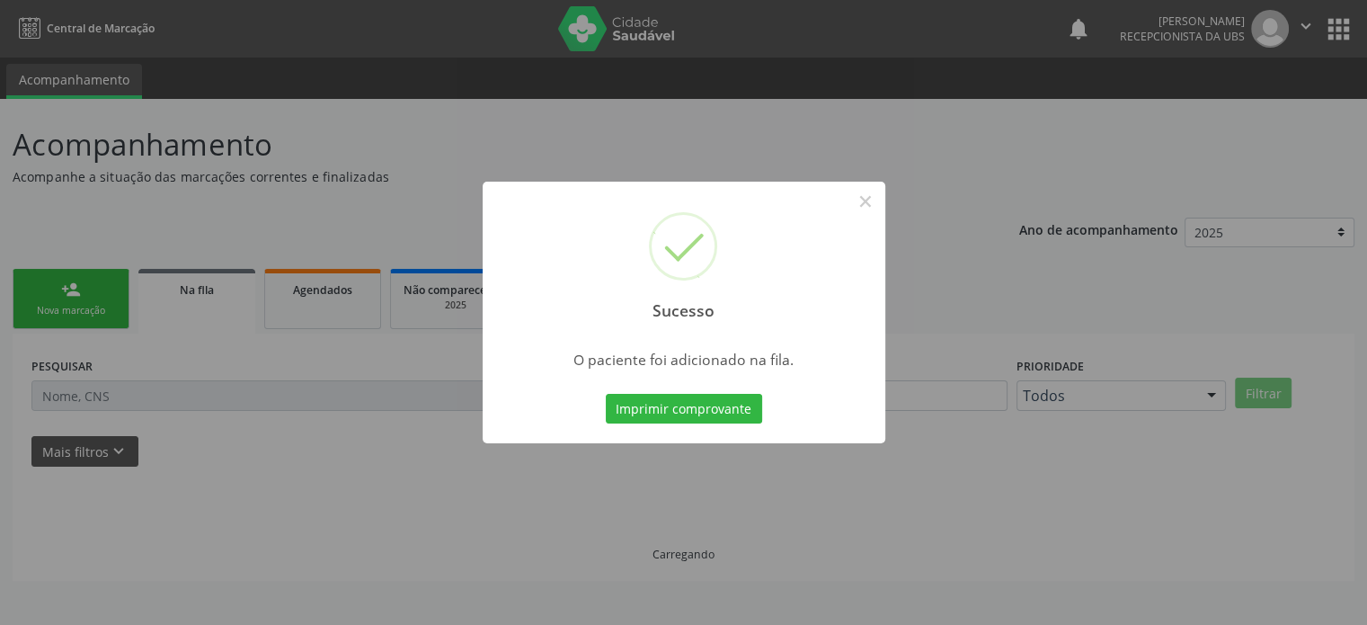
scroll to position [0, 0]
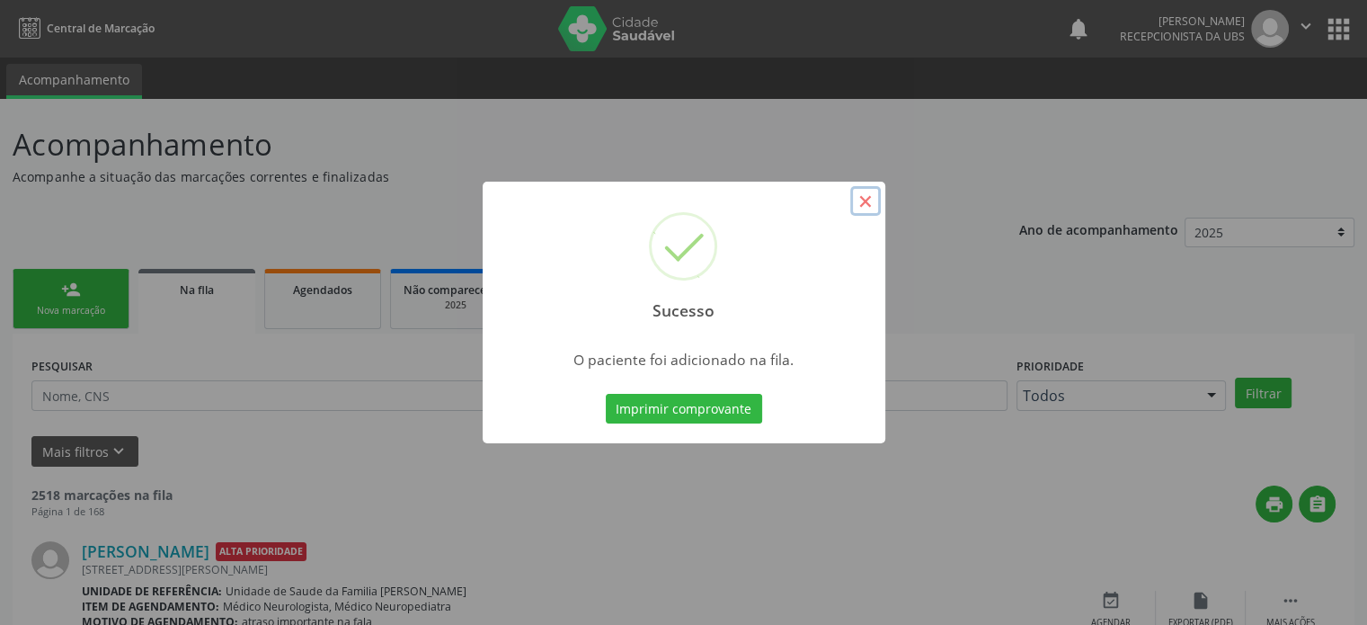
click at [866, 200] on button "×" at bounding box center [865, 201] width 31 height 31
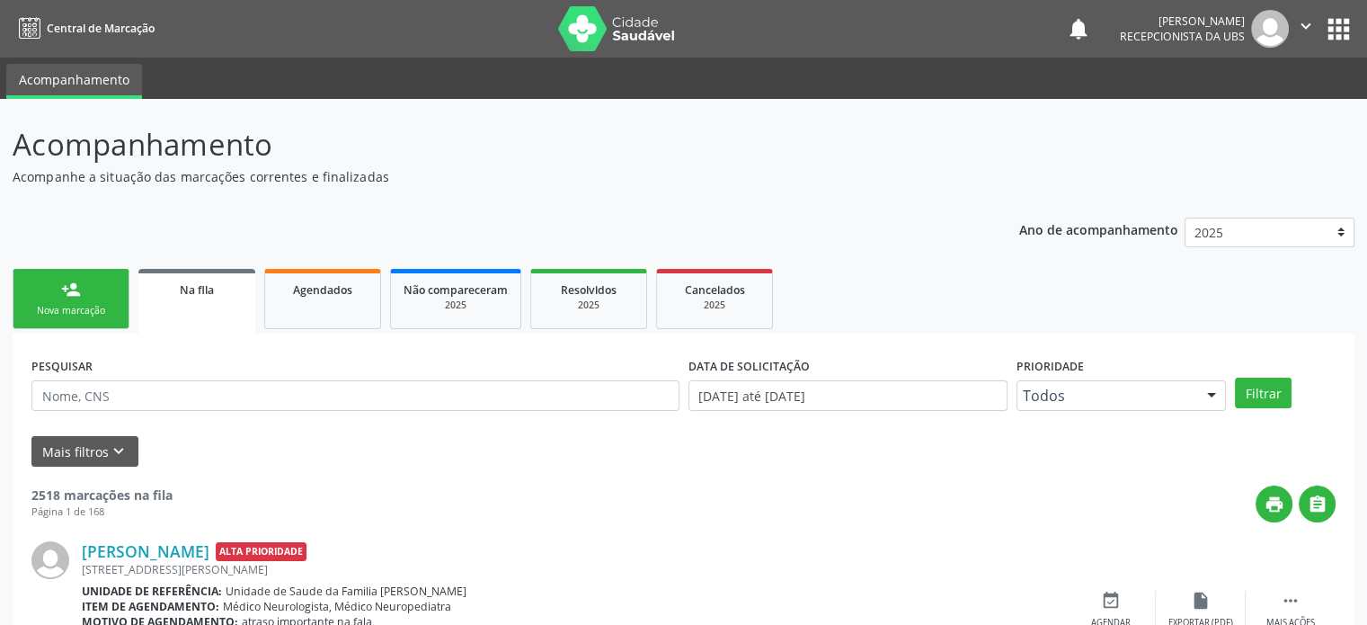
click at [101, 287] on link "person_add Nova marcação" at bounding box center [71, 299] width 117 height 60
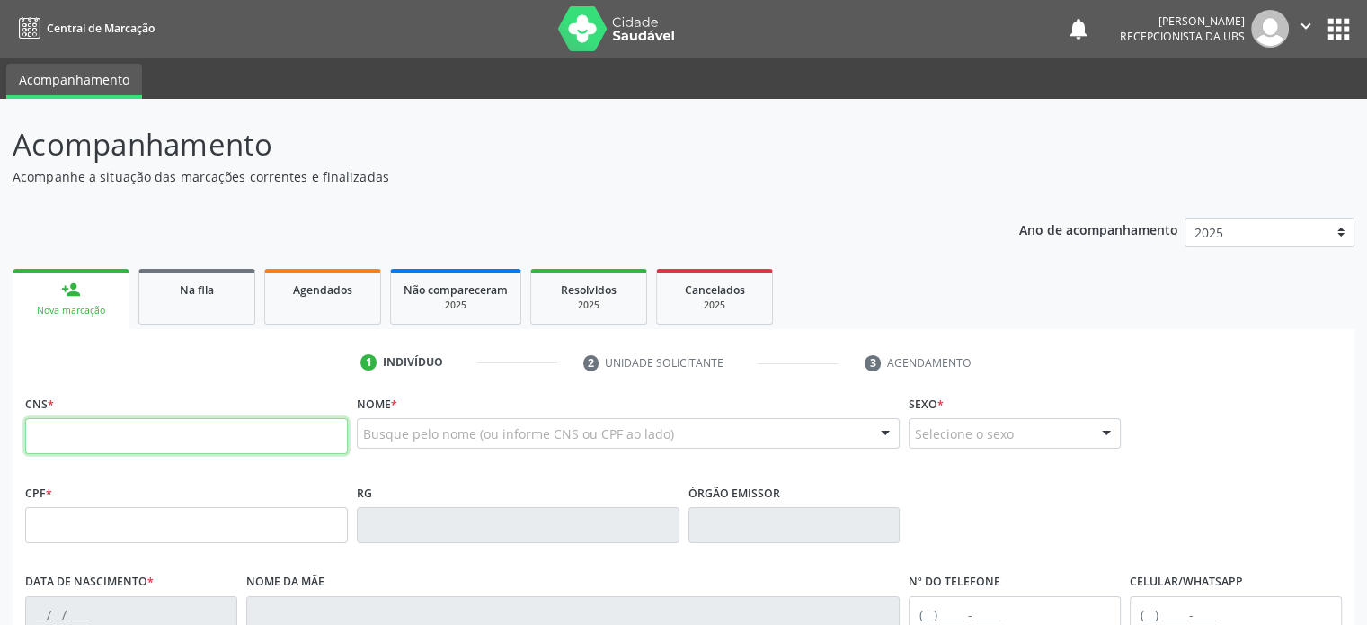
click at [58, 440] on input "text" at bounding box center [186, 436] width 323 height 36
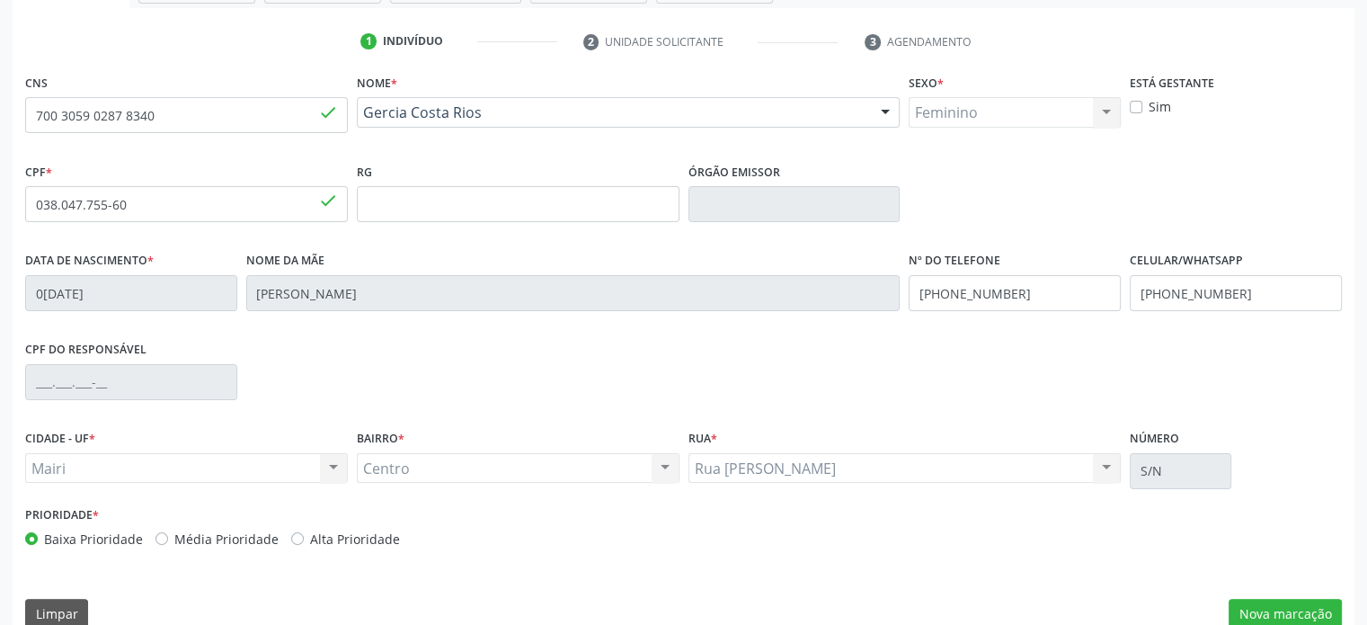
scroll to position [349, 0]
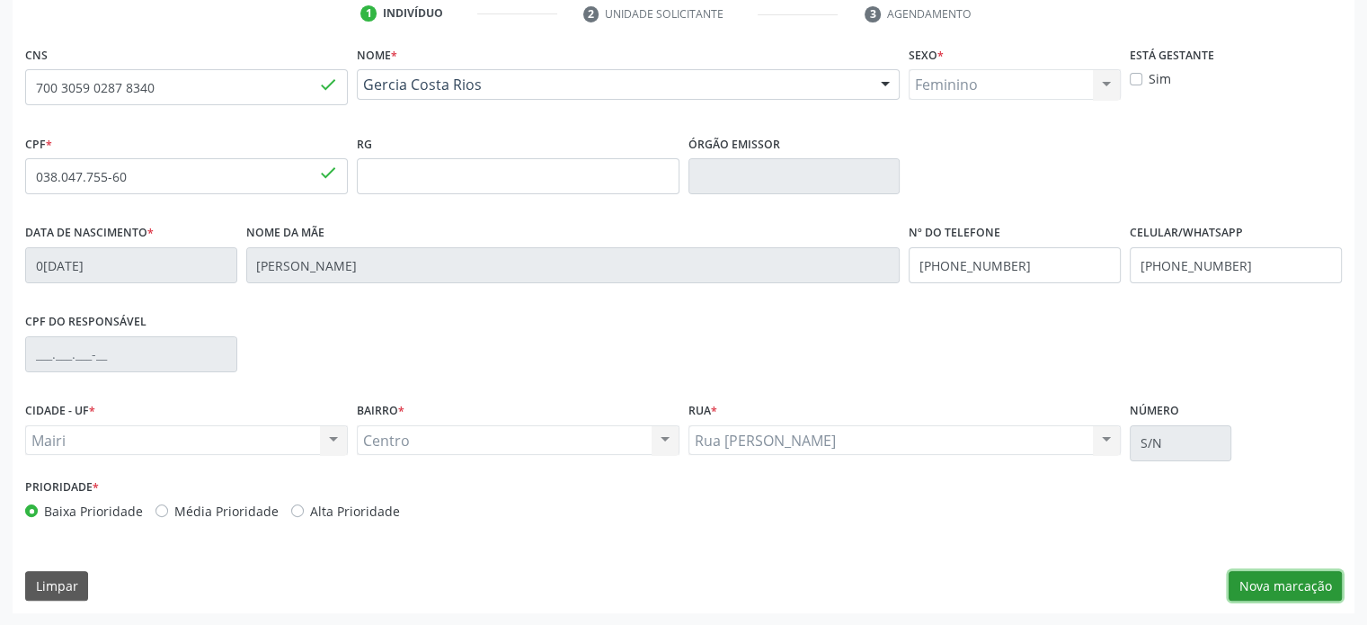
click at [1311, 582] on button "Nova marcação" at bounding box center [1285, 586] width 113 height 31
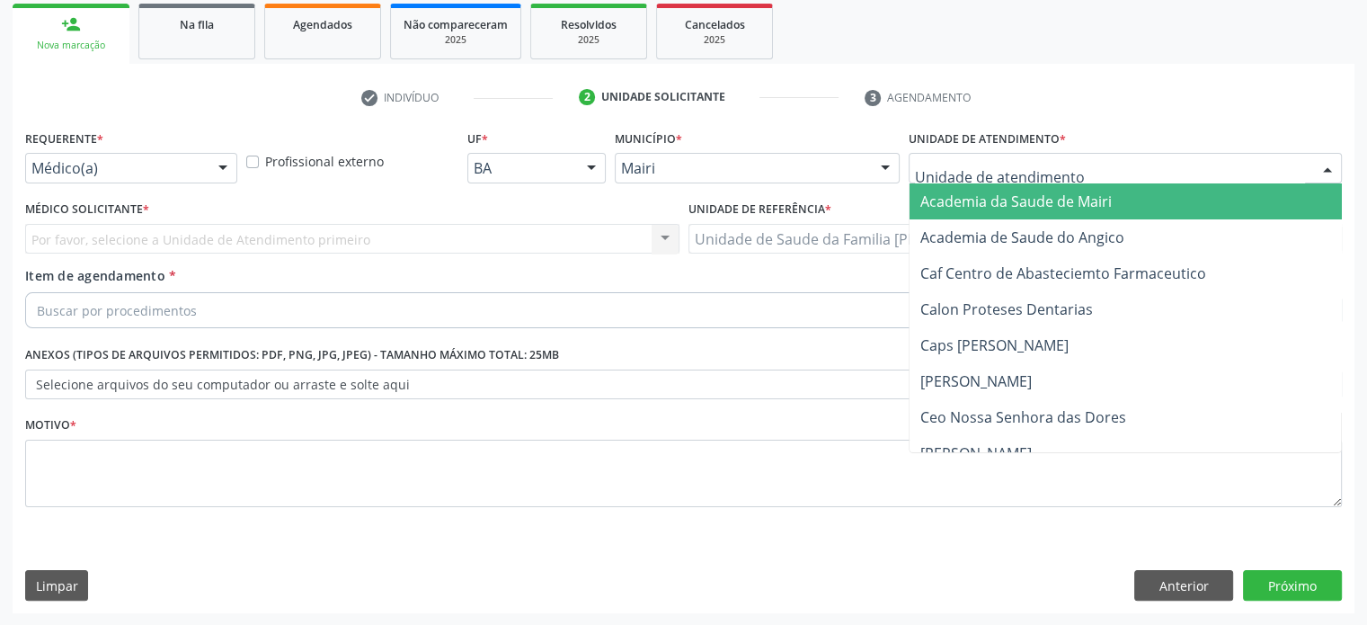
click at [1067, 168] on div at bounding box center [1125, 168] width 433 height 31
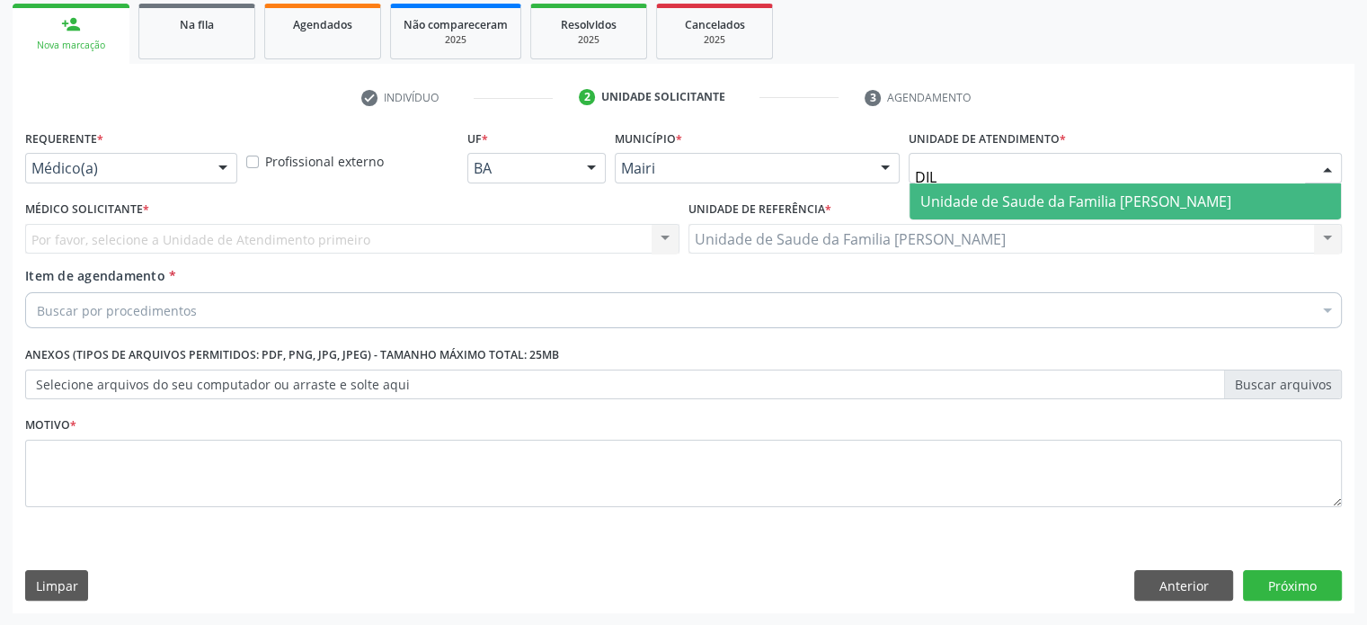
click at [1060, 206] on span "Unidade de Saude da Familia [PERSON_NAME]" at bounding box center [1075, 201] width 311 height 20
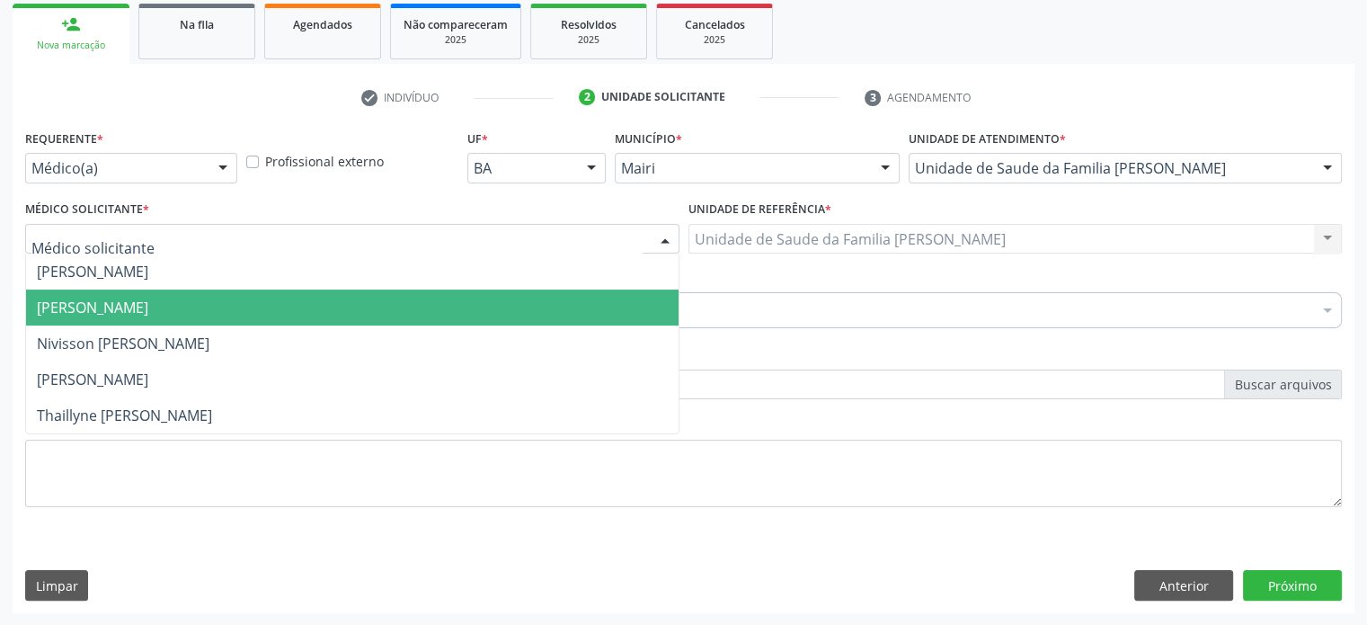
click at [68, 301] on span "[PERSON_NAME]" at bounding box center [92, 308] width 111 height 20
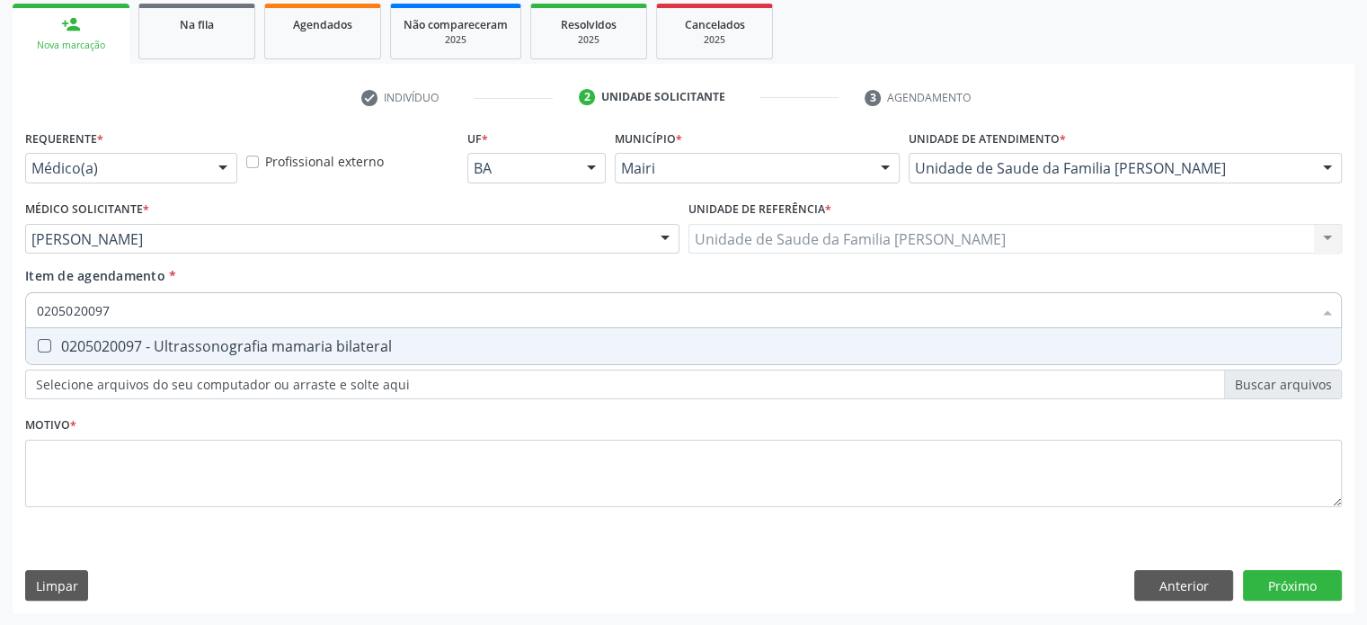
click at [120, 351] on div "0205020097 - Ultrassonografia mamaria bilateral" at bounding box center [683, 346] width 1293 height 14
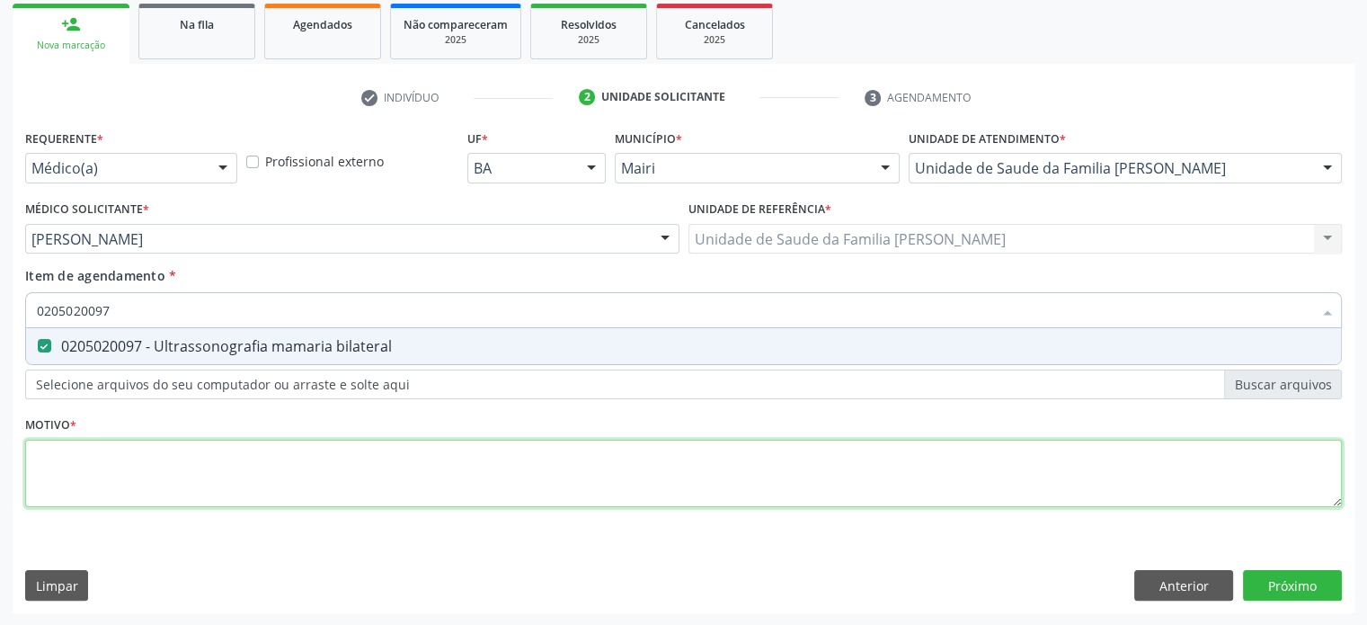
click at [65, 463] on div "Requerente * Médico(a) Médico(a) Enfermeiro(a) Paciente Nenhum resultado encont…" at bounding box center [683, 328] width 1317 height 407
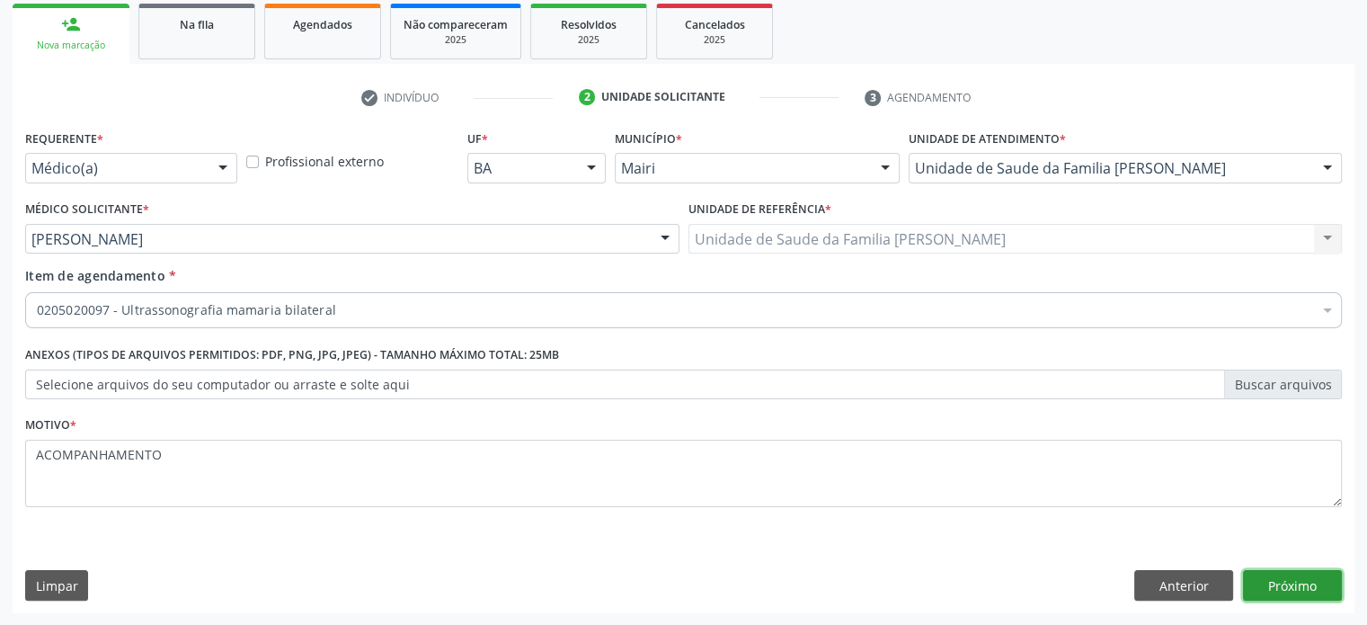
click at [1286, 583] on button "Próximo" at bounding box center [1292, 585] width 99 height 31
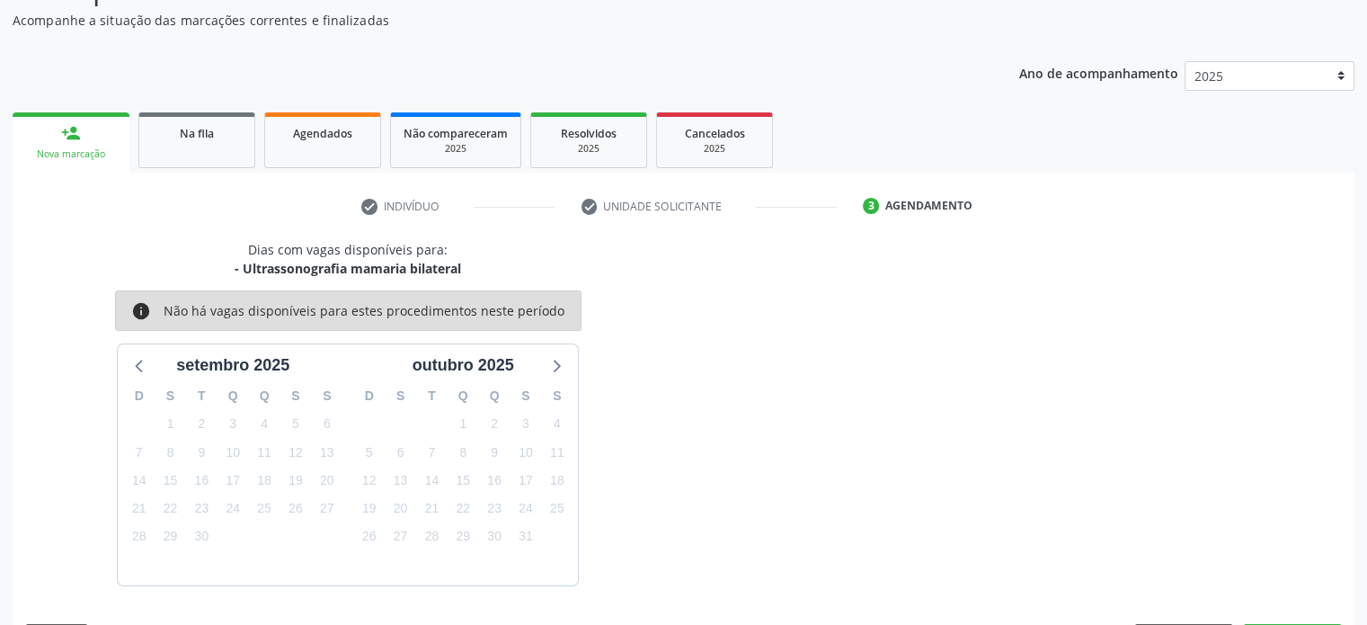
scroll to position [209, 0]
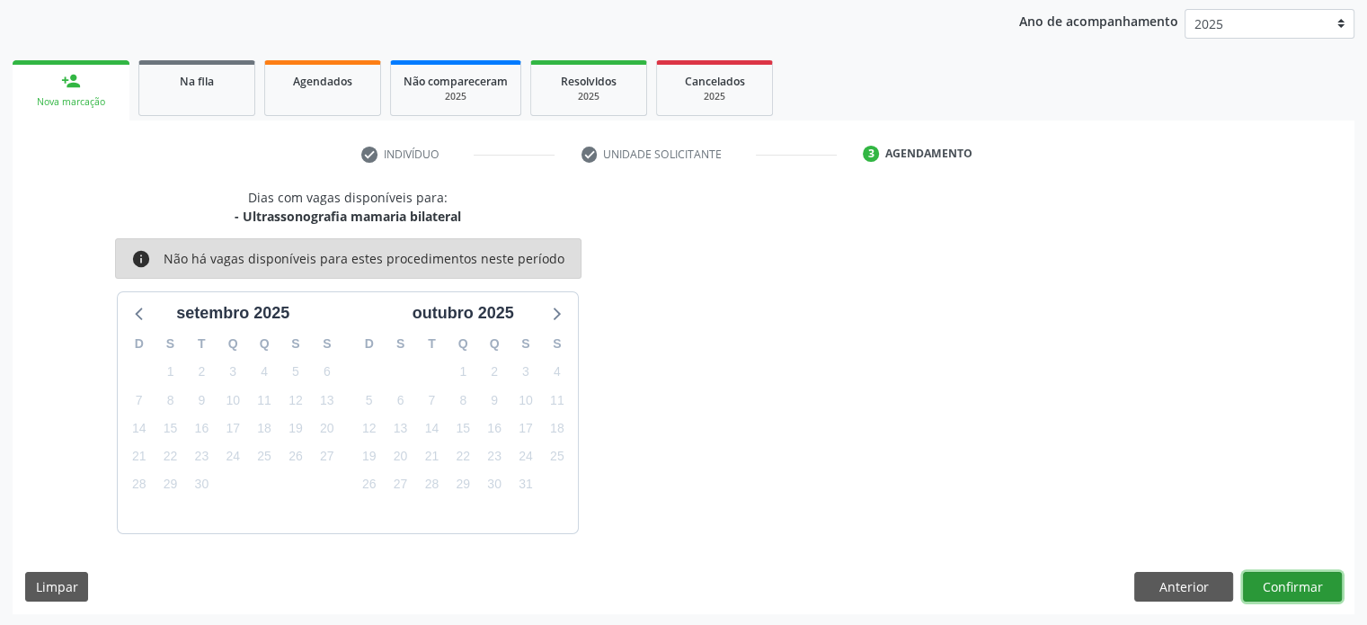
click at [1286, 583] on button "Confirmar" at bounding box center [1292, 587] width 99 height 31
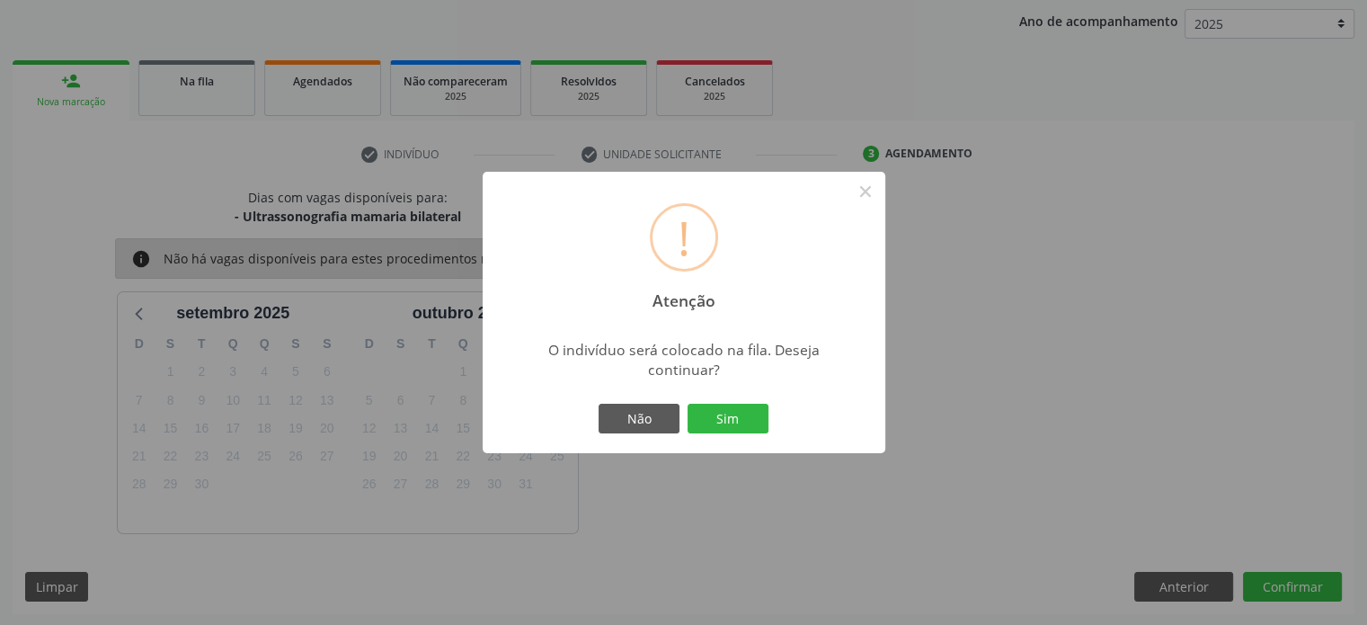
click at [730, 409] on button "Sim" at bounding box center [728, 419] width 81 height 31
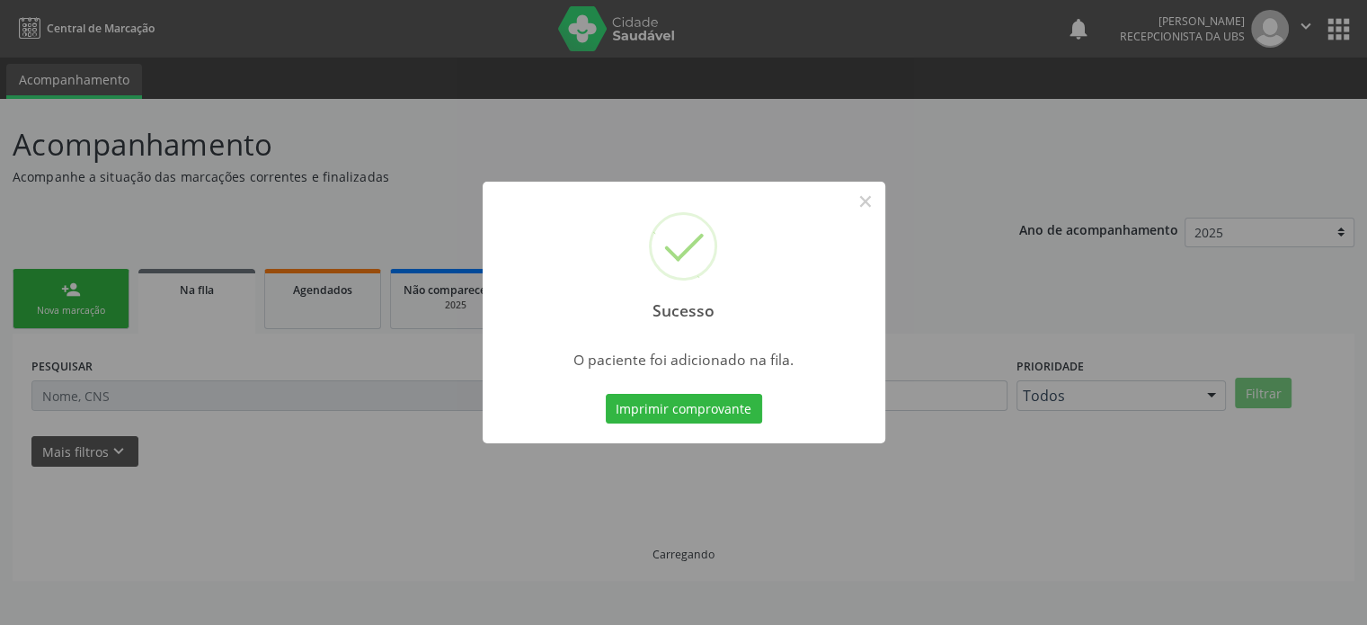
scroll to position [0, 0]
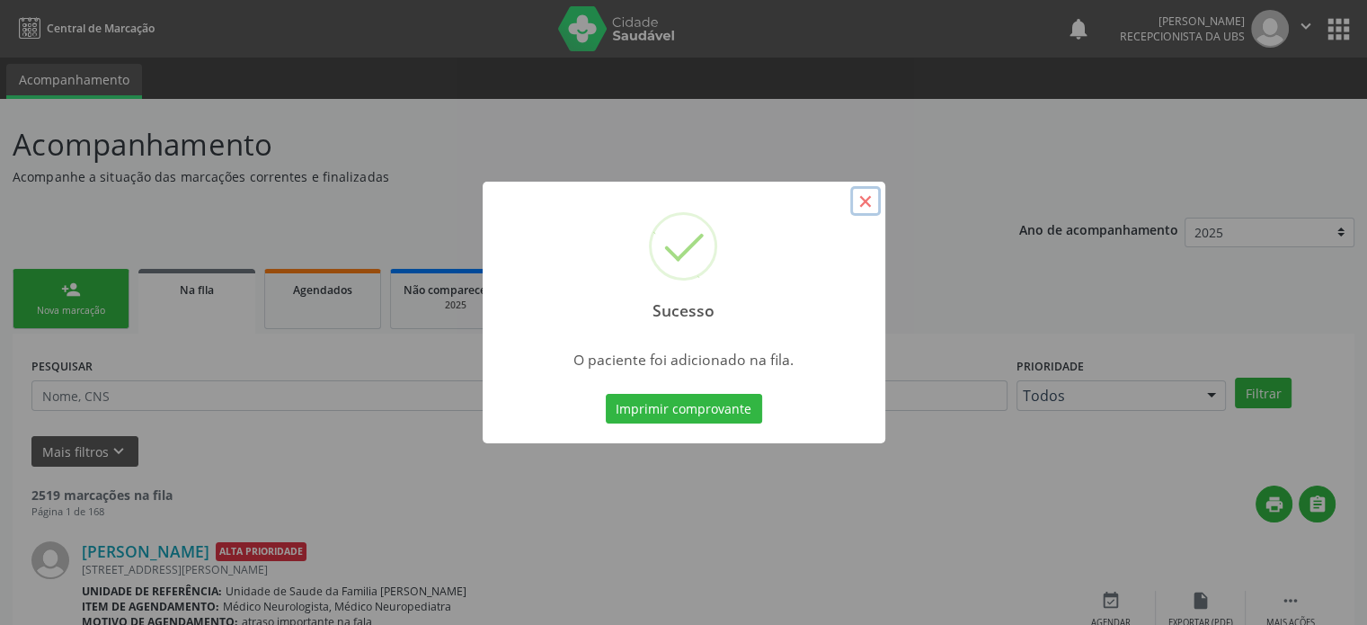
click at [867, 201] on button "×" at bounding box center [865, 201] width 31 height 31
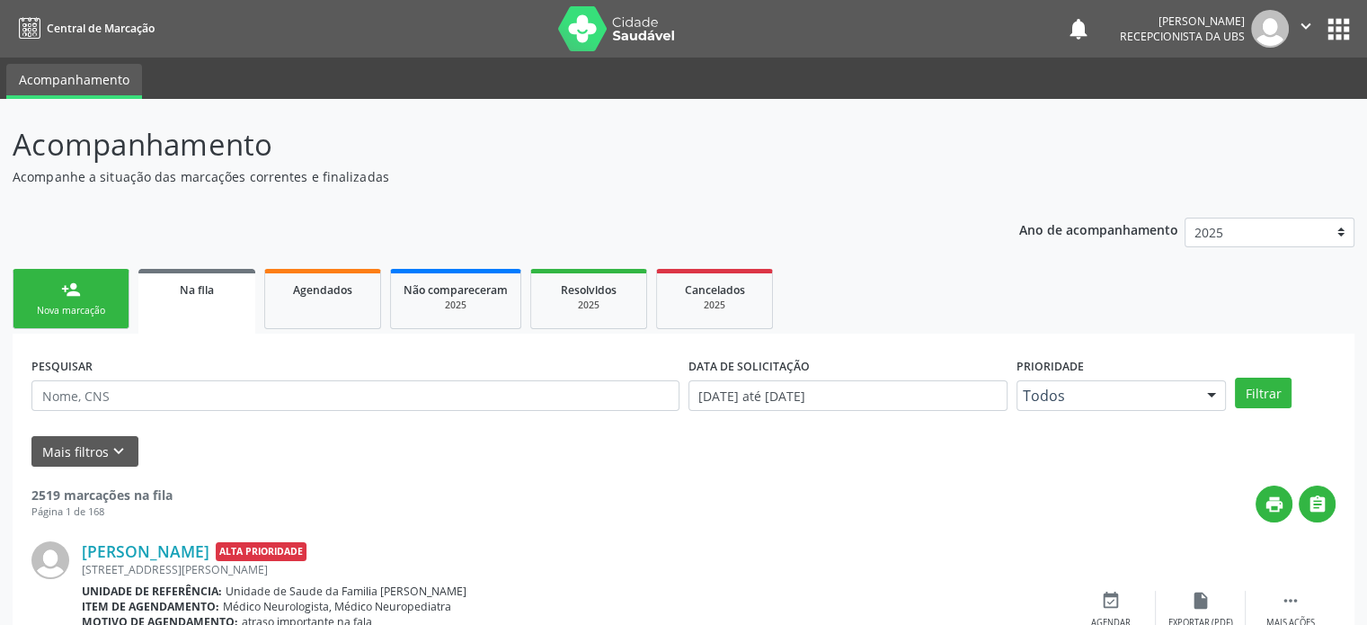
click at [96, 292] on link "person_add Nova marcação" at bounding box center [71, 299] width 117 height 60
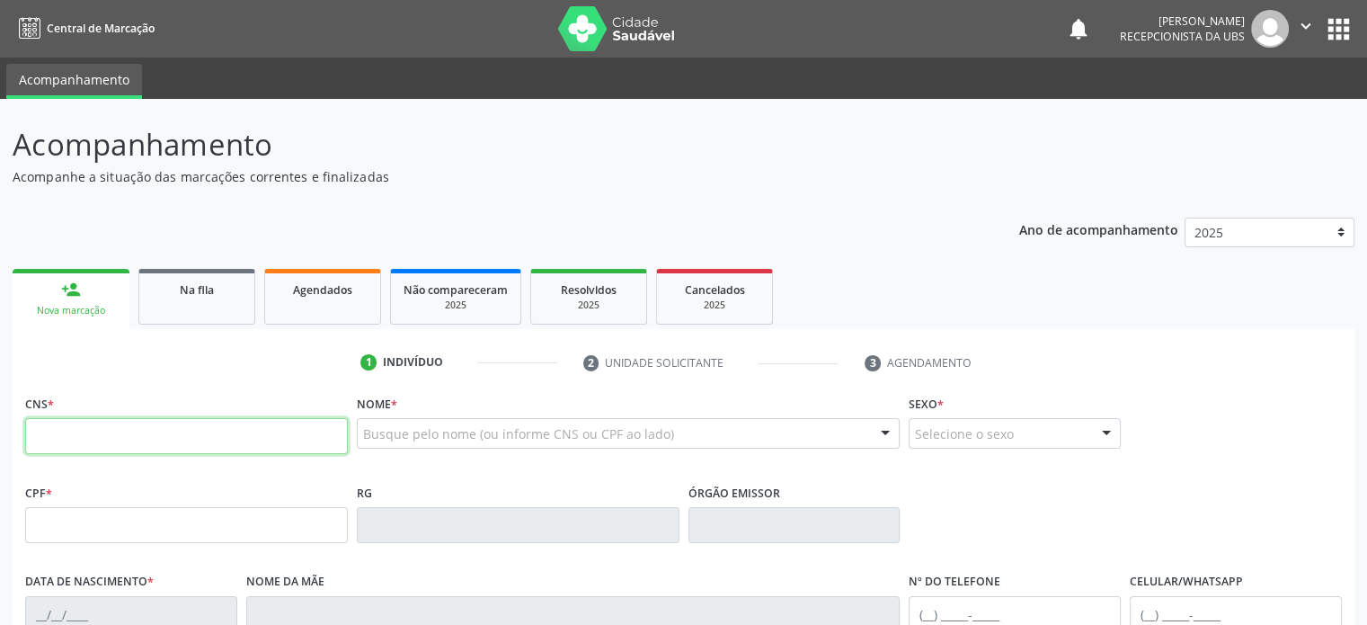
click at [102, 437] on input "text" at bounding box center [186, 436] width 323 height 36
type input "700 3059 0287 8340"
type input "038.047.755-60"
type input "[DATE]"
type input "[PERSON_NAME]"
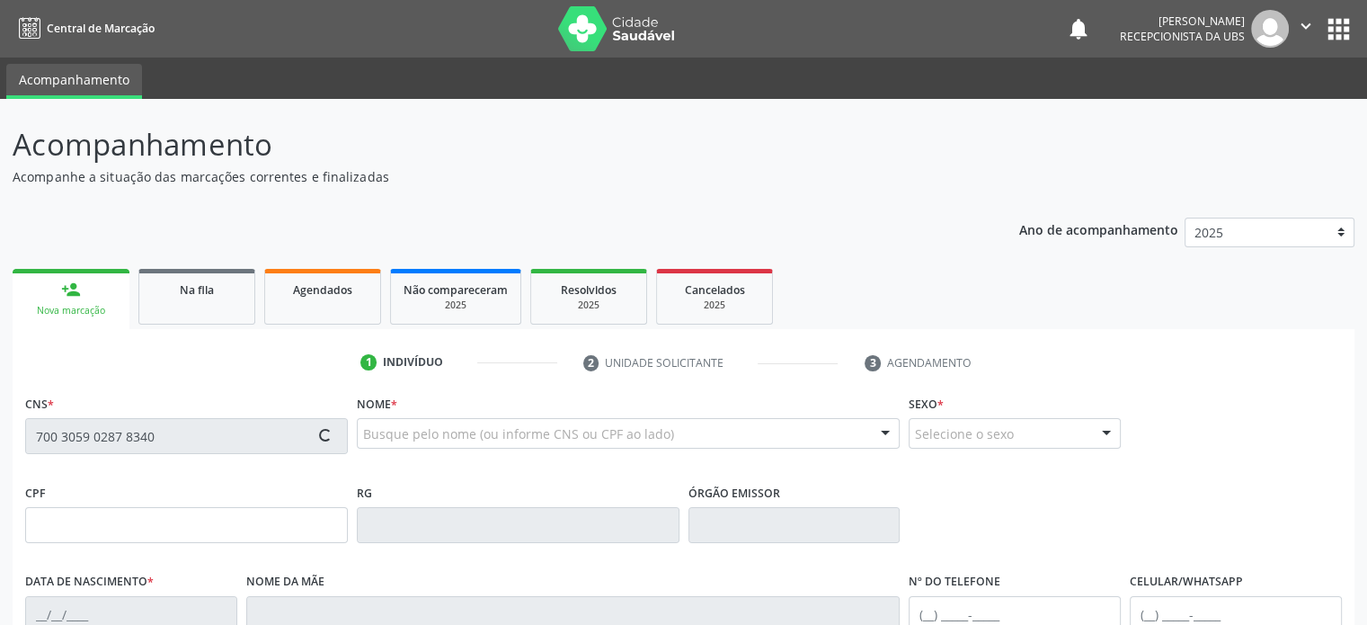
type input "[PHONE_NUMBER]"
type input "S/N"
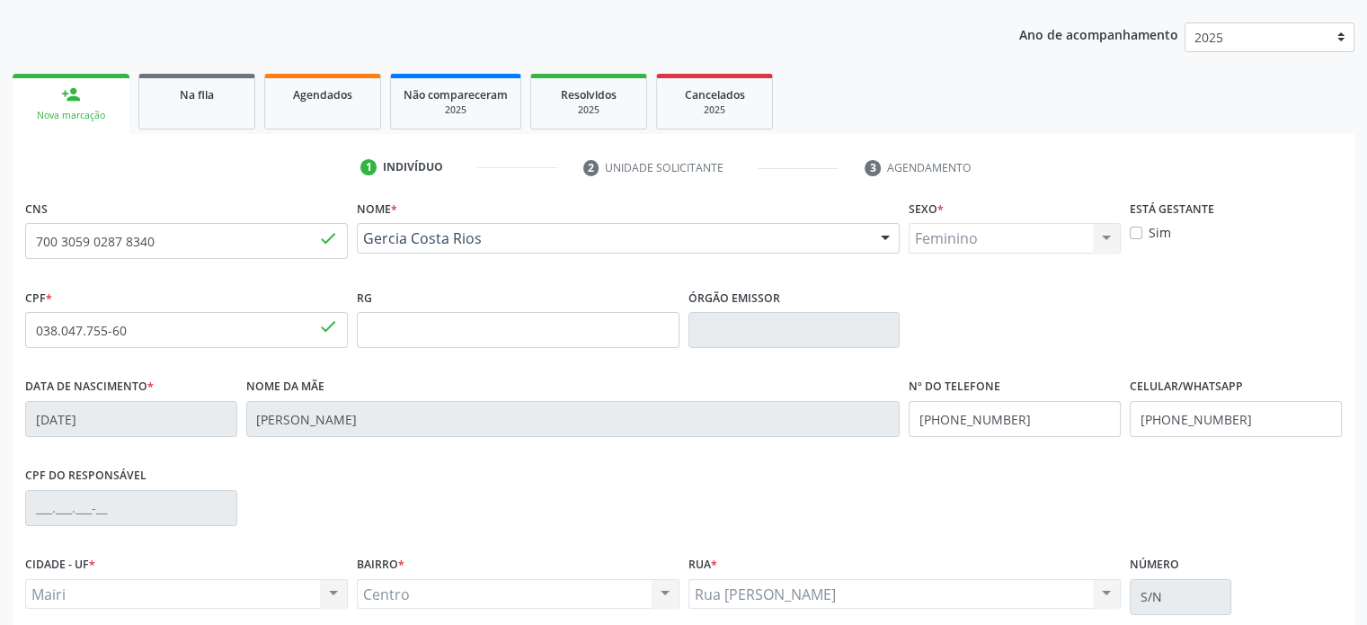
scroll to position [349, 0]
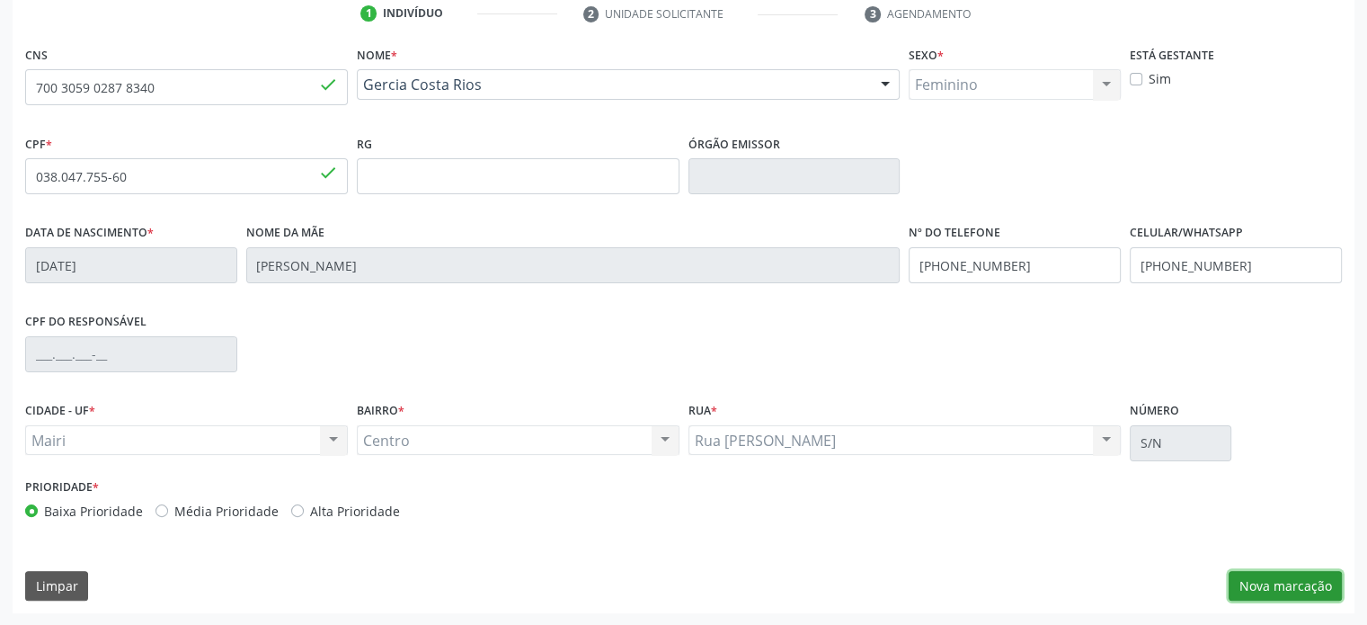
click at [1301, 584] on button "Nova marcação" at bounding box center [1285, 586] width 113 height 31
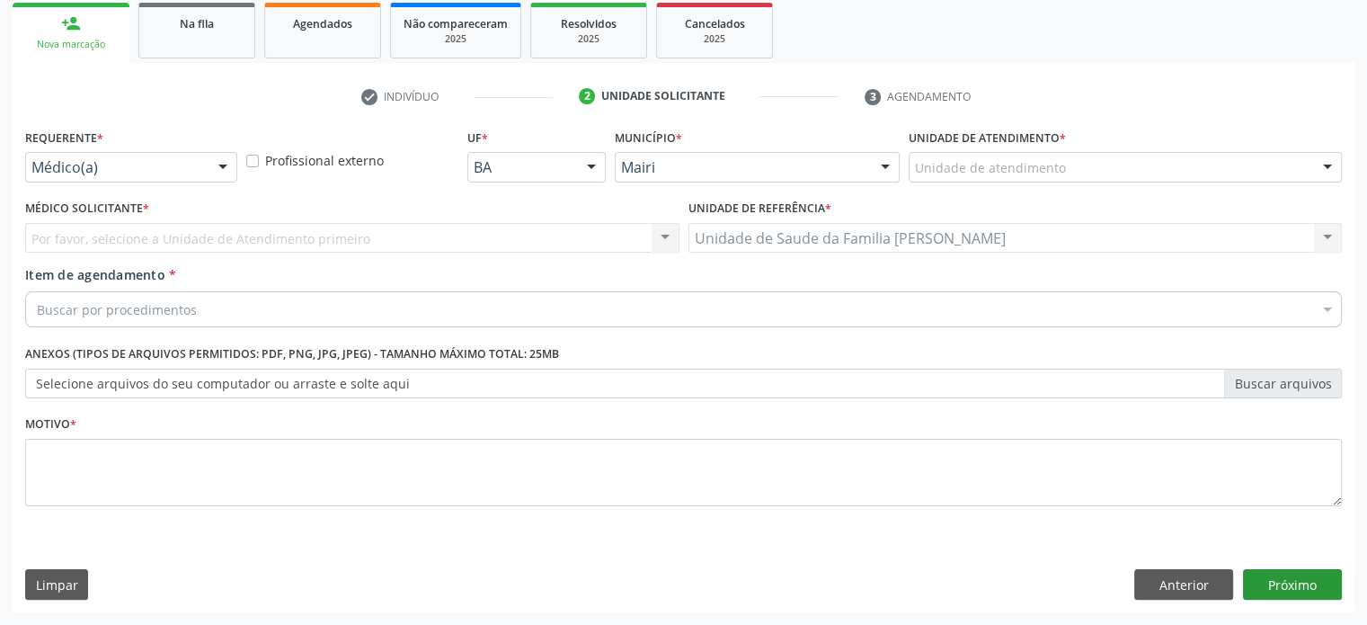
scroll to position [265, 0]
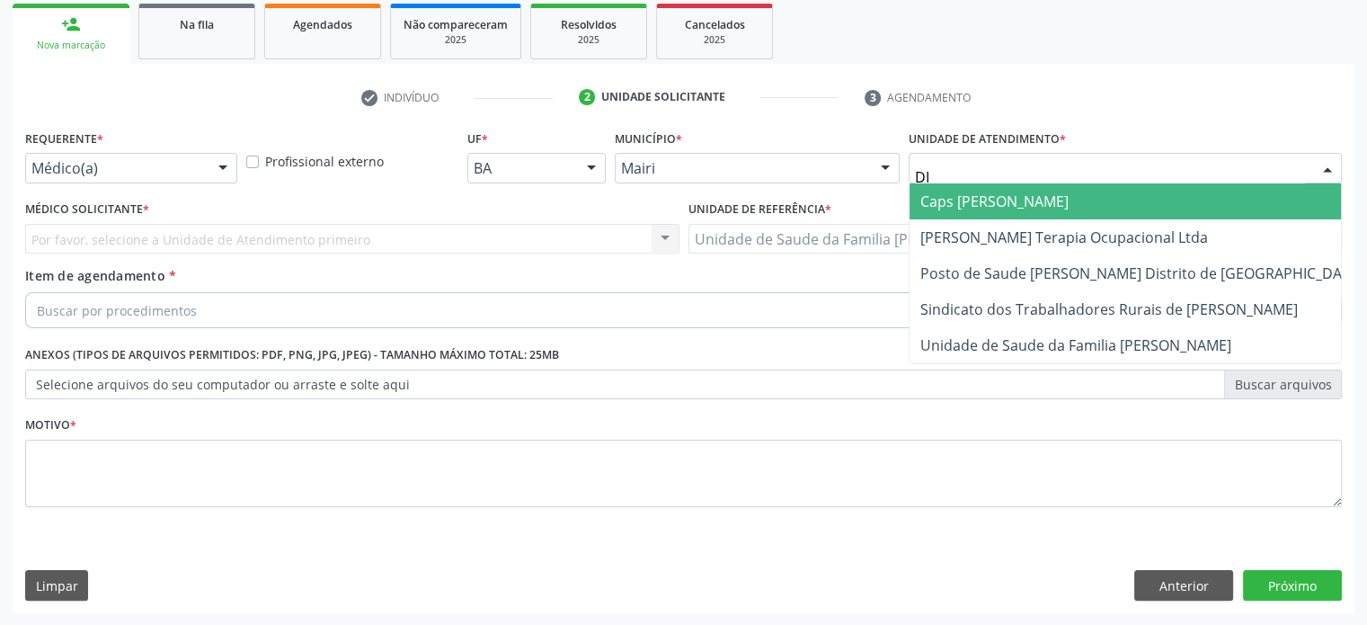
type input "DIL"
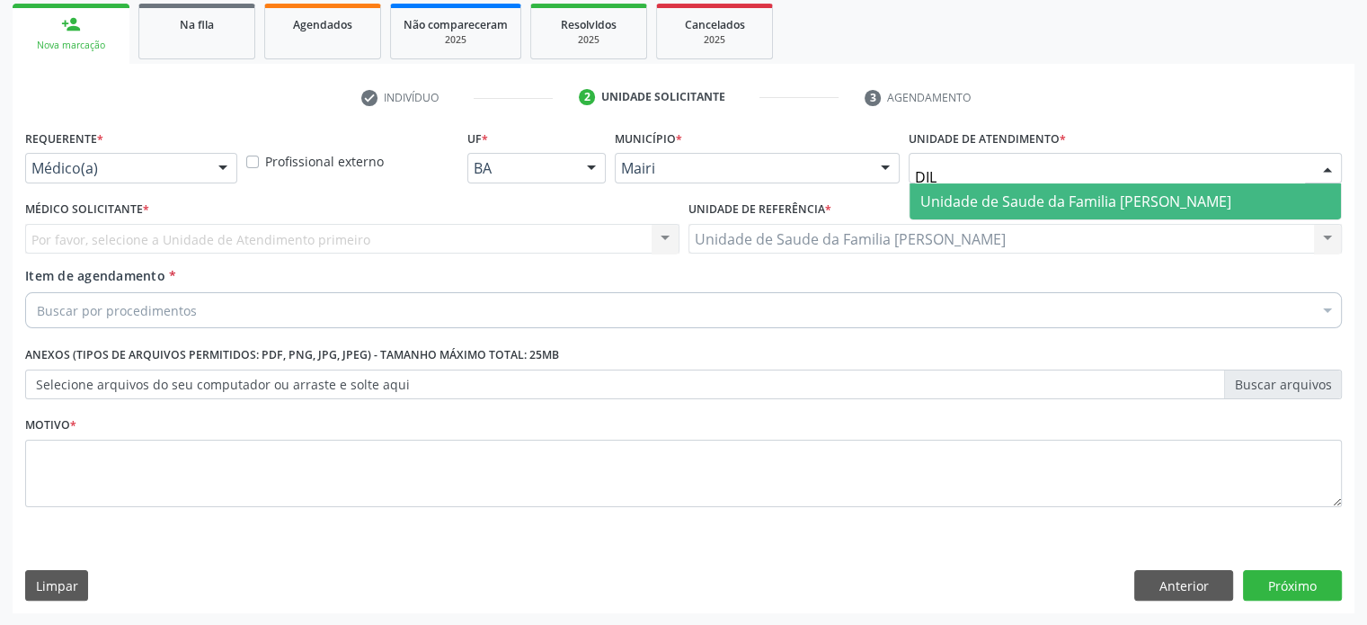
click at [1043, 199] on span "Unidade de Saude da Familia [PERSON_NAME]" at bounding box center [1075, 201] width 311 height 20
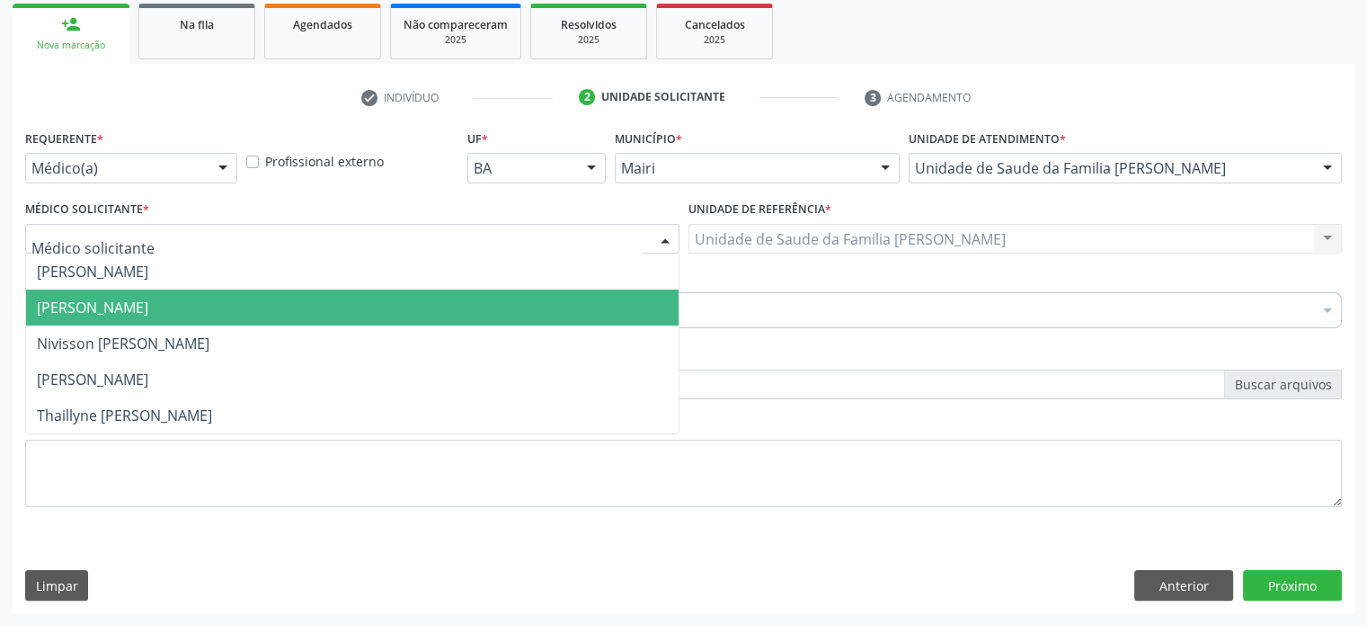
click at [85, 302] on span "[PERSON_NAME]" at bounding box center [92, 308] width 111 height 20
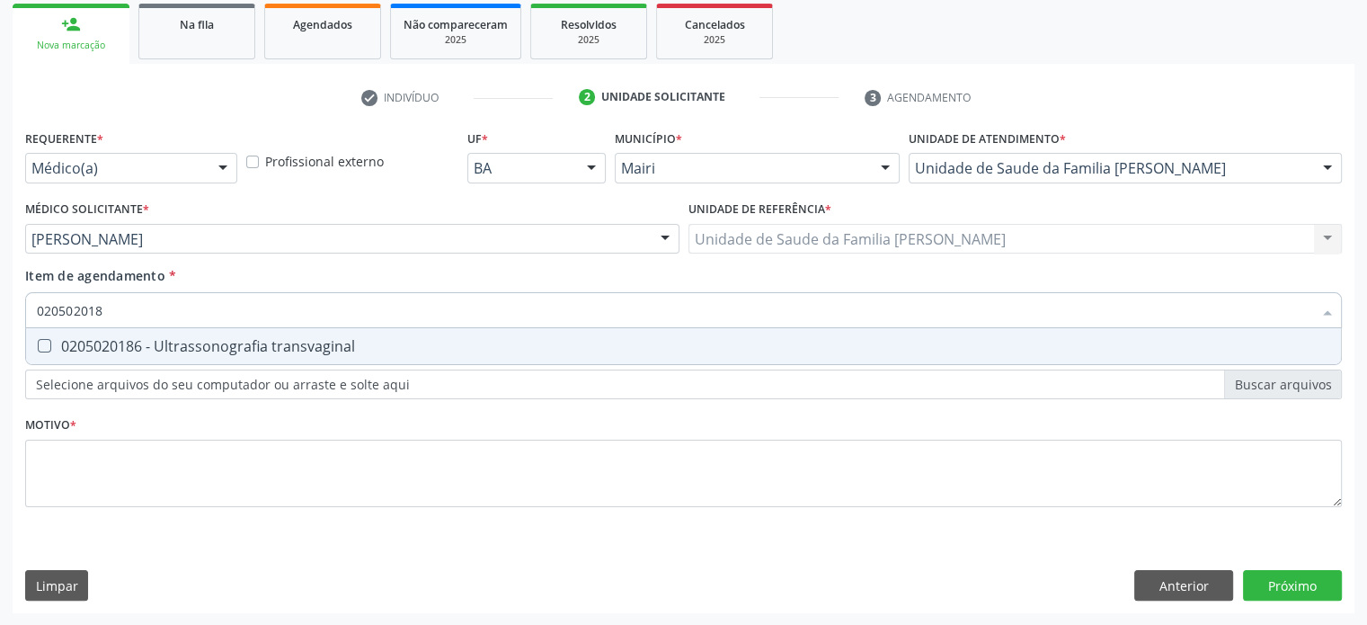
type input "0205020186"
click at [70, 348] on div "0205020186 - Ultrassonografia transvaginal" at bounding box center [683, 346] width 1293 height 14
checkbox transvaginal "true"
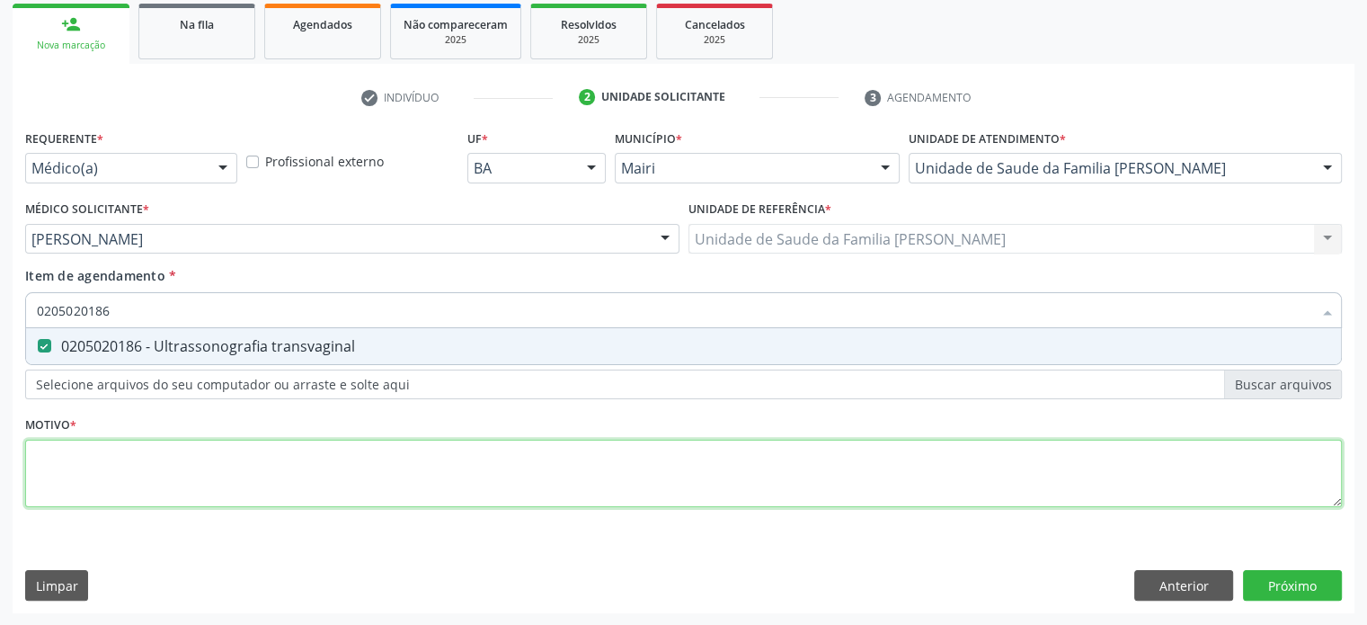
click at [54, 454] on div "Requerente * Médico(a) Médico(a) Enfermeiro(a) Paciente Nenhum resultado encont…" at bounding box center [683, 328] width 1317 height 407
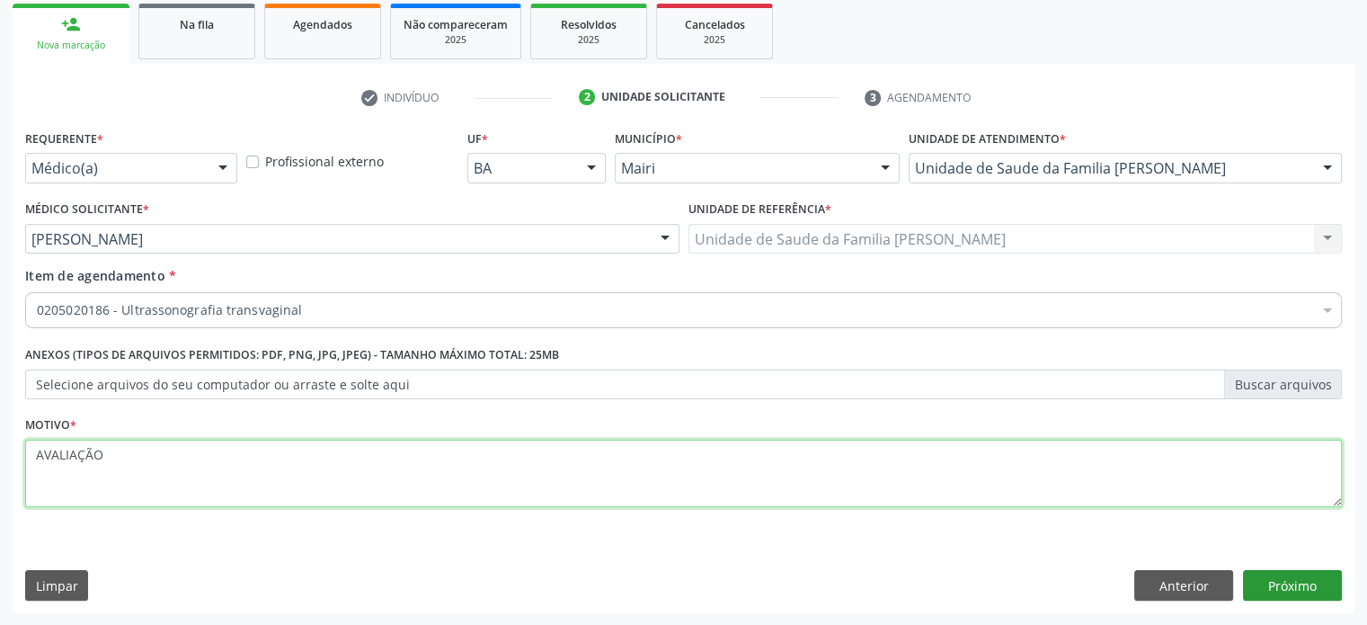
type textarea "AVALIAÇÃO"
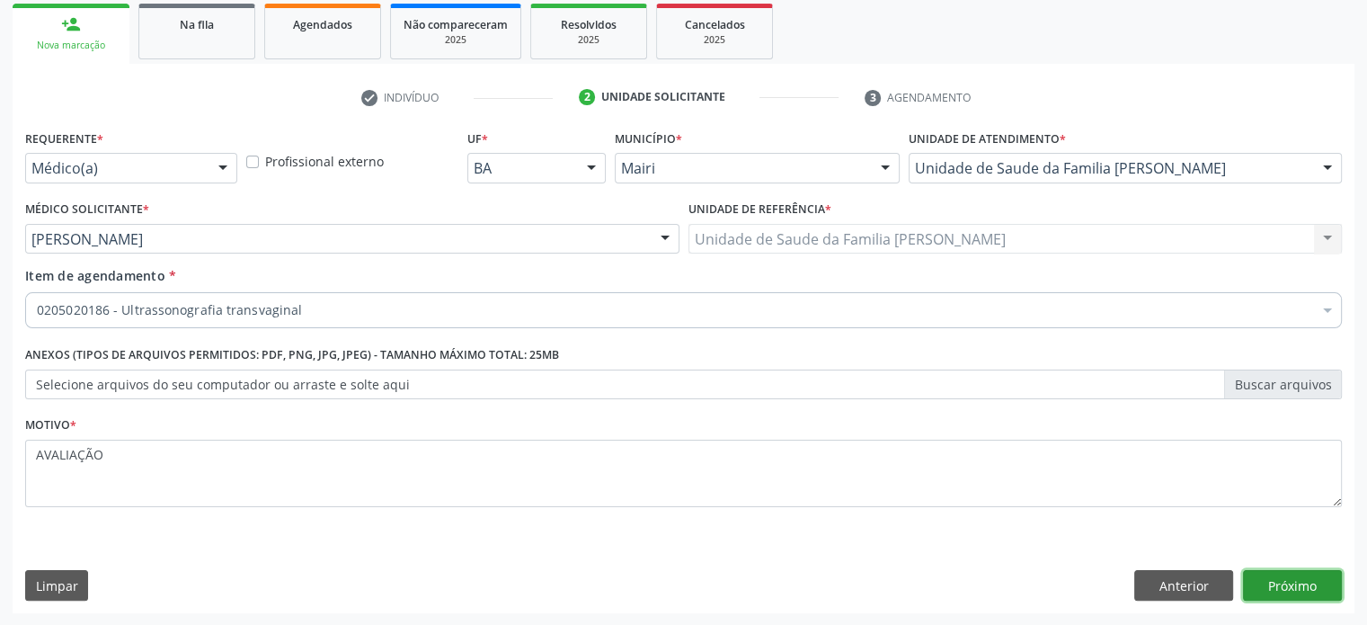
click at [1309, 582] on button "Próximo" at bounding box center [1292, 585] width 99 height 31
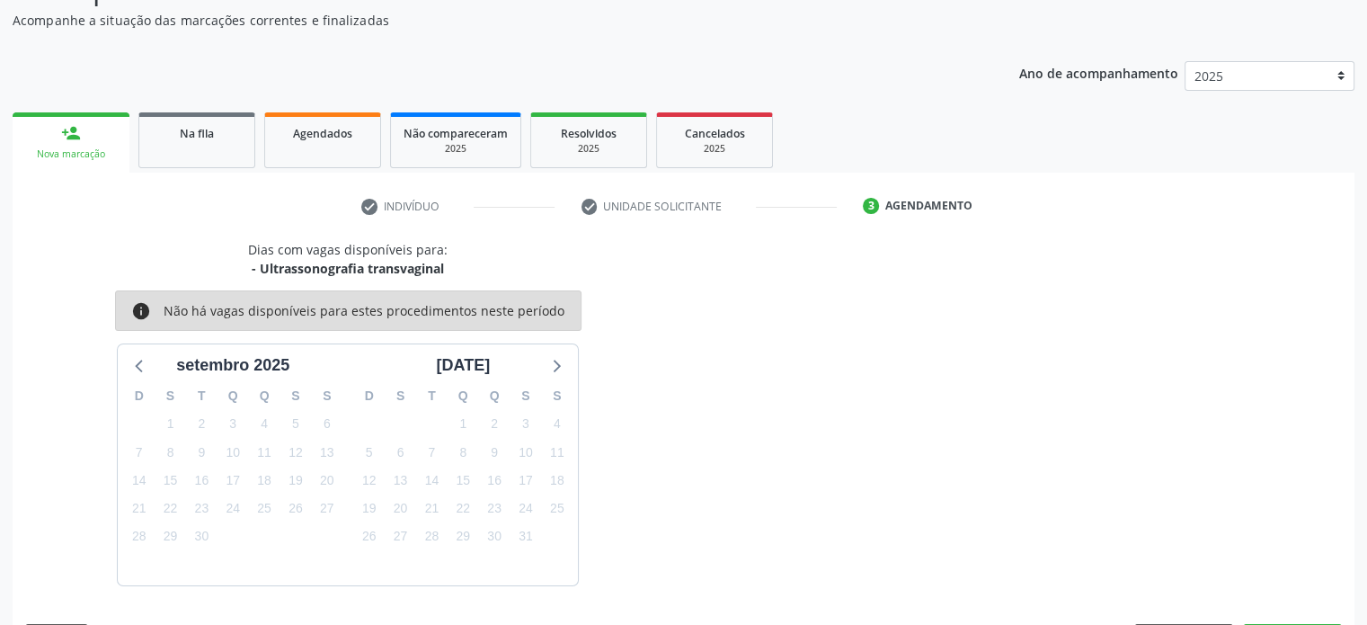
scroll to position [209, 0]
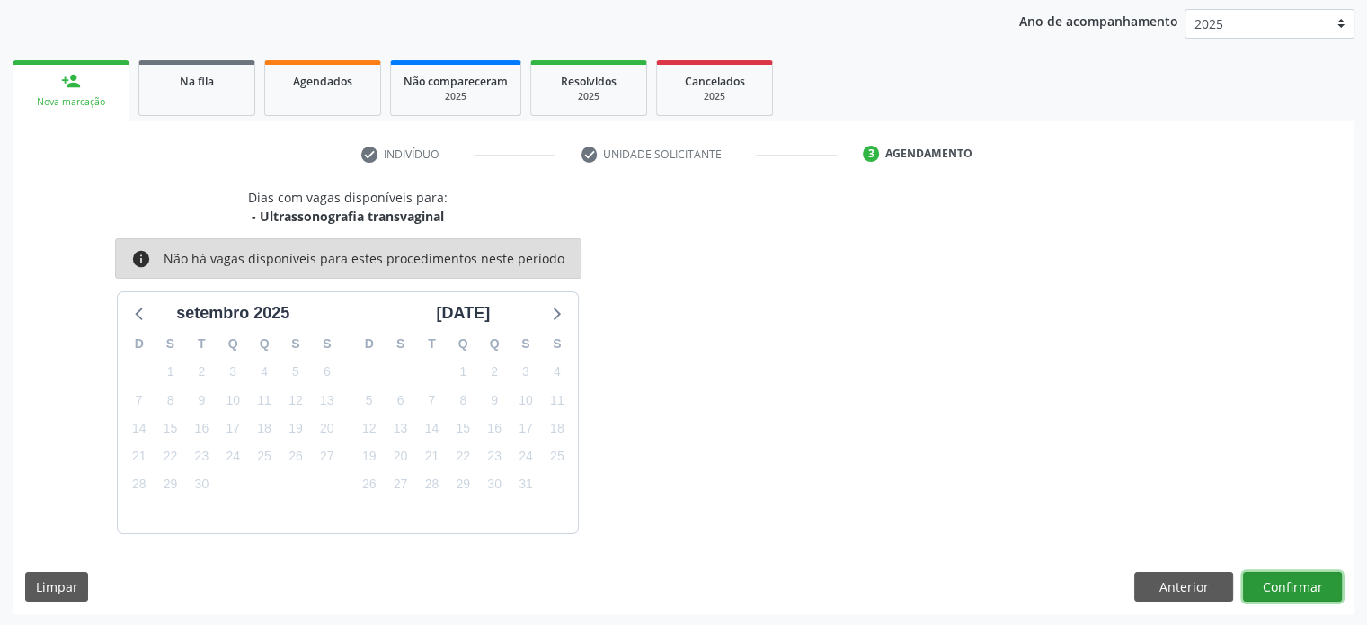
click at [1301, 582] on button "Confirmar" at bounding box center [1292, 587] width 99 height 31
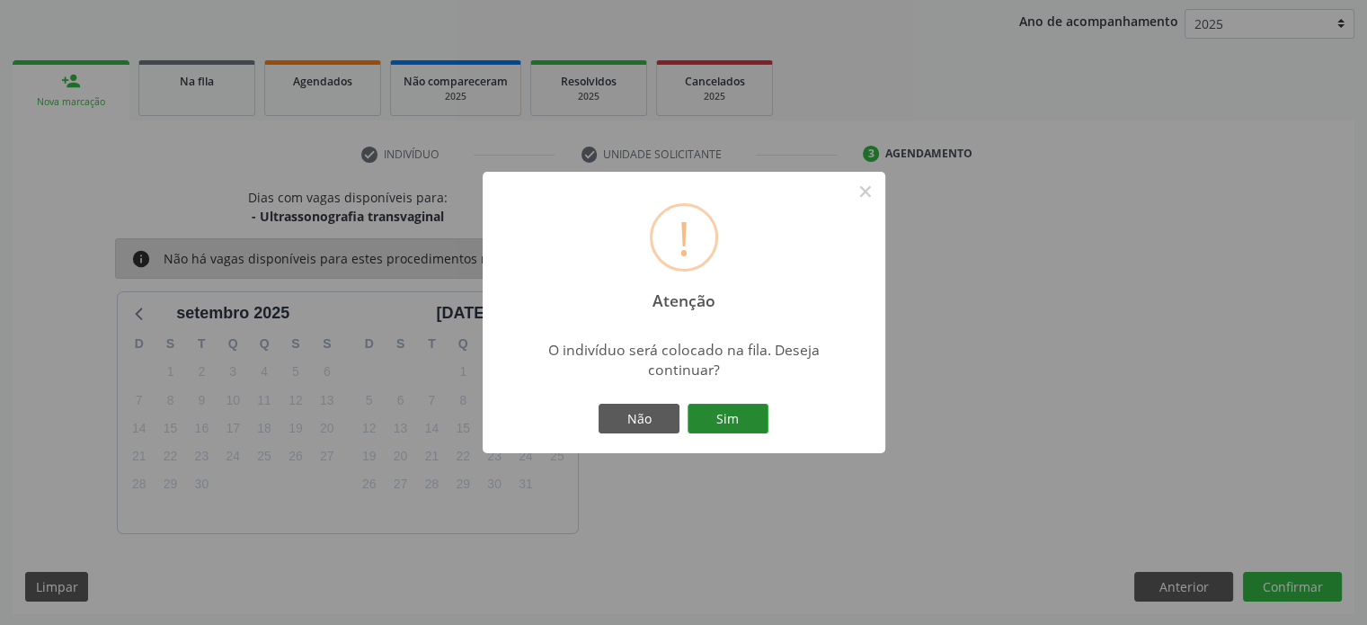
click at [734, 415] on button "Sim" at bounding box center [728, 419] width 81 height 31
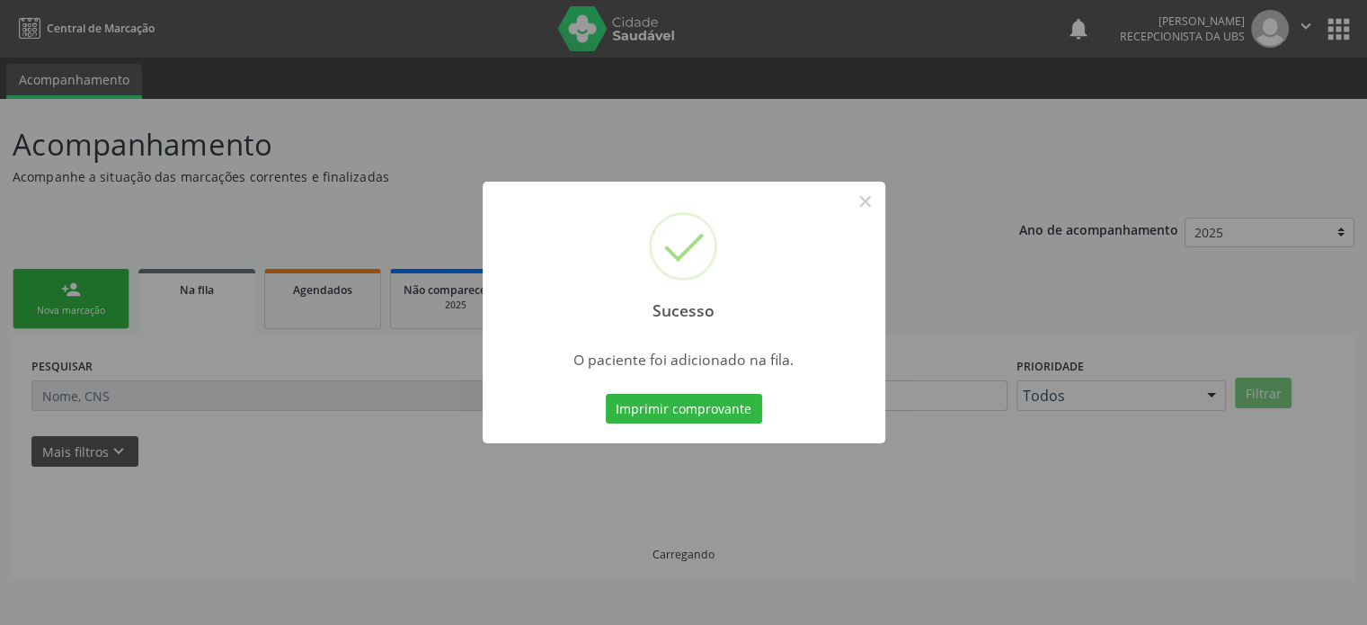
scroll to position [0, 0]
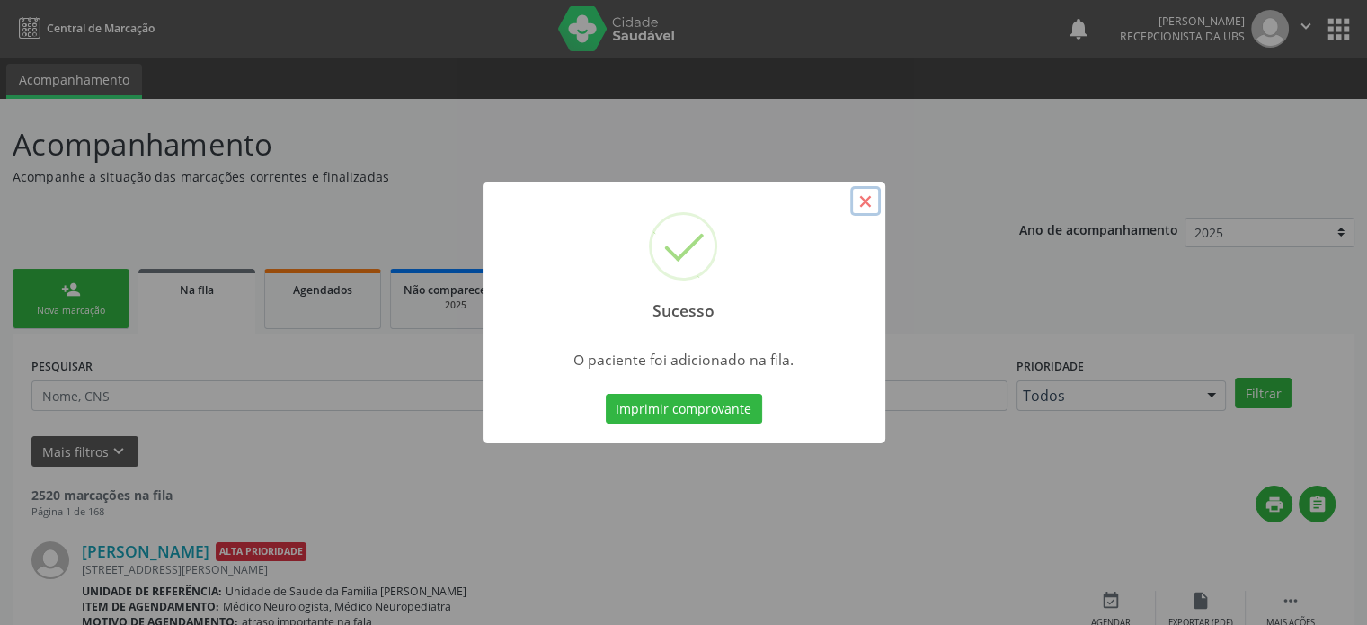
click at [860, 200] on button "×" at bounding box center [865, 201] width 31 height 31
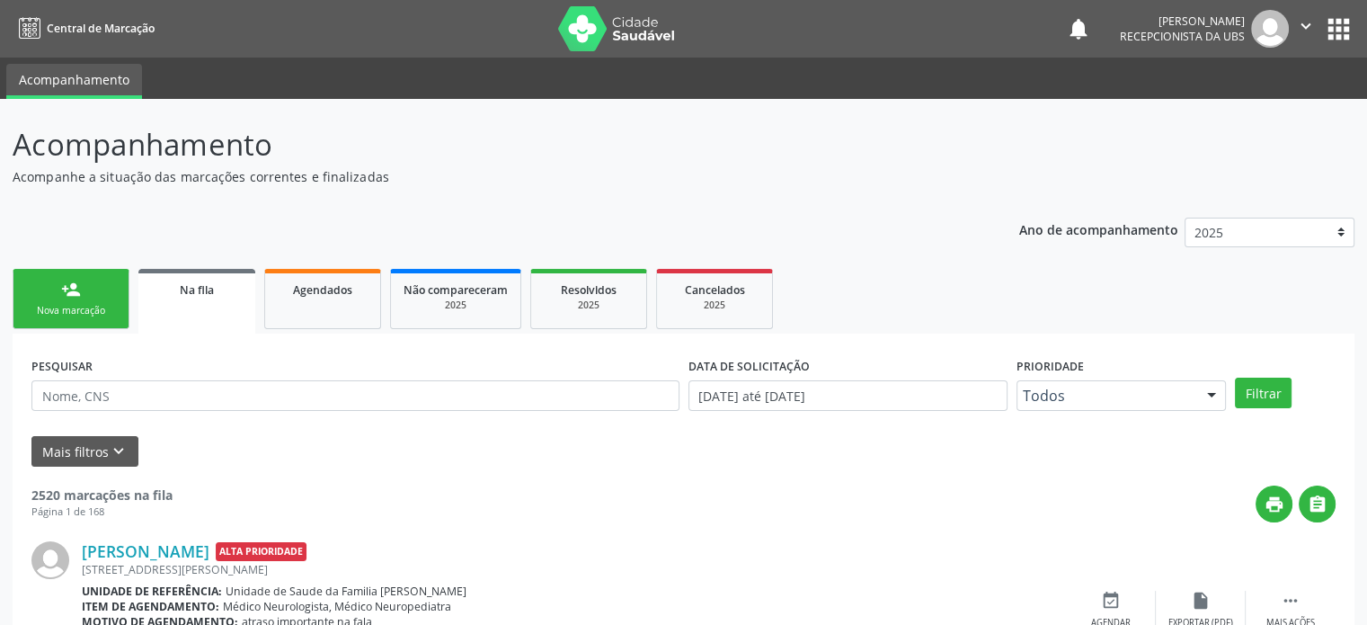
click at [58, 290] on link "person_add Nova marcação" at bounding box center [71, 299] width 117 height 60
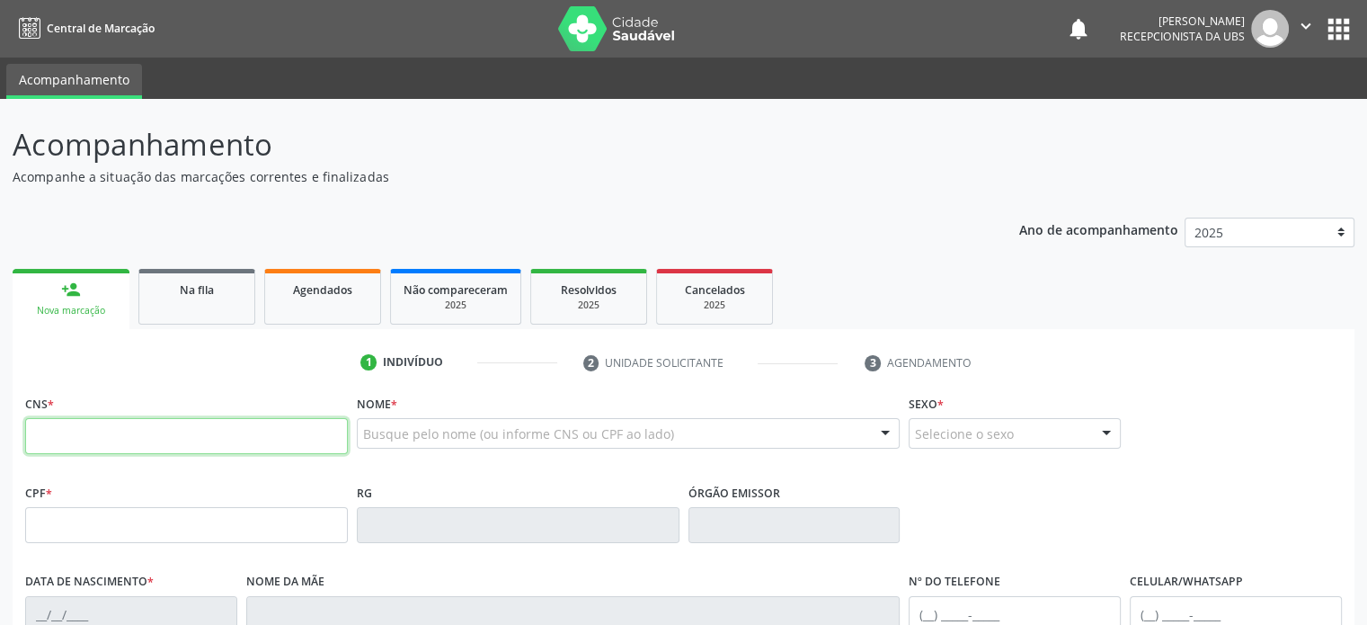
click at [93, 431] on input "text" at bounding box center [186, 436] width 323 height 36
type input "700 0083 0380 1303"
type input "[DATE]"
type input "Laudelina [PERSON_NAME]"
type input "[PHONE_NUMBER]"
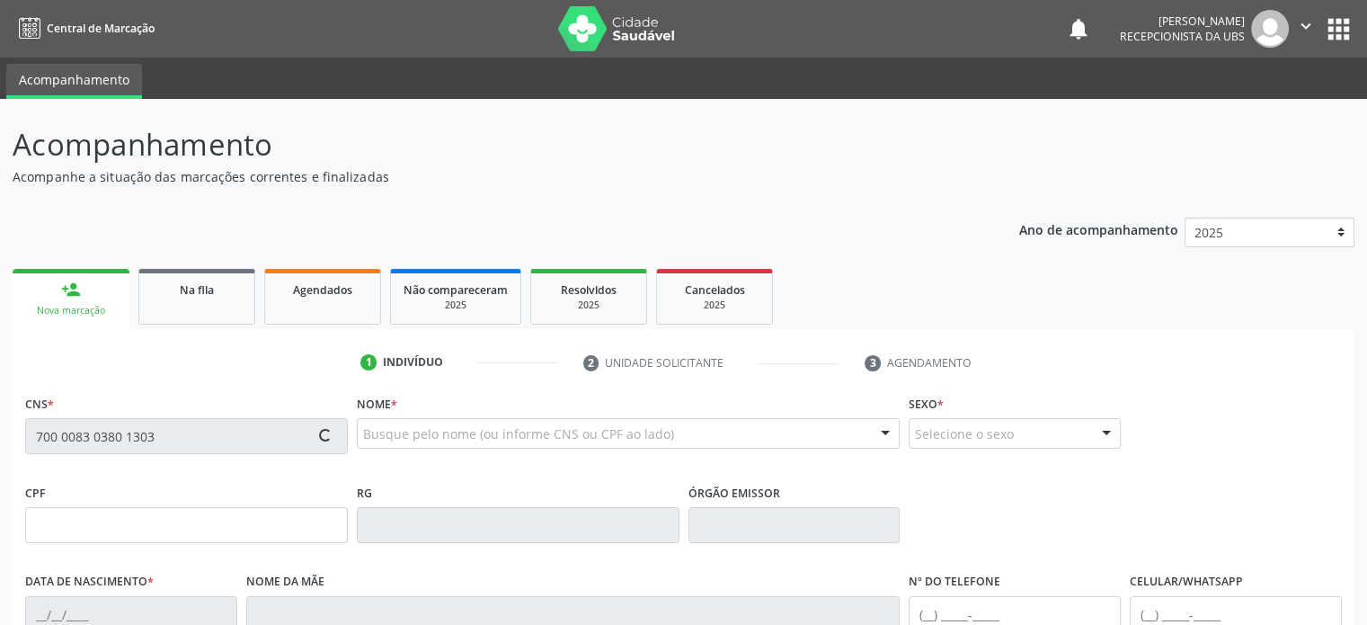
type input "[PHONE_NUMBER]"
type input "139"
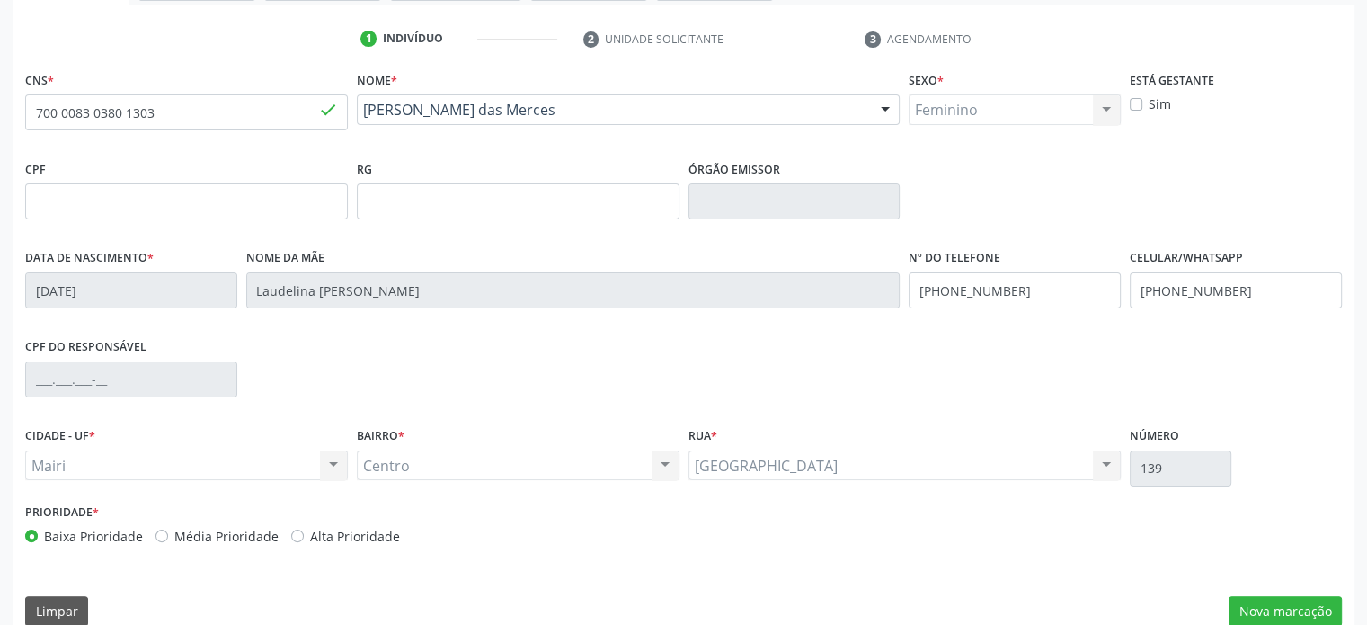
scroll to position [349, 0]
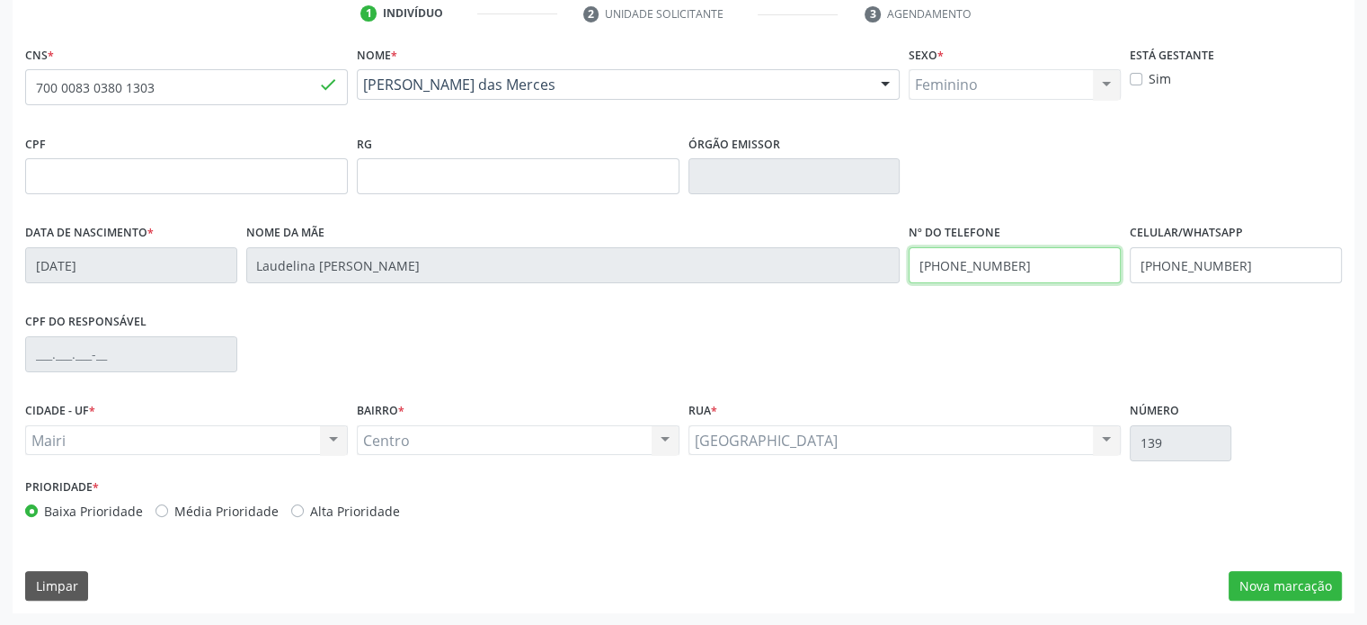
drag, startPoint x: 1026, startPoint y: 262, endPoint x: 901, endPoint y: 255, distance: 125.1
click at [901, 255] on div "Data de nascimento * 1[DATE] Nome da mãe [PERSON_NAME] de Jesus Nº do Telefone …" at bounding box center [684, 263] width 1326 height 89
drag, startPoint x: 1233, startPoint y: 265, endPoint x: 1111, endPoint y: 265, distance: 122.2
click at [1111, 265] on div "Data de nascimento * 1[DATE] Nome da mãe [PERSON_NAME] de Jesus Nº do Telefone …" at bounding box center [684, 263] width 1326 height 89
paste input "26-6617"
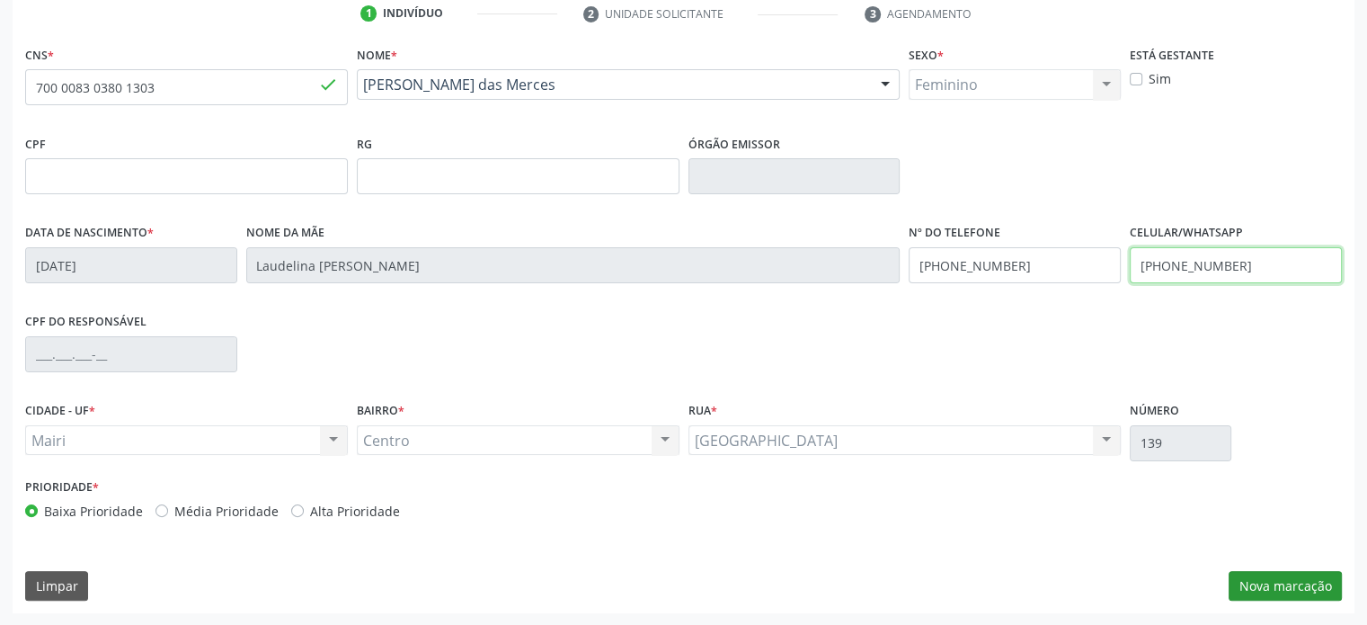
type input "[PHONE_NUMBER]"
click at [1319, 583] on button "Nova marcação" at bounding box center [1285, 586] width 113 height 31
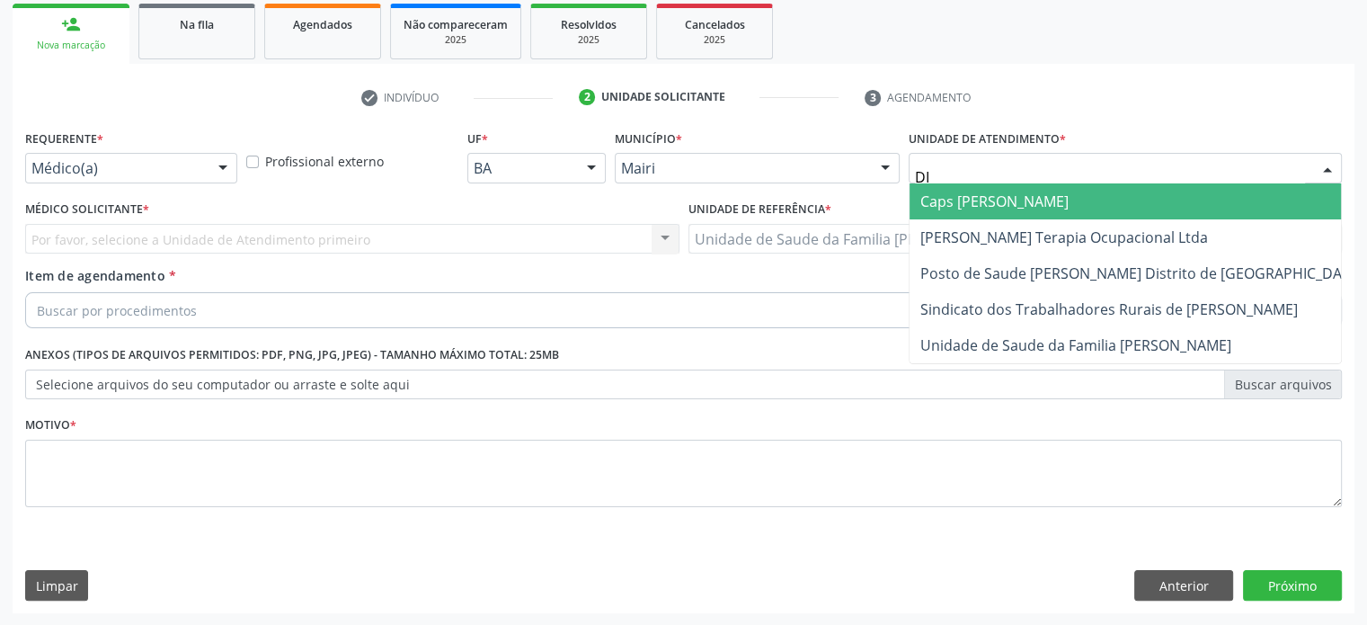
type input "DIL"
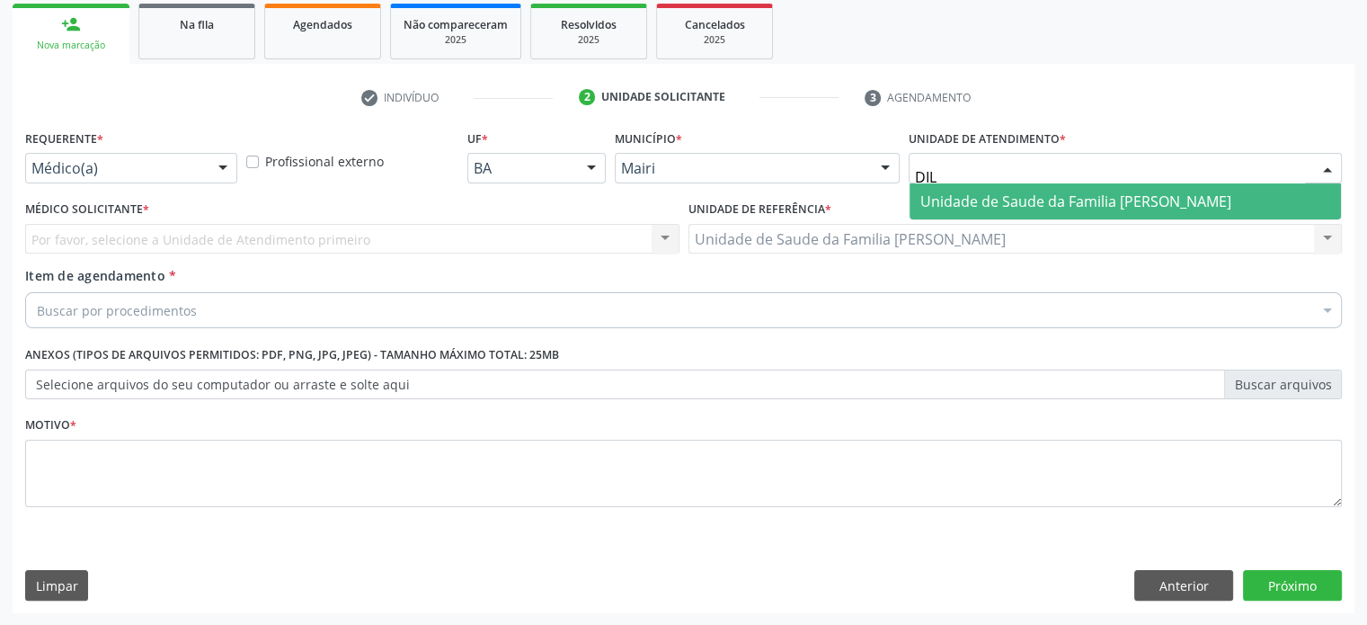
click at [1044, 199] on span "Unidade de Saude da Familia [PERSON_NAME]" at bounding box center [1075, 201] width 311 height 20
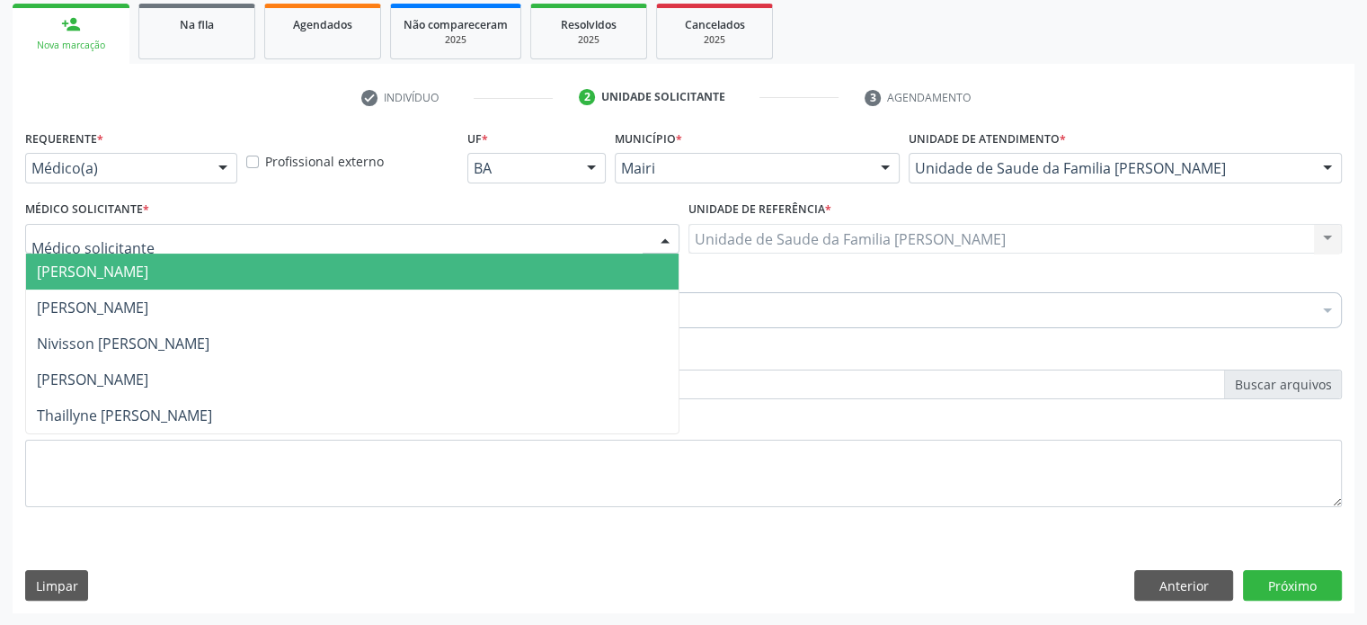
click at [221, 164] on div at bounding box center [222, 169] width 27 height 31
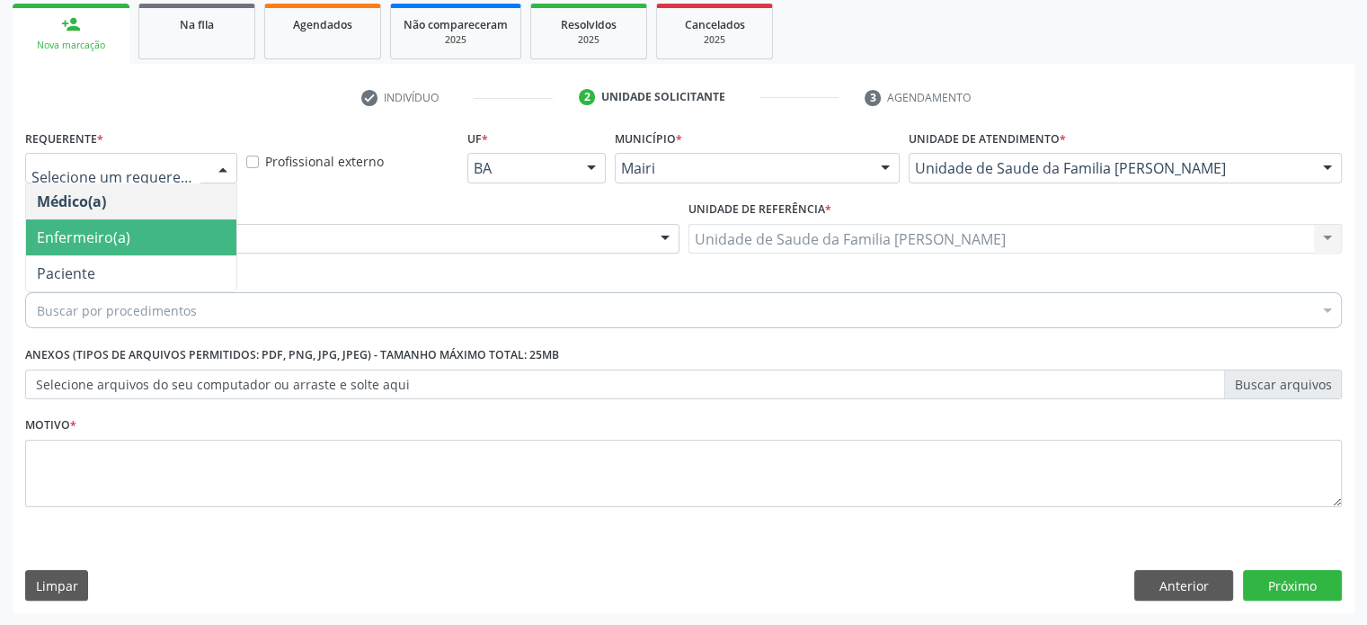
click at [148, 235] on span "Enfermeiro(a)" at bounding box center [131, 237] width 210 height 36
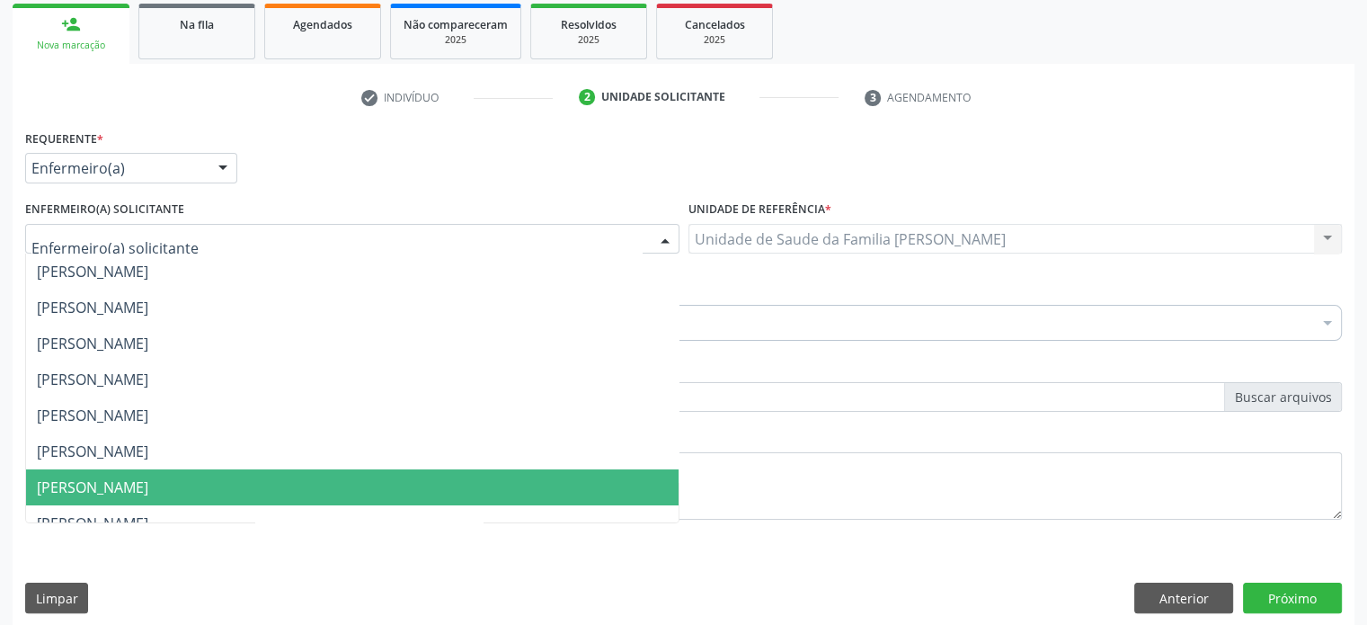
click at [138, 488] on span "[PERSON_NAME]" at bounding box center [92, 487] width 111 height 20
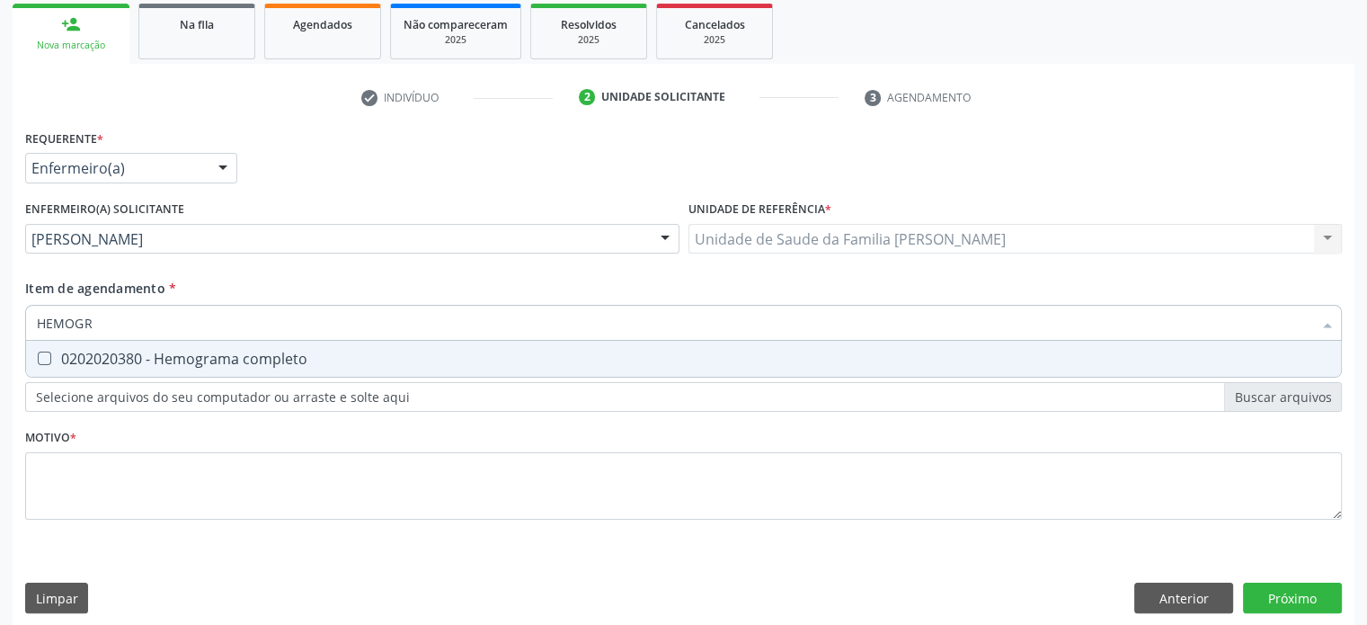
type input "HEMOGRA"
click at [120, 353] on div "0202020380 - Hemograma completo" at bounding box center [683, 358] width 1293 height 14
checkbox completo "true"
drag, startPoint x: 155, startPoint y: 324, endPoint x: 0, endPoint y: 313, distance: 155.0
click at [0, 313] on div "Acompanhamento Acompanhe a situação das marcações correntes e finalizadas Relat…" at bounding box center [683, 236] width 1367 height 804
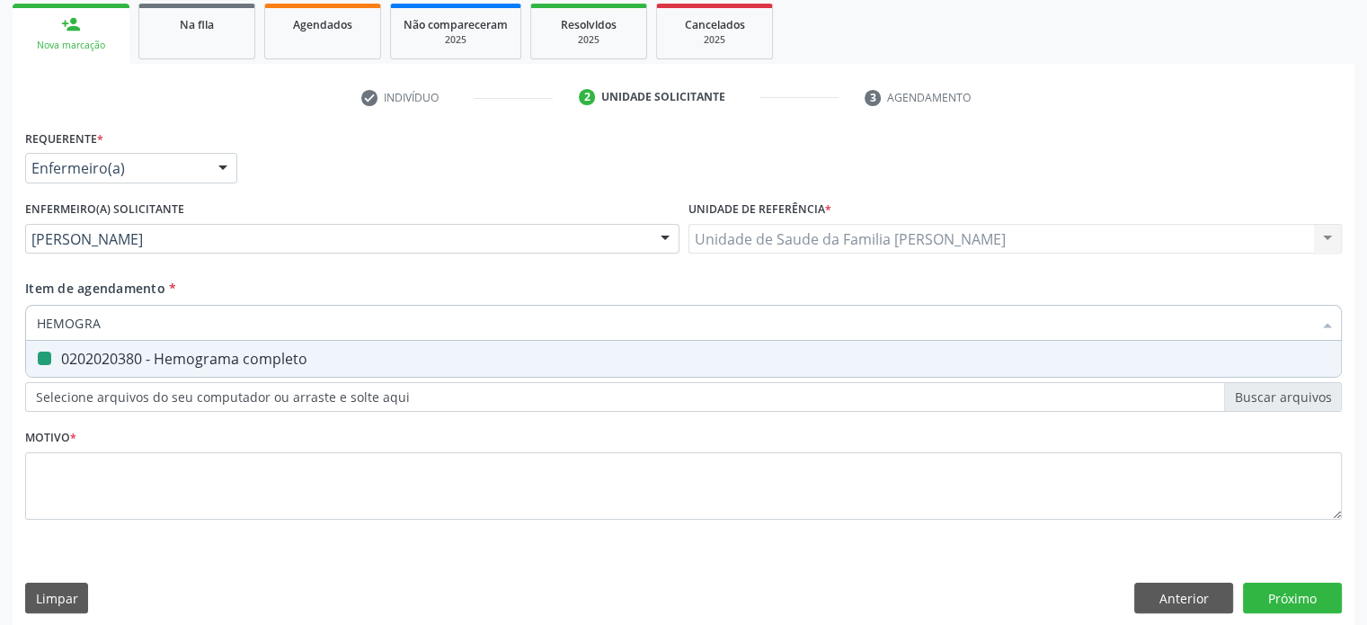
type input "G"
checkbox completo "false"
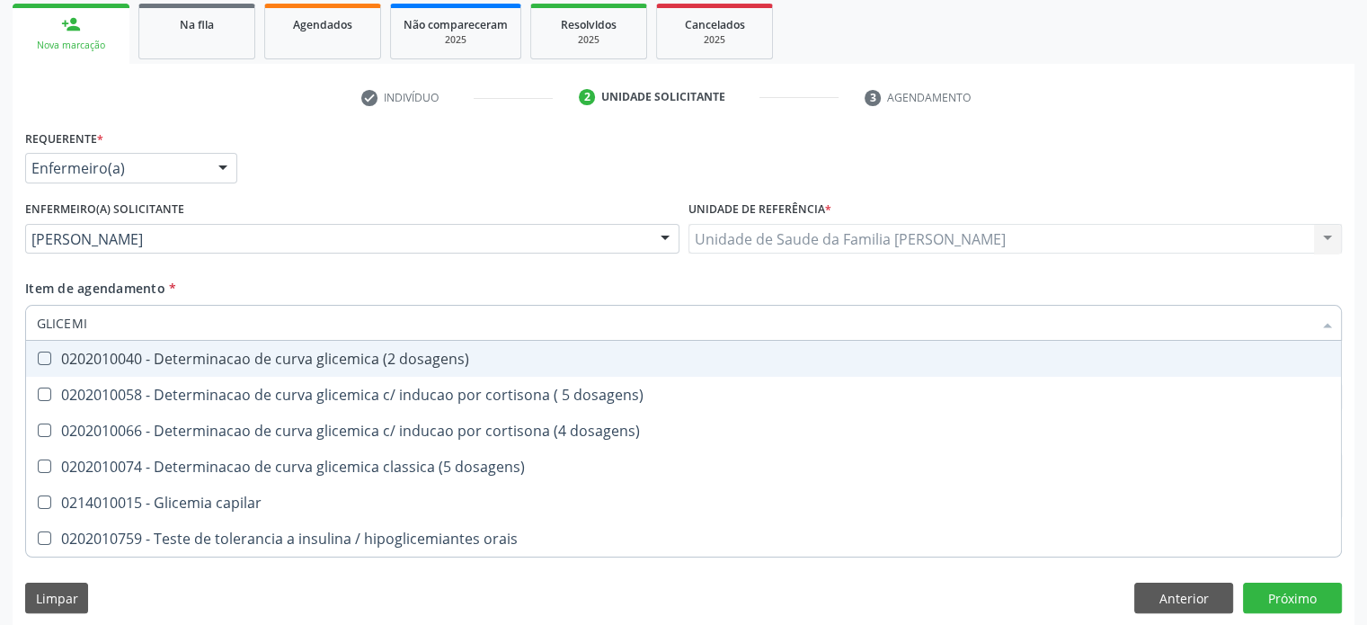
type input "GLICEMIA"
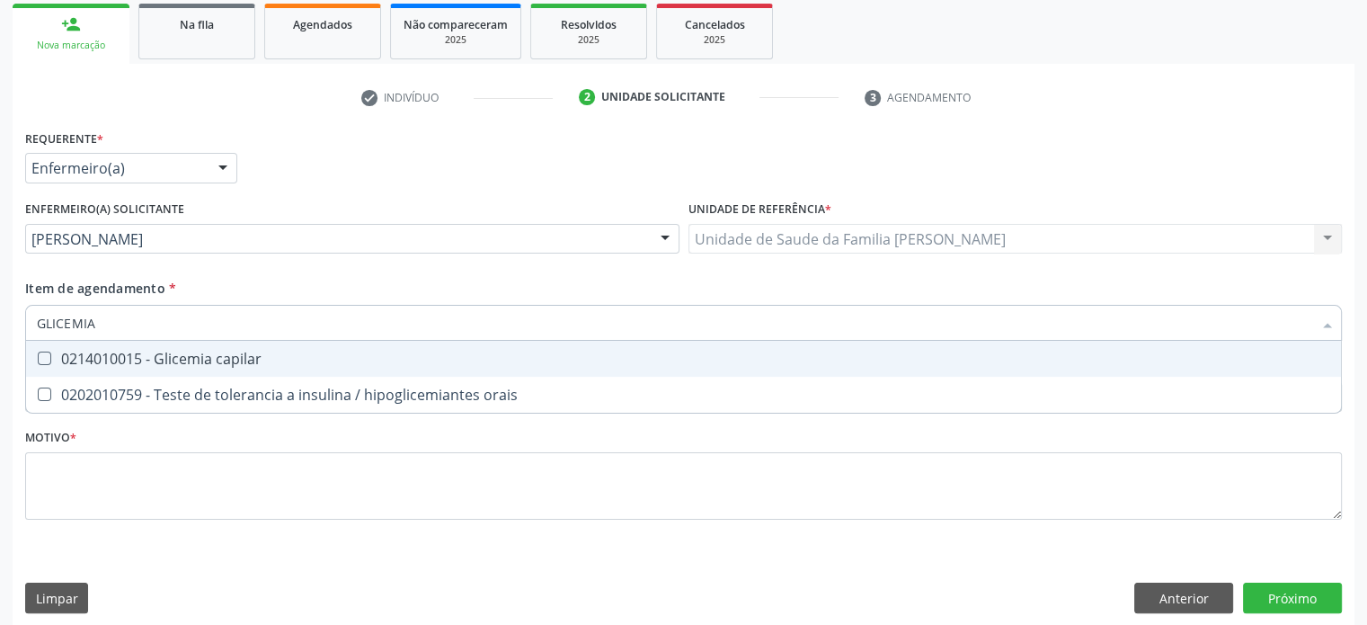
click at [78, 360] on div "0214010015 - Glicemia capilar" at bounding box center [683, 358] width 1293 height 14
checkbox capilar "true"
drag, startPoint x: 167, startPoint y: 326, endPoint x: 0, endPoint y: 309, distance: 168.1
click at [0, 309] on div "Acompanhamento Acompanhe a situação das marcações correntes e finalizadas Relat…" at bounding box center [683, 236] width 1367 height 804
type input "H"
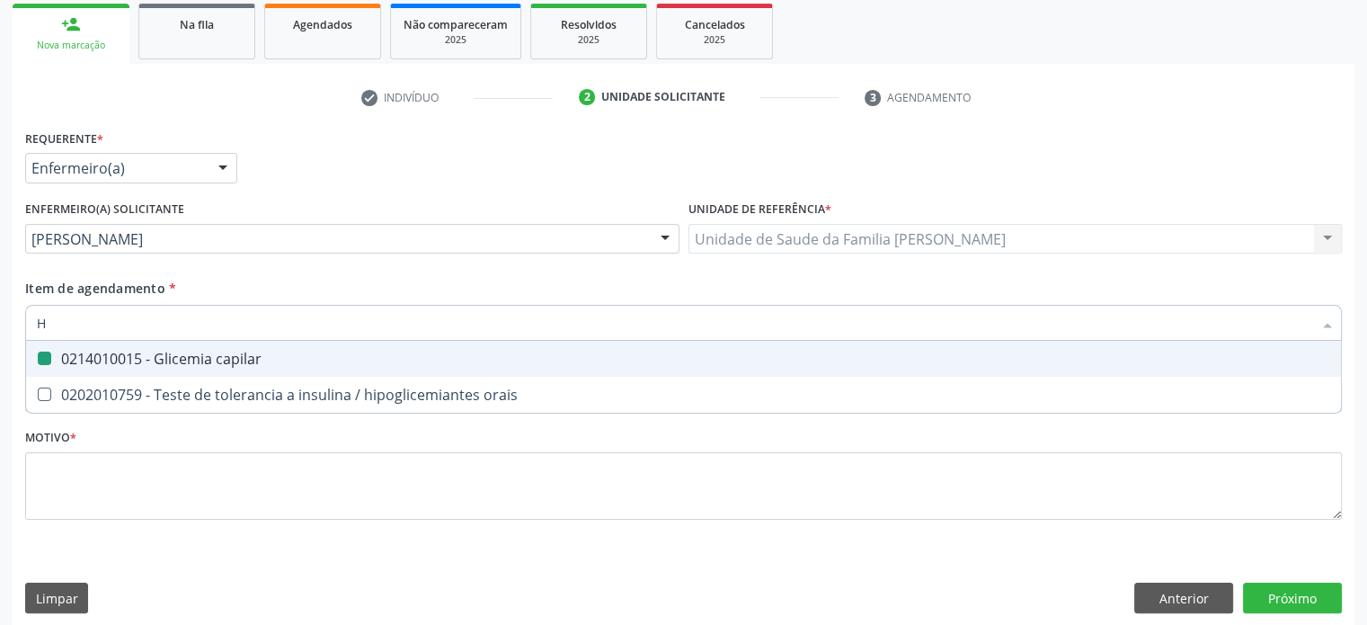
checkbox capilar "false"
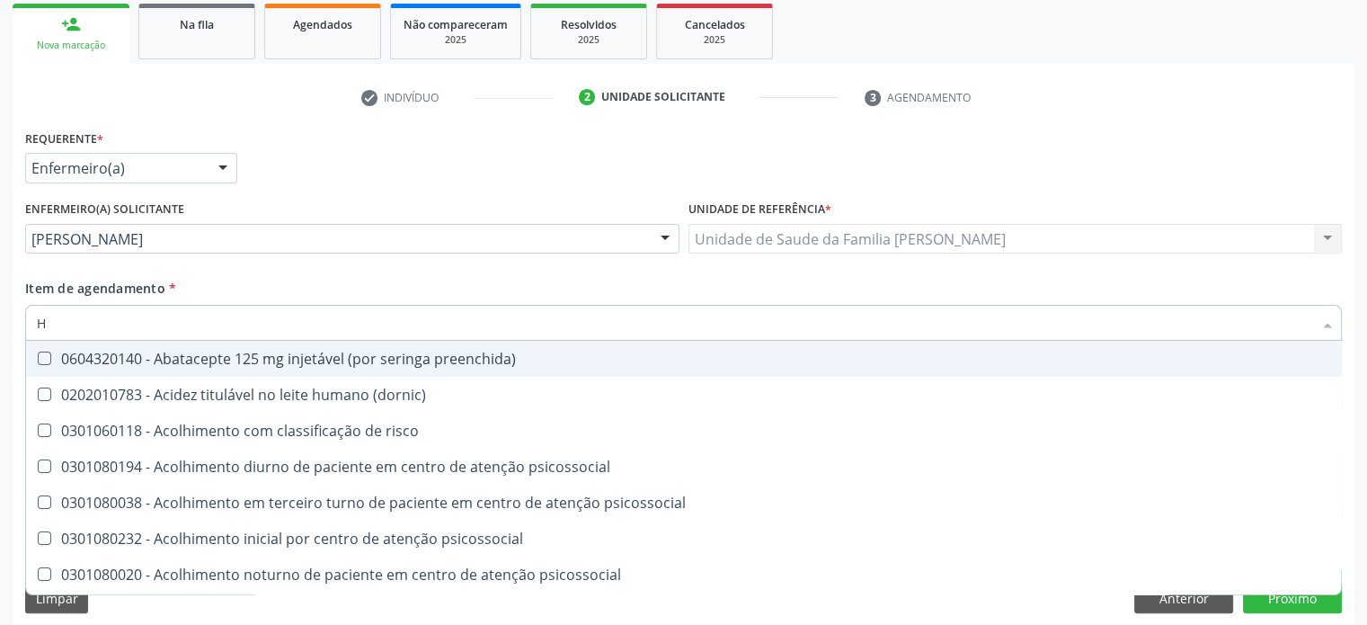
type input "HE"
checkbox removível "true"
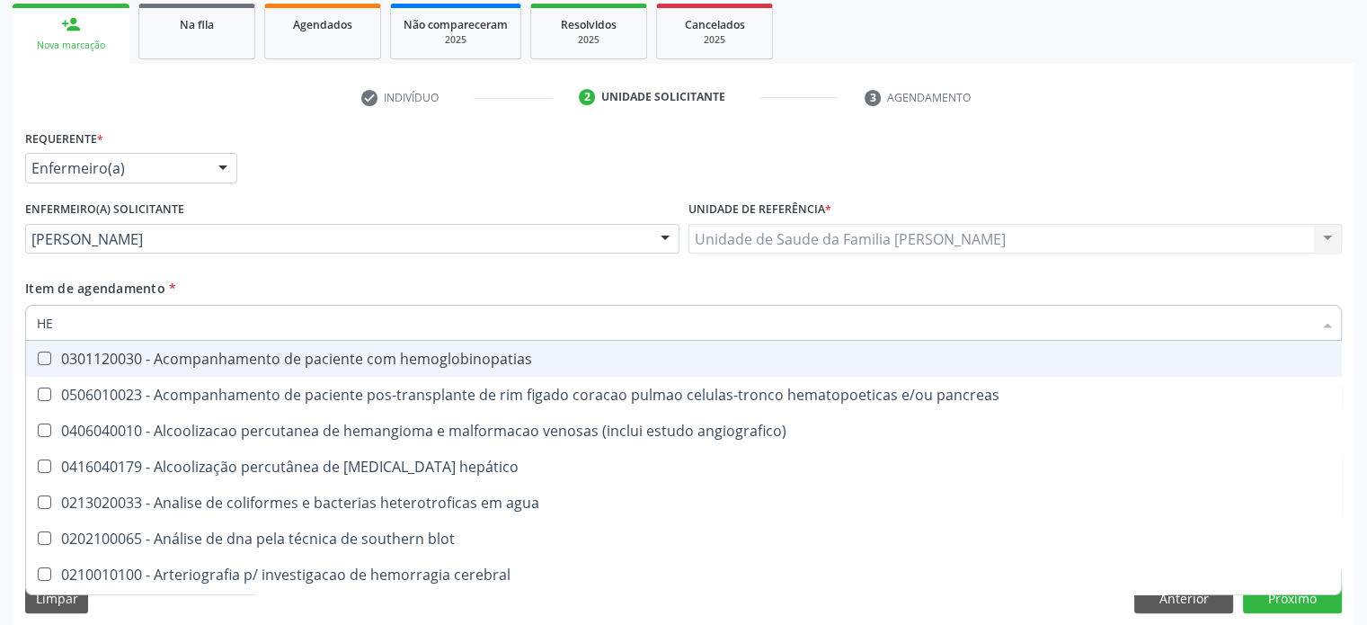
type input "HEM"
checkbox transplante "true"
checkbox completo "false"
type input "HEMO"
checkbox retro-retal "true"
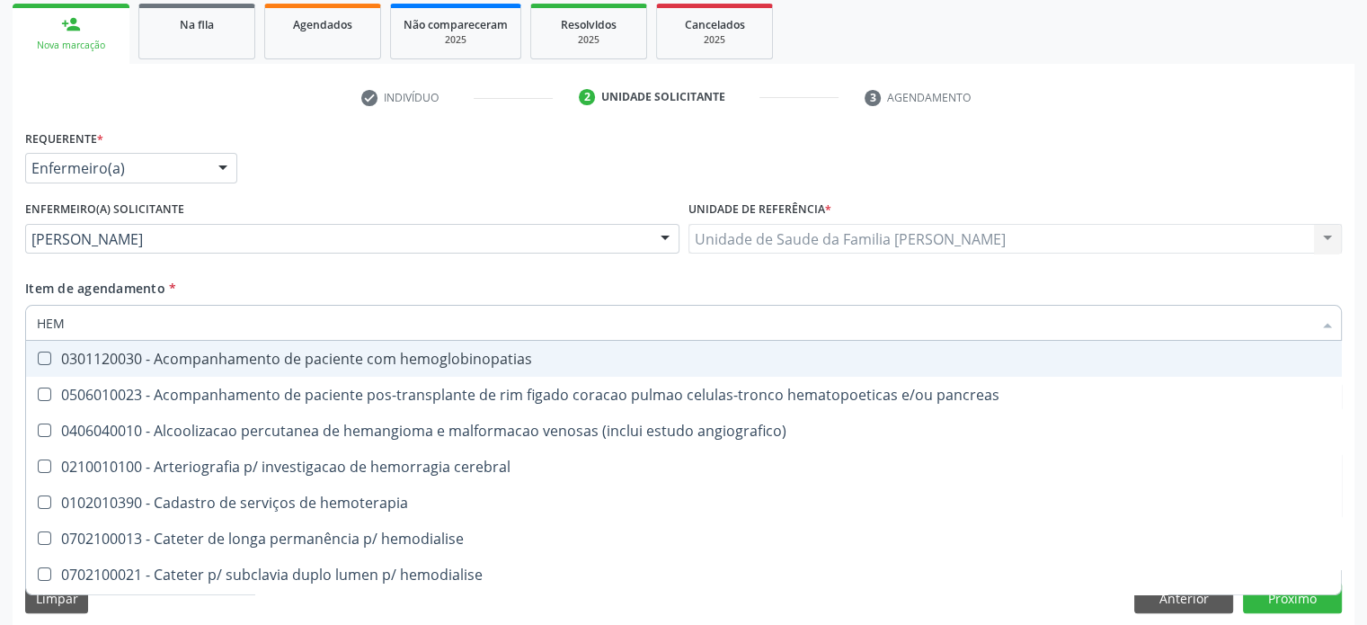
checkbox completo "false"
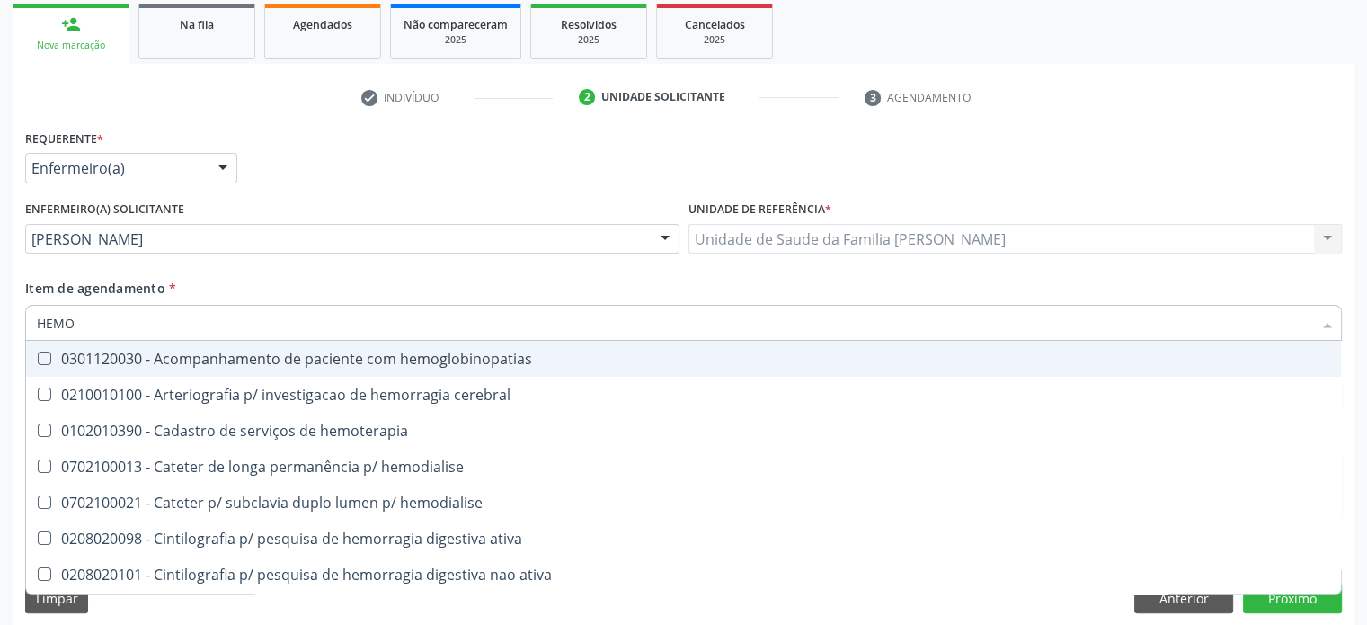
type input "HEMOG"
checkbox carboxi-hemoglobina "true"
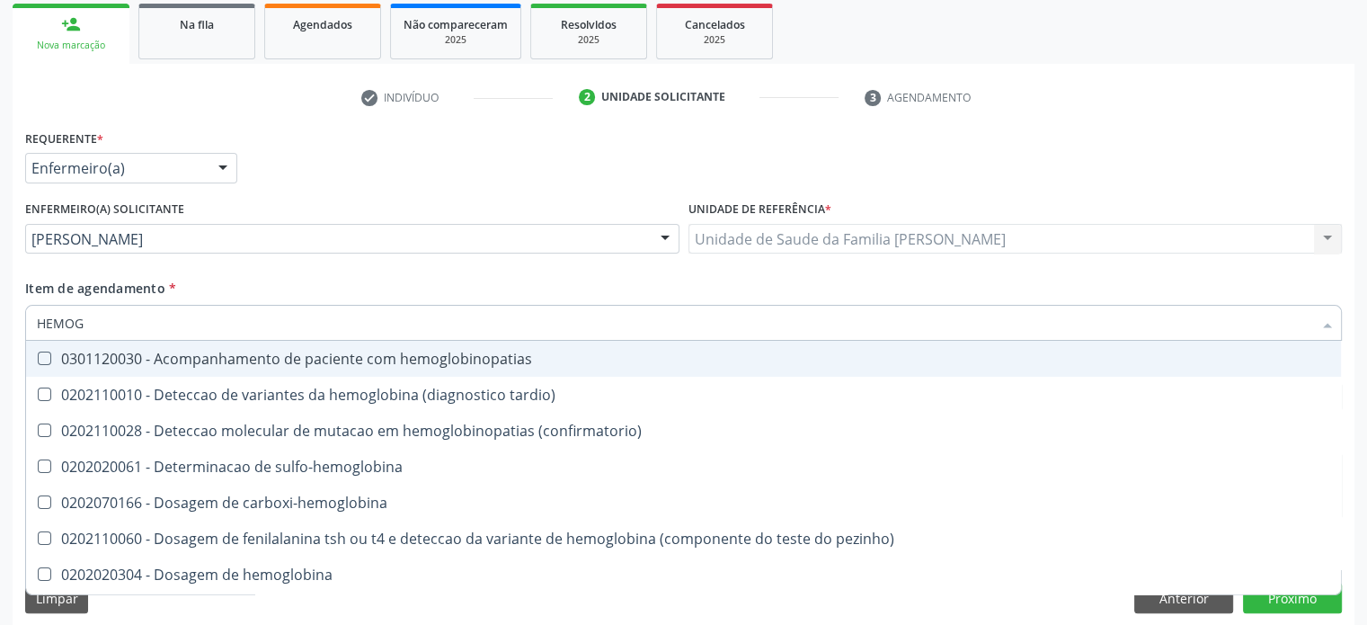
type input "HEMOGL"
checkbox completo "false"
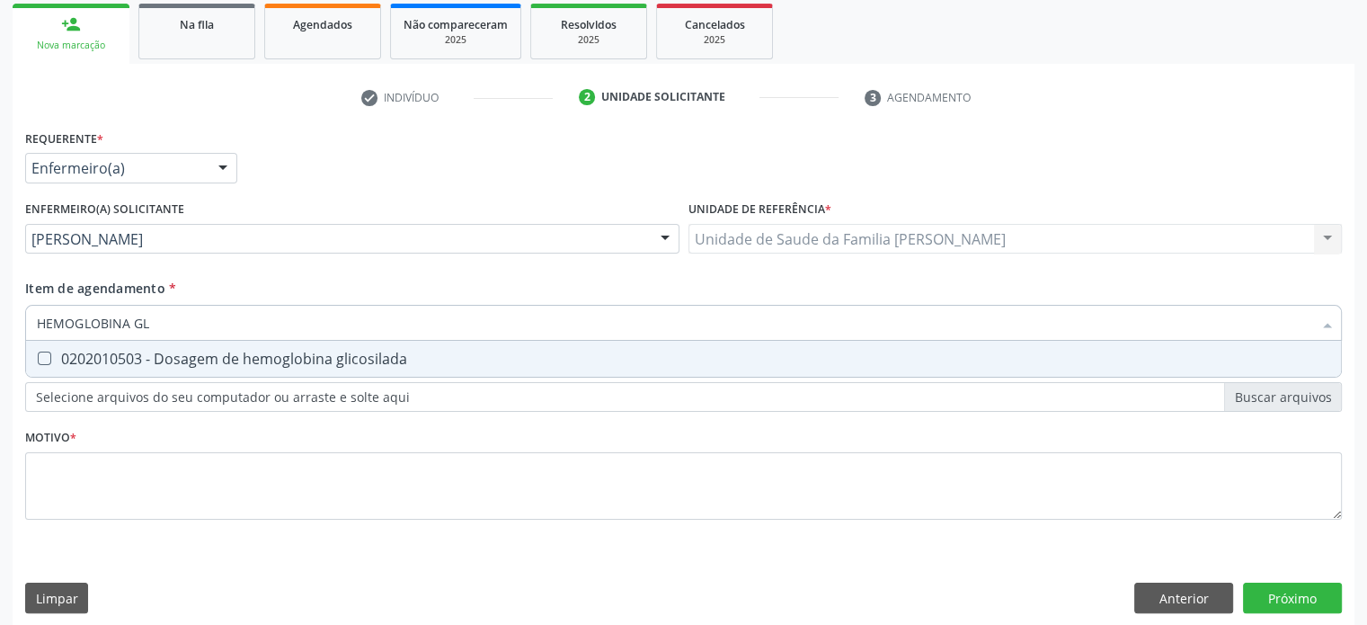
type input "HEMOGLOBINA GLI"
click at [157, 360] on div "0202010503 - Dosagem de hemoglobina glicosilada" at bounding box center [683, 358] width 1293 height 14
checkbox glicosilada "true"
drag, startPoint x: 203, startPoint y: 326, endPoint x: 0, endPoint y: 326, distance: 203.1
click at [0, 326] on div "Acompanhamento Acompanhe a situação das marcações correntes e finalizadas Relat…" at bounding box center [683, 236] width 1367 height 804
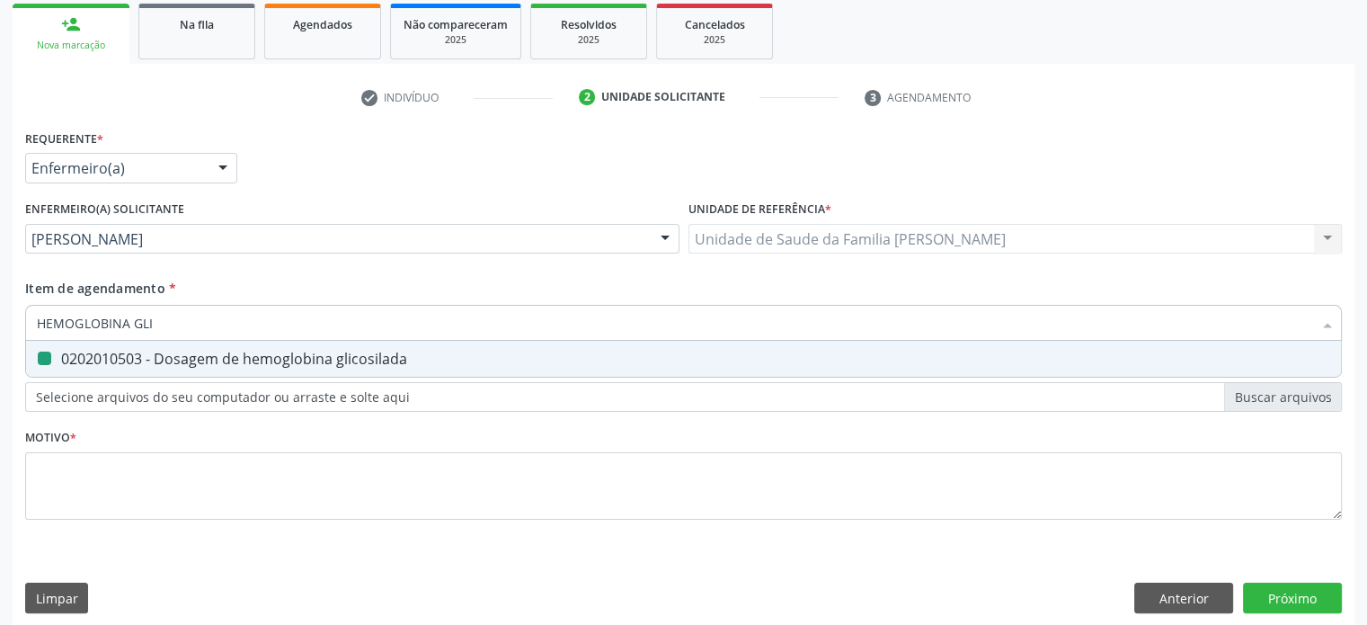
type input "C"
checkbox glicosilada "false"
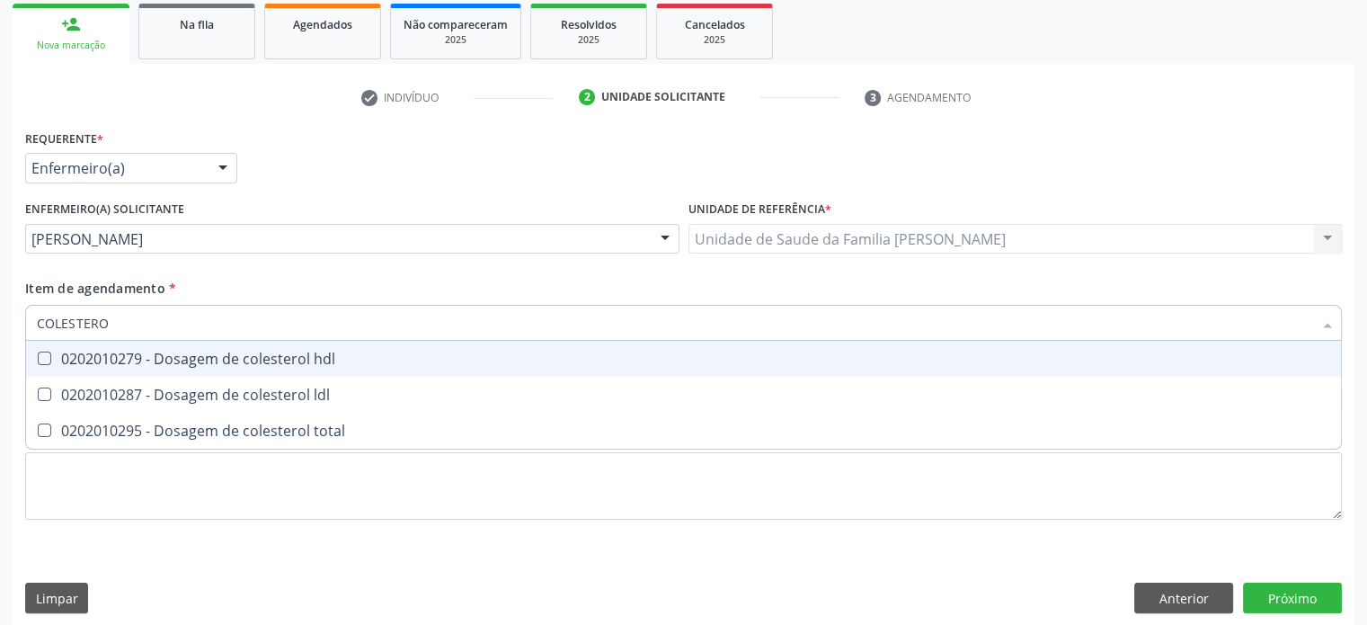
type input "COLESTEROL"
click at [131, 351] on div "0202010279 - Dosagem de colesterol hdl" at bounding box center [683, 358] width 1293 height 14
checkbox hdl "true"
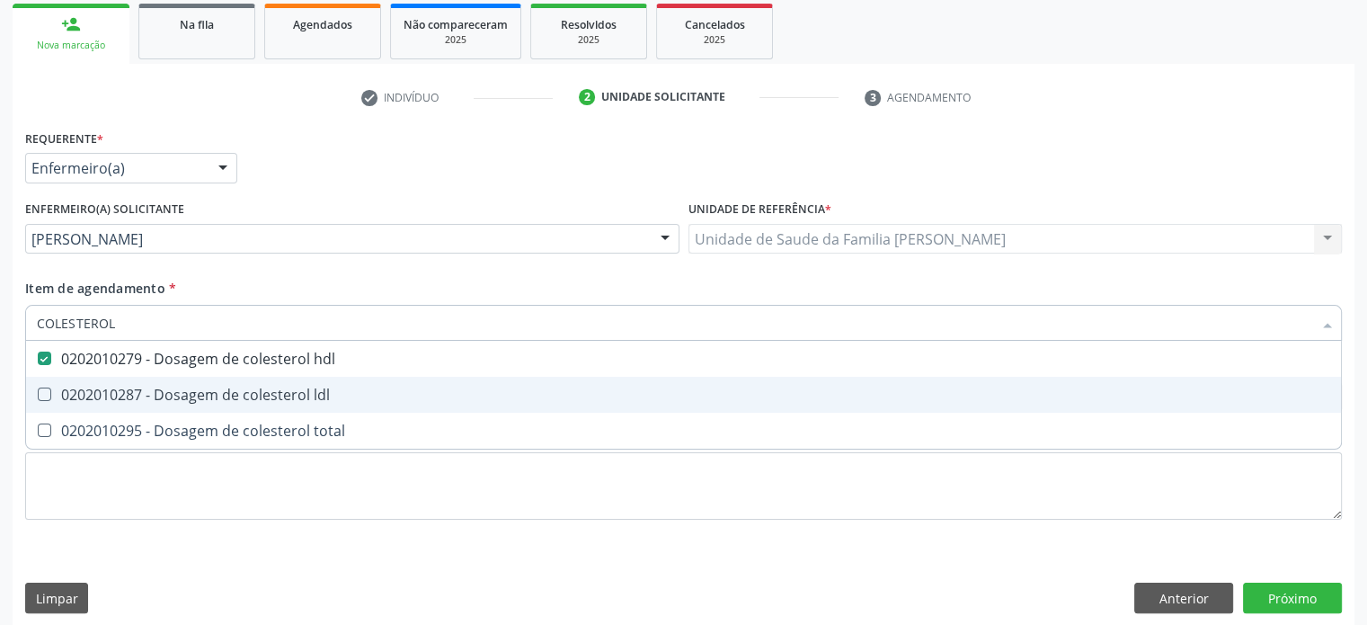
click at [111, 389] on div "0202010287 - Dosagem de colesterol ldl" at bounding box center [683, 394] width 1293 height 14
checkbox ldl "true"
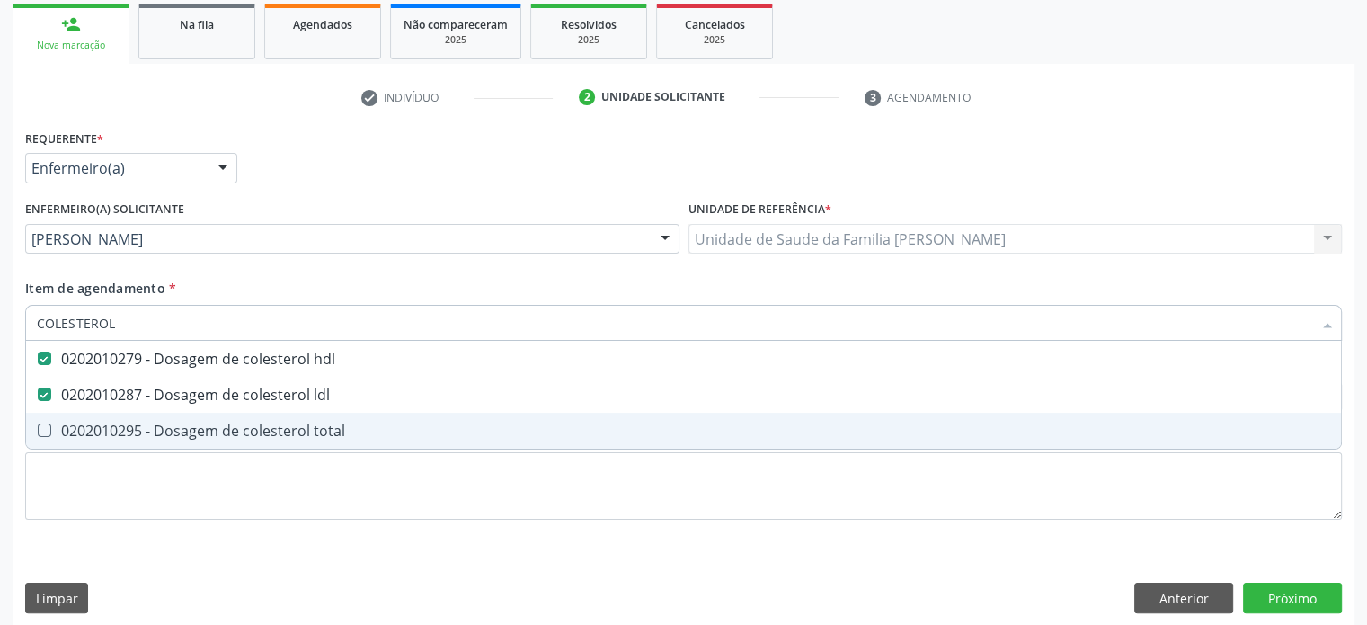
click at [102, 431] on div "0202010295 - Dosagem de colesterol total" at bounding box center [683, 430] width 1293 height 14
checkbox total "true"
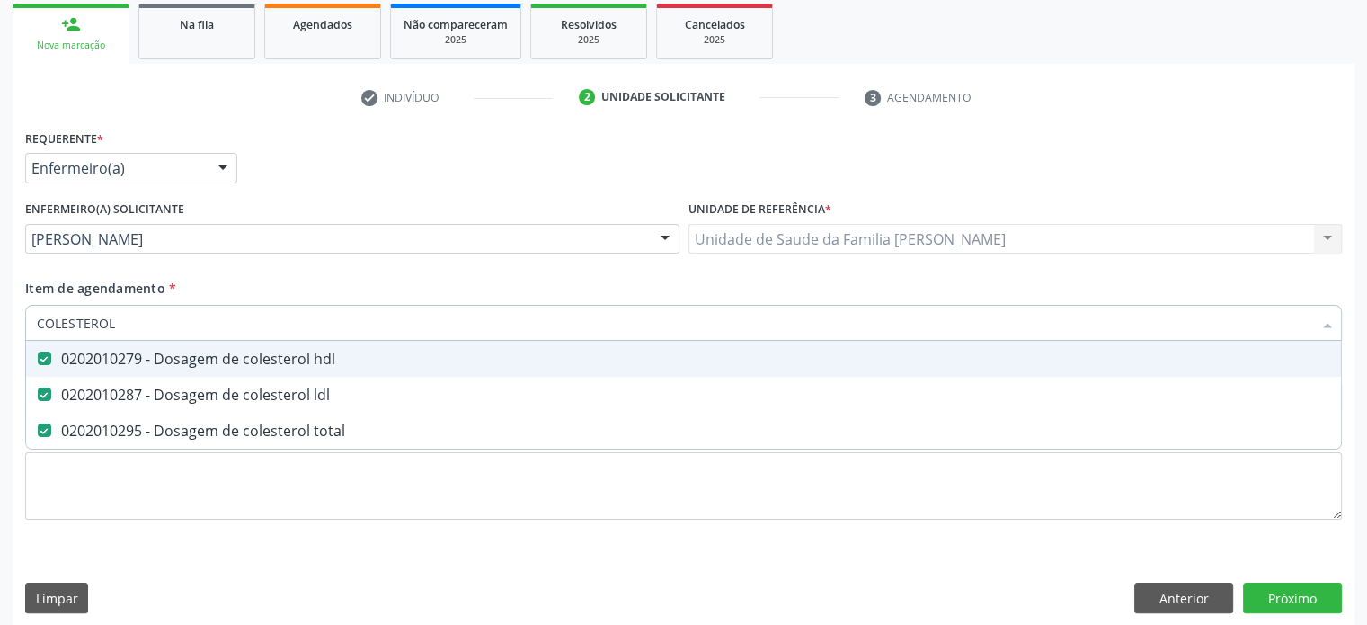
drag, startPoint x: 167, startPoint y: 324, endPoint x: 29, endPoint y: 316, distance: 138.6
click at [29, 316] on div "COLESTEROL" at bounding box center [683, 323] width 1317 height 36
type input "T"
checkbox hdl "false"
checkbox ldl "false"
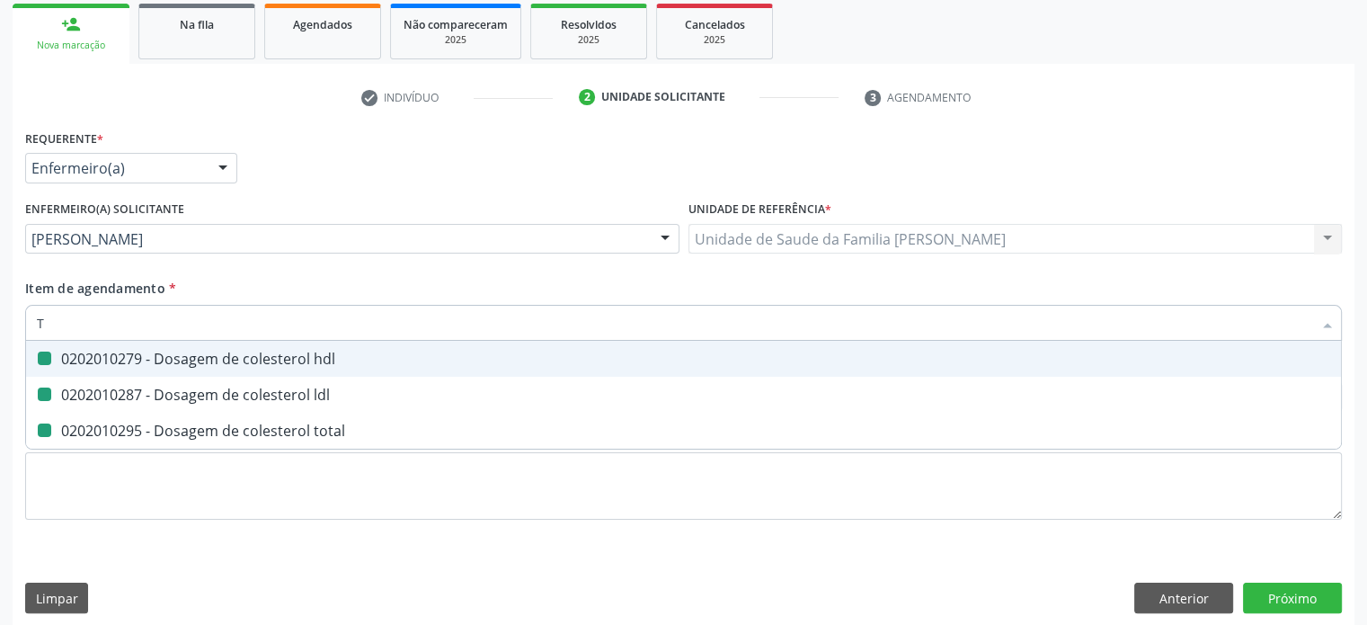
checkbox total "false"
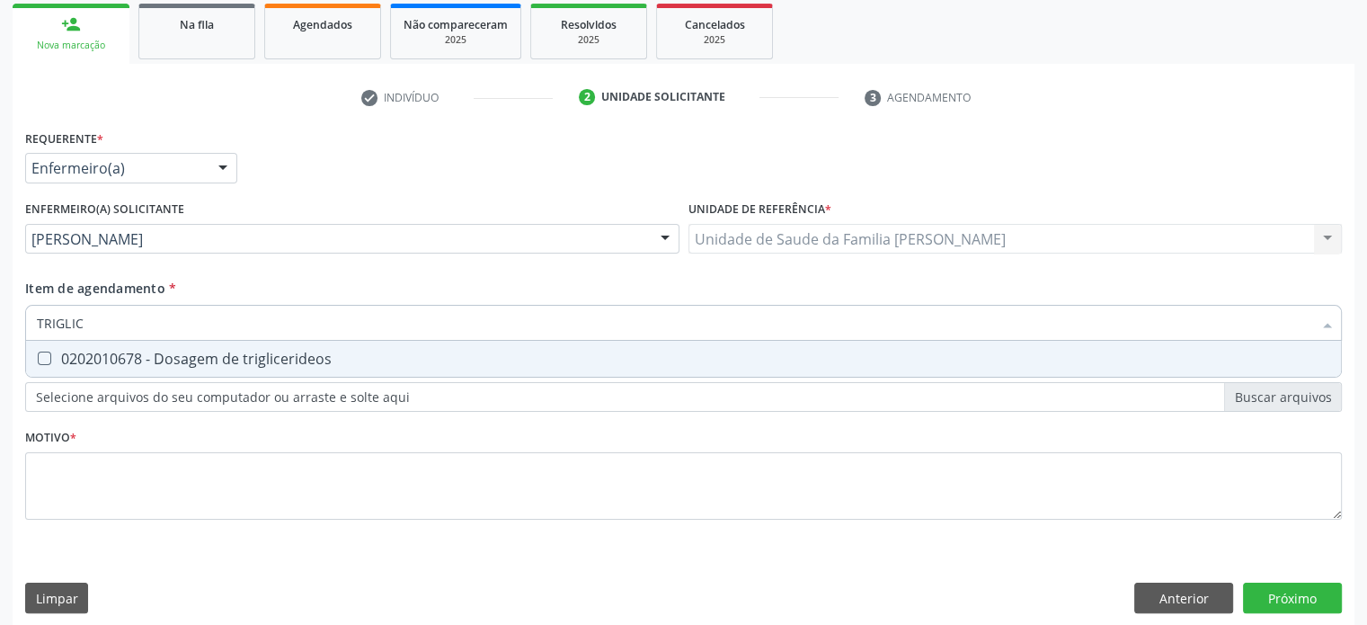
type input "TRIGLICE"
click at [68, 352] on div "0202010678 - Dosagem de triglicerideos" at bounding box center [683, 358] width 1293 height 14
checkbox triglicerideos "true"
drag, startPoint x: 147, startPoint y: 317, endPoint x: 16, endPoint y: 317, distance: 131.2
click at [16, 317] on div "Requerente * Enfermeiro(a) Médico(a) Enfermeiro(a) Paciente Nenhum resultado en…" at bounding box center [684, 375] width 1342 height 501
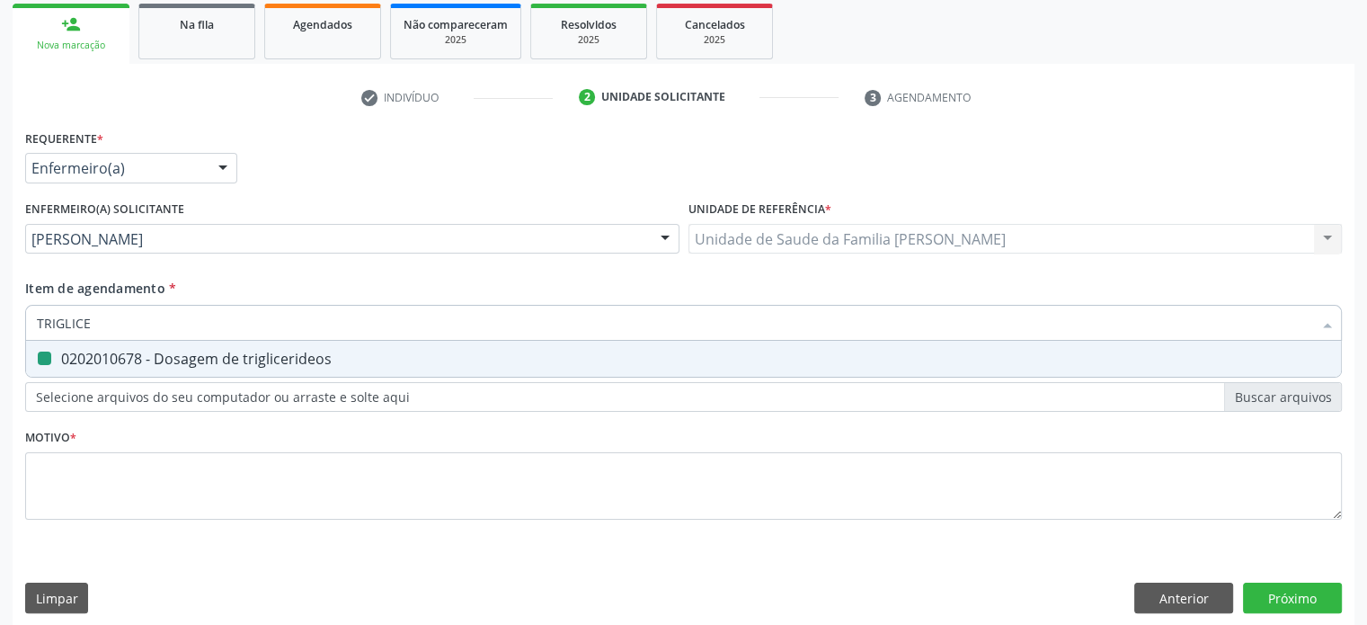
type input "U"
checkbox triglicerideos "false"
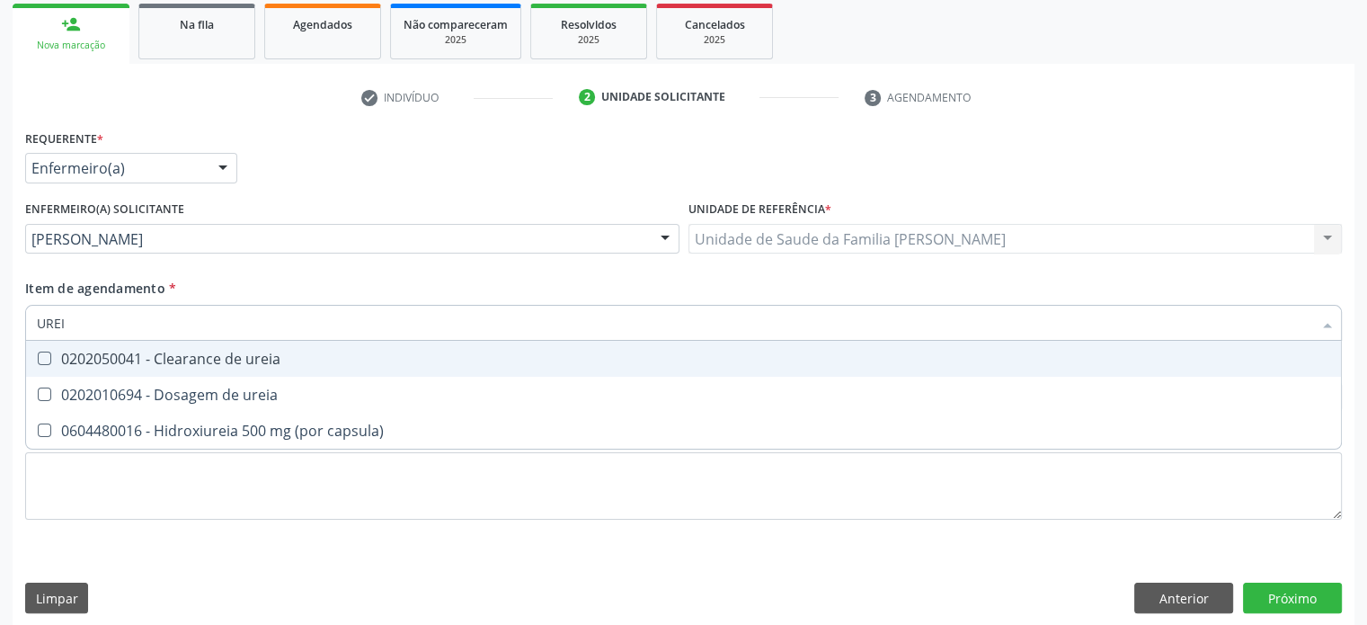
type input "UREIA"
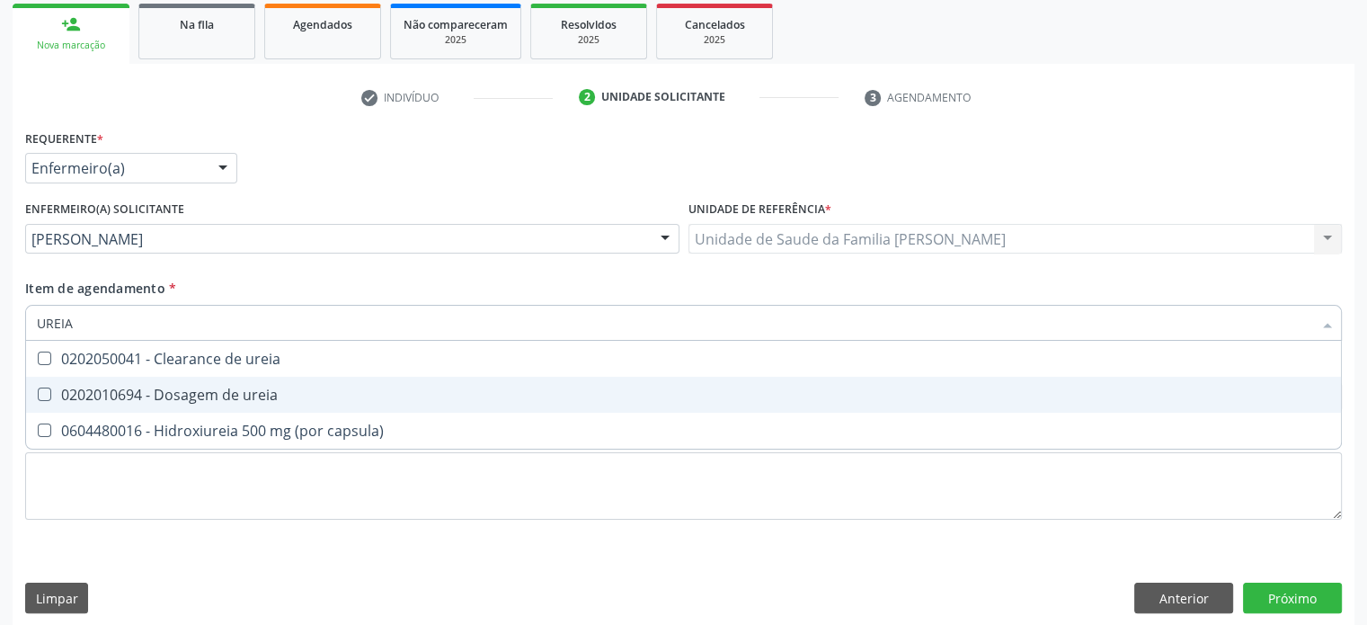
click at [76, 387] on div "0202010694 - Dosagem de ureia" at bounding box center [683, 394] width 1293 height 14
checkbox ureia "true"
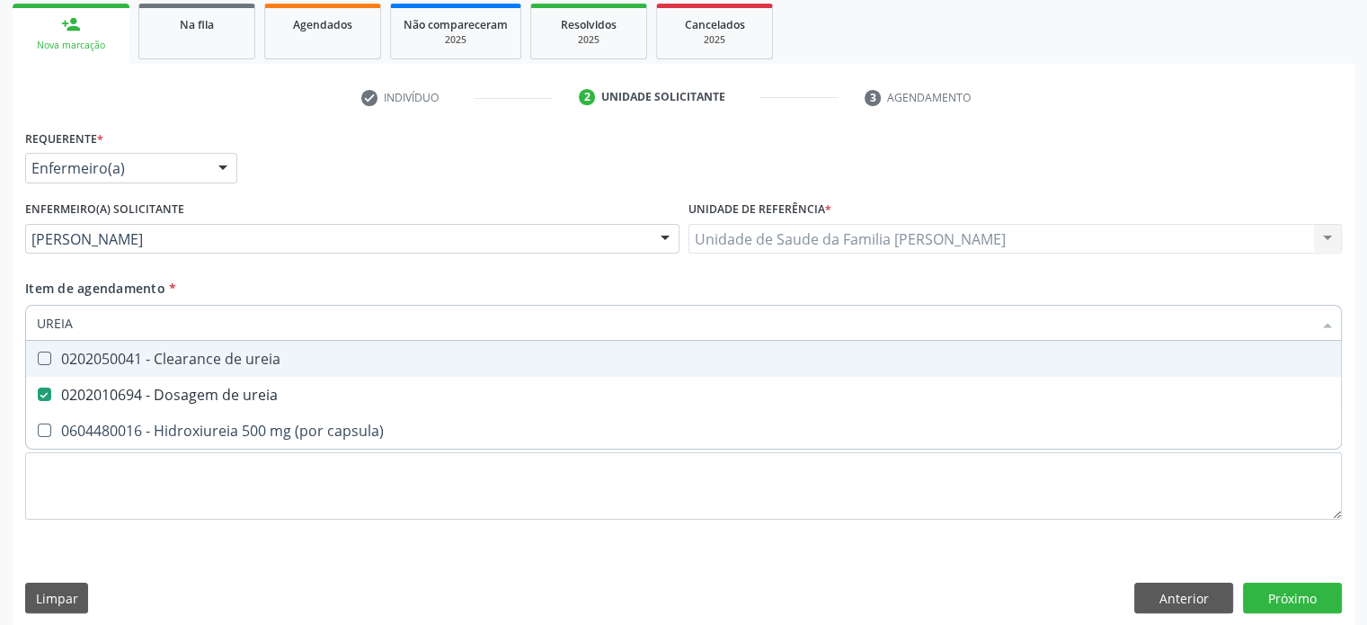
drag, startPoint x: 111, startPoint y: 325, endPoint x: 8, endPoint y: 321, distance: 103.5
click at [8, 321] on div "Acompanhamento Acompanhe a situação das marcações correntes e finalizadas Relat…" at bounding box center [683, 236] width 1367 height 804
type input "C"
checkbox ureia "false"
type input "CREATININA"
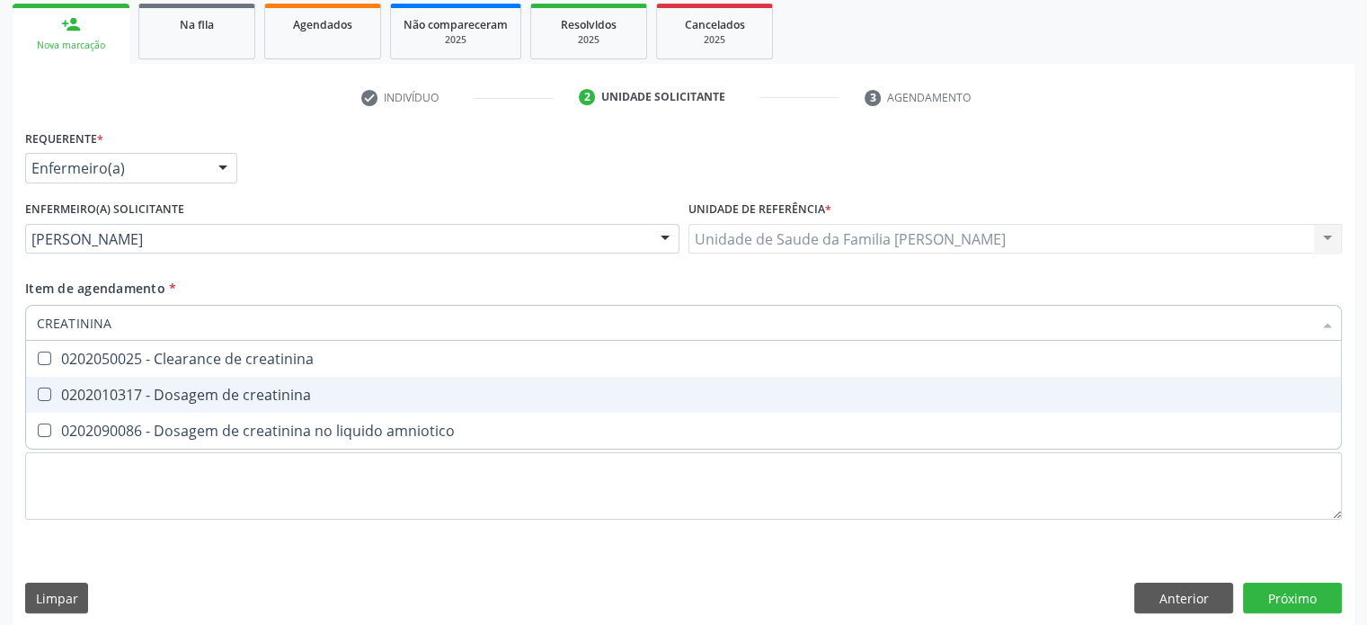
click at [157, 395] on div "0202010317 - Dosagem de creatinina" at bounding box center [683, 394] width 1293 height 14
checkbox creatinina "true"
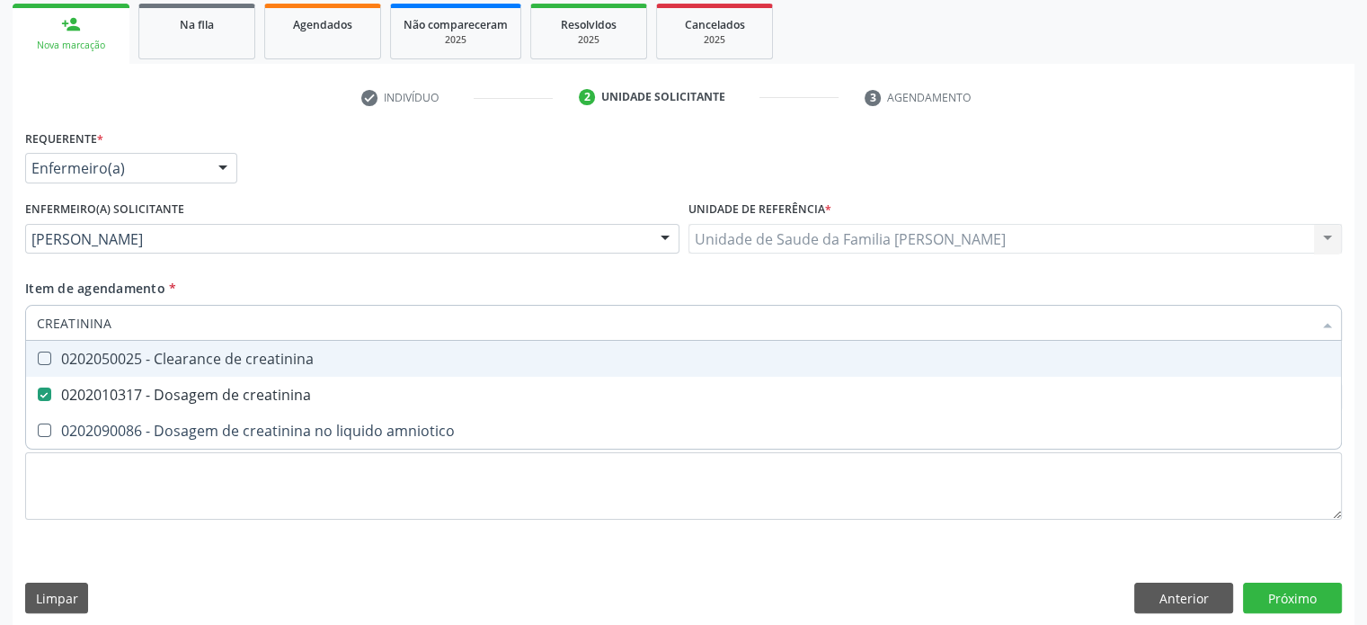
drag, startPoint x: 133, startPoint y: 321, endPoint x: 0, endPoint y: 317, distance: 133.1
click at [0, 317] on div "Acompanhamento Acompanhe a situação das marcações correntes e finalizadas Relat…" at bounding box center [683, 236] width 1367 height 804
type input "T"
checkbox creatinina "false"
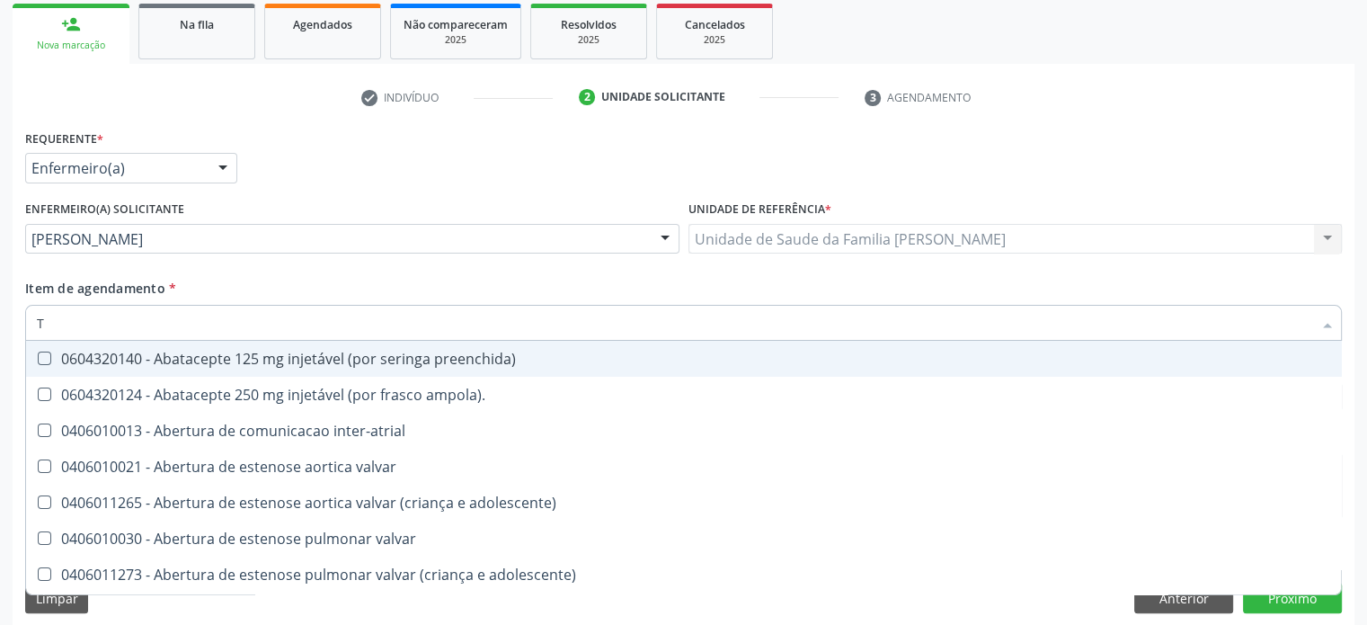
type input "TG"
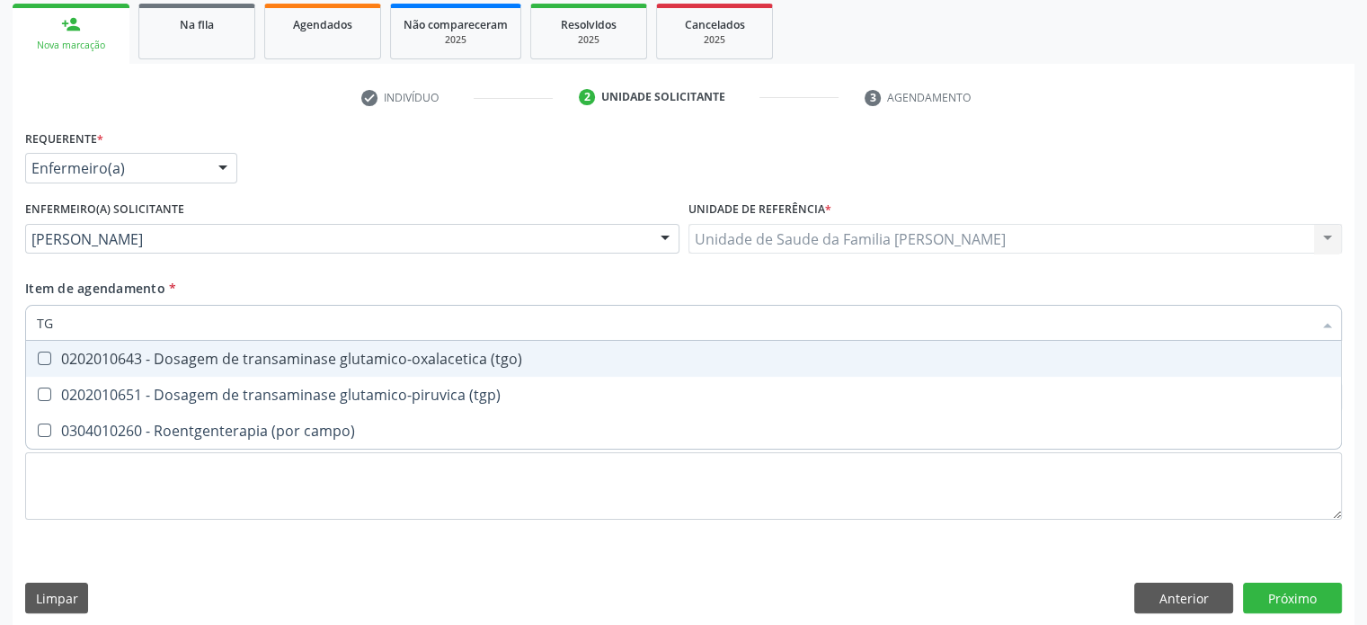
click at [191, 354] on div "0202010643 - Dosagem de transaminase glutamico-oxalacetica (tgo)" at bounding box center [683, 358] width 1293 height 14
checkbox \(tgo\) "true"
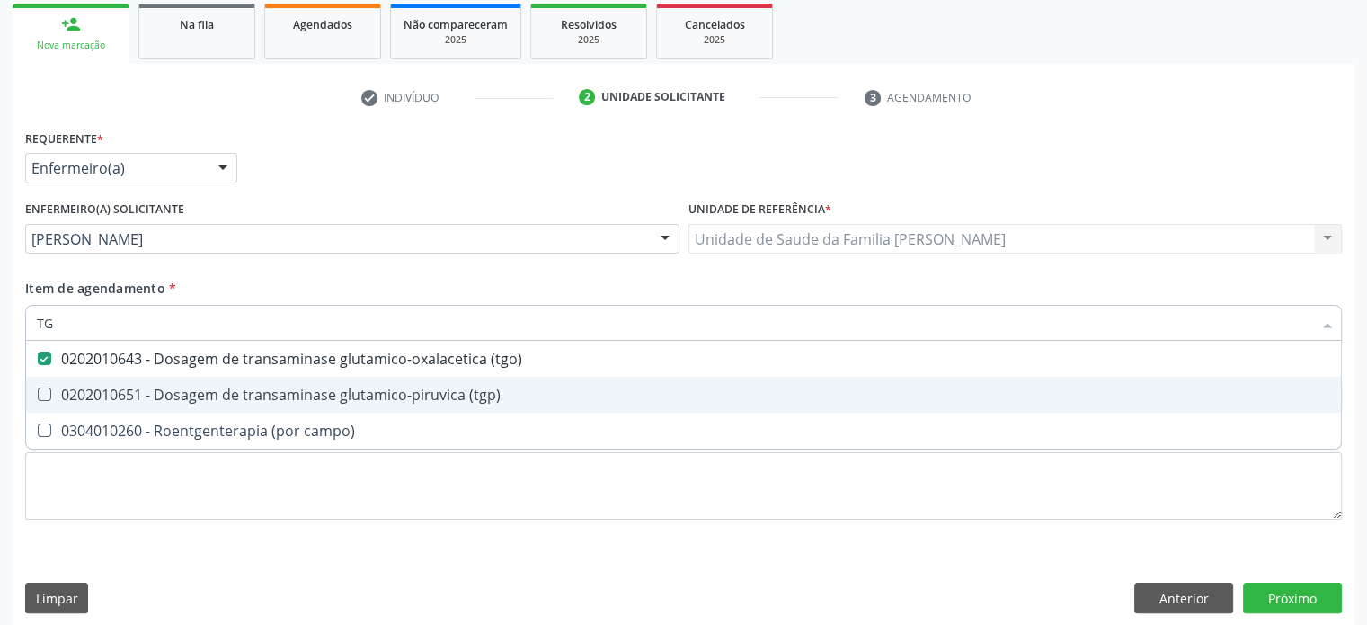
click at [191, 390] on div "0202010651 - Dosagem de transaminase glutamico-piruvica (tgp)" at bounding box center [683, 394] width 1293 height 14
checkbox \(tgp\) "true"
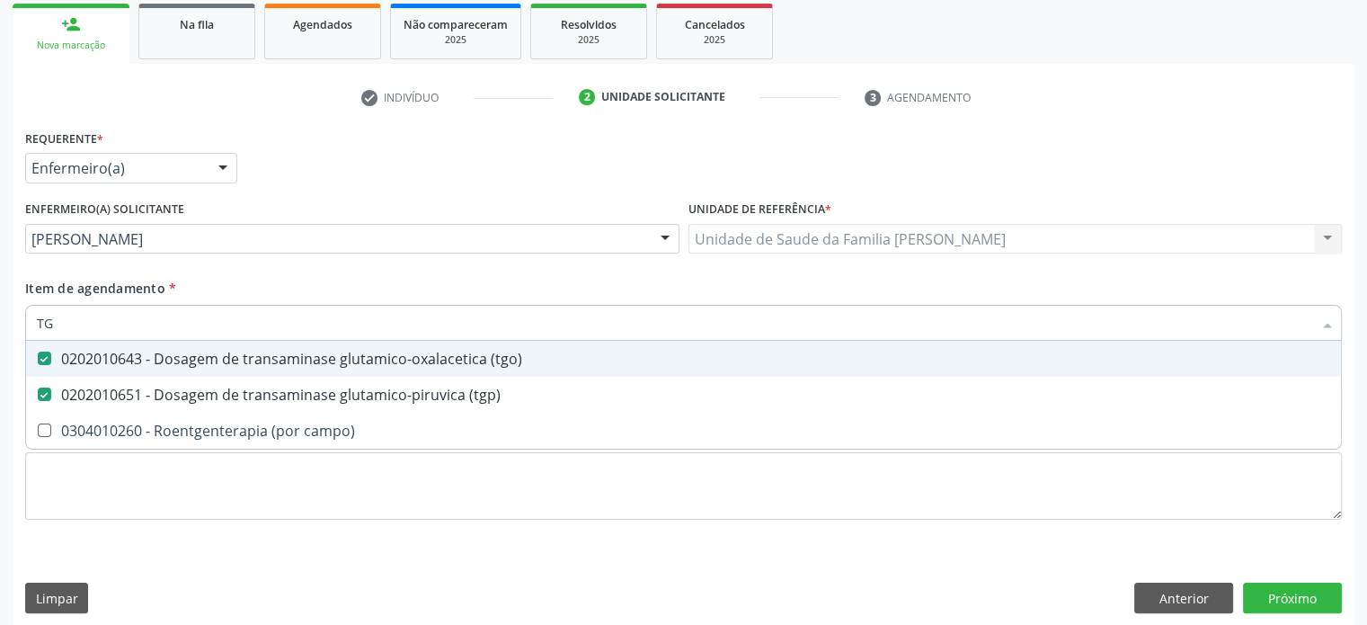
drag, startPoint x: 107, startPoint y: 326, endPoint x: 19, endPoint y: 323, distance: 88.2
click at [19, 323] on div "Requerente * Enfermeiro(a) Médico(a) Enfermeiro(a) Paciente Nenhum resultado en…" at bounding box center [684, 375] width 1342 height 501
type input "A"
checkbox \(tgo\) "false"
checkbox \(tgp\) "false"
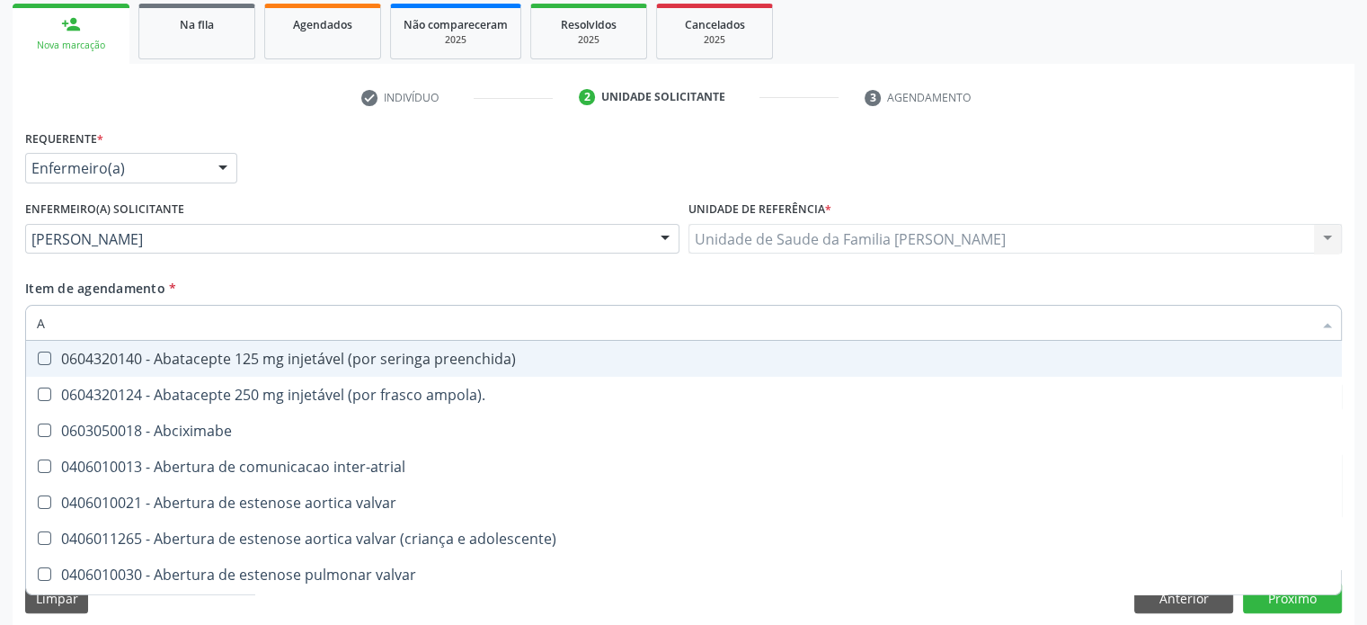
type input "AC"
checkbox população "true"
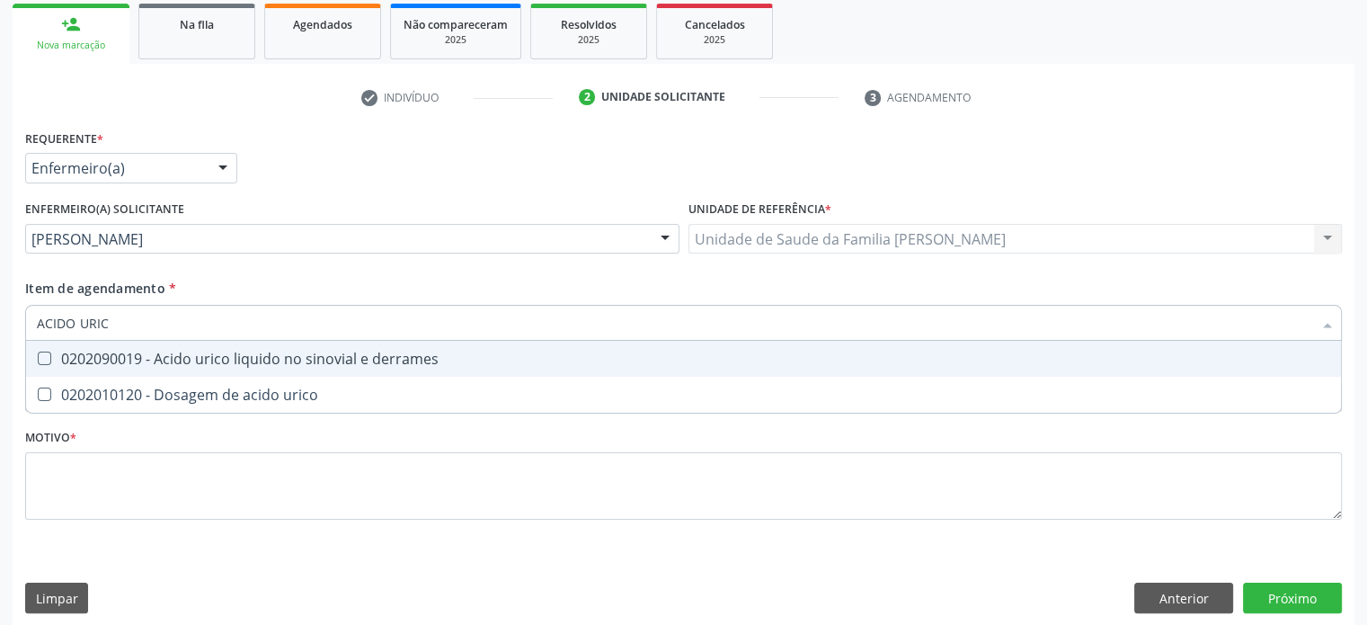
type input "ACIDO URICO"
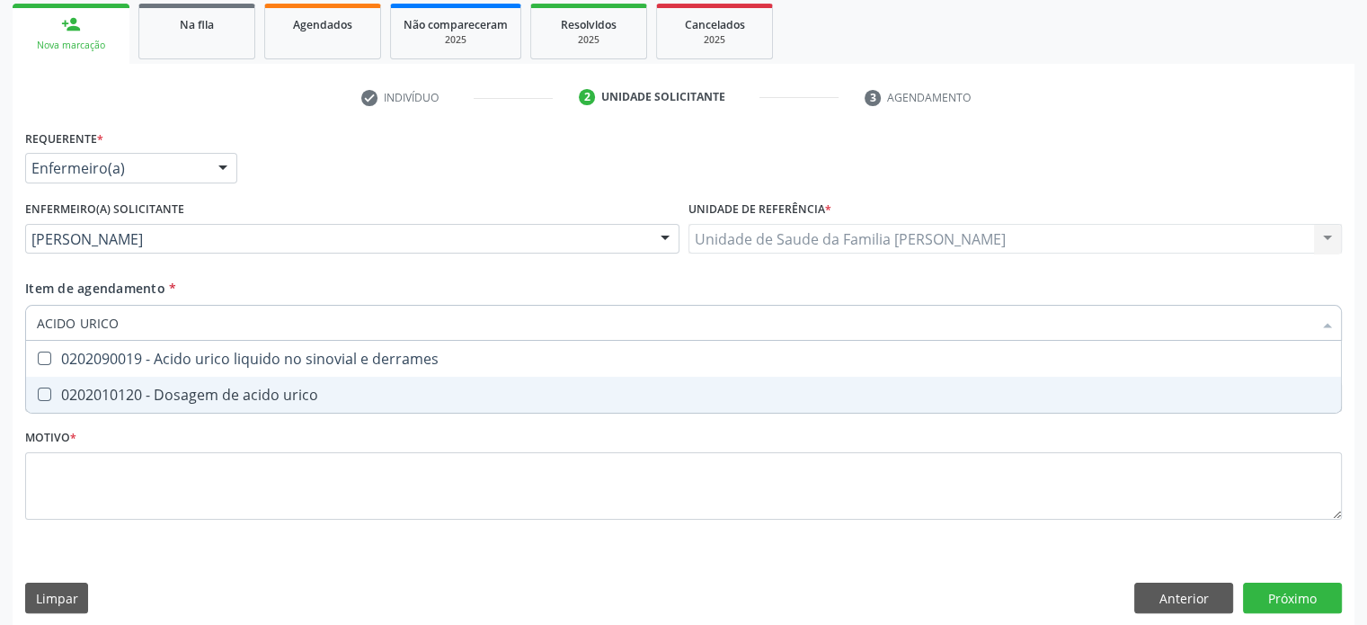
click at [119, 402] on div "0202010120 - Dosagem de acido urico" at bounding box center [683, 394] width 1293 height 14
checkbox urico "true"
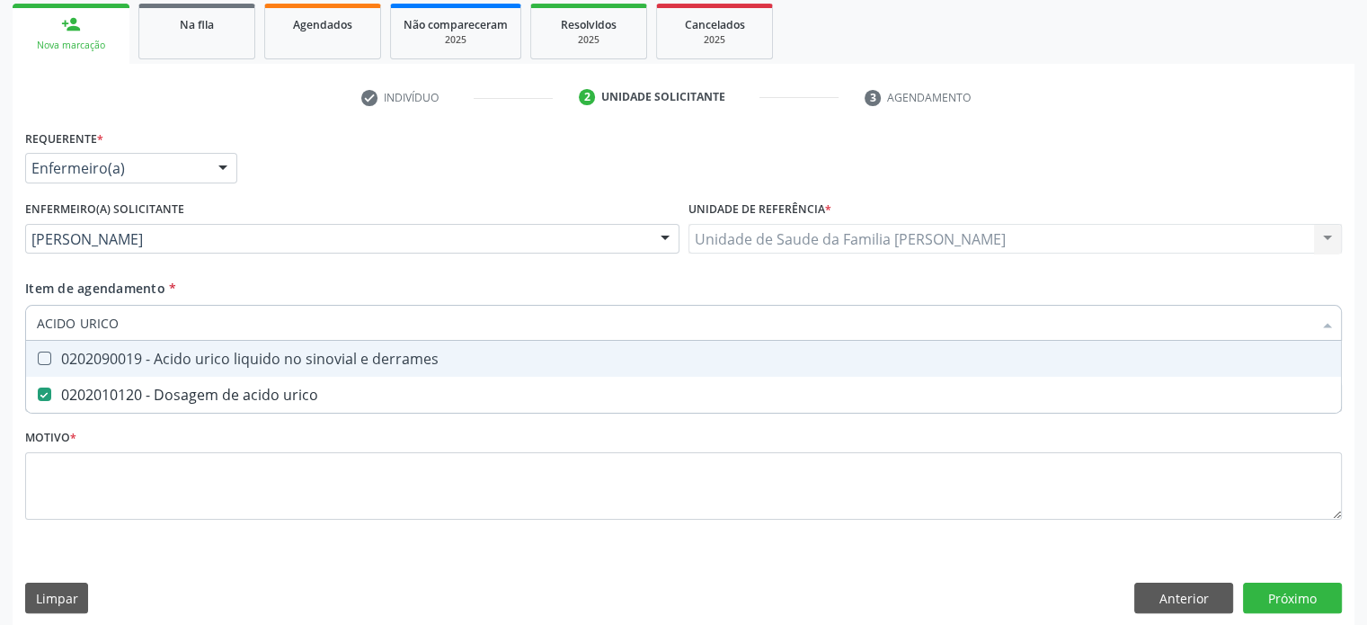
drag, startPoint x: 146, startPoint y: 326, endPoint x: 18, endPoint y: 320, distance: 127.8
click at [18, 320] on div "Requerente * Enfermeiro(a) Médico(a) Enfermeiro(a) Paciente Nenhum resultado en…" at bounding box center [684, 375] width 1342 height 501
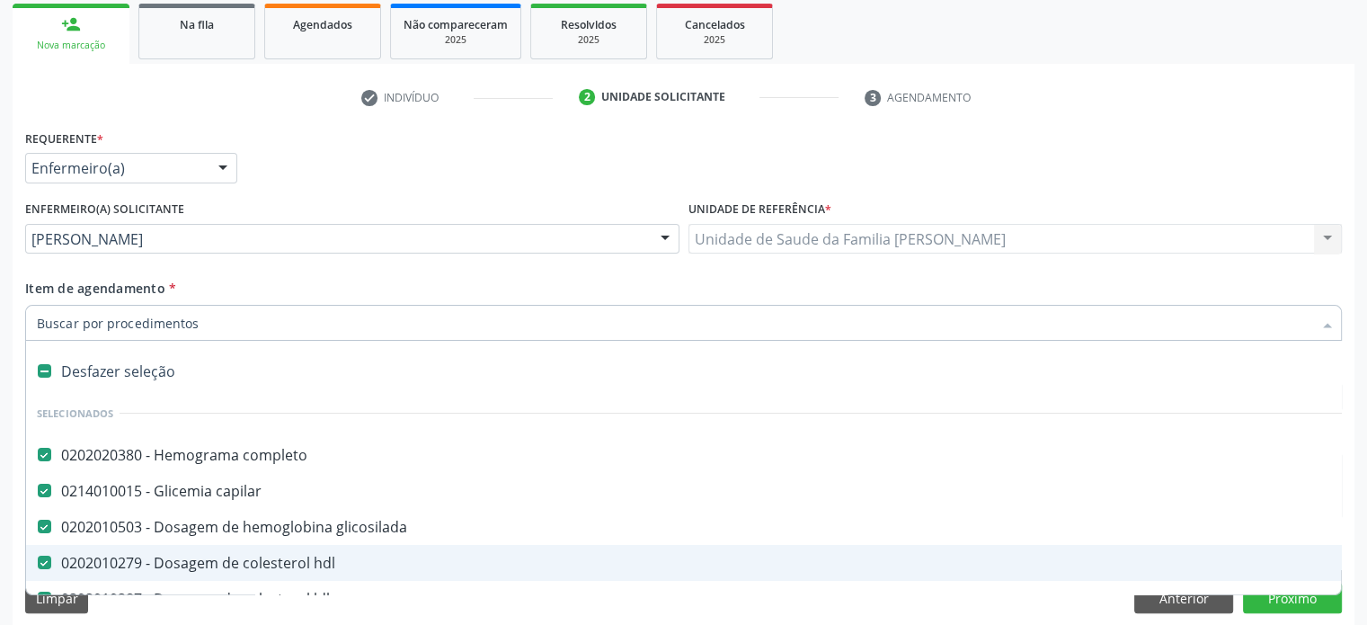
paste input "0202050017"
type input "0202050017"
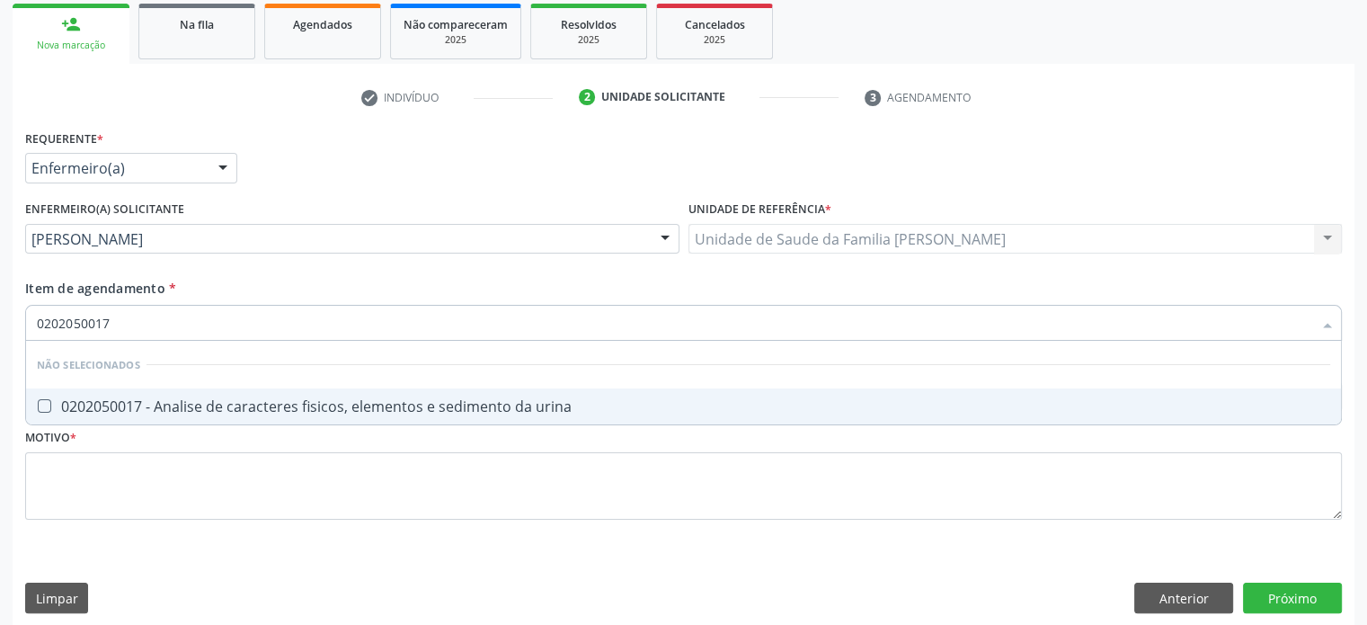
click at [200, 415] on span "0202050017 - Analise de caracteres fisicos, elementos e sedimento da urina" at bounding box center [683, 406] width 1315 height 36
checkbox urina "true"
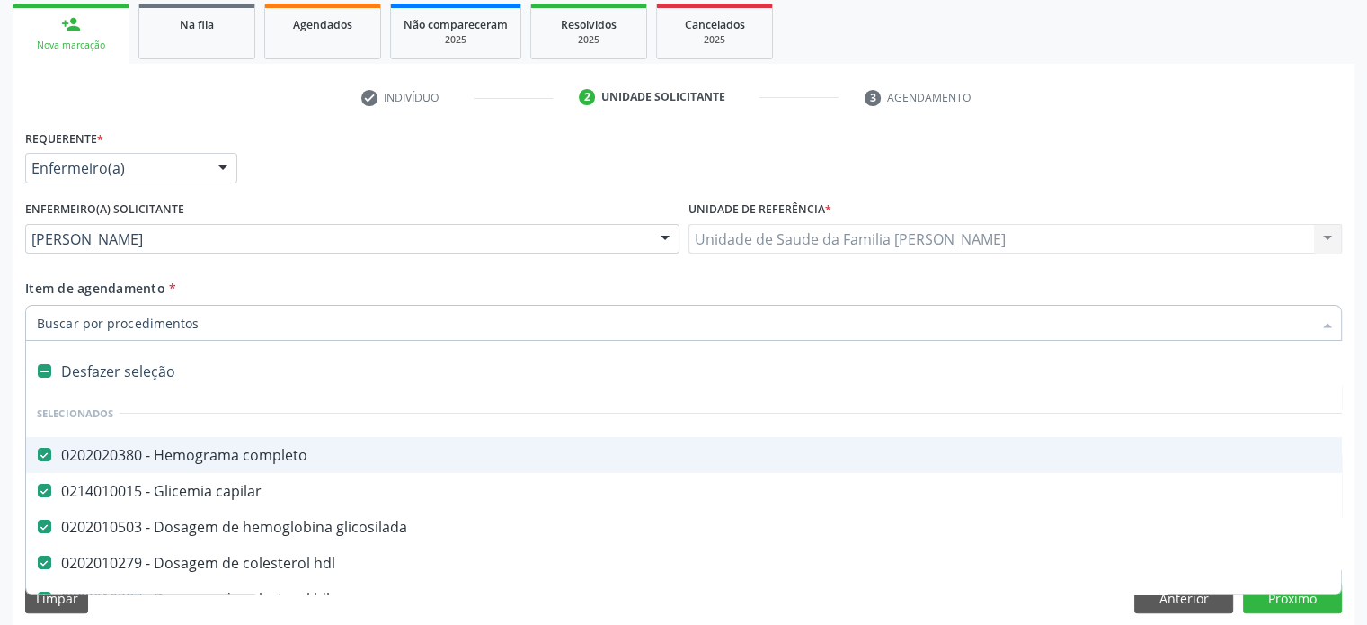
paste input "0202040127"
type input "0202040127"
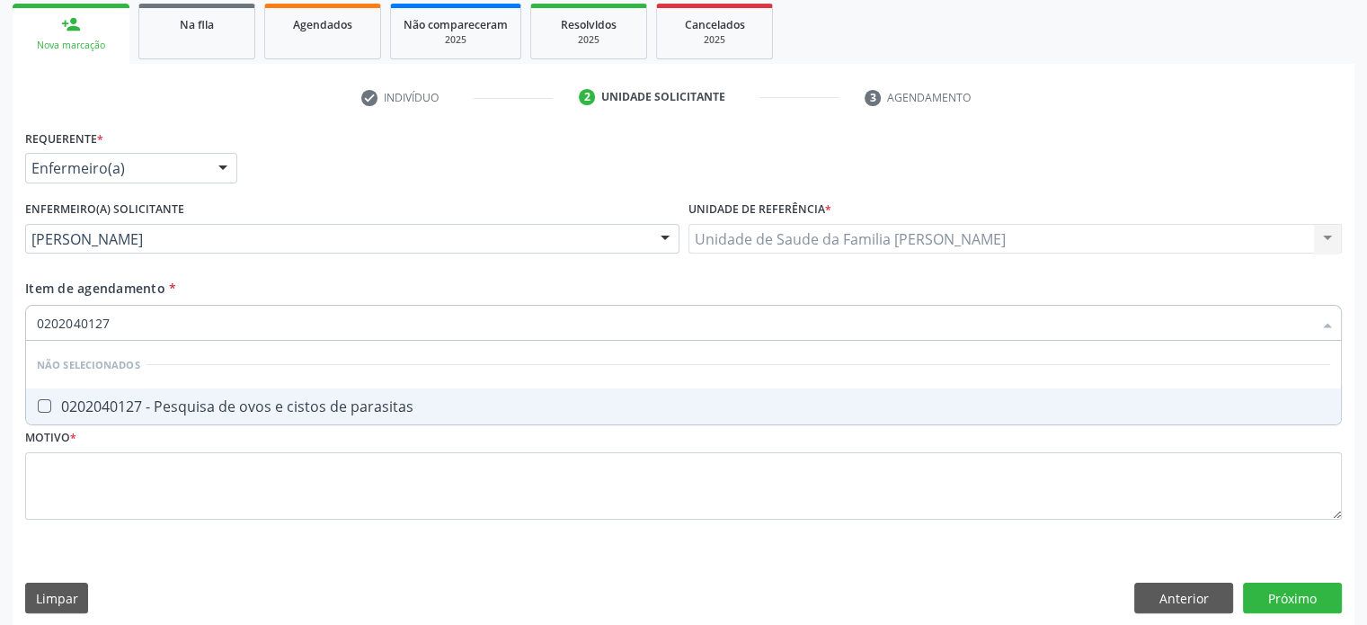
click at [165, 402] on div "0202040127 - Pesquisa de ovos e cistos de parasitas" at bounding box center [683, 406] width 1293 height 14
checkbox parasitas "true"
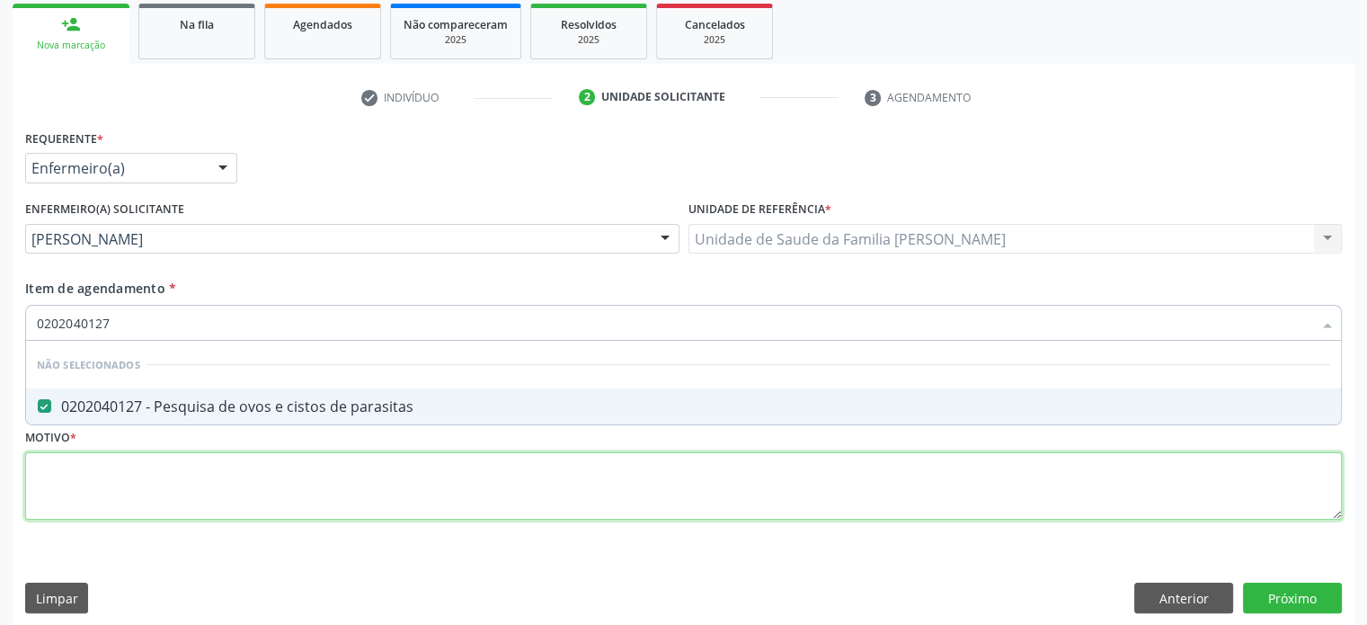
click at [107, 482] on div "Requerente * Enfermeiro(a) Médico(a) Enfermeiro(a) Paciente Nenhum resultado en…" at bounding box center [683, 335] width 1317 height 420
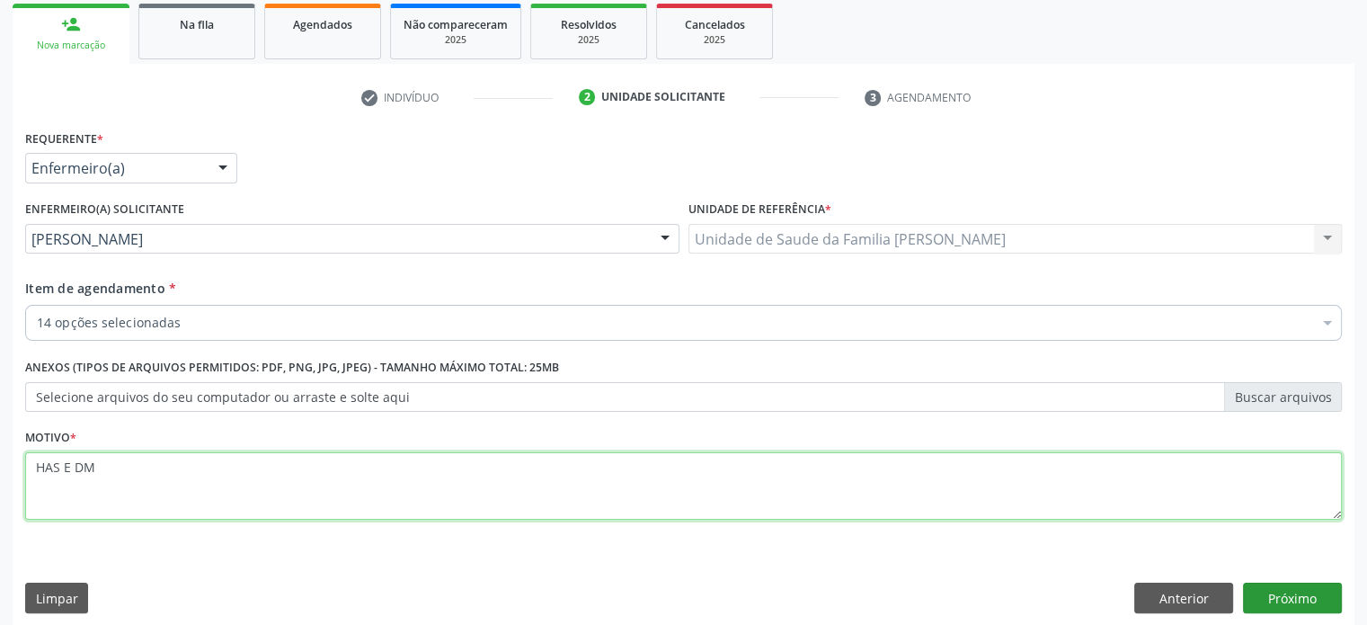
type textarea "HAS E DM"
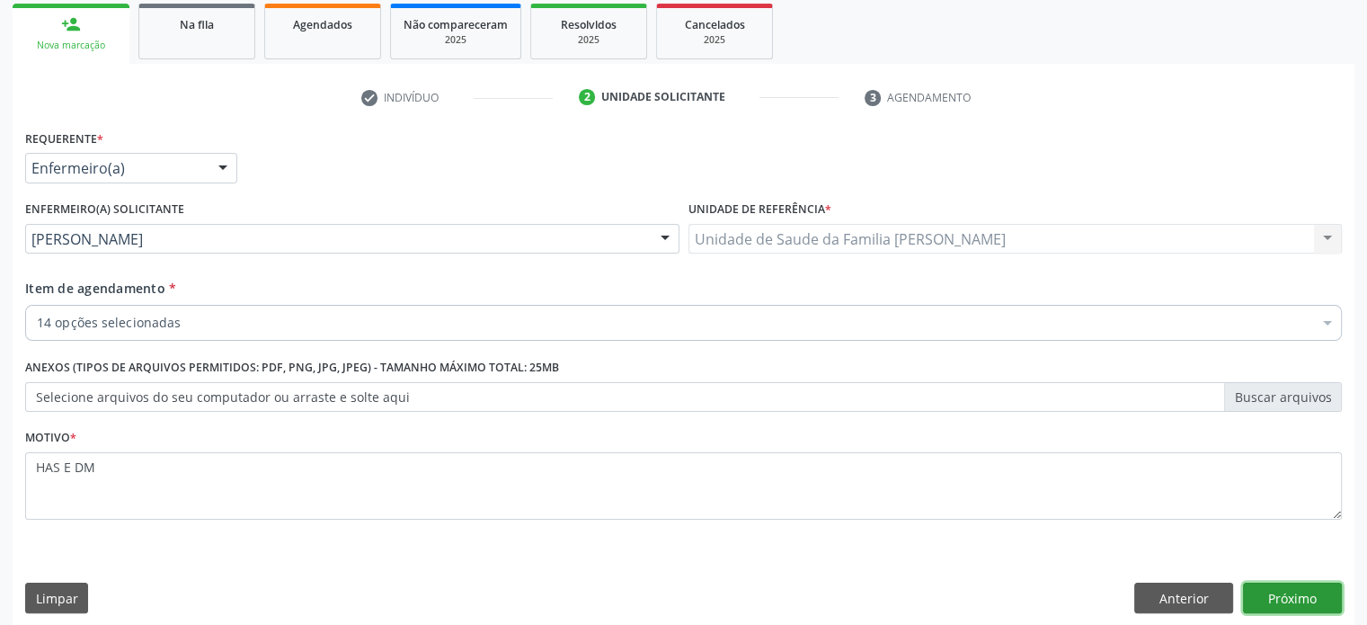
click at [1307, 594] on button "Próximo" at bounding box center [1292, 597] width 99 height 31
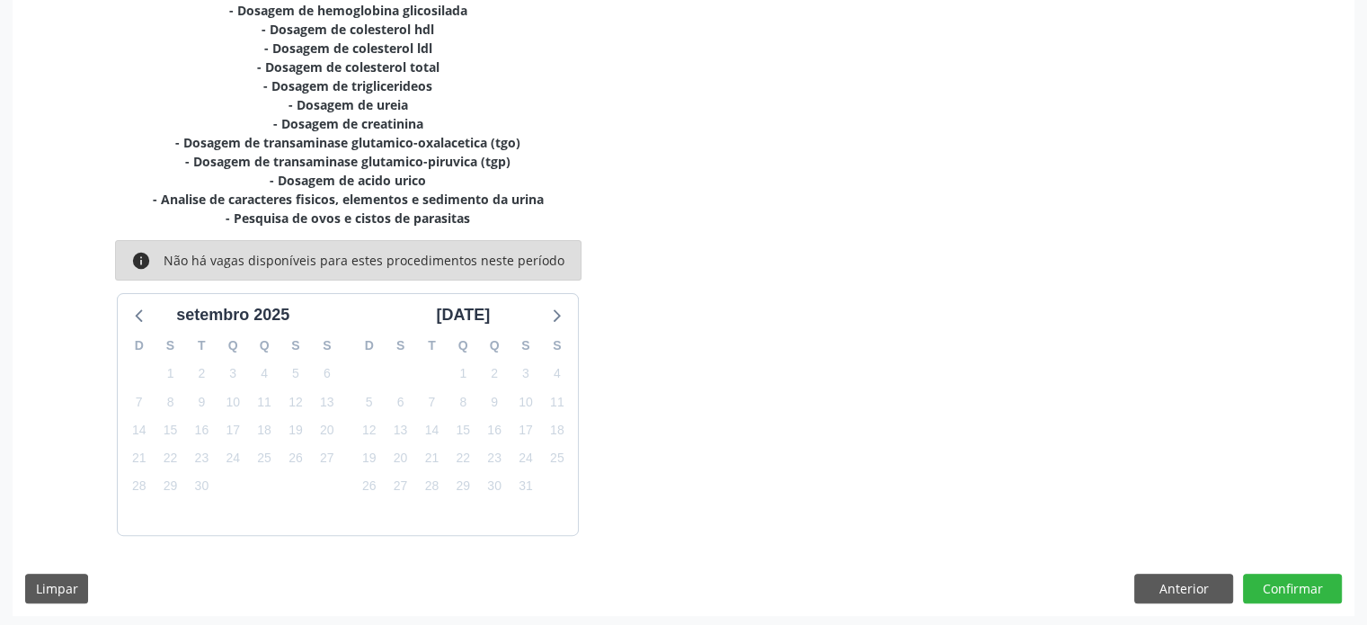
scroll to position [454, 0]
click at [1320, 579] on button "Confirmar" at bounding box center [1292, 587] width 99 height 31
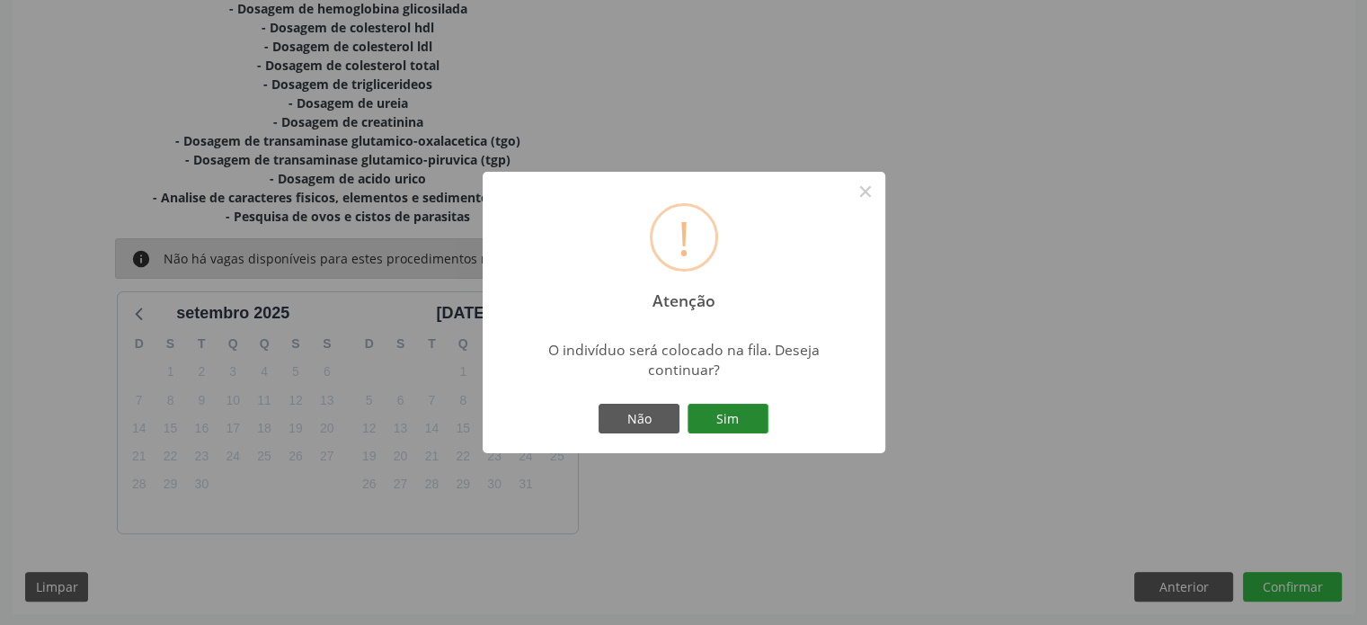
click at [737, 421] on button "Sim" at bounding box center [728, 419] width 81 height 31
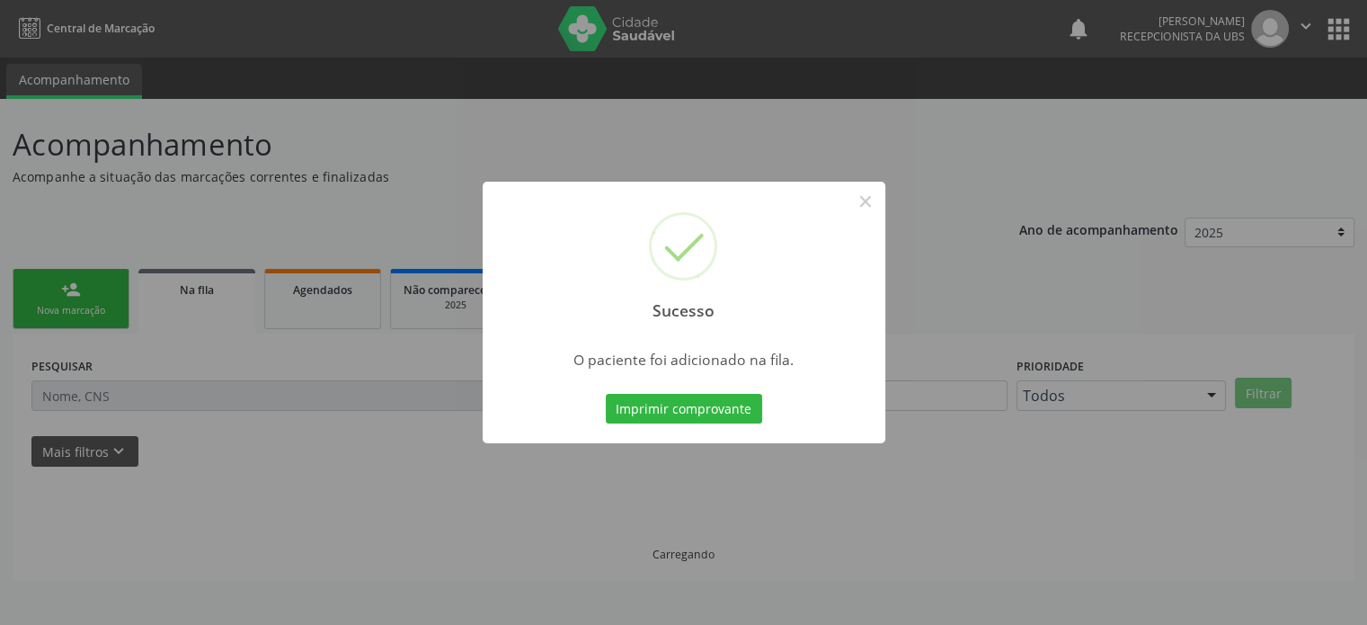
scroll to position [0, 0]
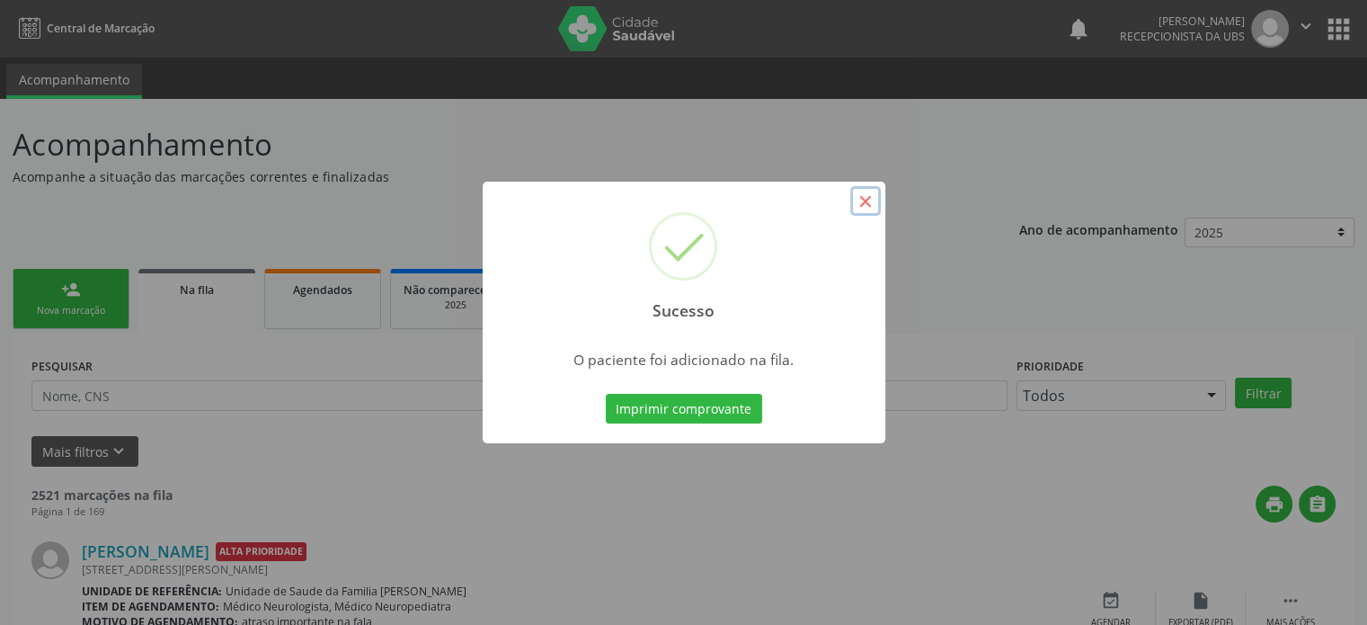
click at [863, 200] on button "×" at bounding box center [865, 201] width 31 height 31
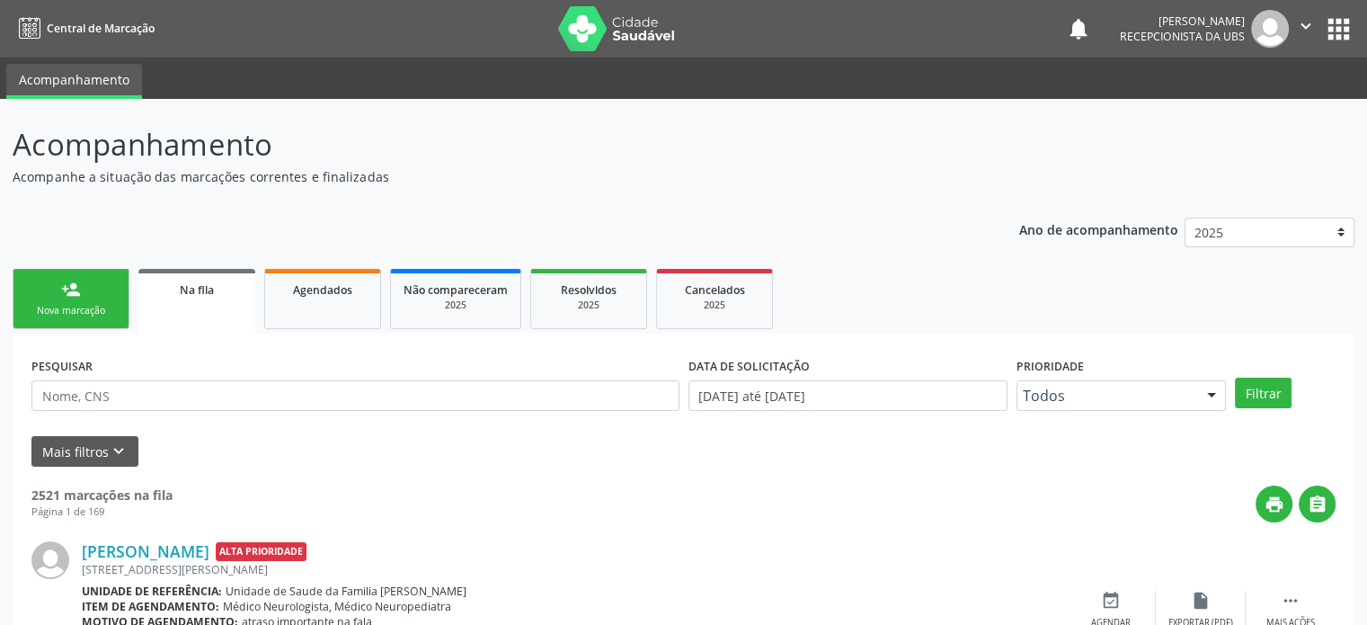
drag, startPoint x: 92, startPoint y: 312, endPoint x: 92, endPoint y: 286, distance: 26.1
click at [92, 312] on div "Nova marcação" at bounding box center [71, 310] width 90 height 13
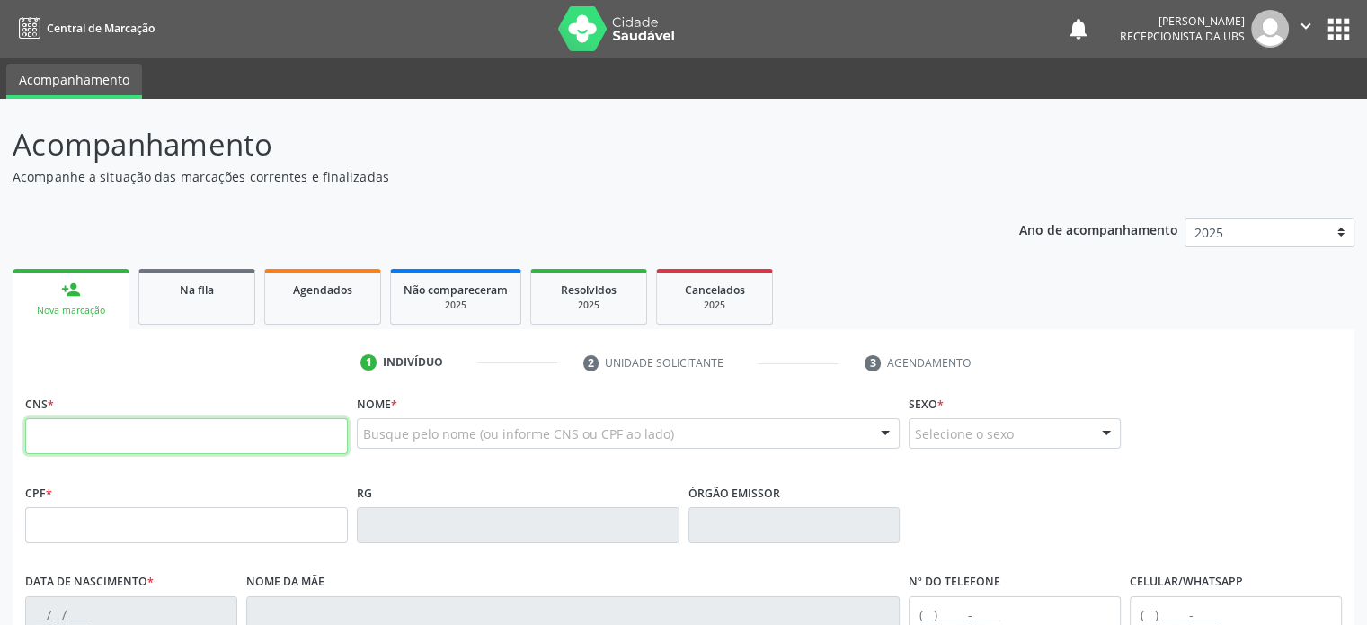
click at [125, 427] on input "text" at bounding box center [186, 436] width 323 height 36
click at [107, 445] on input "text" at bounding box center [186, 436] width 323 height 36
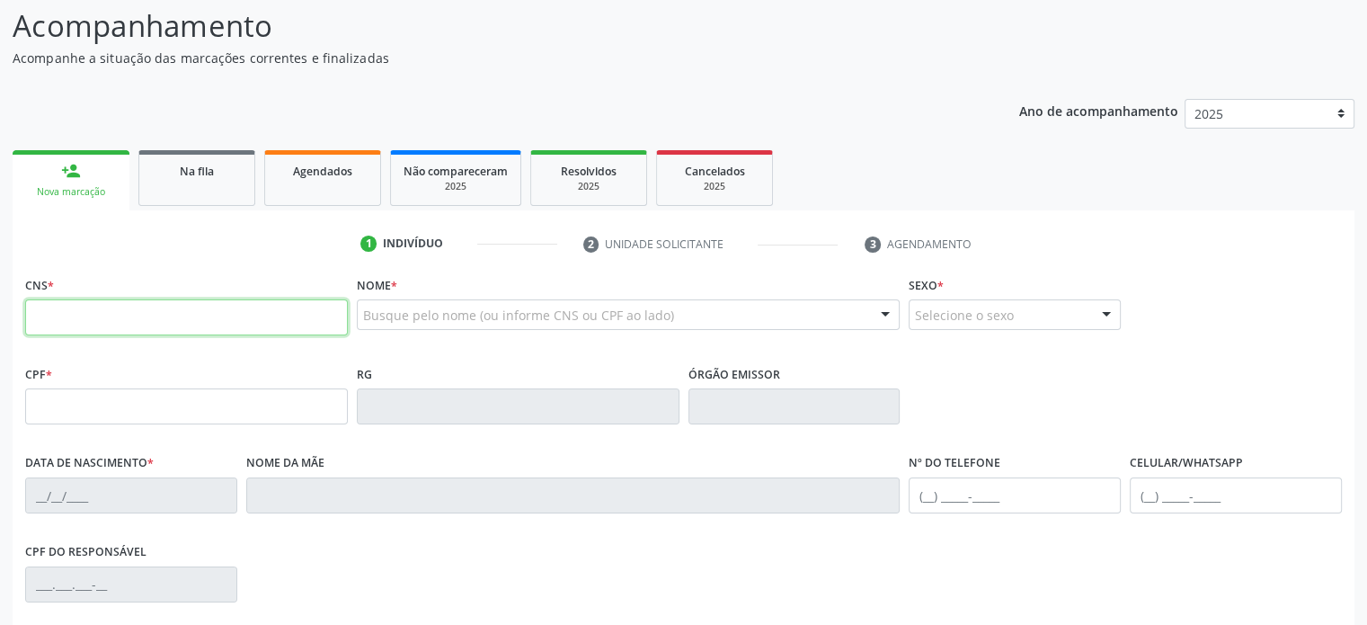
scroll to position [120, 0]
click at [256, 314] on input "text" at bounding box center [186, 316] width 323 height 36
click at [235, 323] on input "text" at bounding box center [186, 316] width 323 height 36
drag, startPoint x: 13, startPoint y: 54, endPoint x: 381, endPoint y: 51, distance: 368.5
click at [381, 51] on p "Acompanhe a situação das marcações correntes e finalizadas" at bounding box center [482, 57] width 939 height 19
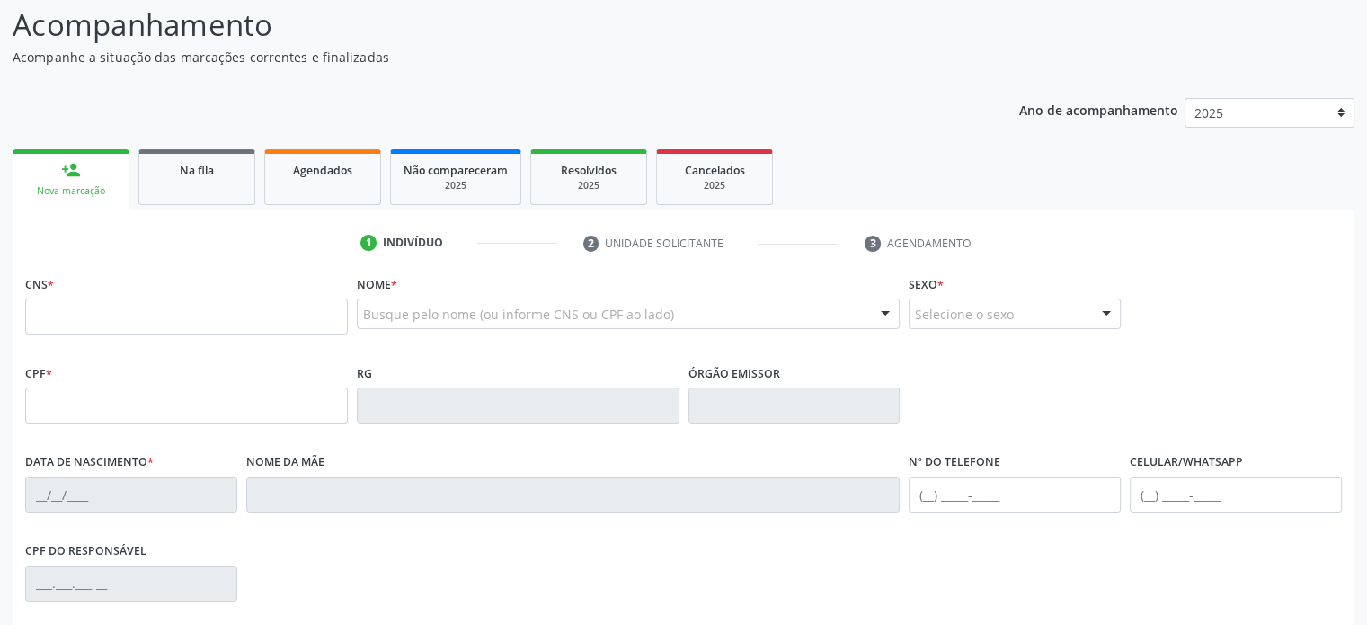
click at [410, 72] on div "Acompanhamento Acompanhe a situação das marcações correntes e finalizadas Relat…" at bounding box center [684, 423] width 1342 height 840
click at [229, 315] on input "text" at bounding box center [186, 316] width 323 height 36
type input "702 6002 6310 6344"
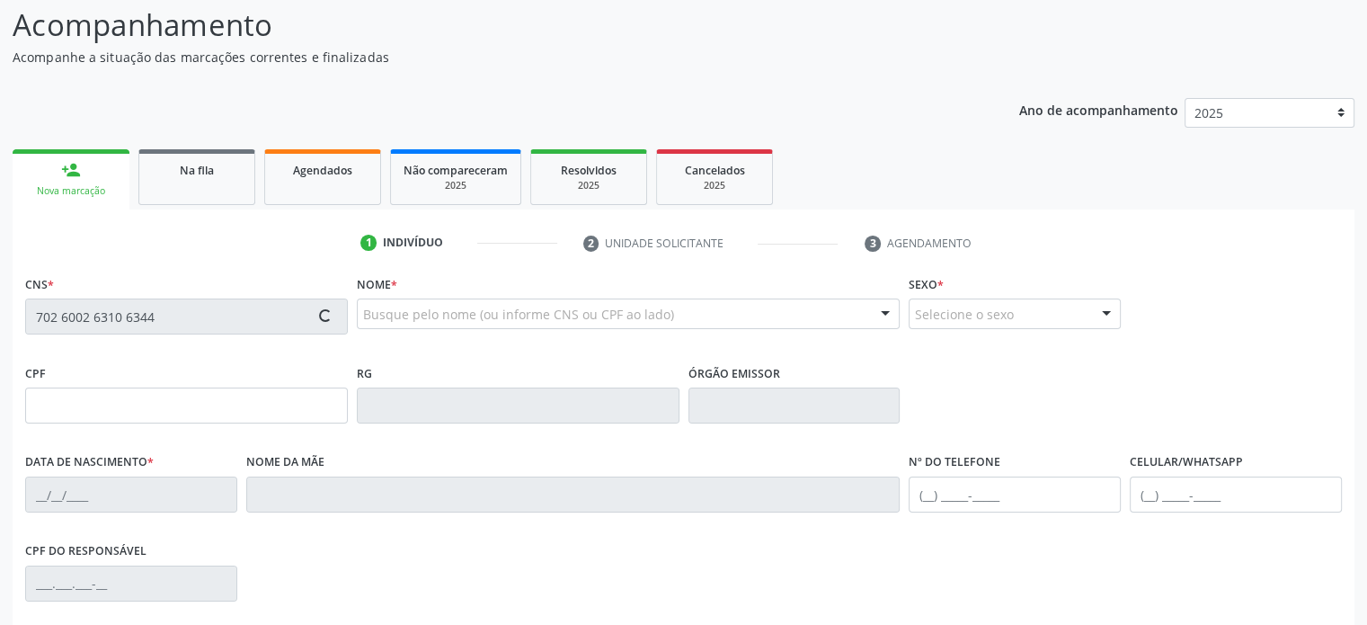
type input "085.859.155-36"
type input "1[DATE]"
type input "[PERSON_NAME] da Conceição"
type input "[PHONE_NUMBER]"
type input "332"
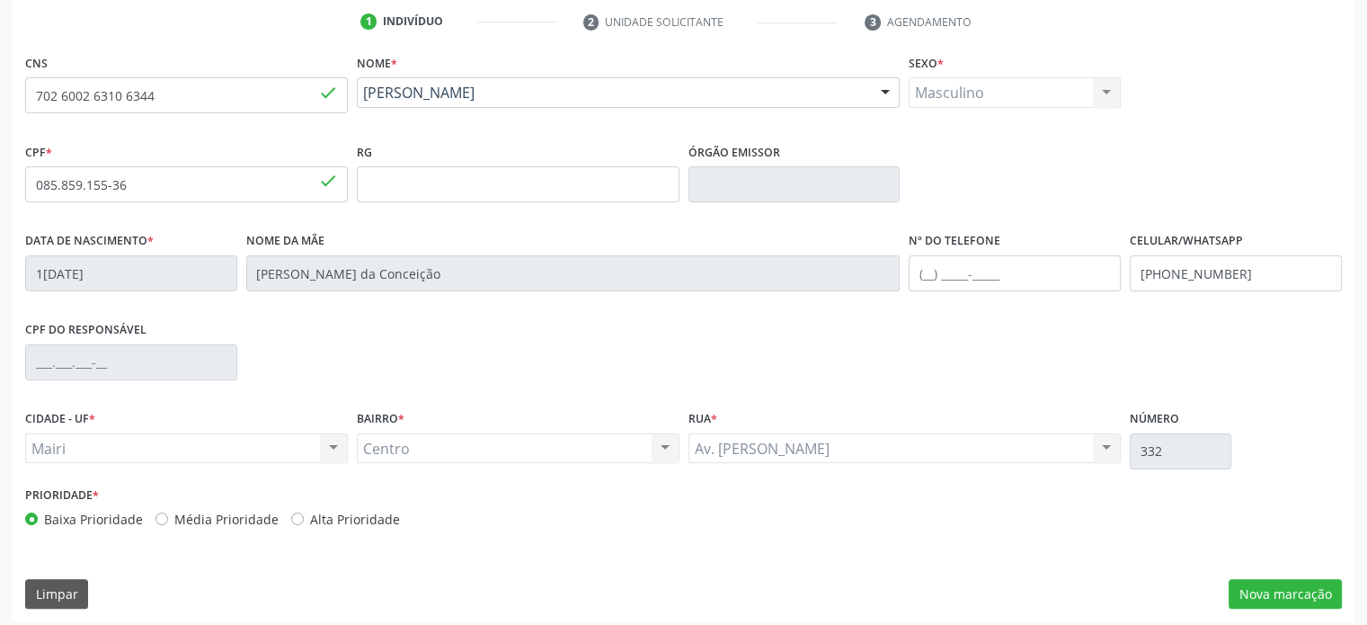
scroll to position [349, 0]
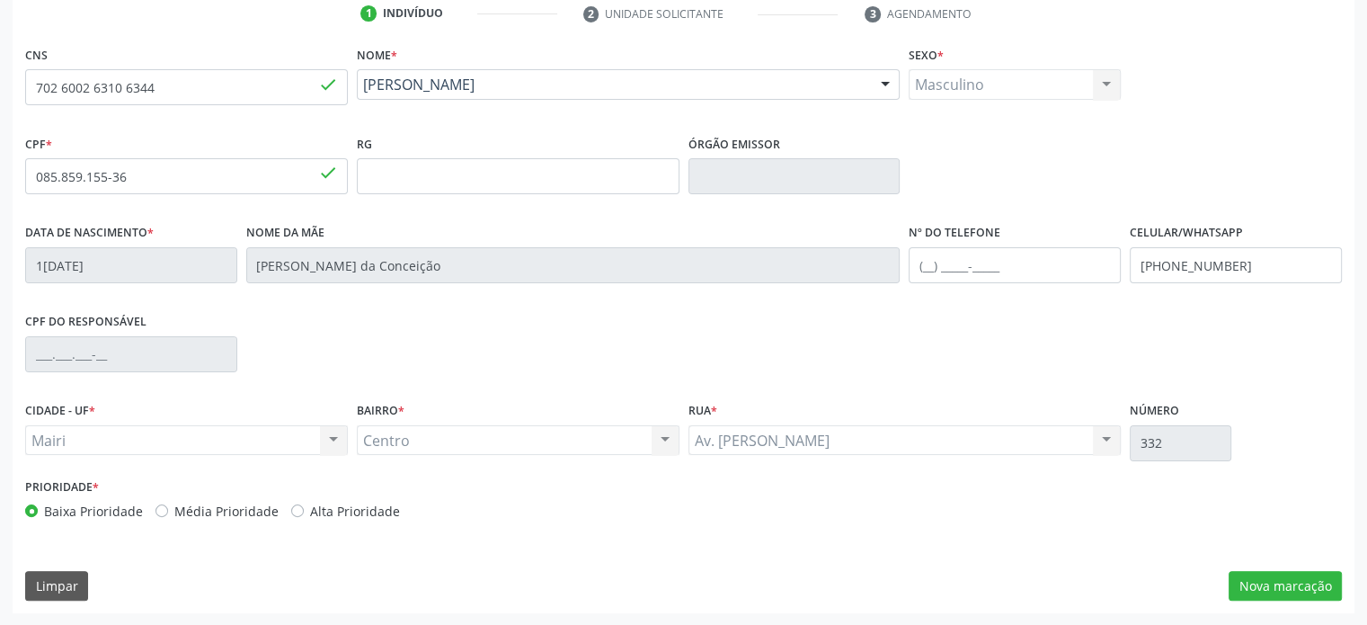
click at [241, 511] on label "Média Prioridade" at bounding box center [226, 511] width 104 height 19
click at [168, 511] on input "Média Prioridade" at bounding box center [161, 510] width 13 height 16
radio input "true"
click at [1299, 584] on button "Nova marcação" at bounding box center [1285, 586] width 113 height 31
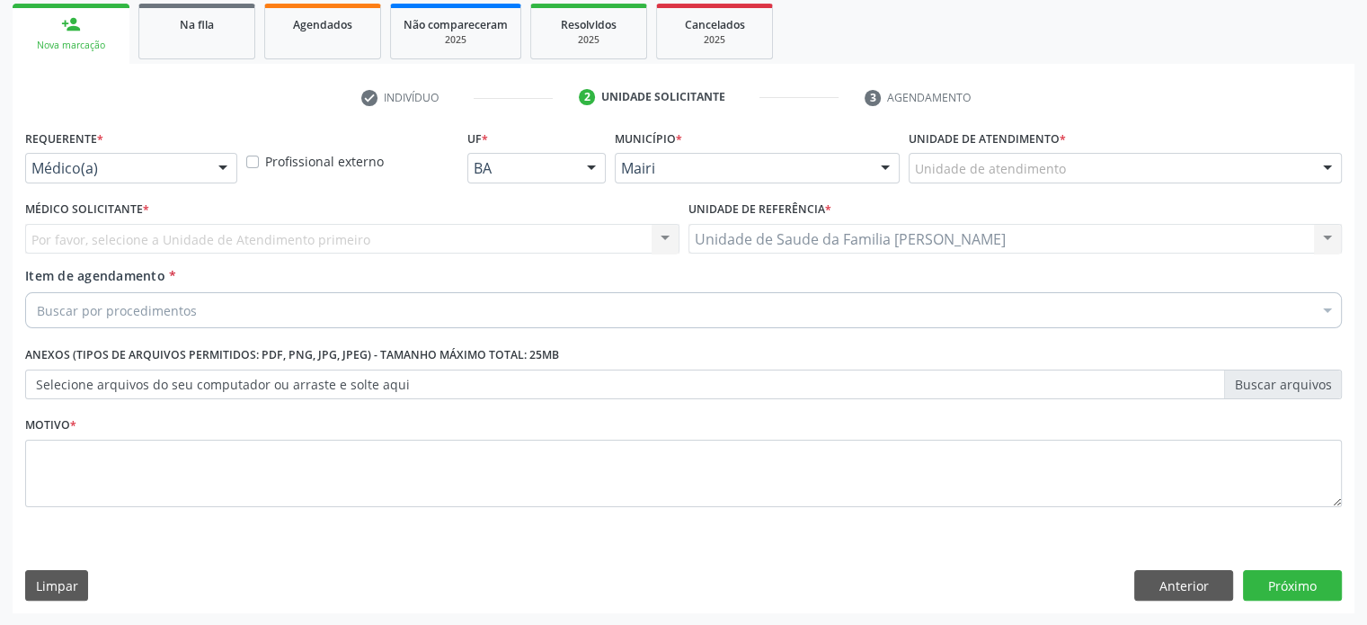
click at [1071, 167] on div "Unidade de atendimento" at bounding box center [1125, 168] width 433 height 31
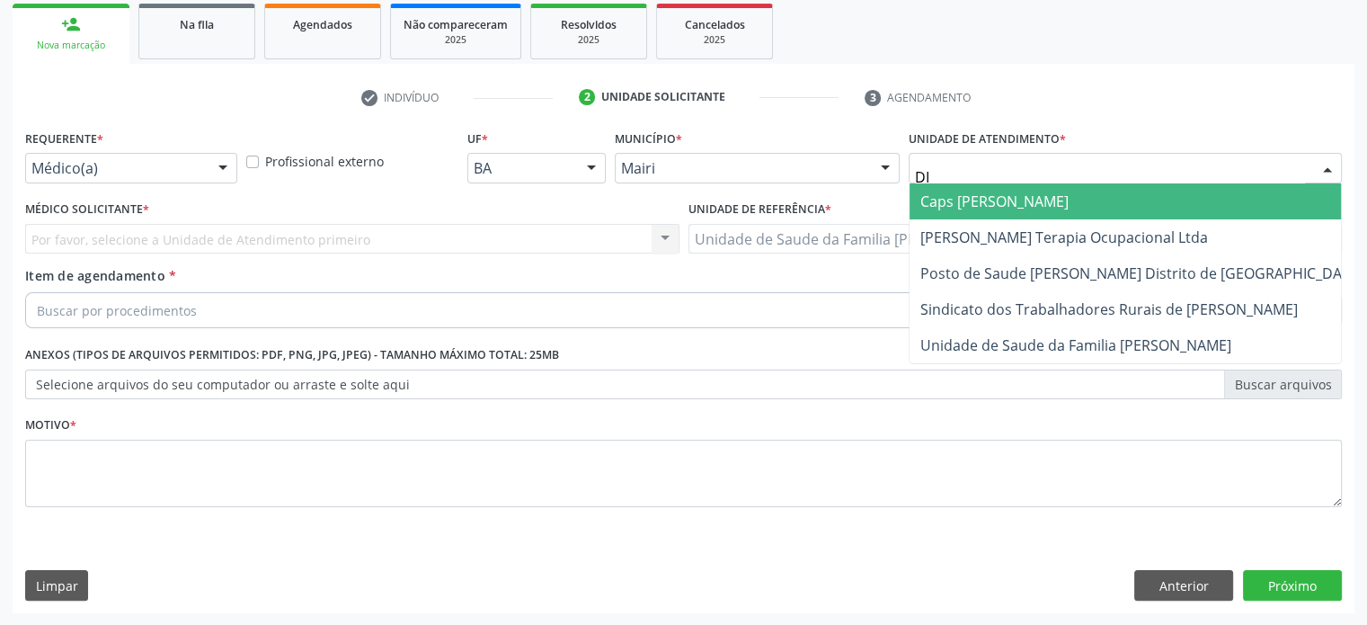
type input "DIL"
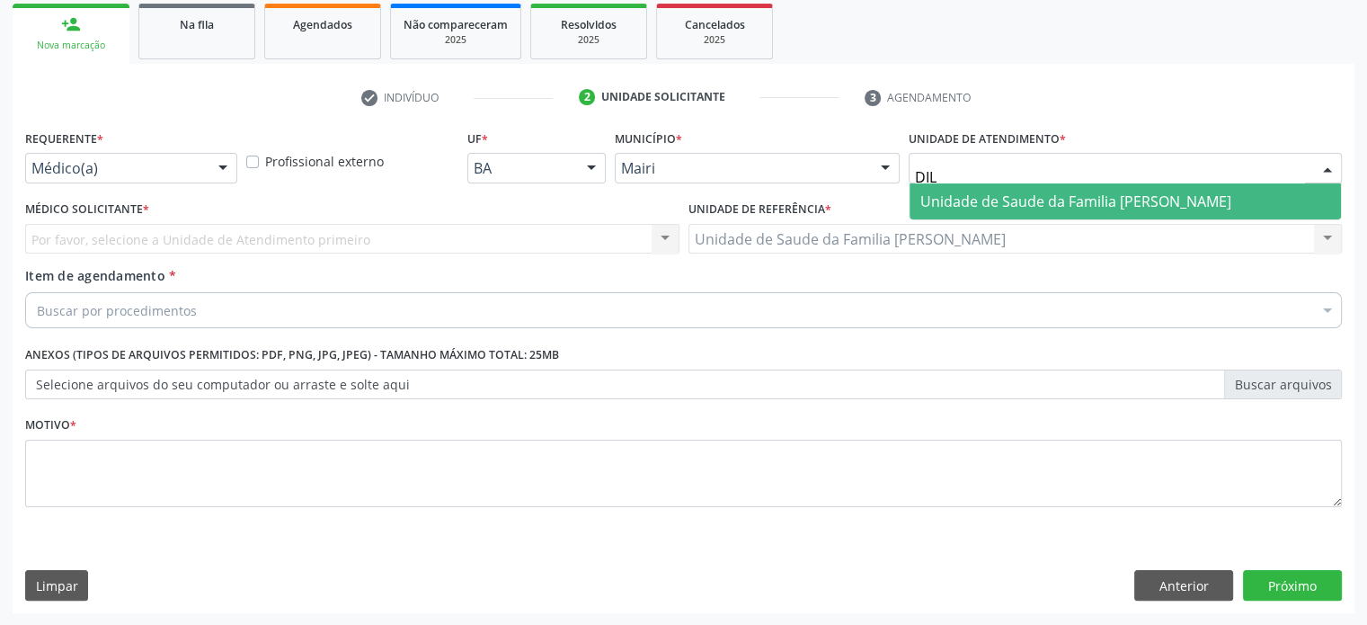
click at [1052, 203] on span "Unidade de Saude da Familia [PERSON_NAME]" at bounding box center [1075, 201] width 311 height 20
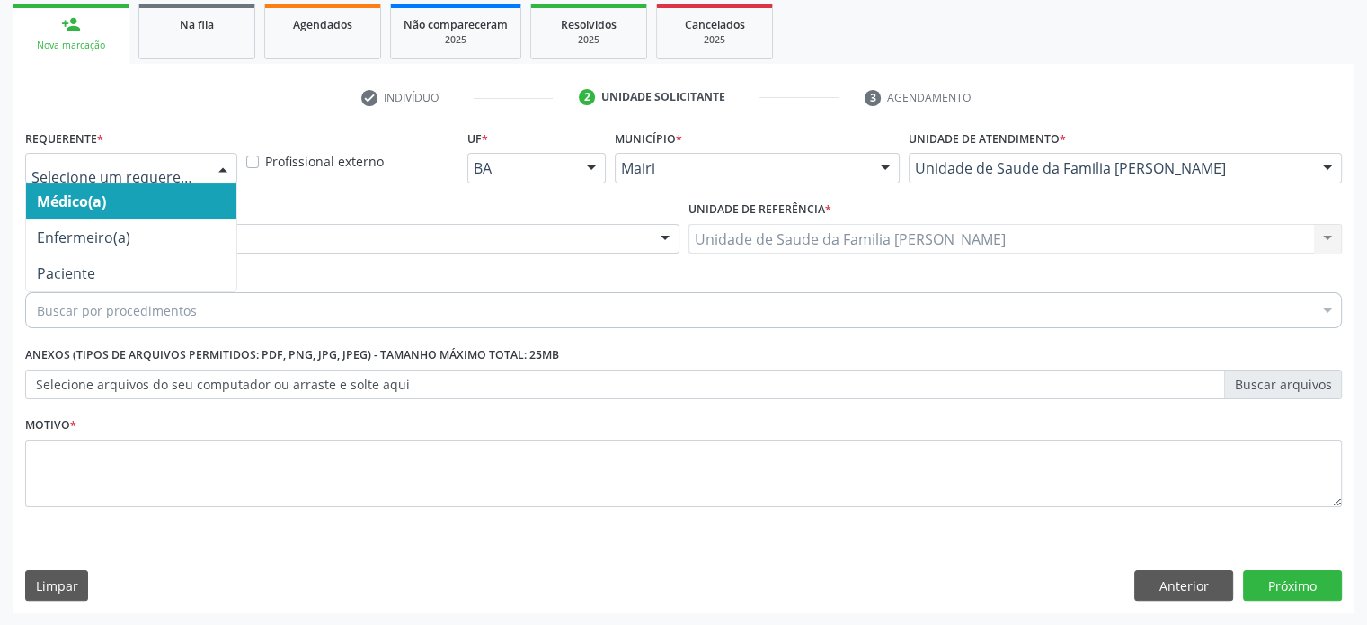
click at [222, 170] on div at bounding box center [222, 169] width 27 height 31
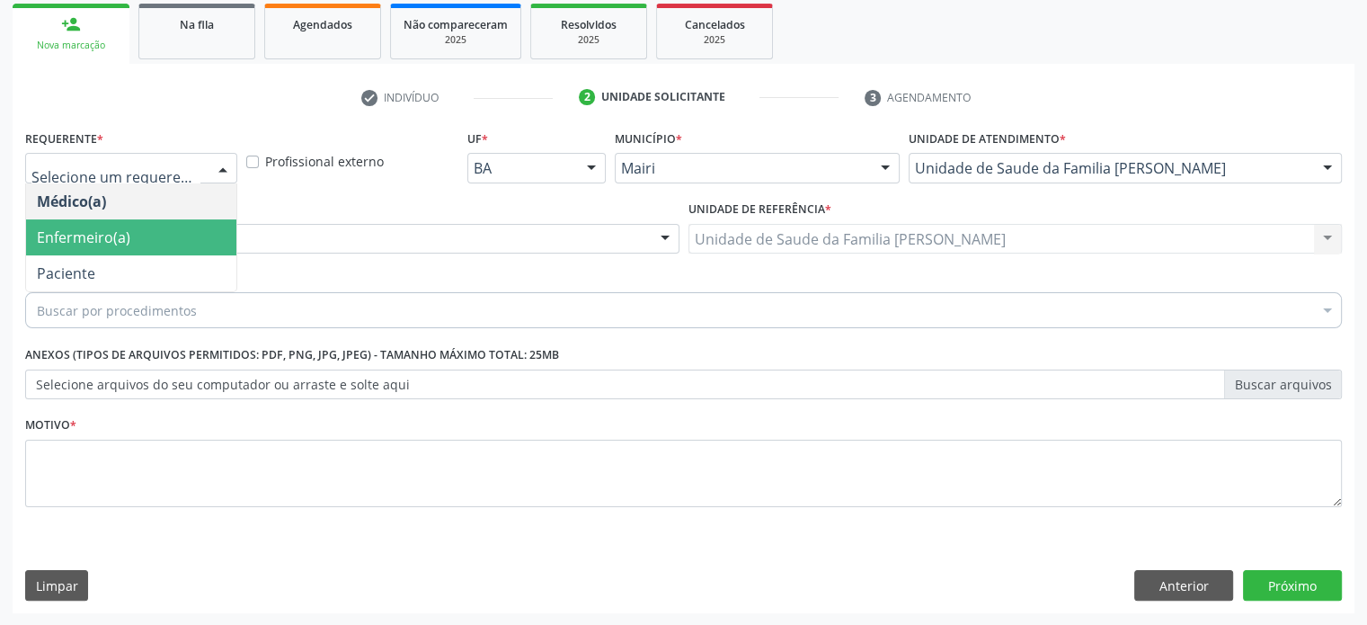
click at [195, 244] on span "Enfermeiro(a)" at bounding box center [131, 237] width 210 height 36
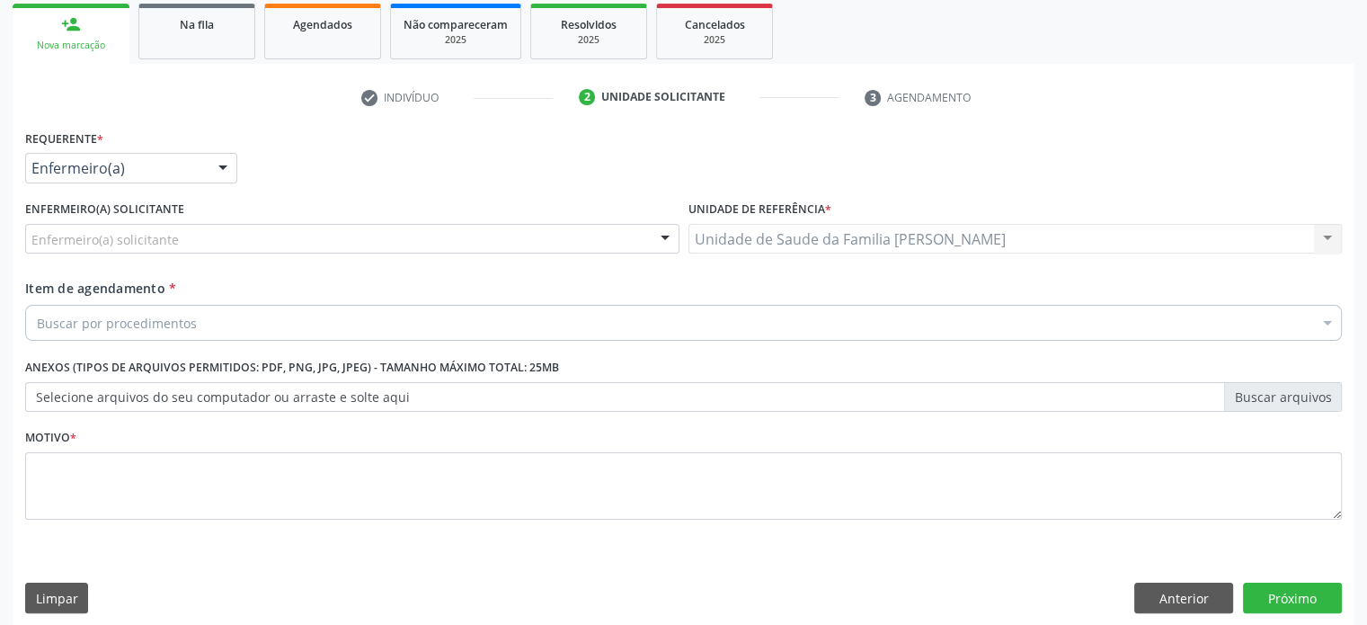
click at [155, 248] on div "Enfermeiro(a) solicitante" at bounding box center [352, 239] width 654 height 31
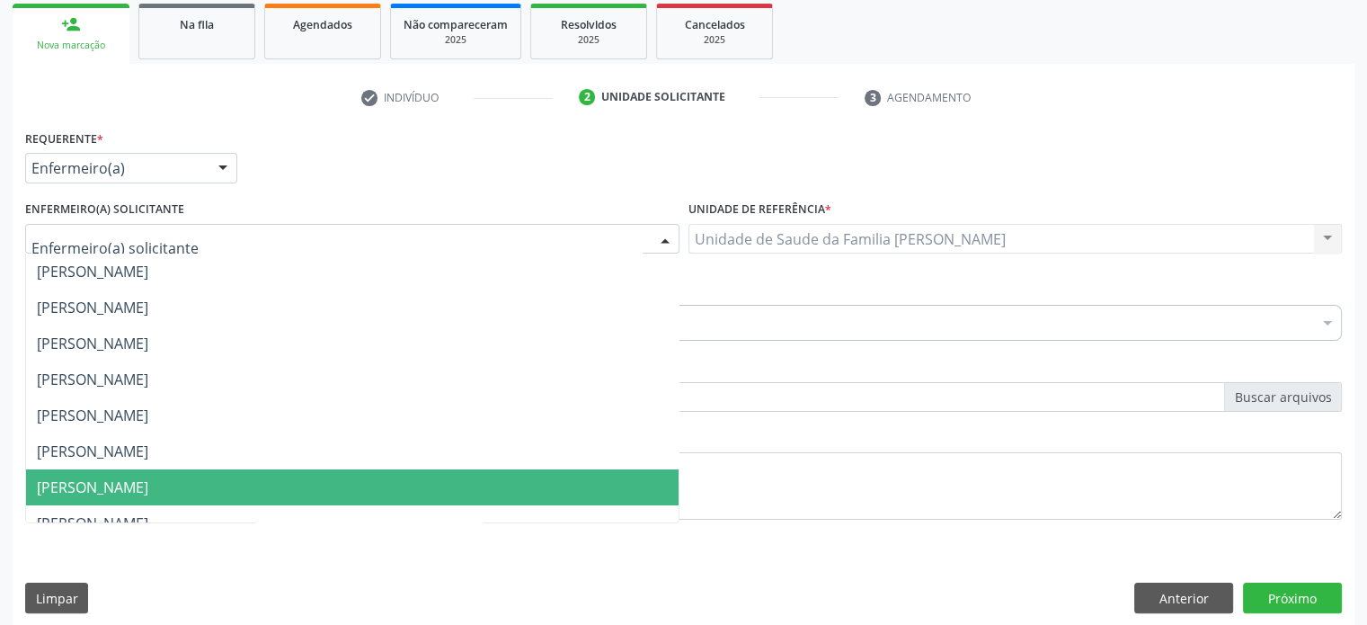
click at [97, 491] on span "[PERSON_NAME]" at bounding box center [92, 487] width 111 height 20
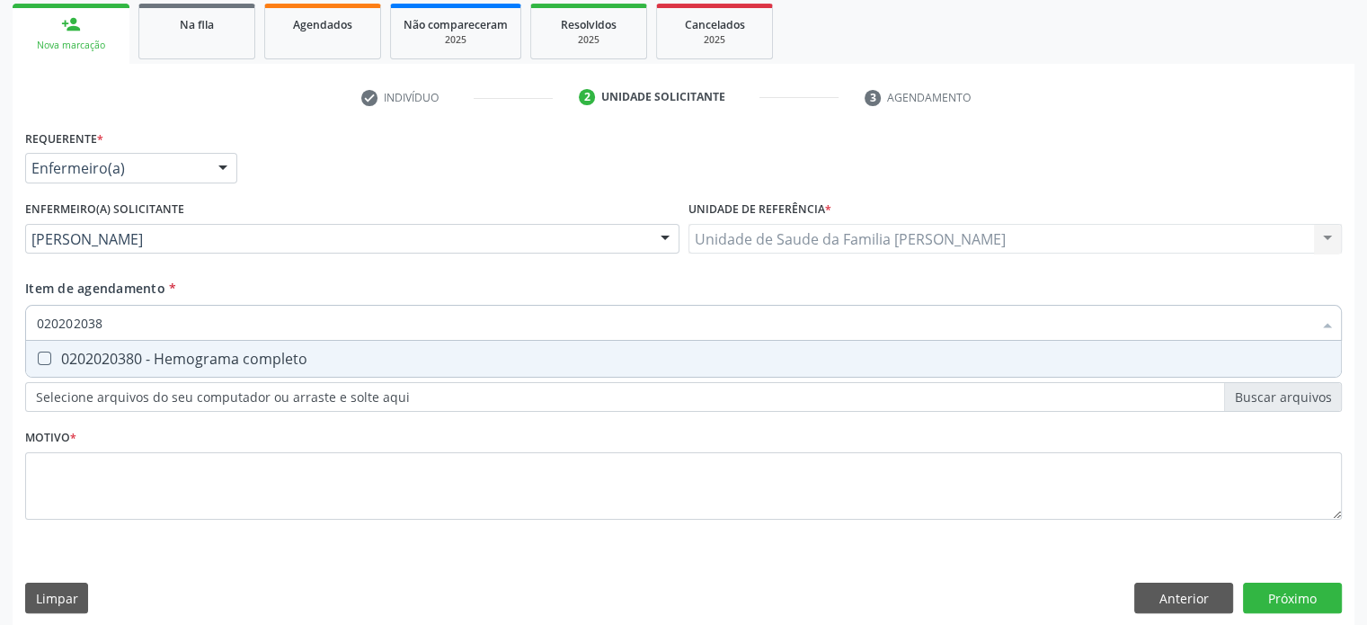
type input "0202020380"
click at [99, 357] on div "0202020380 - Hemograma completo" at bounding box center [683, 358] width 1293 height 14
checkbox completo "true"
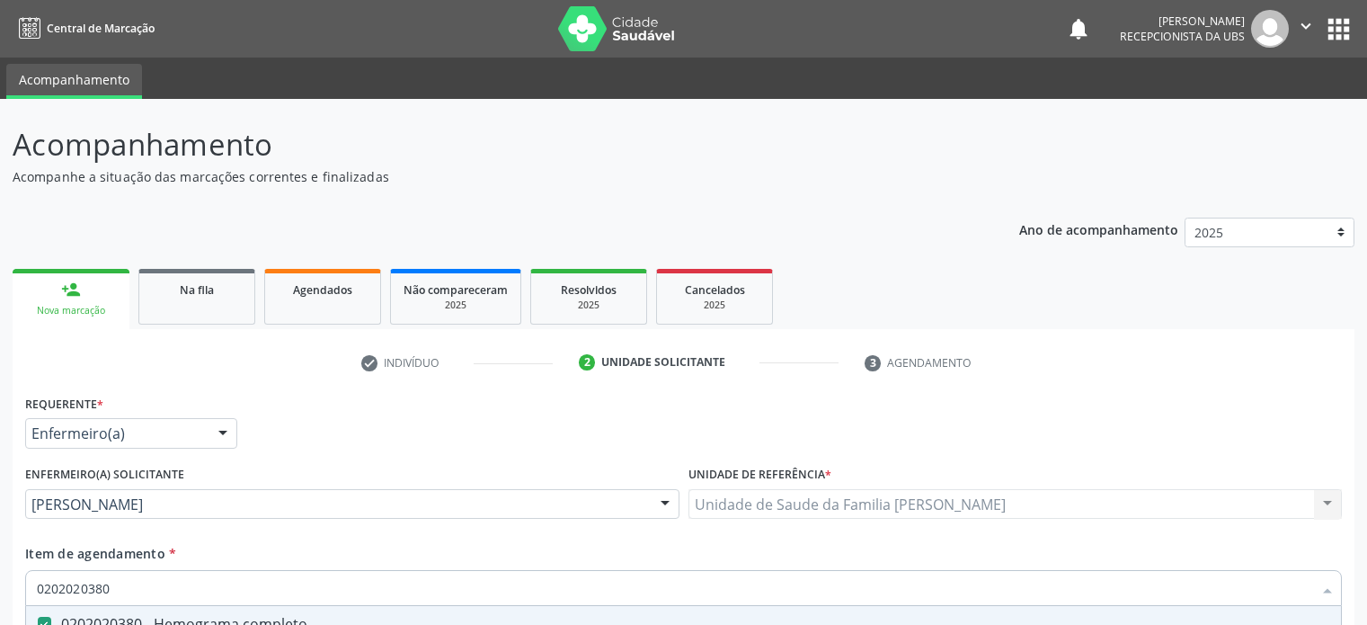
scroll to position [265, 0]
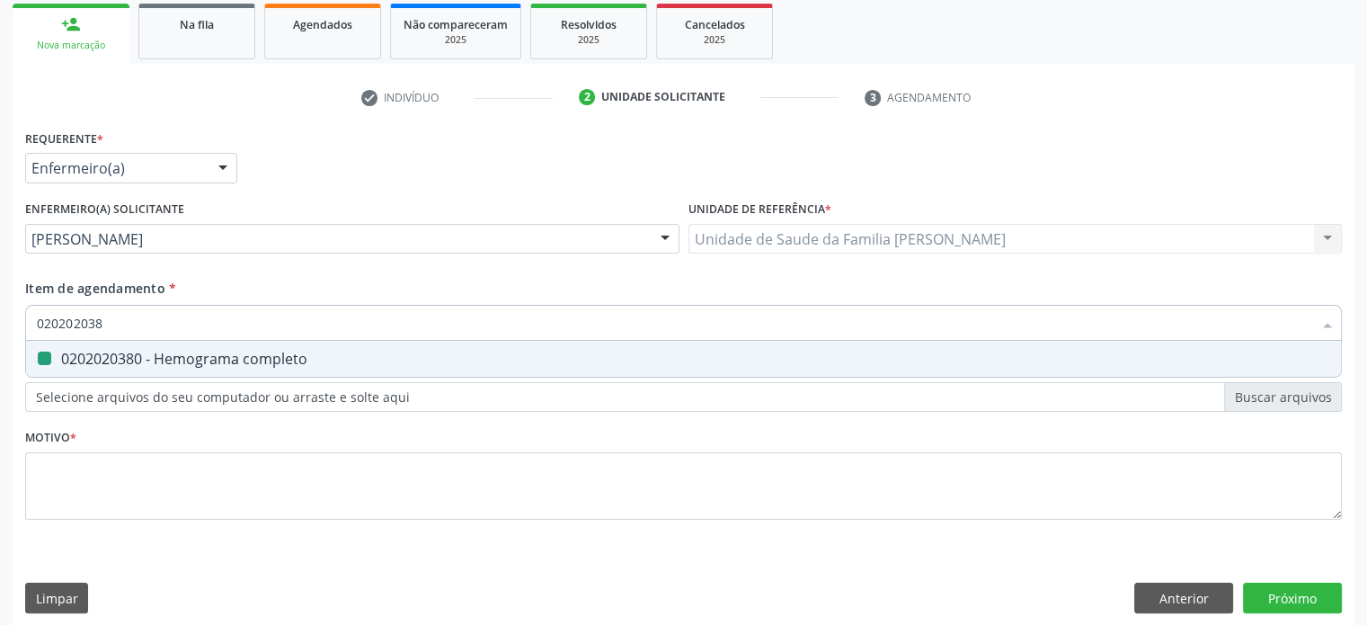
type input "02020203"
checkbox completo "false"
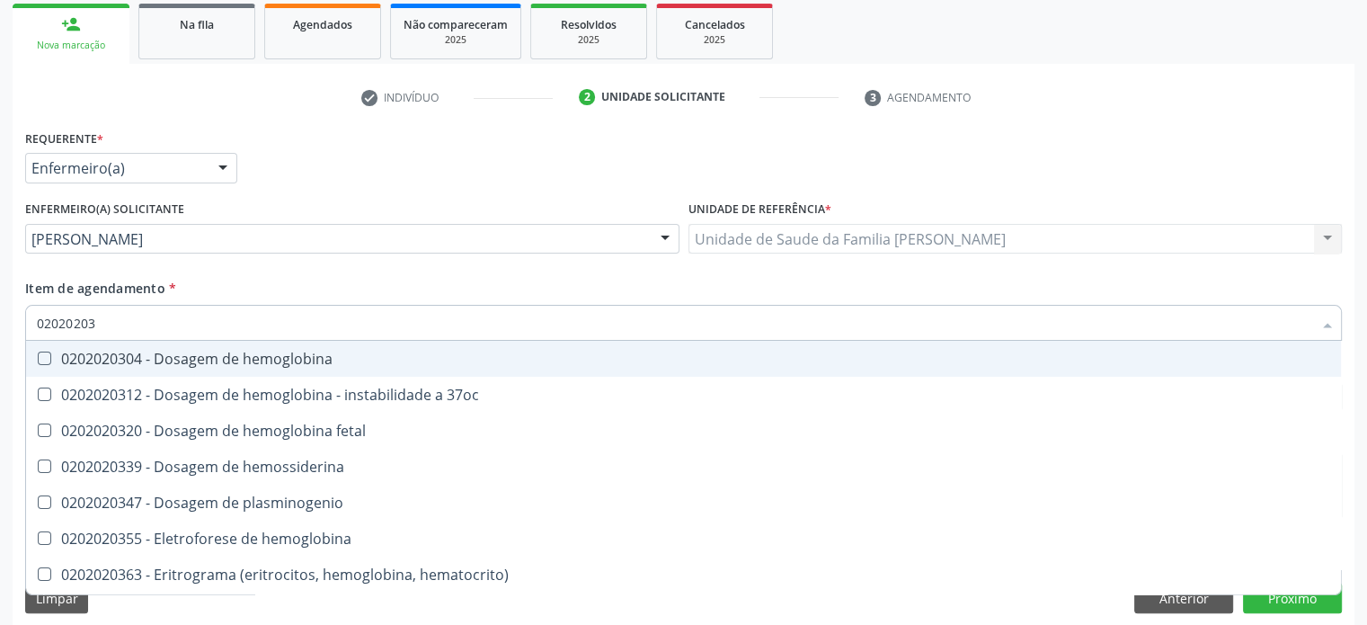
type input "0202020"
checkbox completo "false"
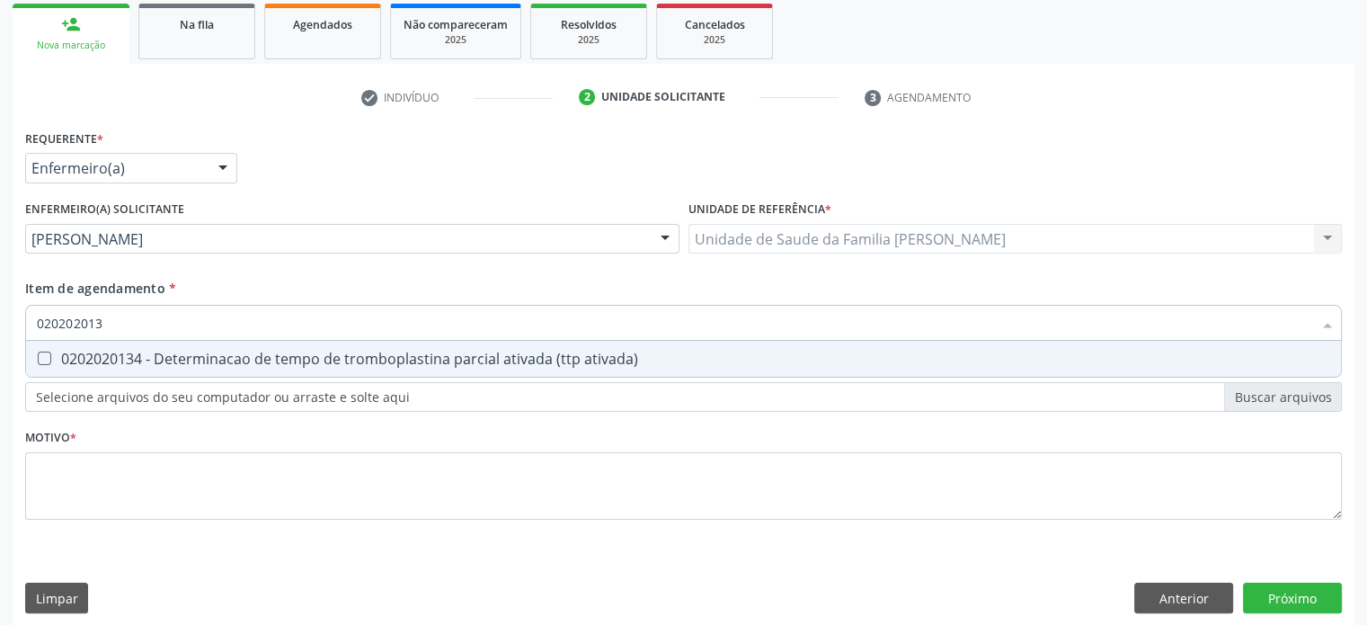
type input "0202020134"
click at [123, 355] on div "0202020134 - Determinacao de tempo de tromboplastina parcial ativada (ttp ativa…" at bounding box center [683, 358] width 1293 height 14
checkbox ativada\) "true"
type input "02020201"
checkbox ativada\) "false"
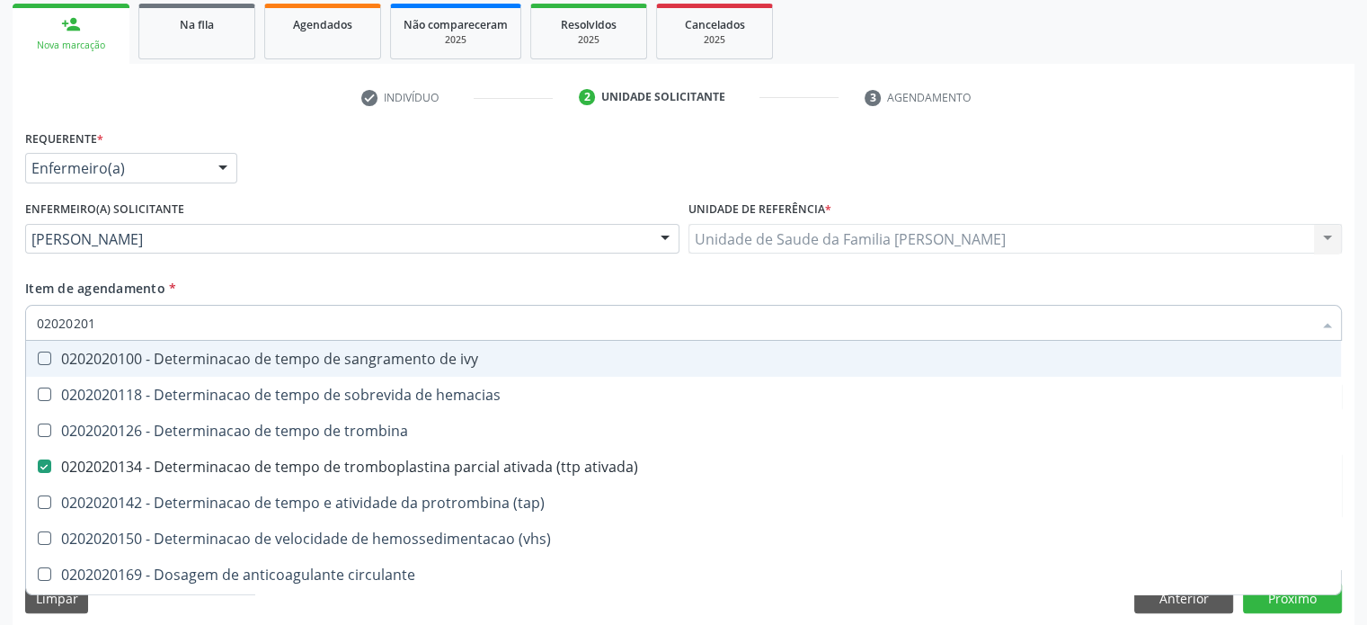
type input "0202020"
checkbox ativada\) "false"
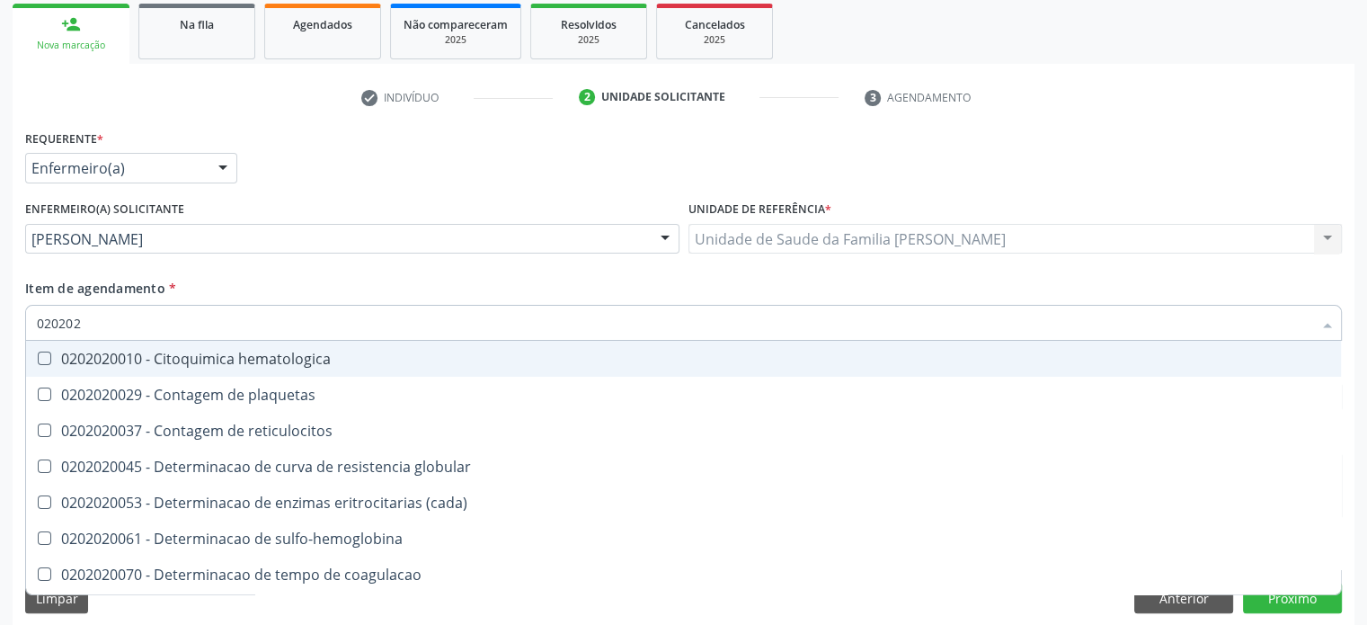
type input "02020"
checkbox ativada\) "false"
checkbox completo "false"
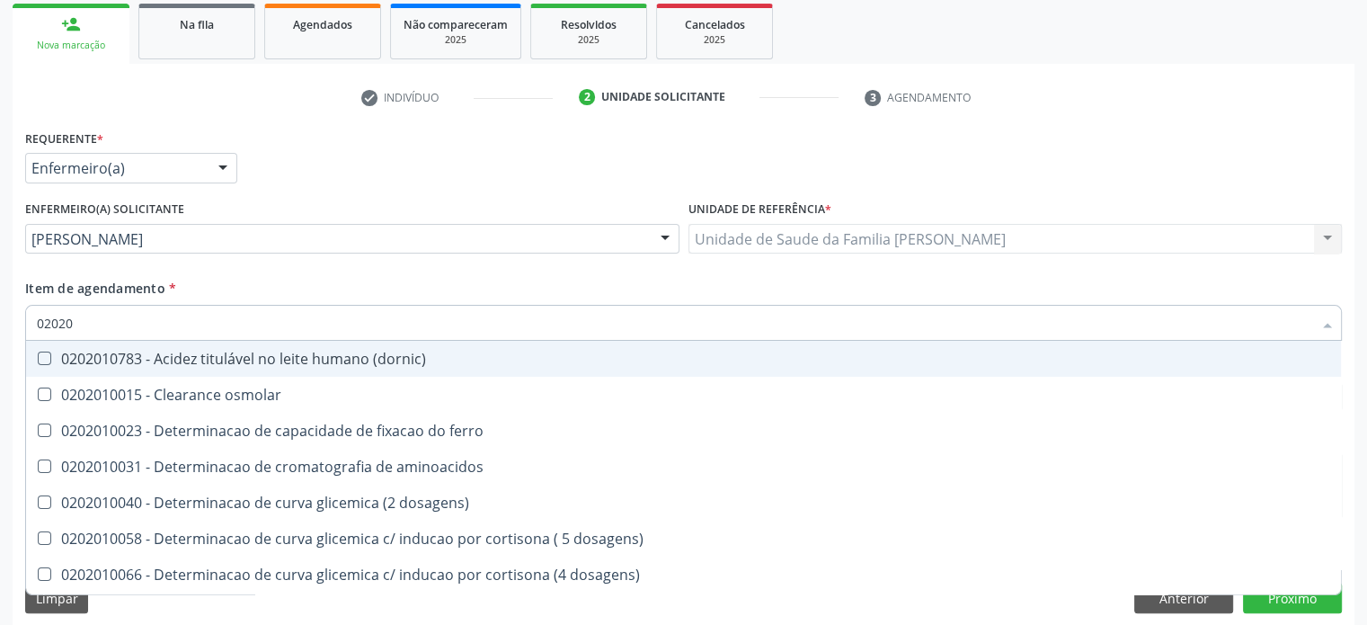
type input "020201"
checkbox ativada\) "true"
checkbox hidroxiprolina "false"
type input "0202010"
checkbox 5-nucleotidase "false"
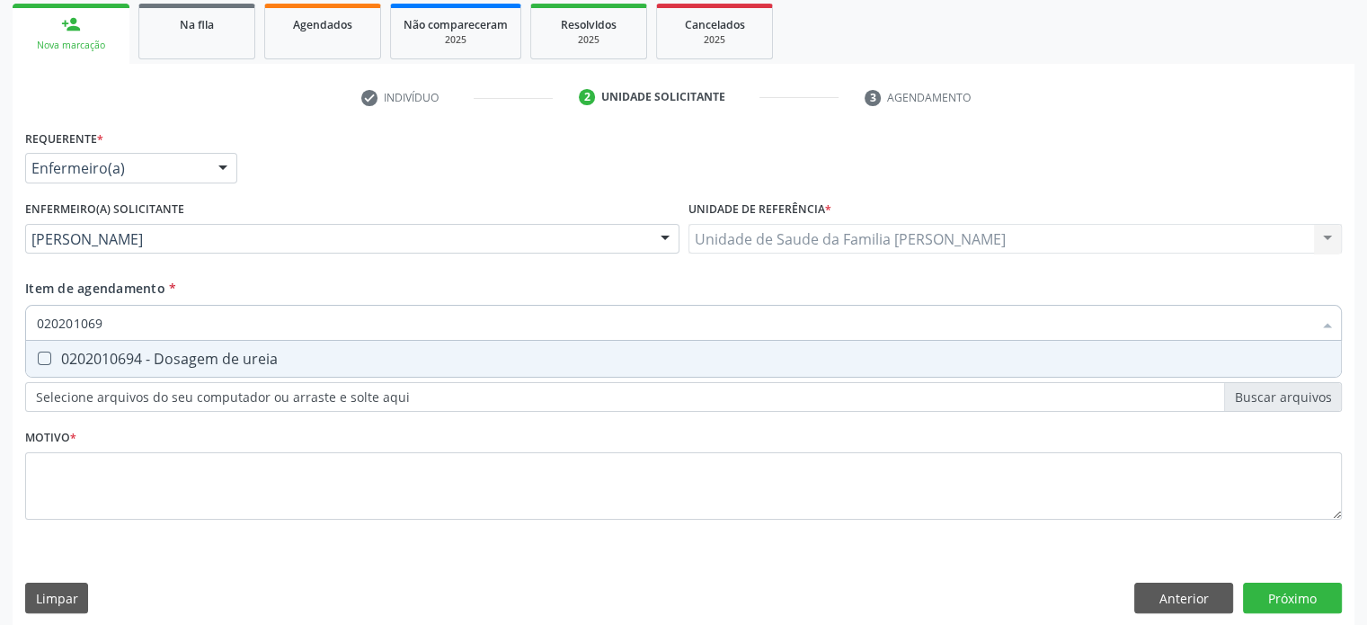
type input "0202010694"
click at [123, 355] on div "0202010694 - Dosagem de ureia" at bounding box center [683, 358] width 1293 height 14
checkbox ureia "true"
type input "02020106"
checkbox ureia "false"
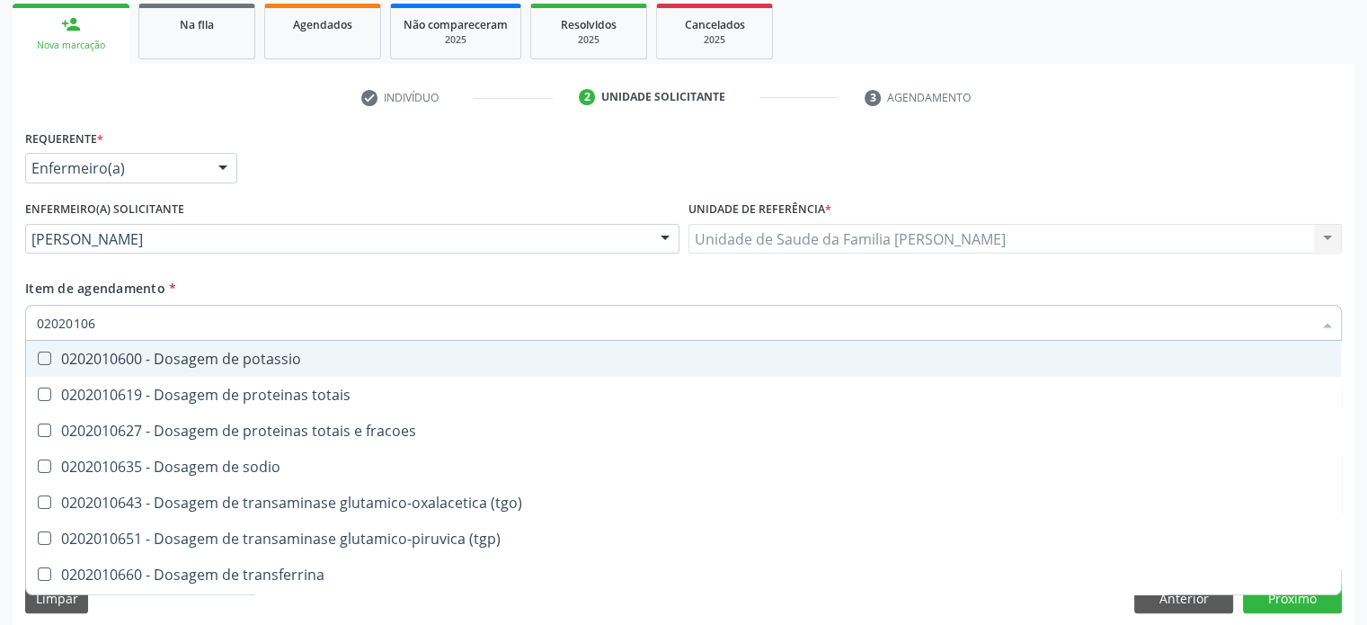
type input "0202010"
checkbox ureia "false"
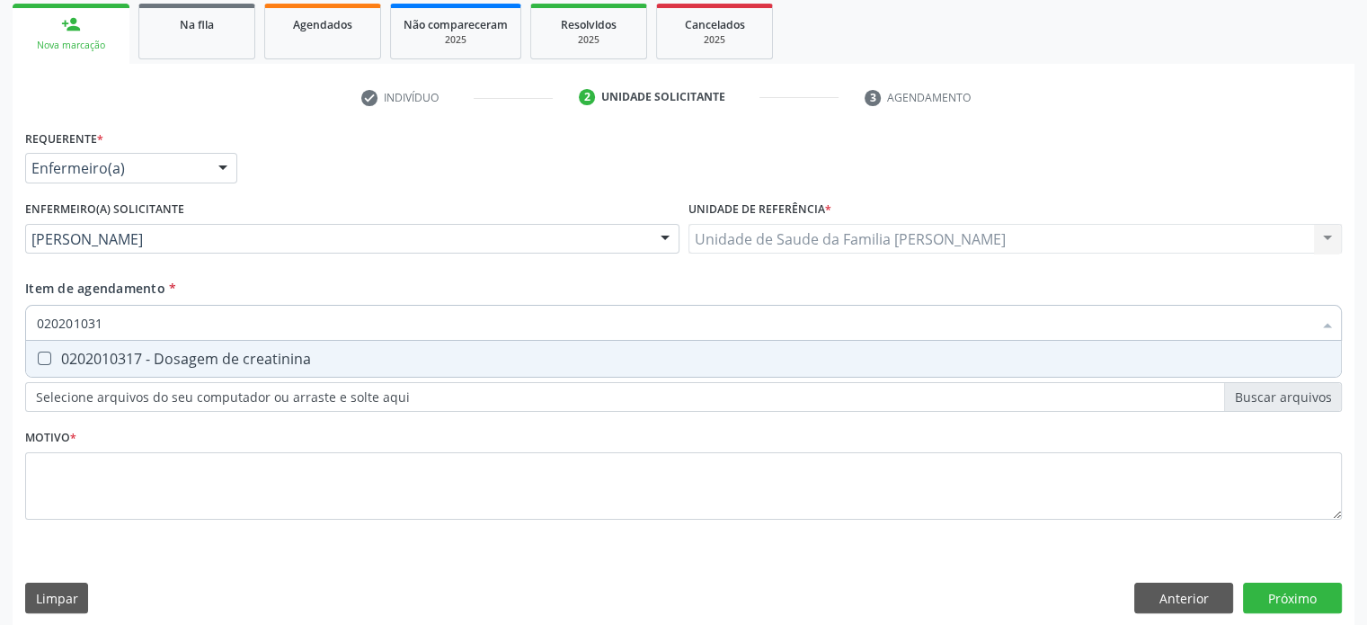
type input "0202010317"
click at [123, 355] on div "0202010317 - Dosagem de creatinina" at bounding box center [683, 358] width 1293 height 14
checkbox creatinina "true"
type input "02020103"
checkbox creatinina "false"
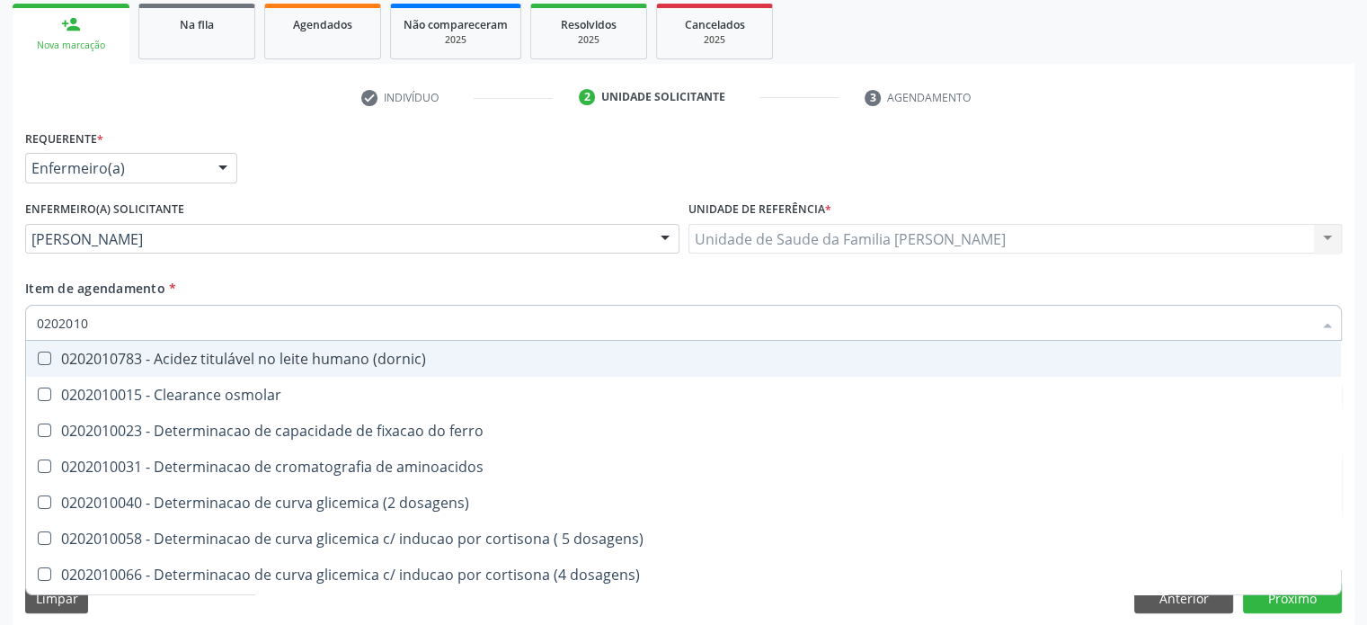
type input "020201"
checkbox 5-nucleotidase "true"
checkbox creatinina "false"
checkbox ferritina "true"
checkbox ureia "false"
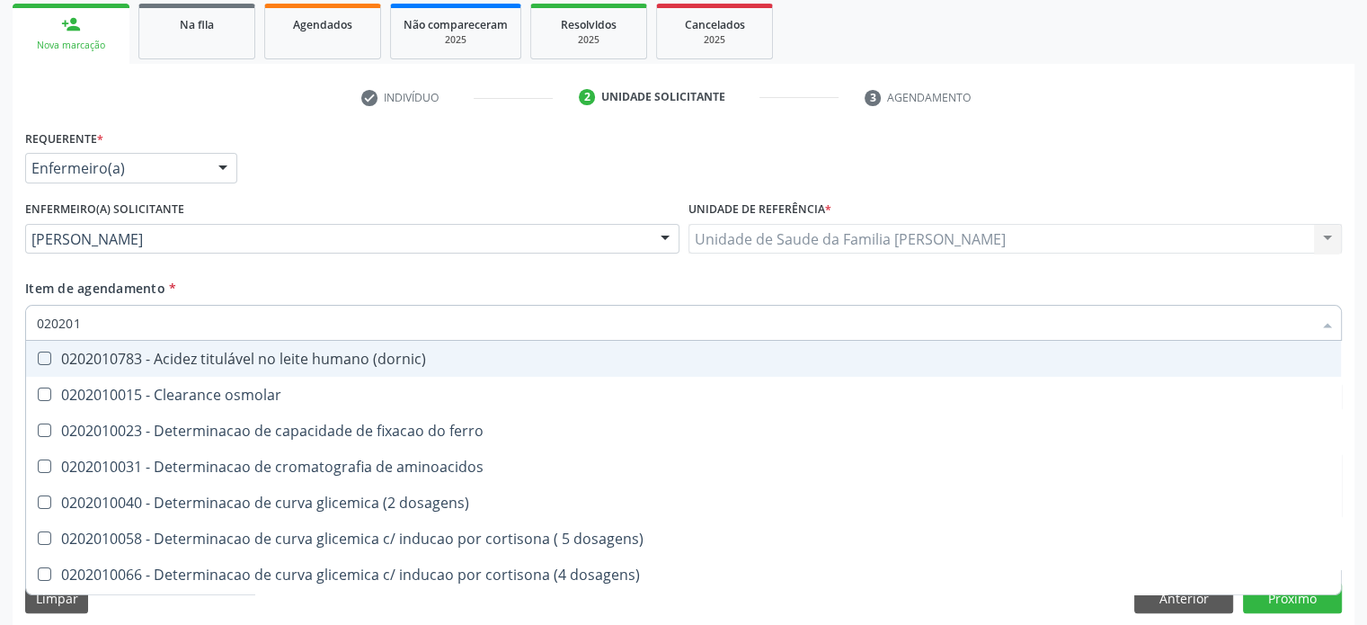
type input "02020"
checkbox ativada\) "false"
checkbox creatinina "false"
checkbox hidroxiprolina "true"
checkbox ureia "false"
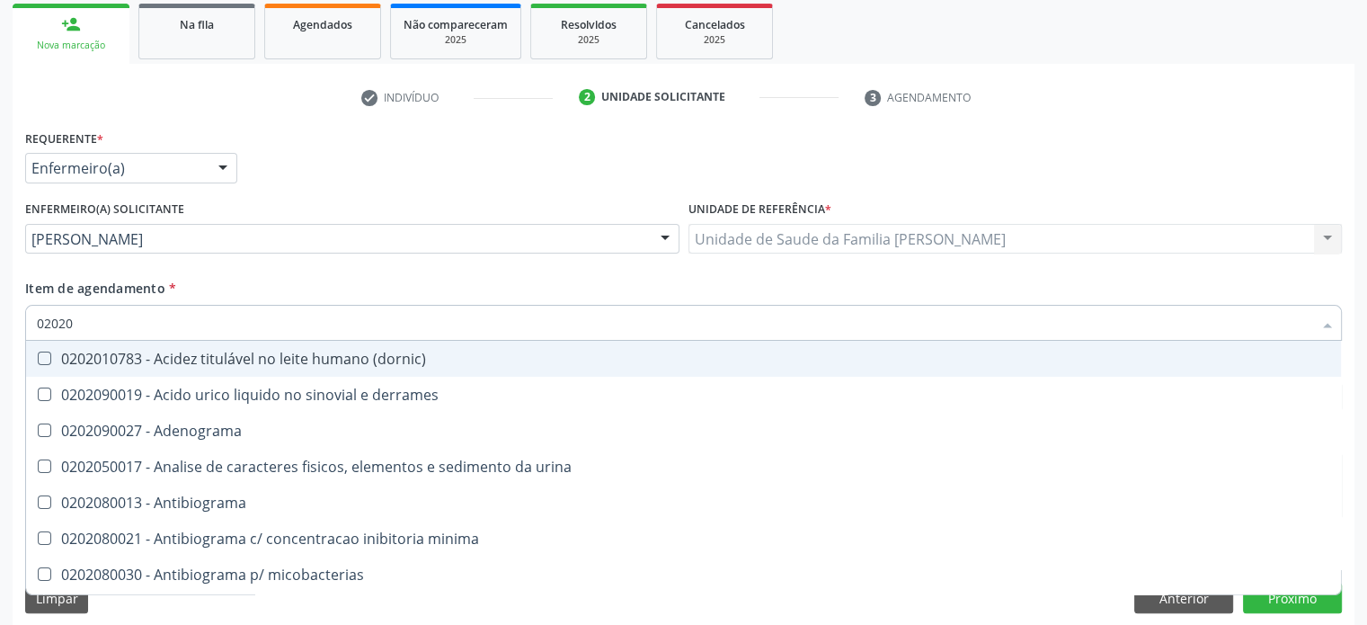
type input "0202"
checkbox ativada\) "false"
checkbox acetona "true"
checkbox creatinina "false"
checkbox estrona "true"
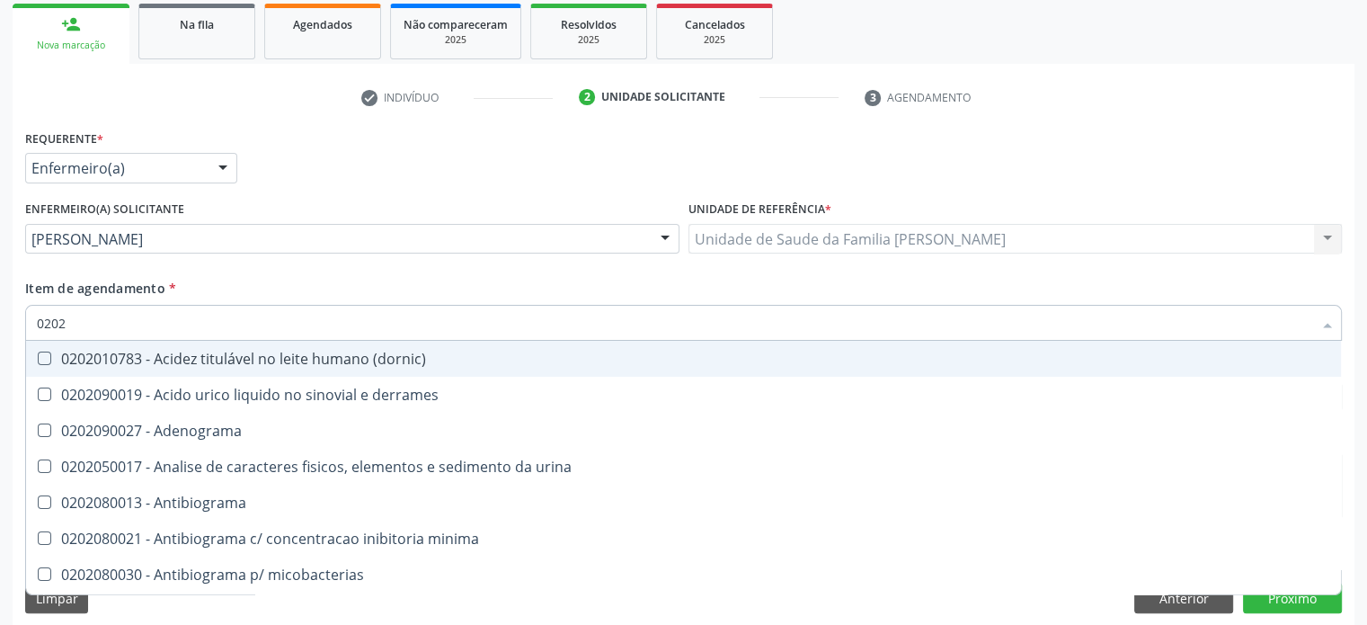
checkbox ureia "false"
checkbox \) "true"
checkbox completo "false"
checkbox \(western-blot\) "true"
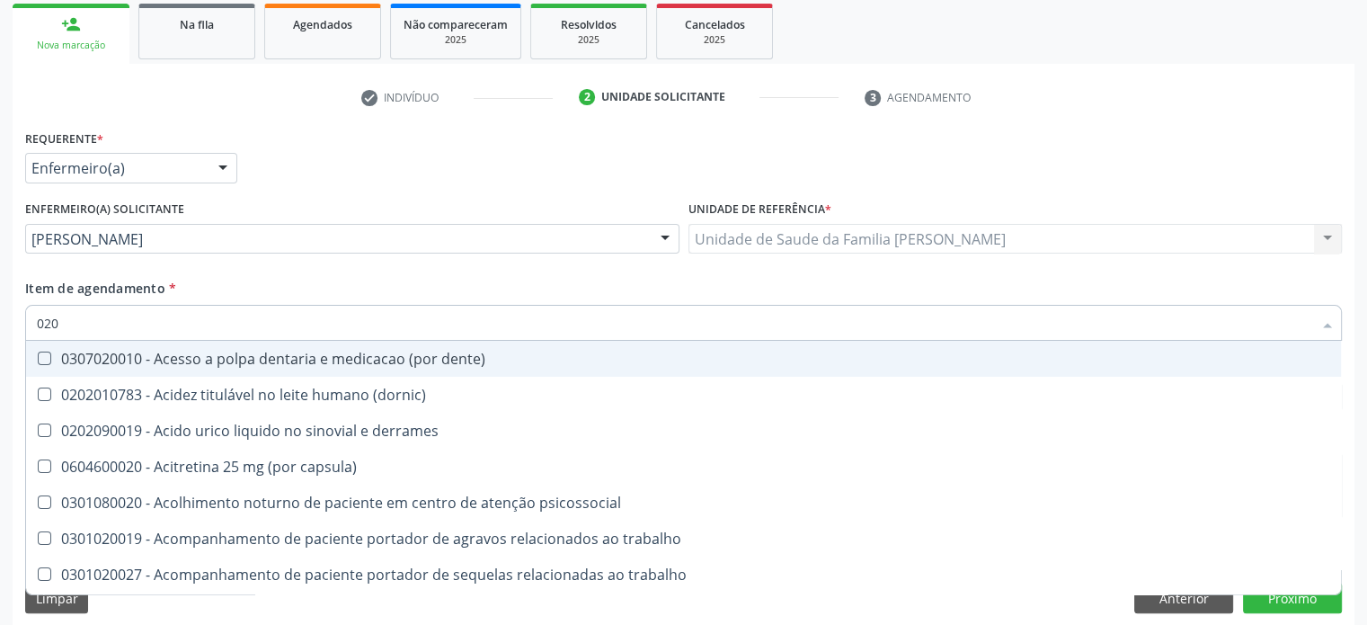
type input "02"
checkbox ativada\) "false"
checkbox creatinina "false"
checkbox \(tsh\) "true"
checkbox ureia "false"
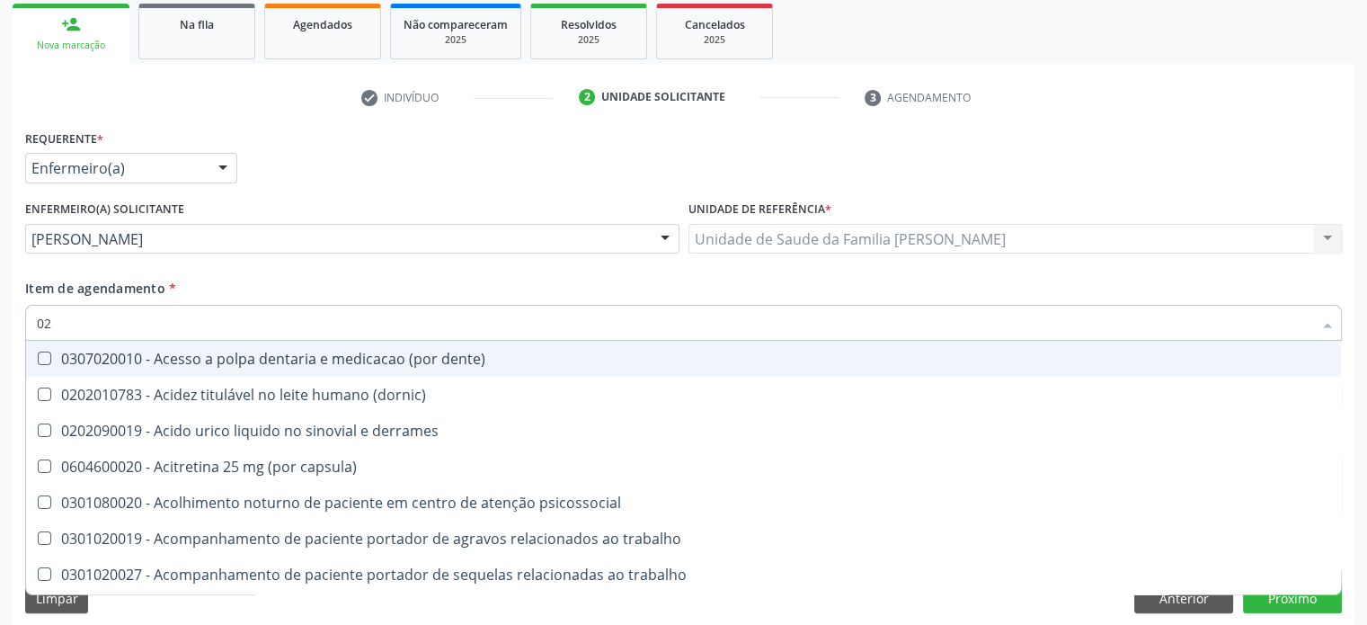
checkbox anvisa "true"
checkbox cava "true"
checkbox completo "false"
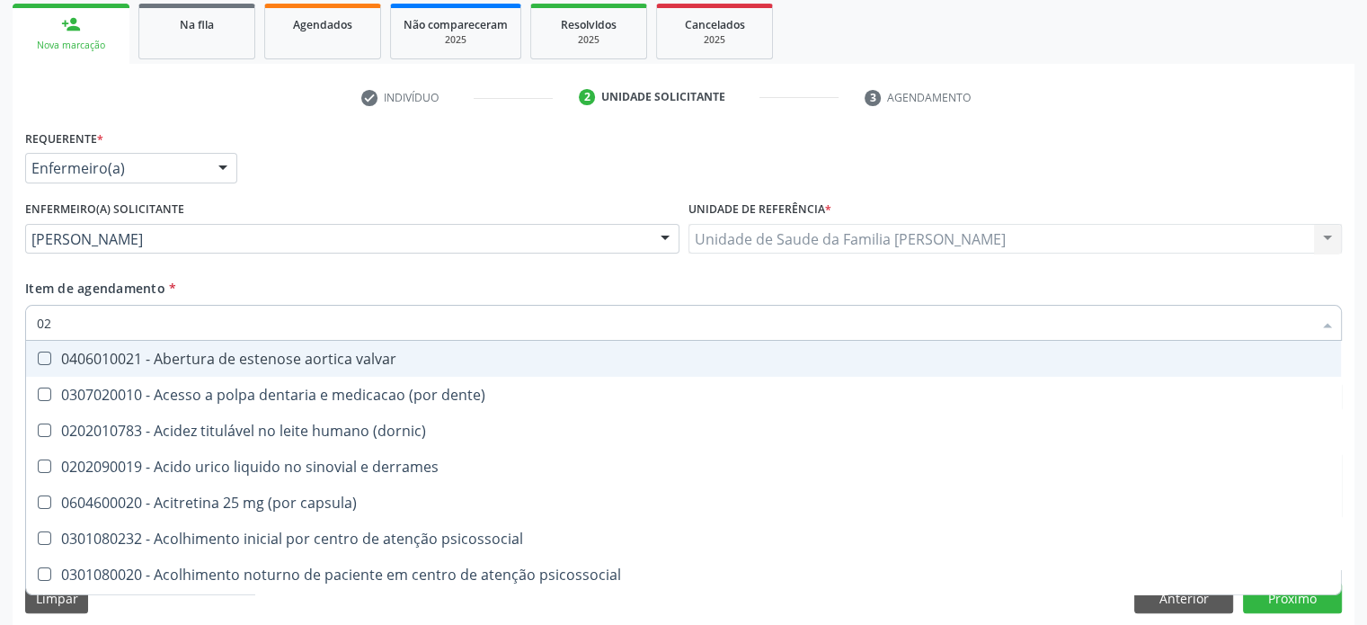
type input "0"
checkbox ativada\) "false"
checkbox creatinina "false"
checkbox ureia "false"
type input "02"
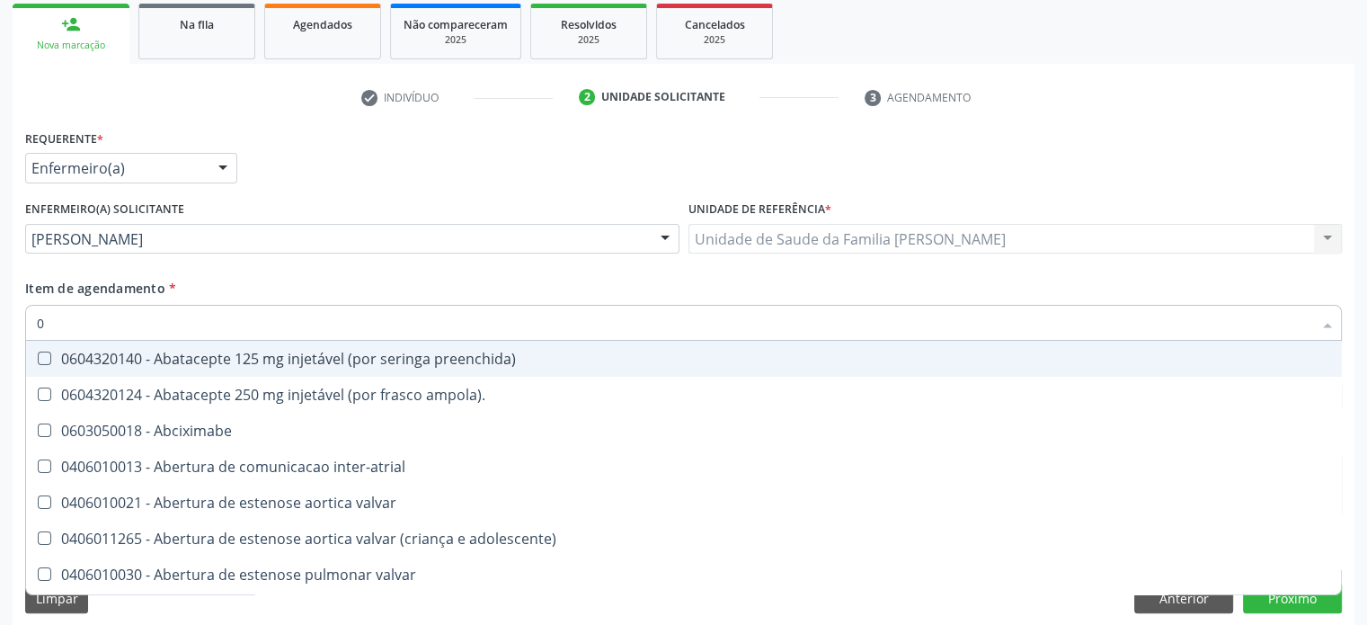
checkbox balao "true"
checkbox meckel "true"
checkbox obstetrica "true"
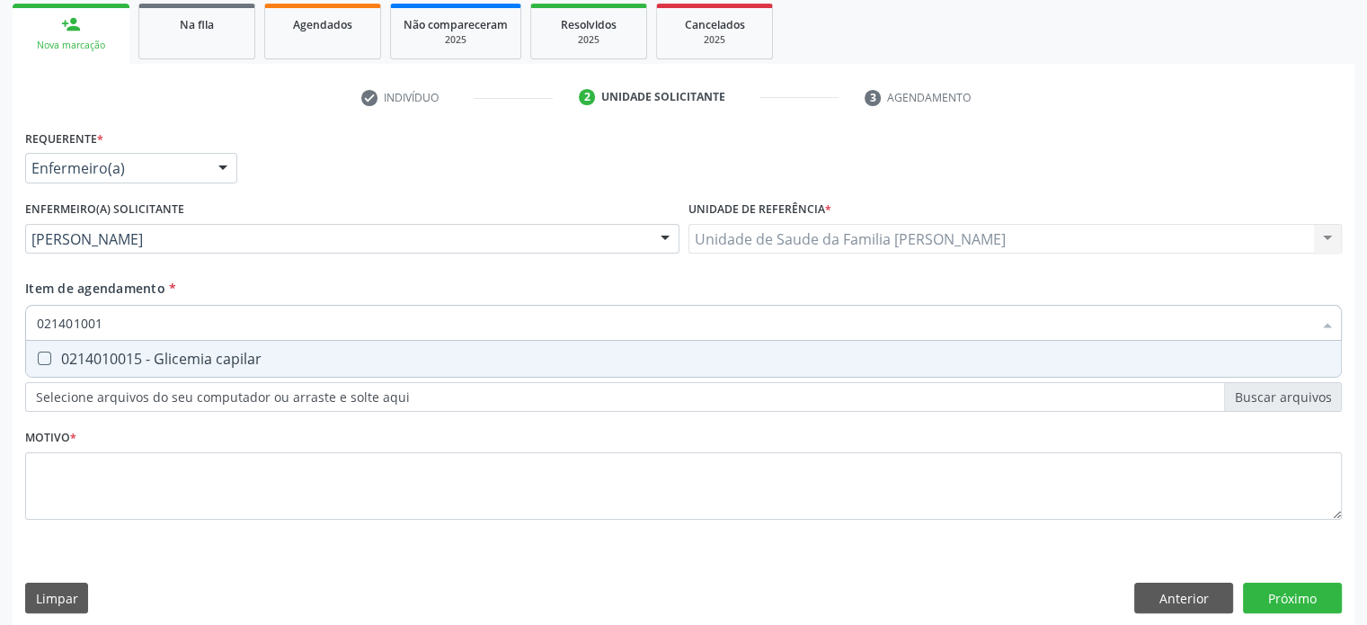
type input "0214010015"
click at [106, 356] on div "0214010015 - Glicemia capilar" at bounding box center [683, 358] width 1293 height 14
checkbox capilar "true"
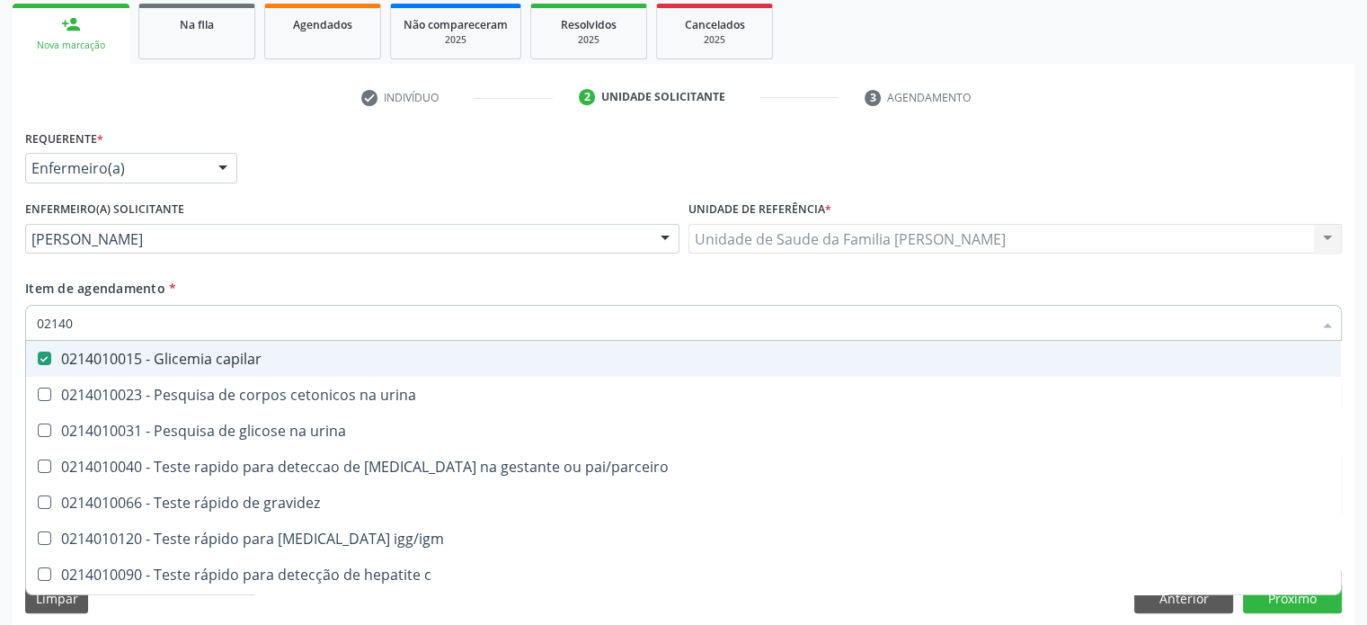
type input "0214"
checkbox capilar "false"
checkbox urina "true"
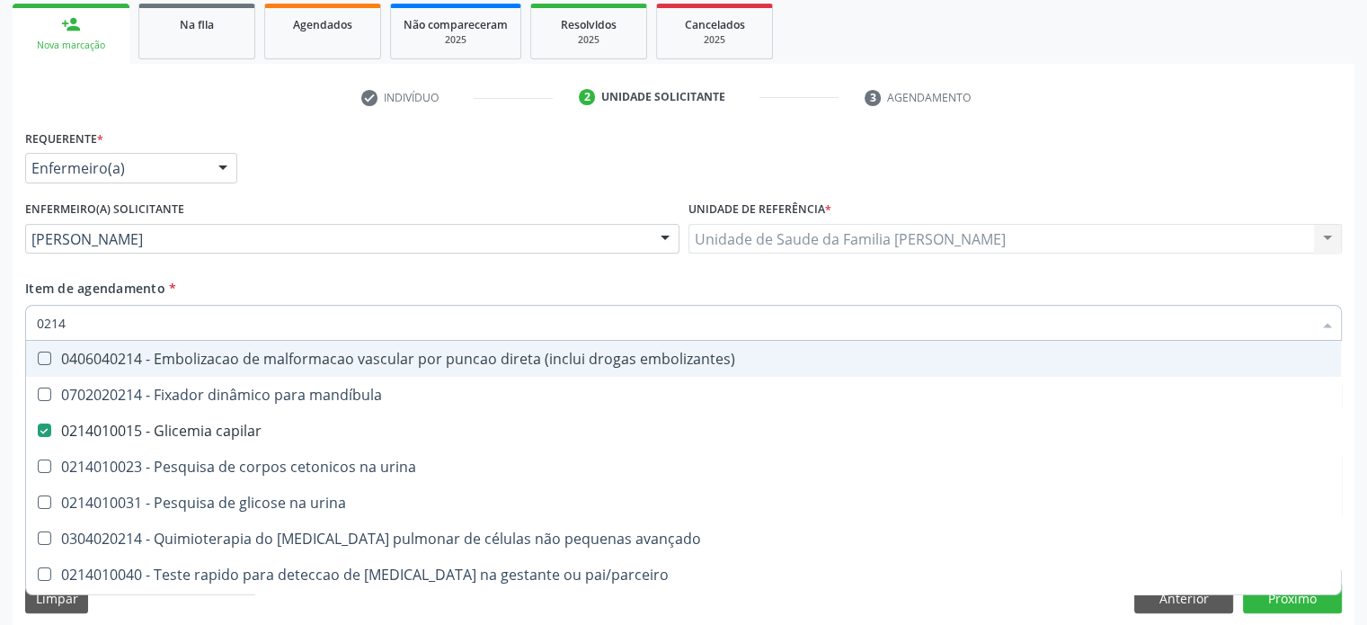
type input "021"
checkbox capilar "false"
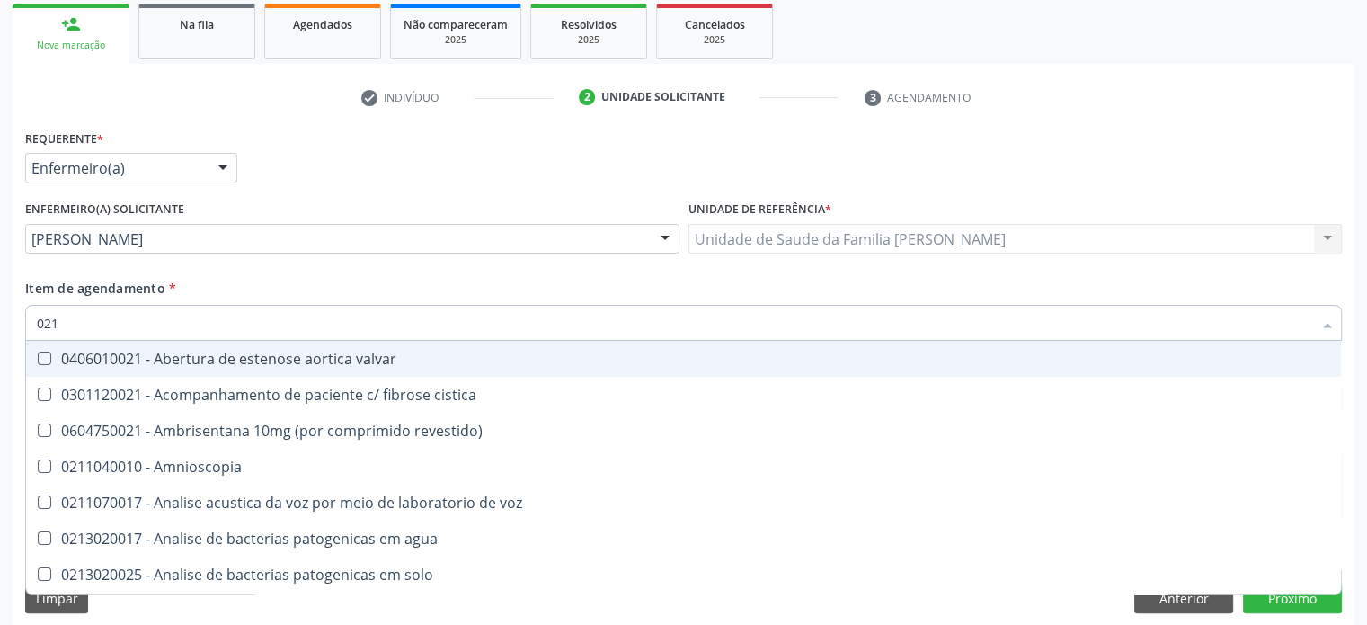
type input "02"
checkbox capilar "false"
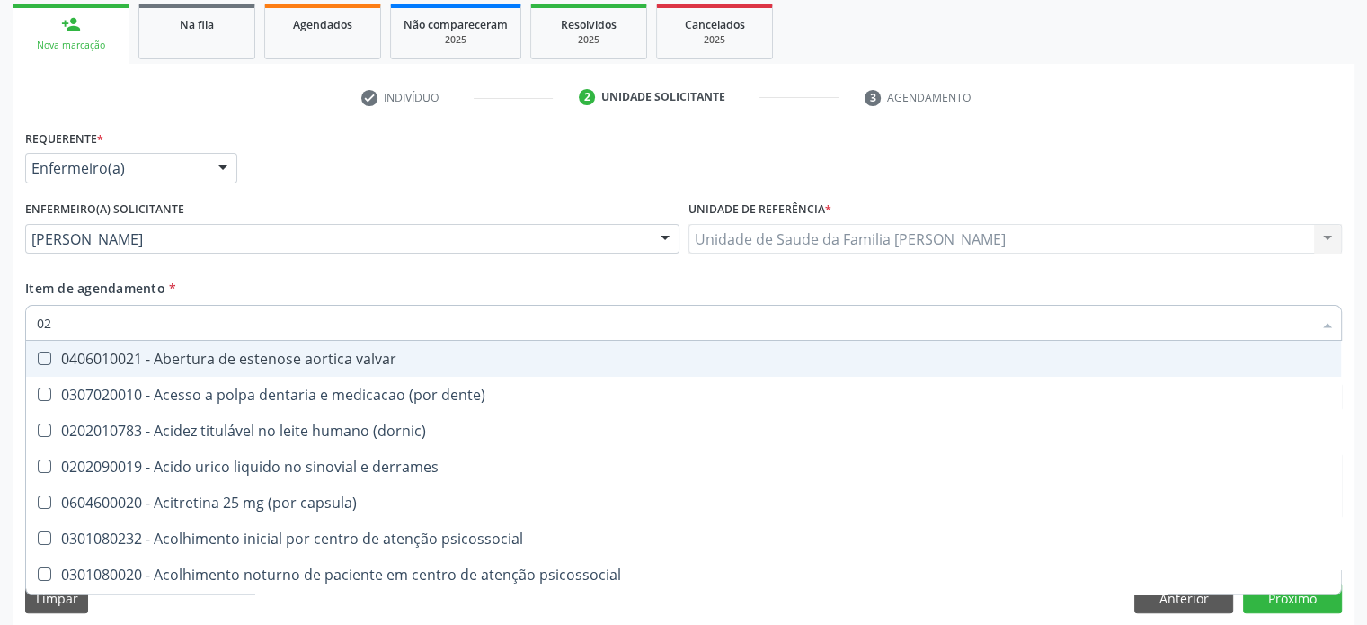
type input "020"
checkbox abdominal "true"
checkbox debridamento "true"
checkbox ativada\) "false"
checkbox metil-hipurico "true"
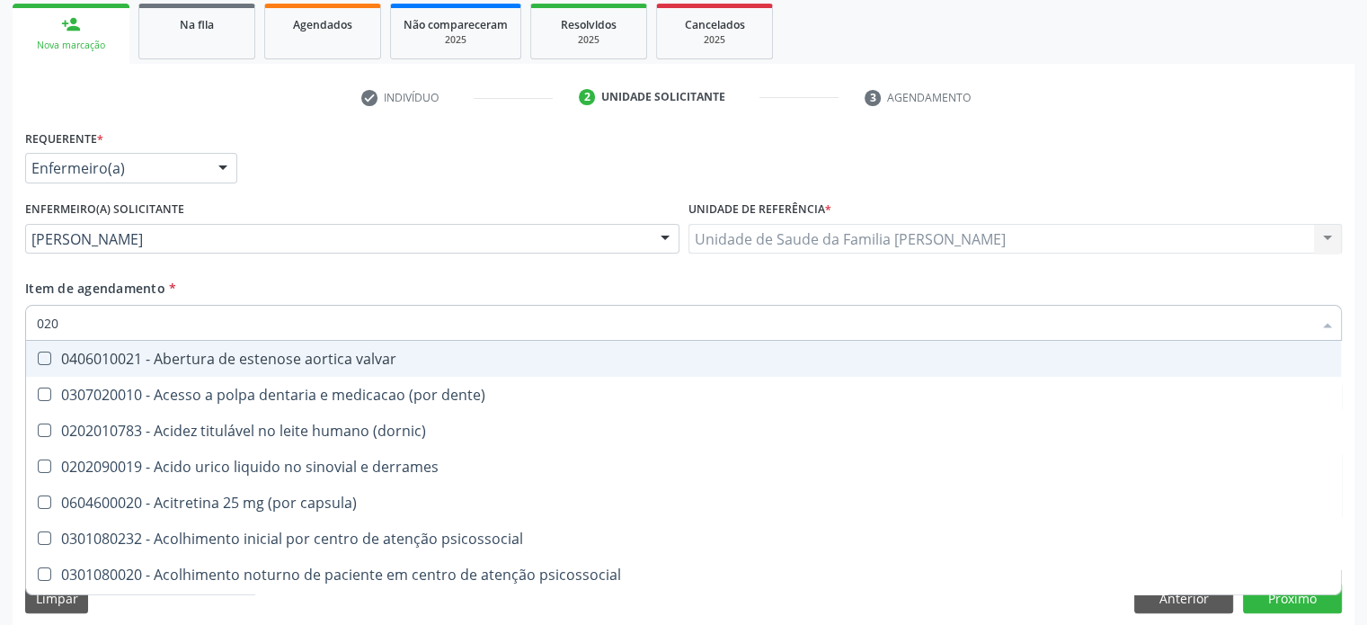
checkbox creatinina "false"
checkbox ureia "false"
checkbox Eletro-oculografia "true"
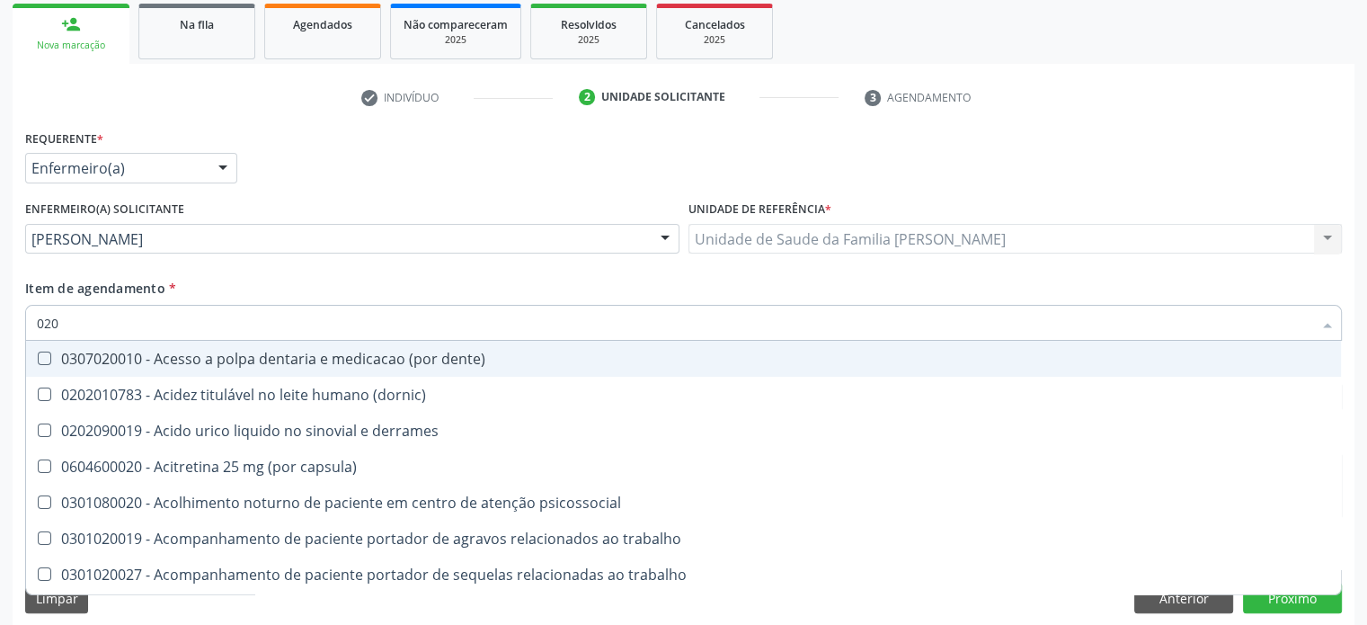
type input "0202"
checkbox sistêmicas "true"
checkbox nervo "true"
checkbox inteiro "true"
checkbox revisao "true"
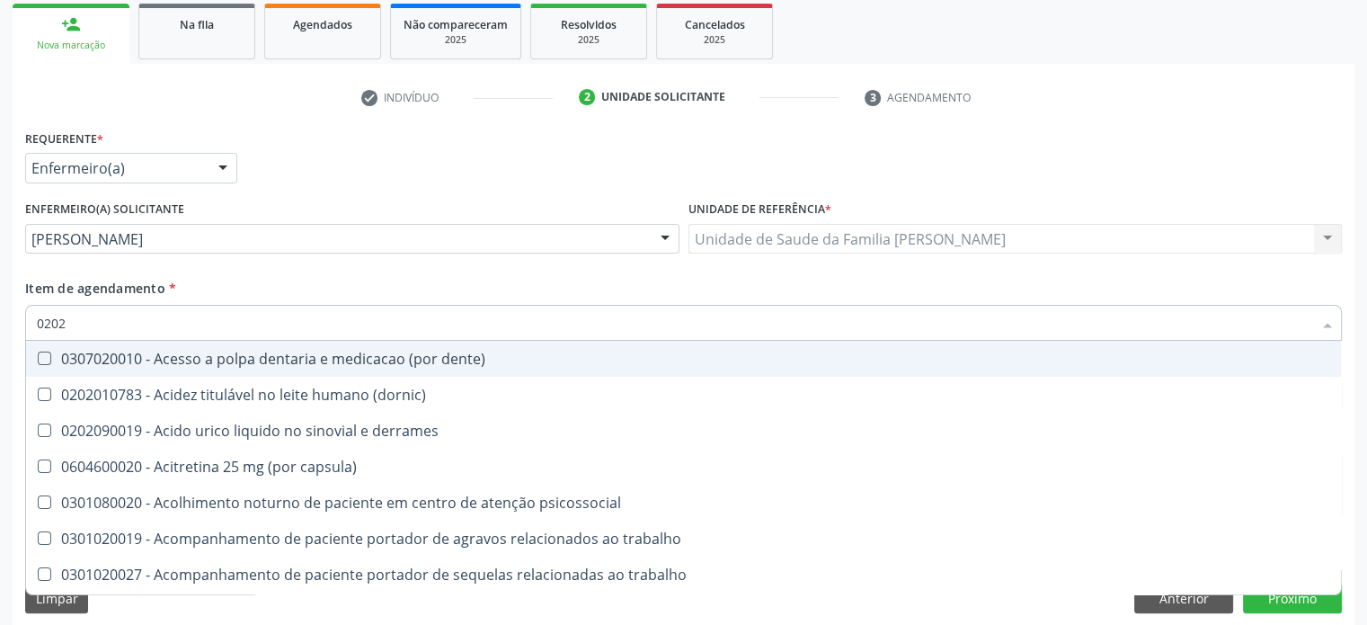
checkbox ativada\) "false"
checkbox creatinina "false"
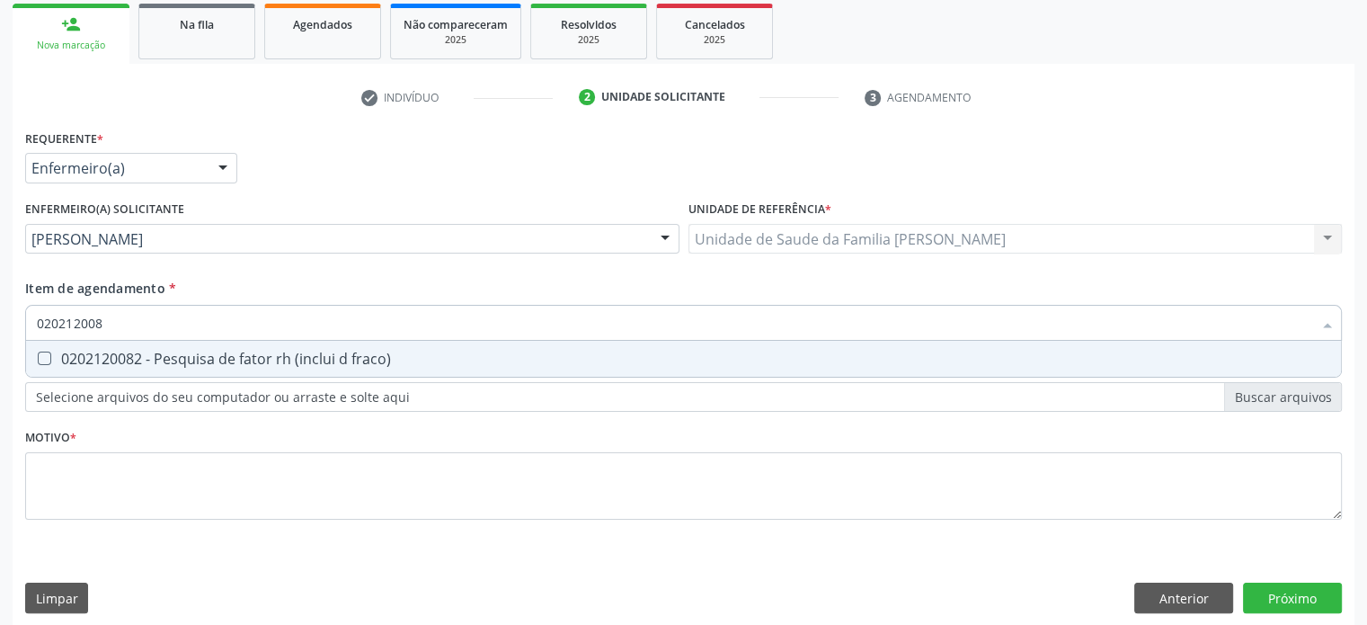
type input "0202120082"
click at [106, 356] on div "0202120082 - Pesquisa de fator rh (inclui d fraco)" at bounding box center [683, 358] width 1293 height 14
checkbox fraco\) "true"
type input "02021200"
checkbox fraco\) "false"
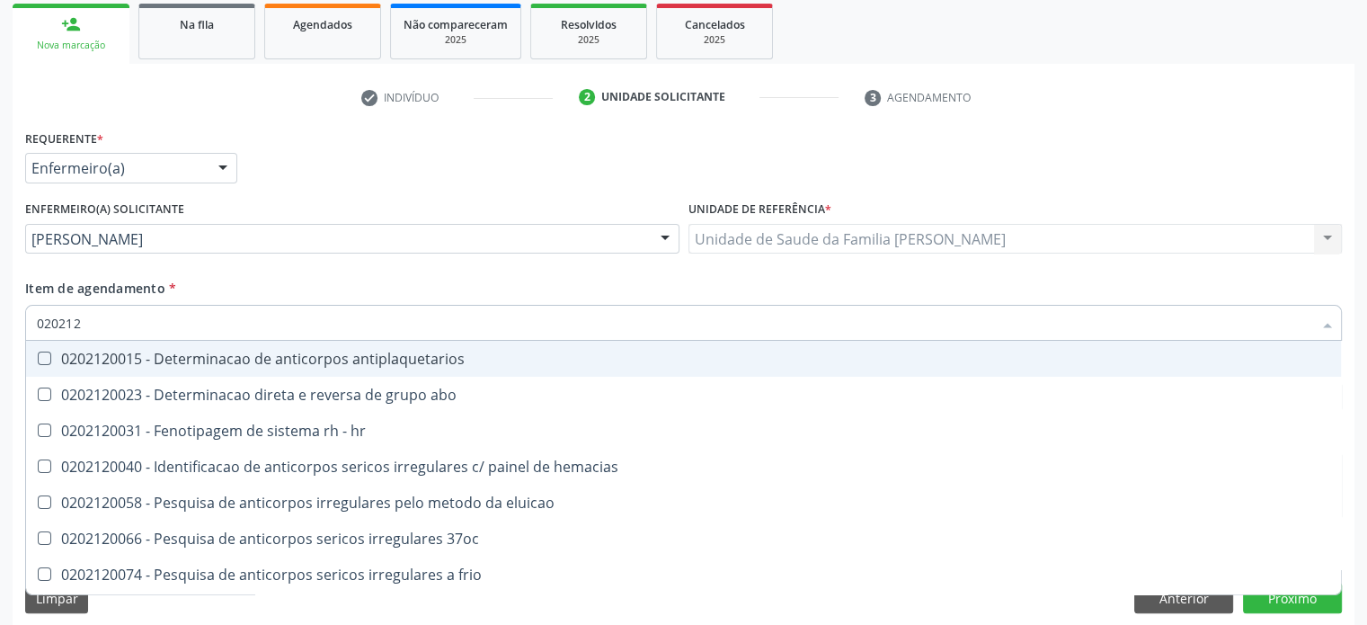
type input "02021"
checkbox fraco\) "false"
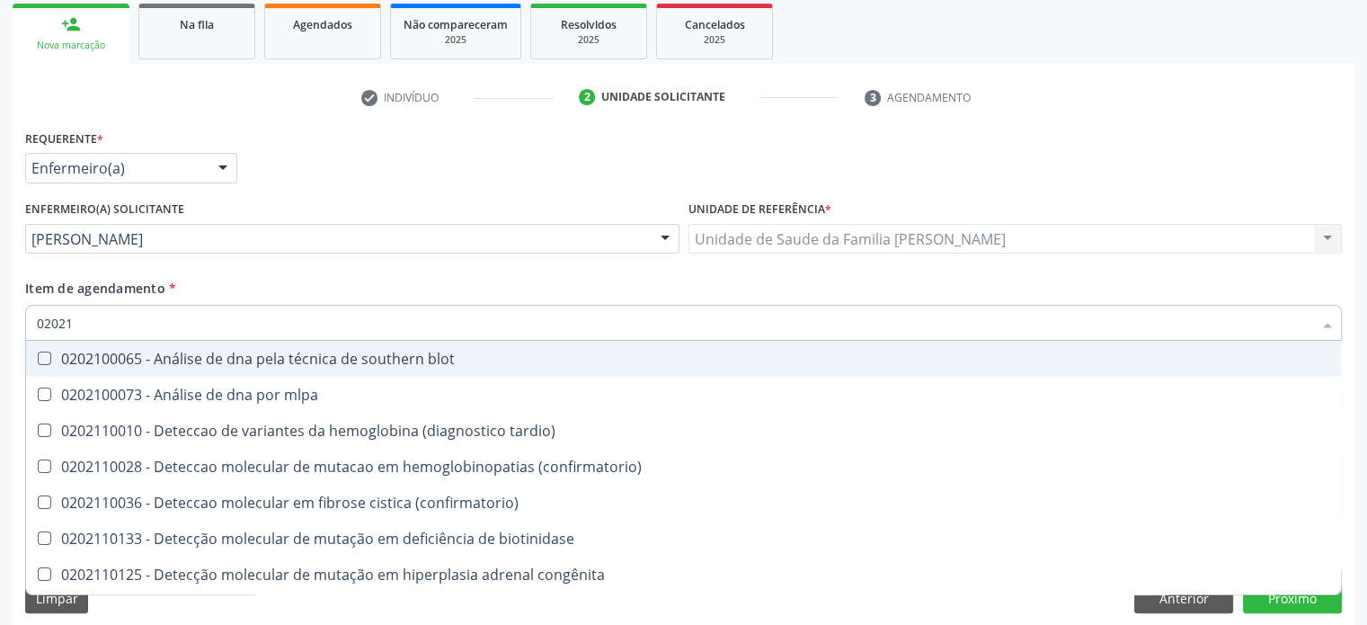
type input "0202"
checkbox fraco\) "false"
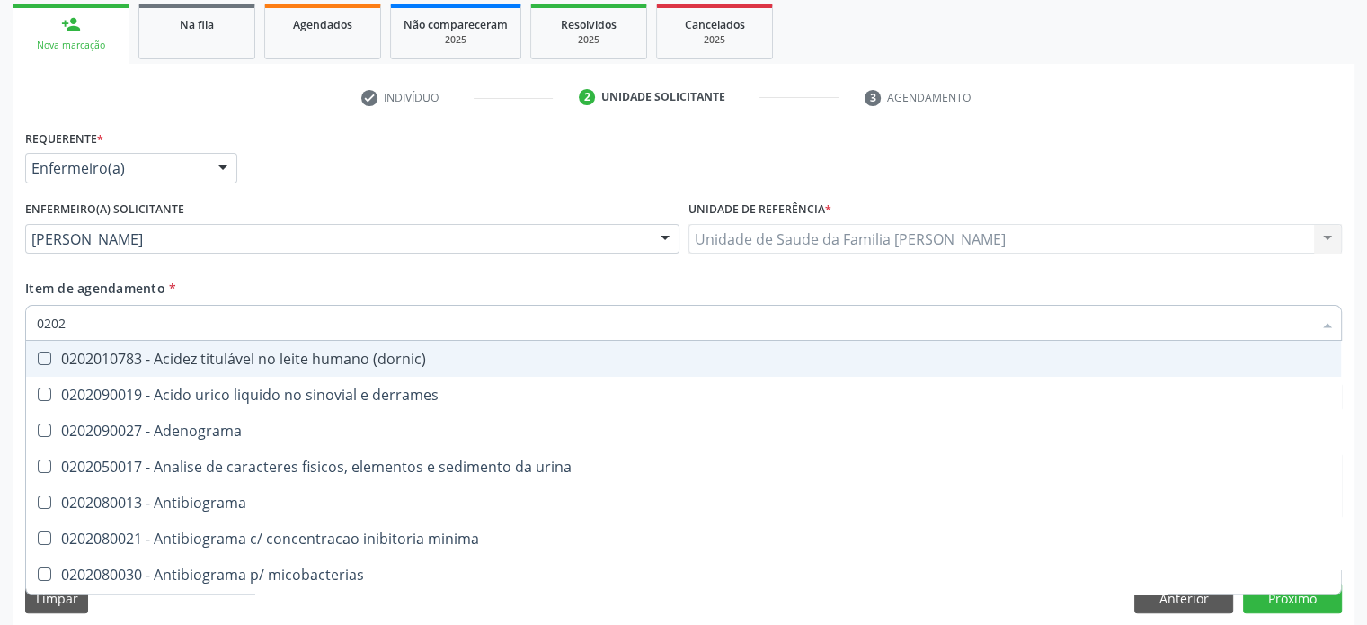
type input "02020"
checkbox osmolalidade "true"
checkbox ativada\) "false"
checkbox catecolaminas "true"
checkbox creatinina "false"
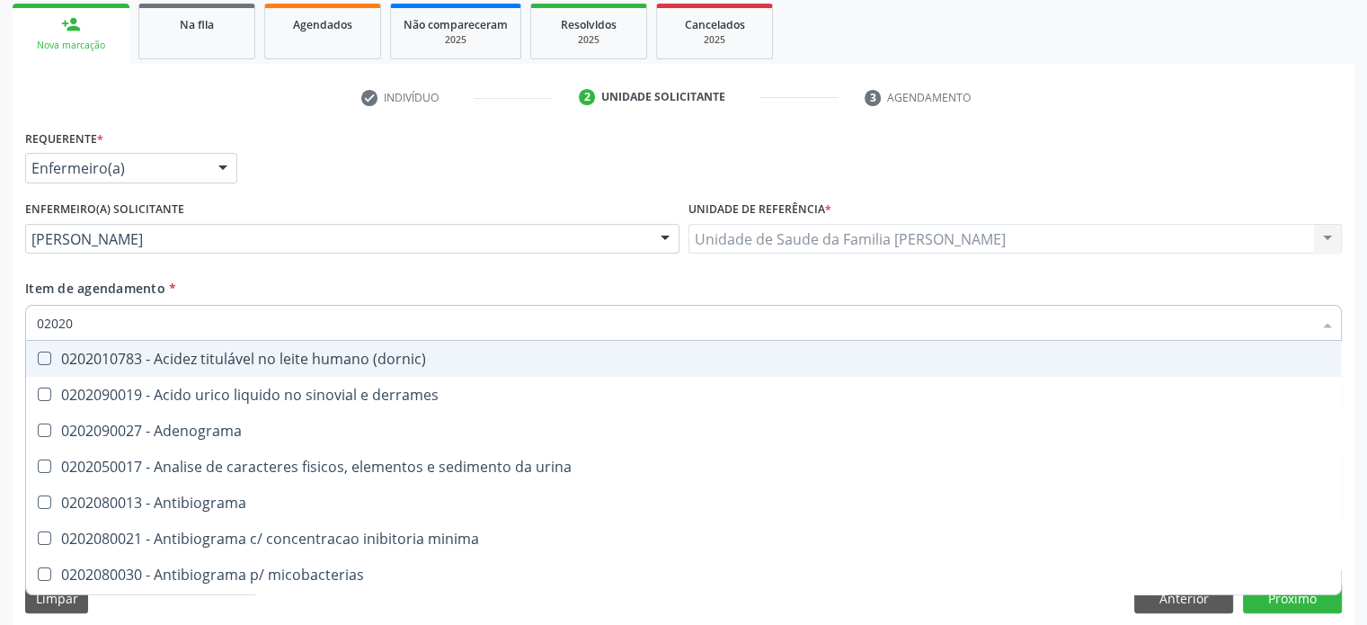
checkbox coleta\) "true"
checkbox ureia "false"
checkbox acilcarnitinas "true"
checkbox completo "false"
checkbox fraco\) "false"
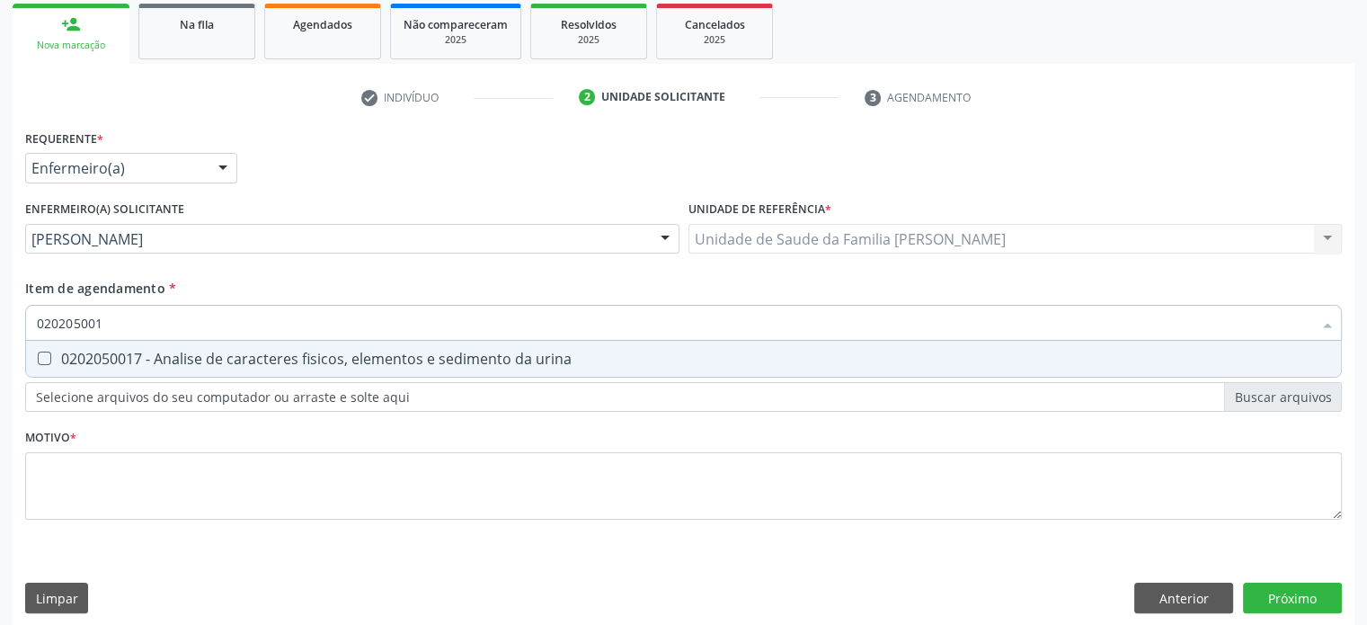
type input "0202050017"
click at [106, 356] on div "0202050017 - Analise de caracteres fisicos, elementos e sedimento da urina" at bounding box center [683, 358] width 1293 height 14
checkbox urina "true"
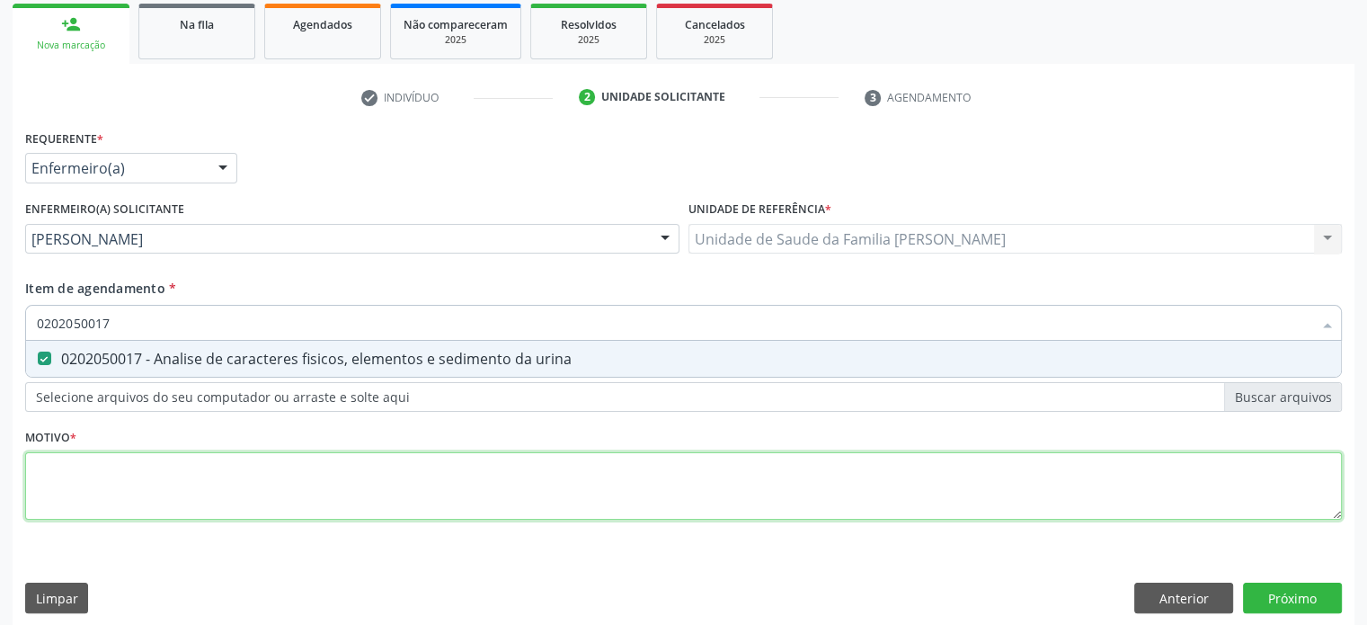
click at [120, 470] on div "Requerente * Enfermeiro(a) Médico(a) Enfermeiro(a) Paciente Nenhum resultado en…" at bounding box center [683, 335] width 1317 height 420
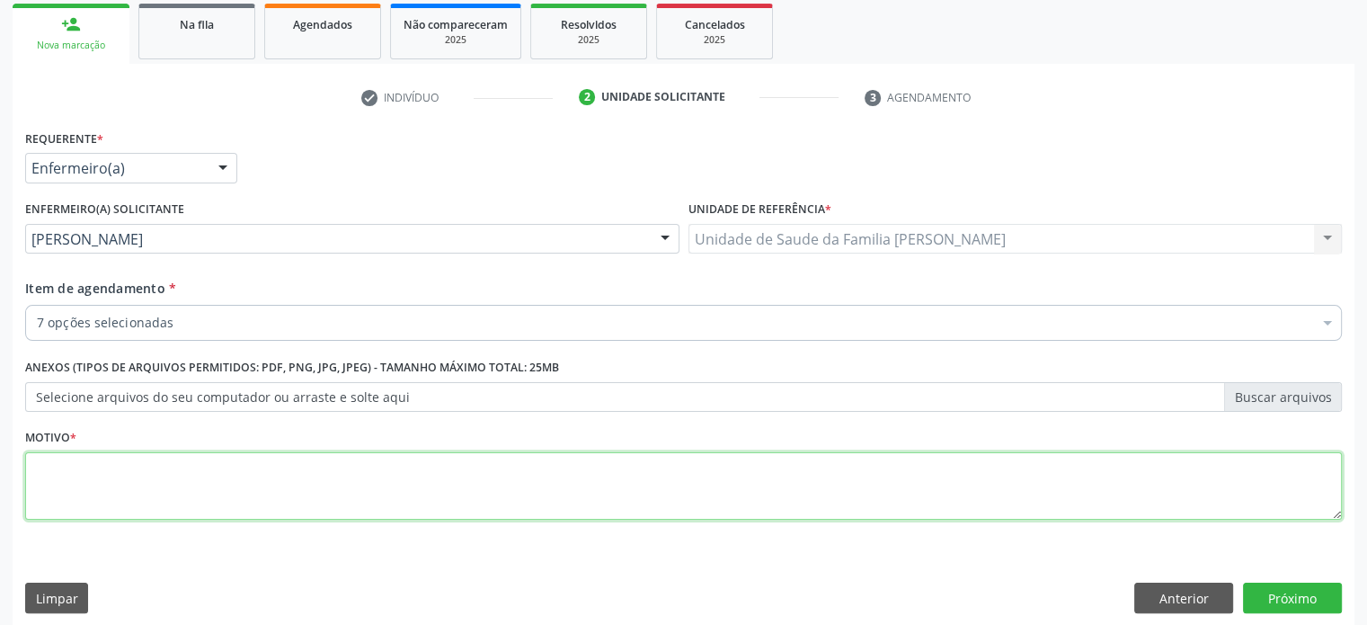
type textarea "P"
click at [122, 466] on textarea "PRÉ- OPERATORIO" at bounding box center [683, 486] width 1317 height 68
type textarea "PRÉ- OPERATÓRIO"
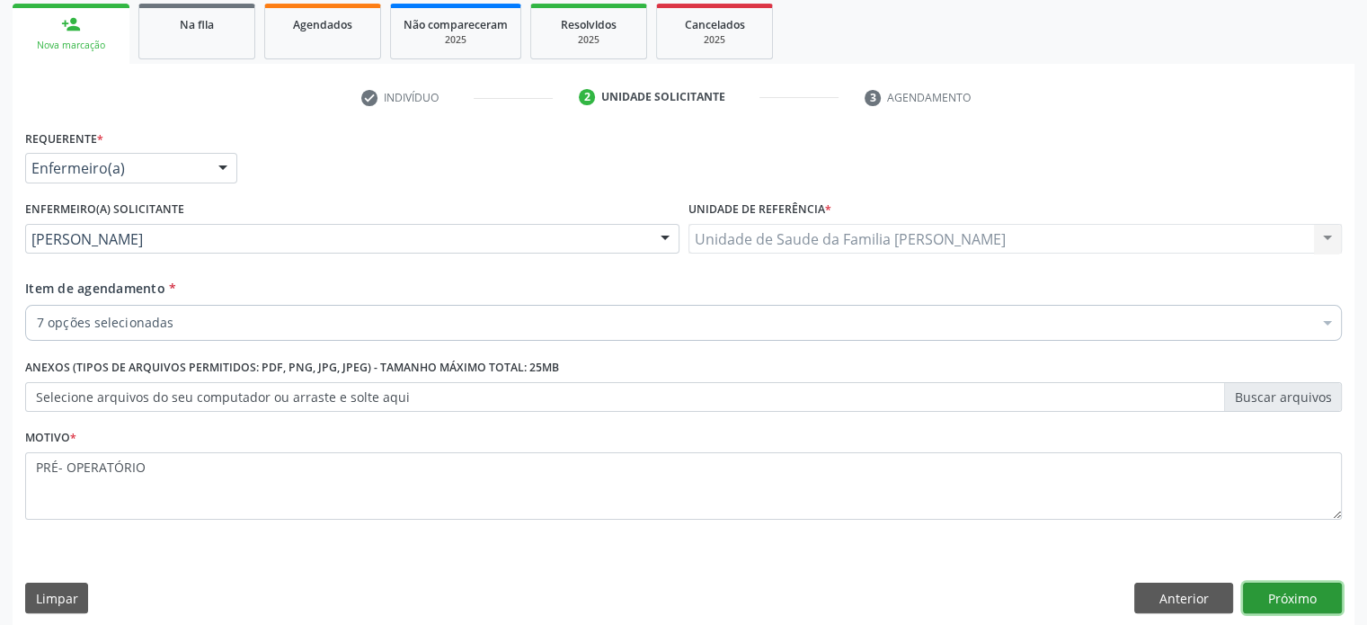
click at [1301, 597] on button "Próximo" at bounding box center [1292, 597] width 99 height 31
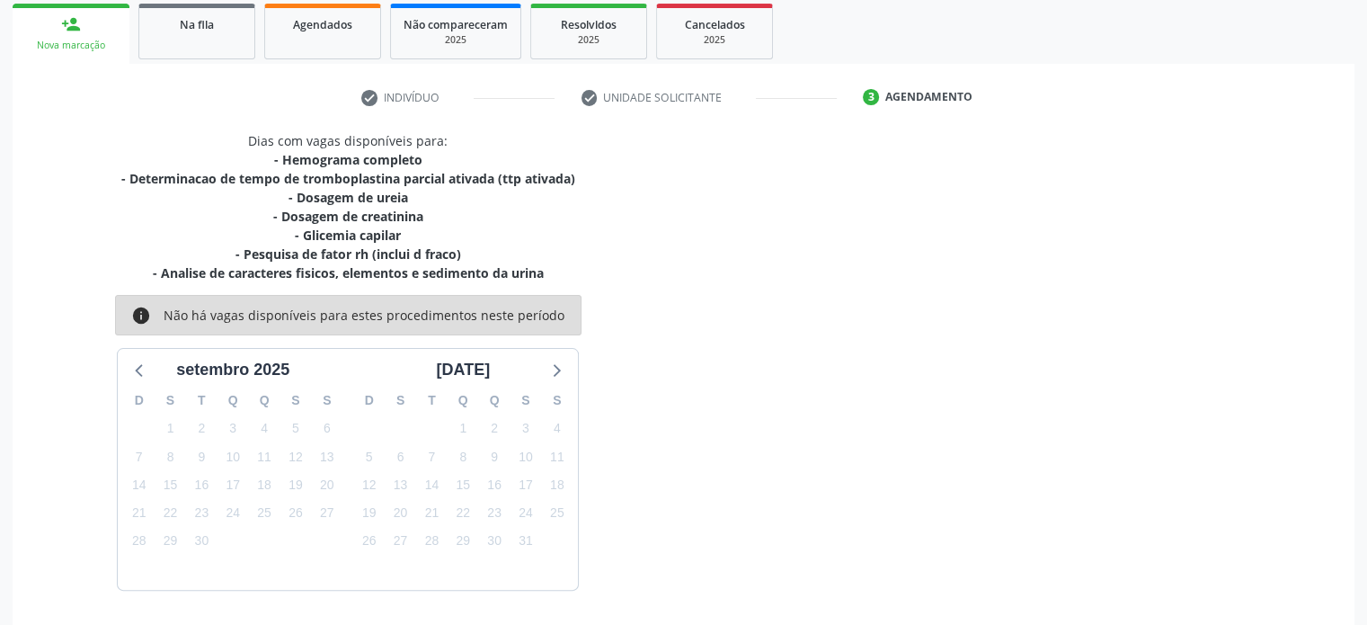
scroll to position [322, 0]
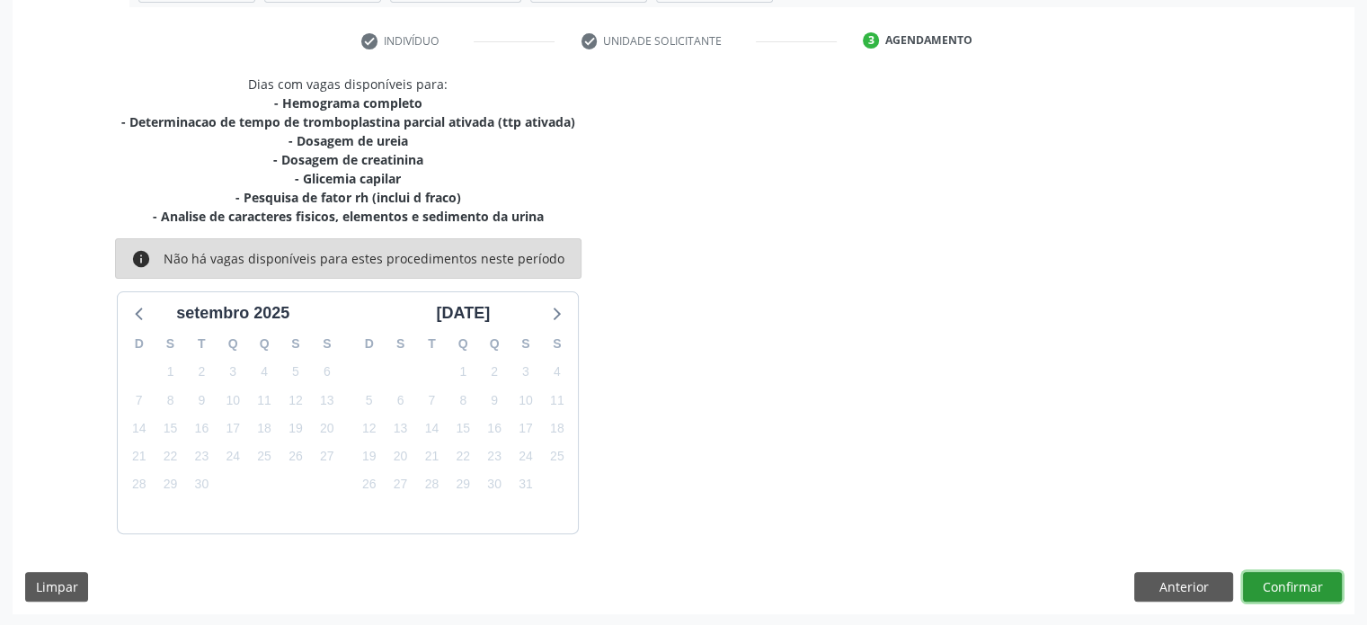
click at [1307, 588] on button "Confirmar" at bounding box center [1292, 587] width 99 height 31
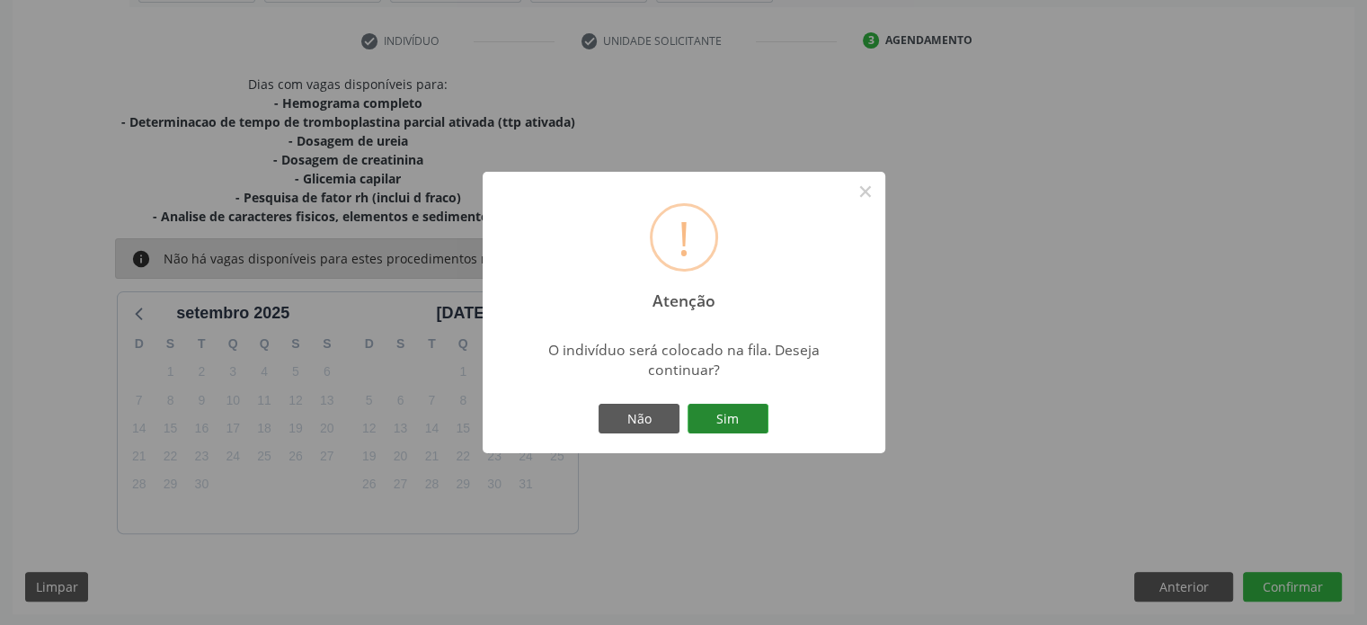
click at [741, 423] on button "Sim" at bounding box center [728, 419] width 81 height 31
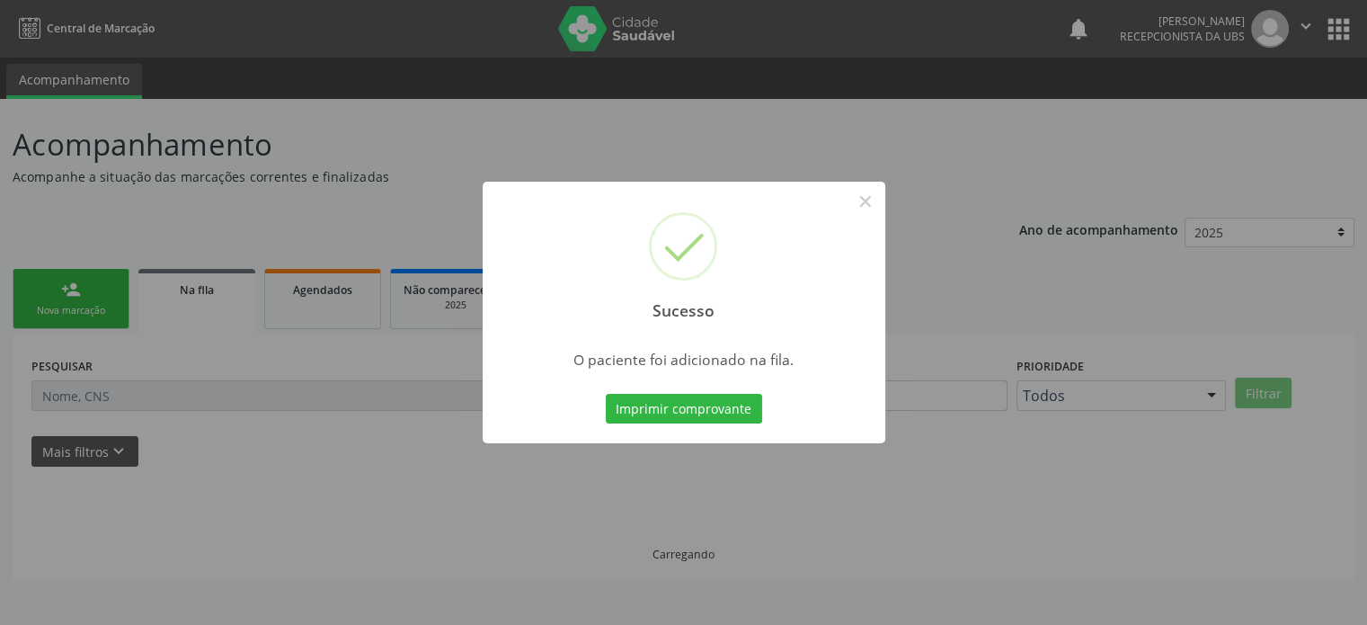
scroll to position [0, 0]
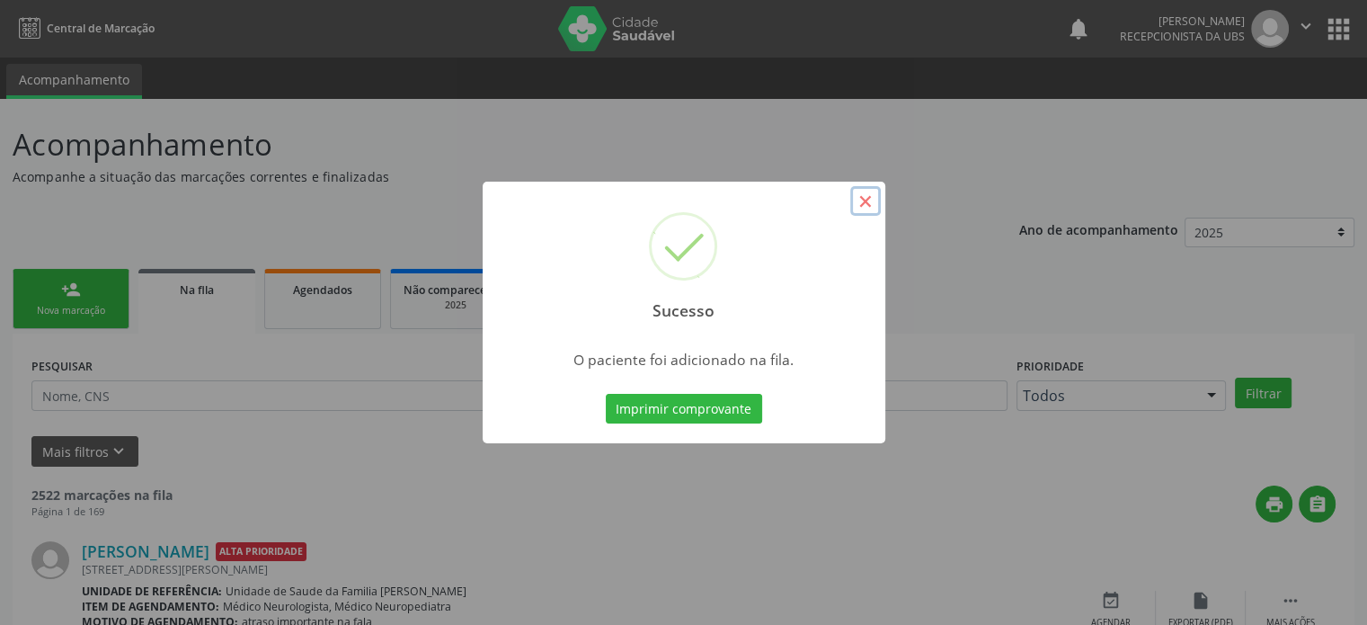
click at [866, 204] on button "×" at bounding box center [865, 201] width 31 height 31
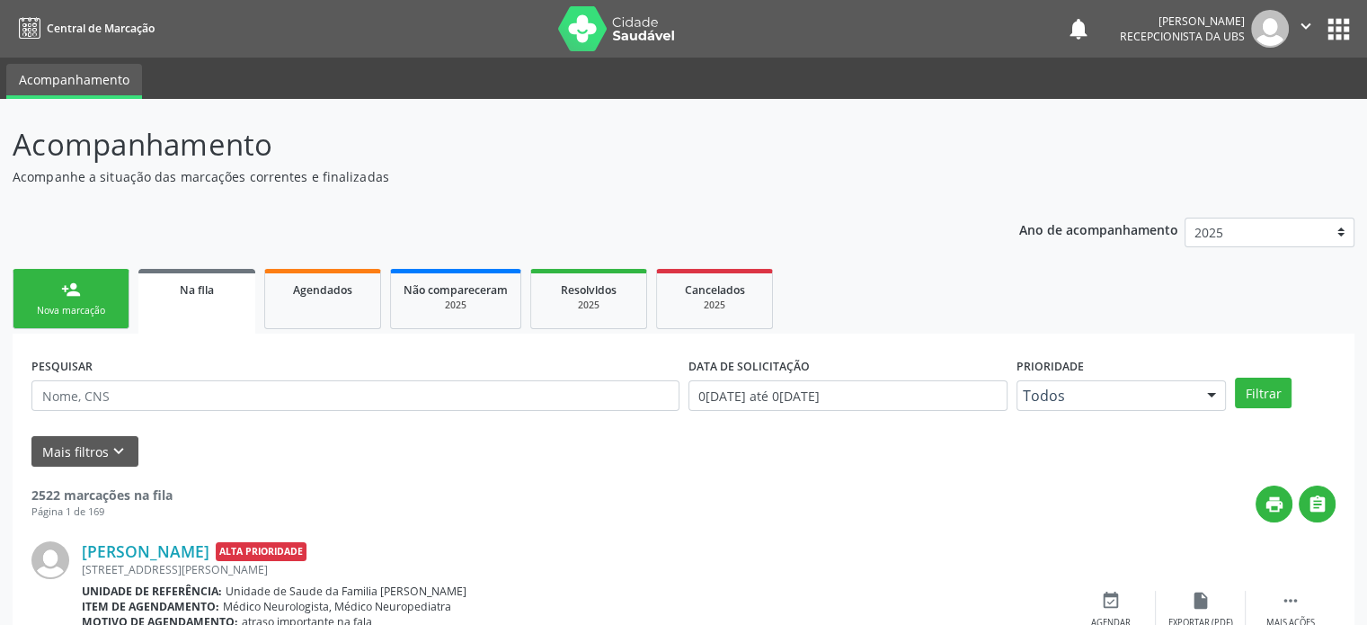
click at [71, 294] on div "person_add" at bounding box center [71, 290] width 20 height 20
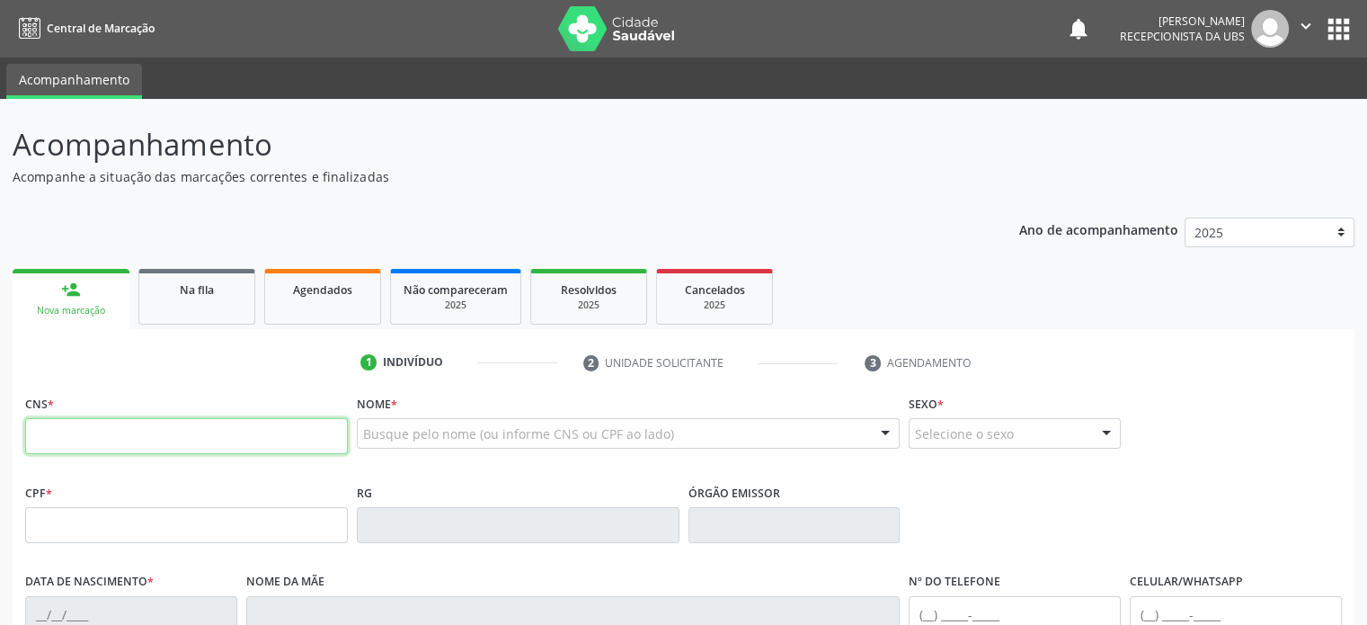
click at [36, 430] on input "text" at bounding box center [186, 436] width 323 height 36
click at [349, 205] on div "Ano de acompanhamento 2025 2024 2023 2022 2021 2020 2019 person_add Nova marcaç…" at bounding box center [684, 584] width 1342 height 758
drag, startPoint x: 14, startPoint y: 143, endPoint x: 382, endPoint y: 178, distance: 369.3
click at [382, 178] on div "Acompanhamento Acompanhe a situação das marcações correntes e finalizadas" at bounding box center [482, 154] width 939 height 64
click at [406, 172] on p "Acompanhe a situação das marcações correntes e finalizadas" at bounding box center [482, 176] width 939 height 19
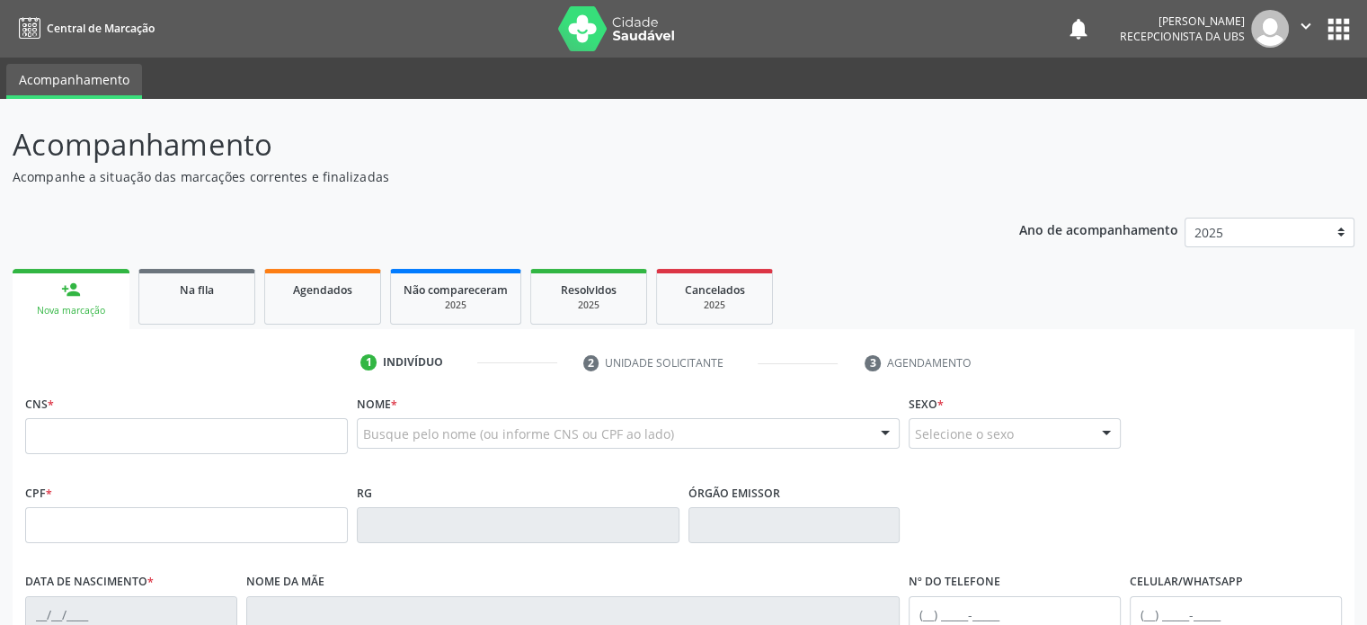
drag, startPoint x: 15, startPoint y: 139, endPoint x: 392, endPoint y: 179, distance: 378.7
click at [392, 179] on div "Acompanhamento Acompanhe a situação das marcações correntes e finalizadas Relat…" at bounding box center [683, 536] width 1367 height 875
click at [965, 265] on ul "person_add Nova marcação Na fila Agendados Não compareceram 2025 Resolvidos 202…" at bounding box center [684, 296] width 1342 height 65
drag, startPoint x: 13, startPoint y: 140, endPoint x: 398, endPoint y: 177, distance: 386.5
click at [398, 177] on div "Acompanhamento Acompanhe a situação das marcações correntes e finalizadas" at bounding box center [482, 154] width 939 height 64
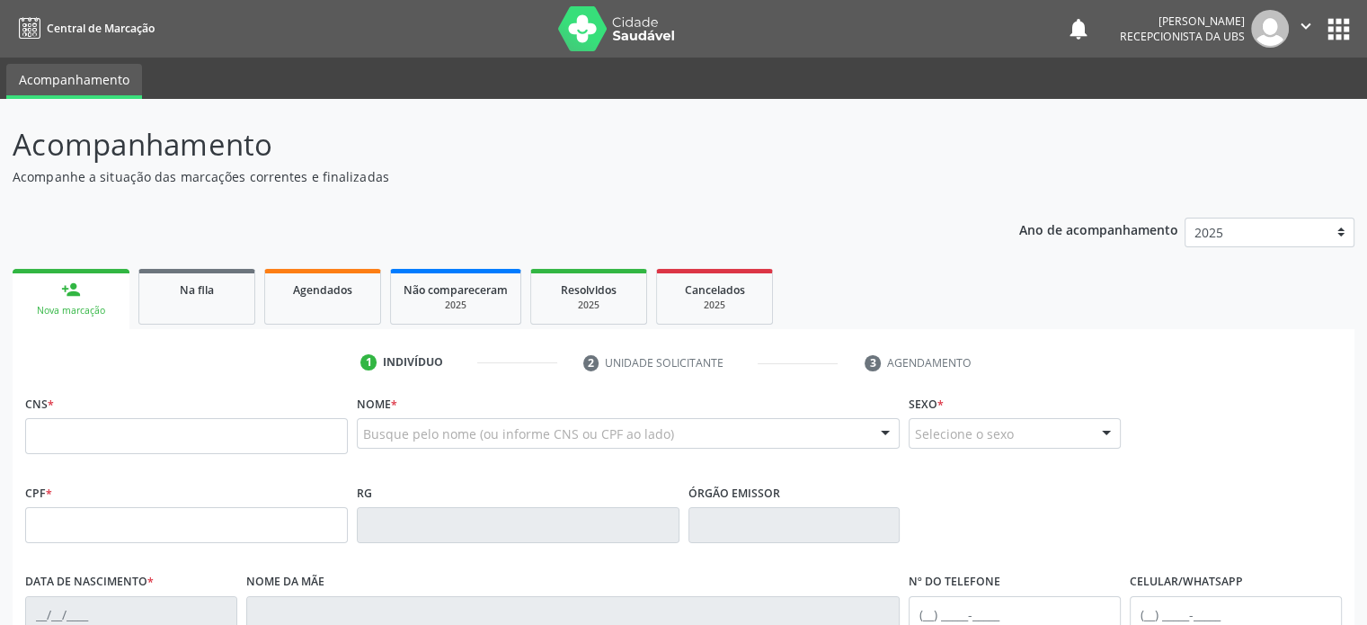
click at [475, 169] on p "Acompanhe a situação das marcações correntes e finalizadas" at bounding box center [482, 176] width 939 height 19
click at [850, 90] on ul "Acompanhamento" at bounding box center [683, 78] width 1367 height 41
click at [1309, 24] on icon "" at bounding box center [1306, 26] width 20 height 20
click at [1248, 112] on link "Sair" at bounding box center [1260, 109] width 124 height 25
